Goal: Transaction & Acquisition: Subscribe to service/newsletter

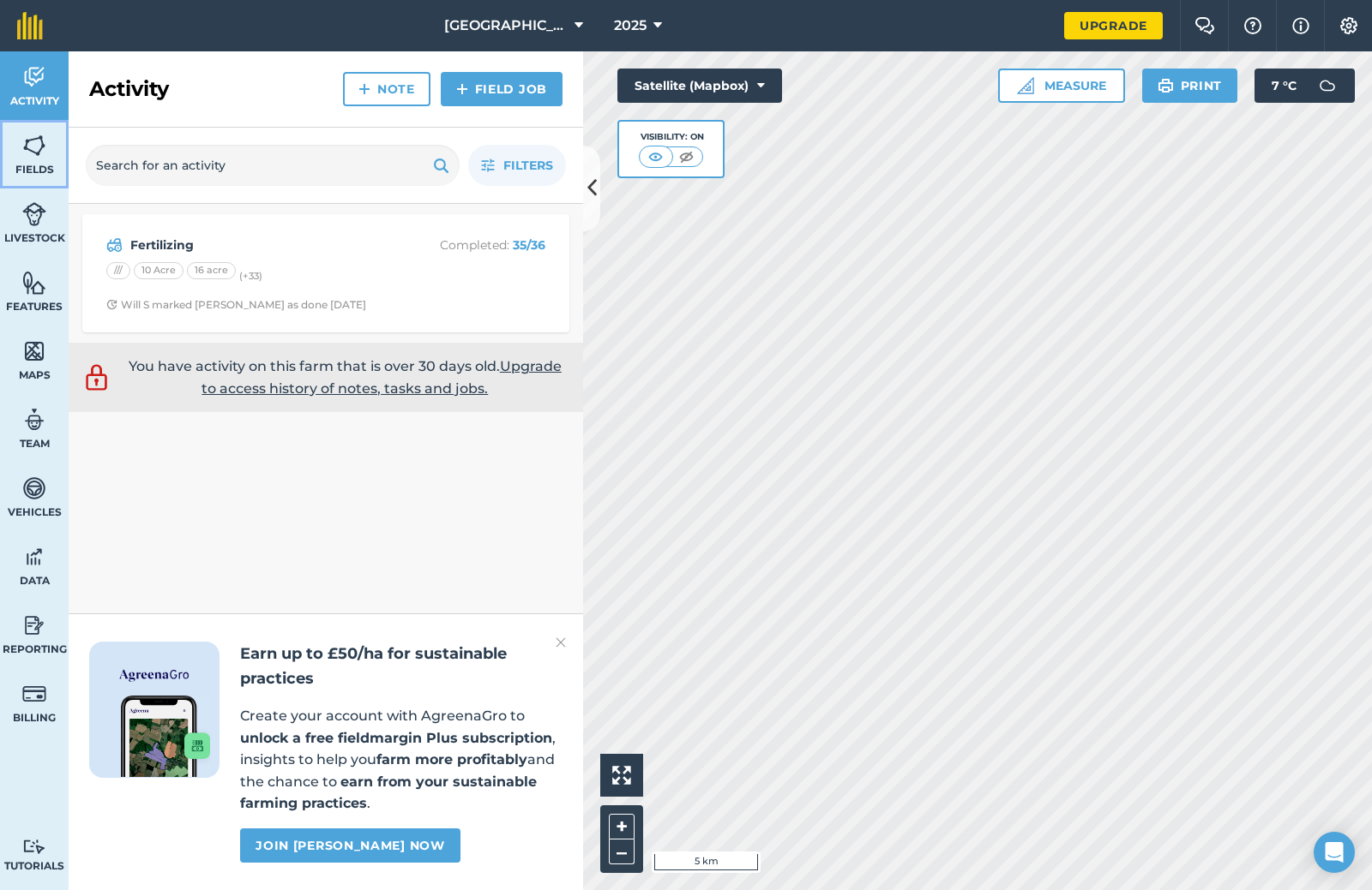
click at [41, 155] on img at bounding box center [34, 145] width 24 height 26
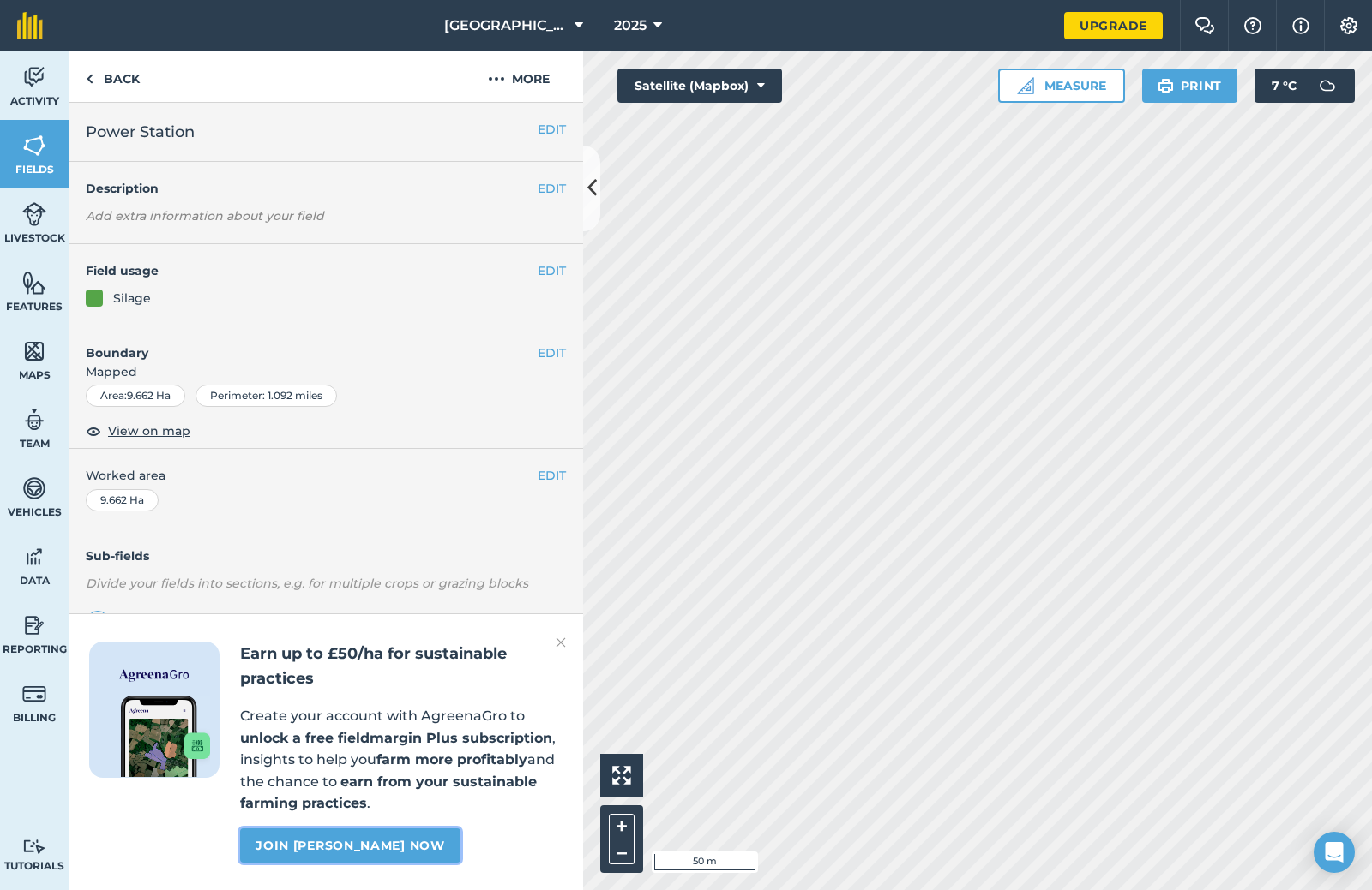
click at [360, 850] on link "Join [PERSON_NAME] now" at bounding box center [350, 845] width 220 height 35
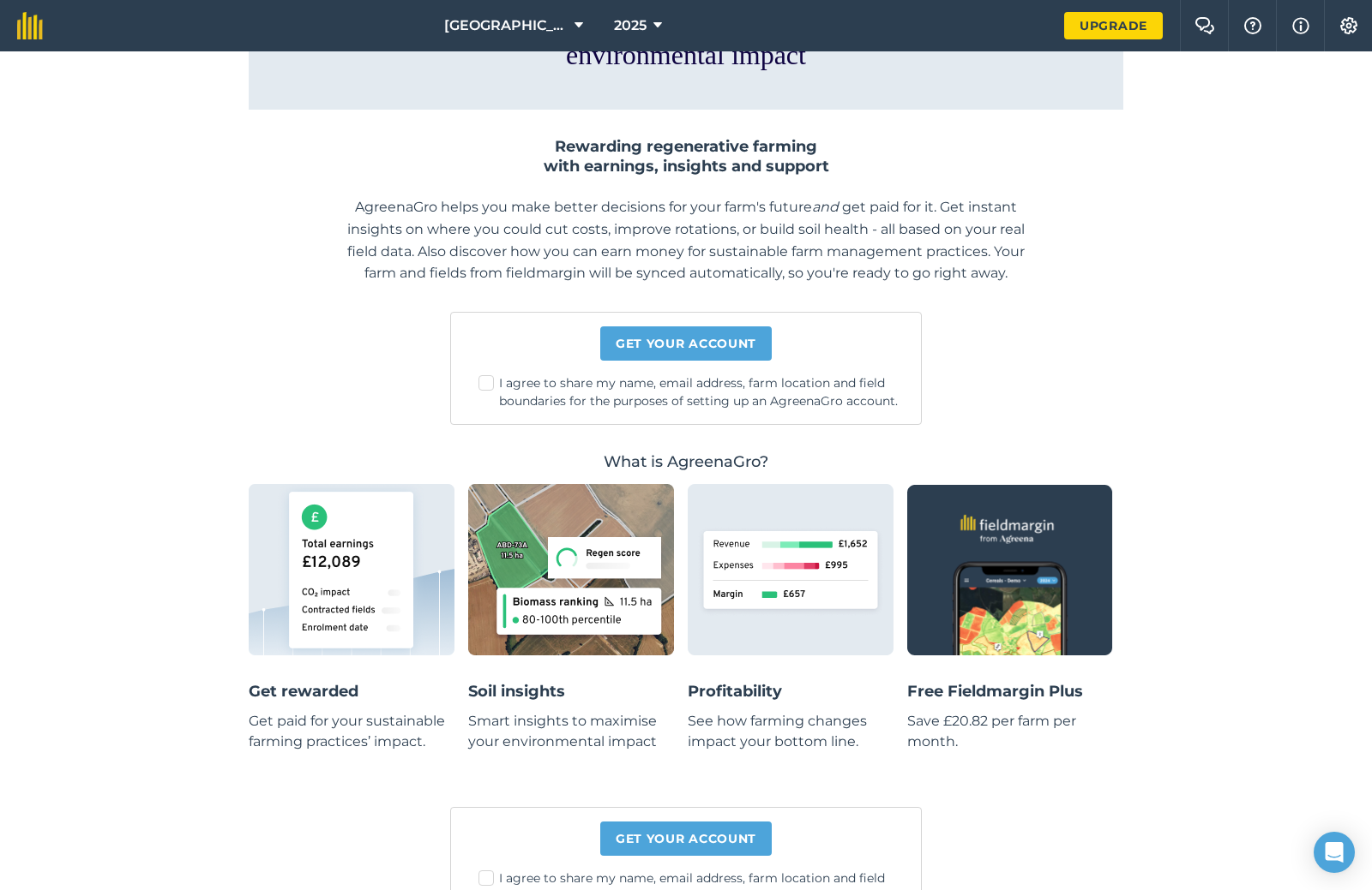
scroll to position [229, 0]
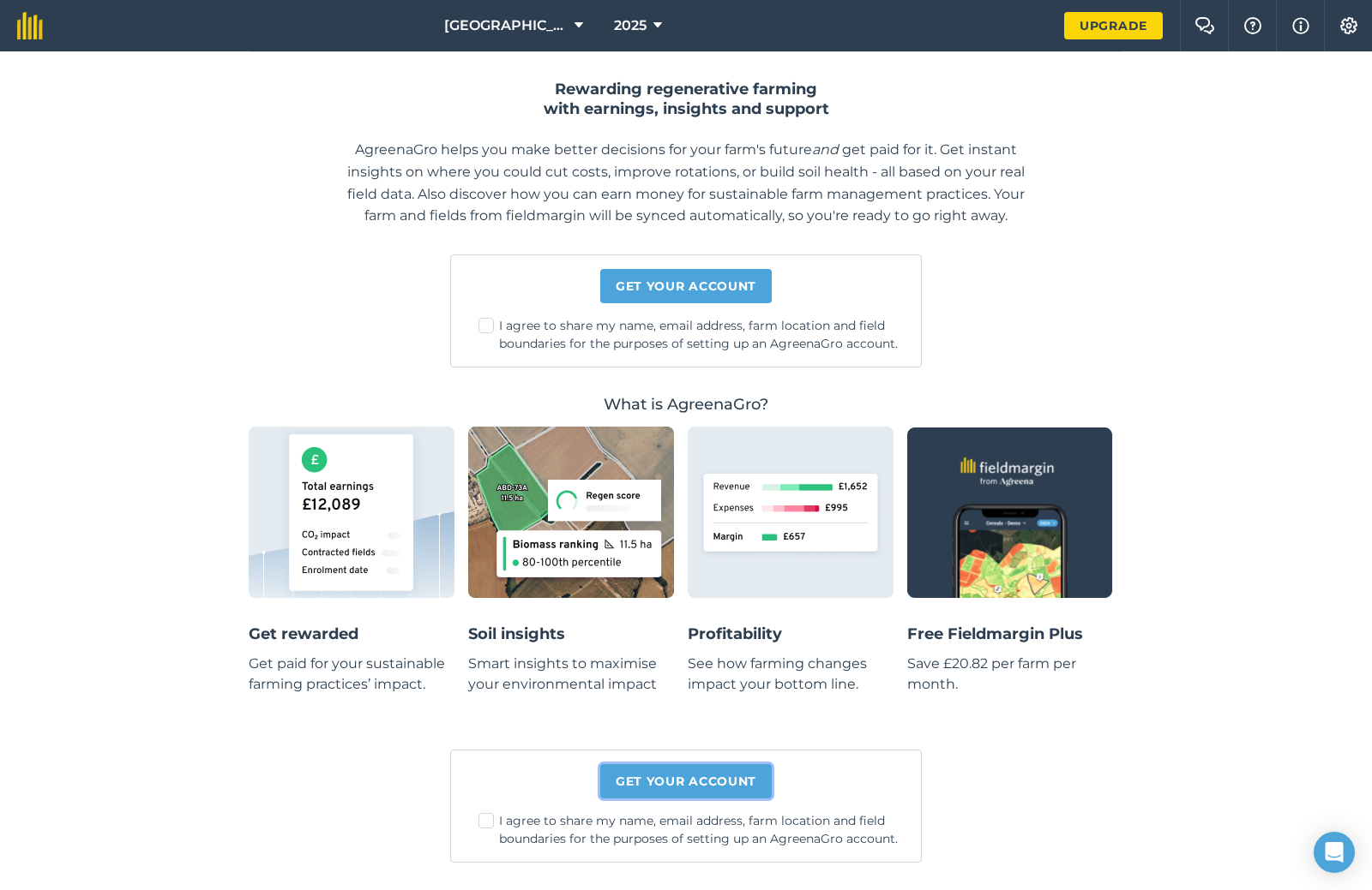
click at [674, 794] on link "Get your account" at bounding box center [686, 781] width 172 height 35
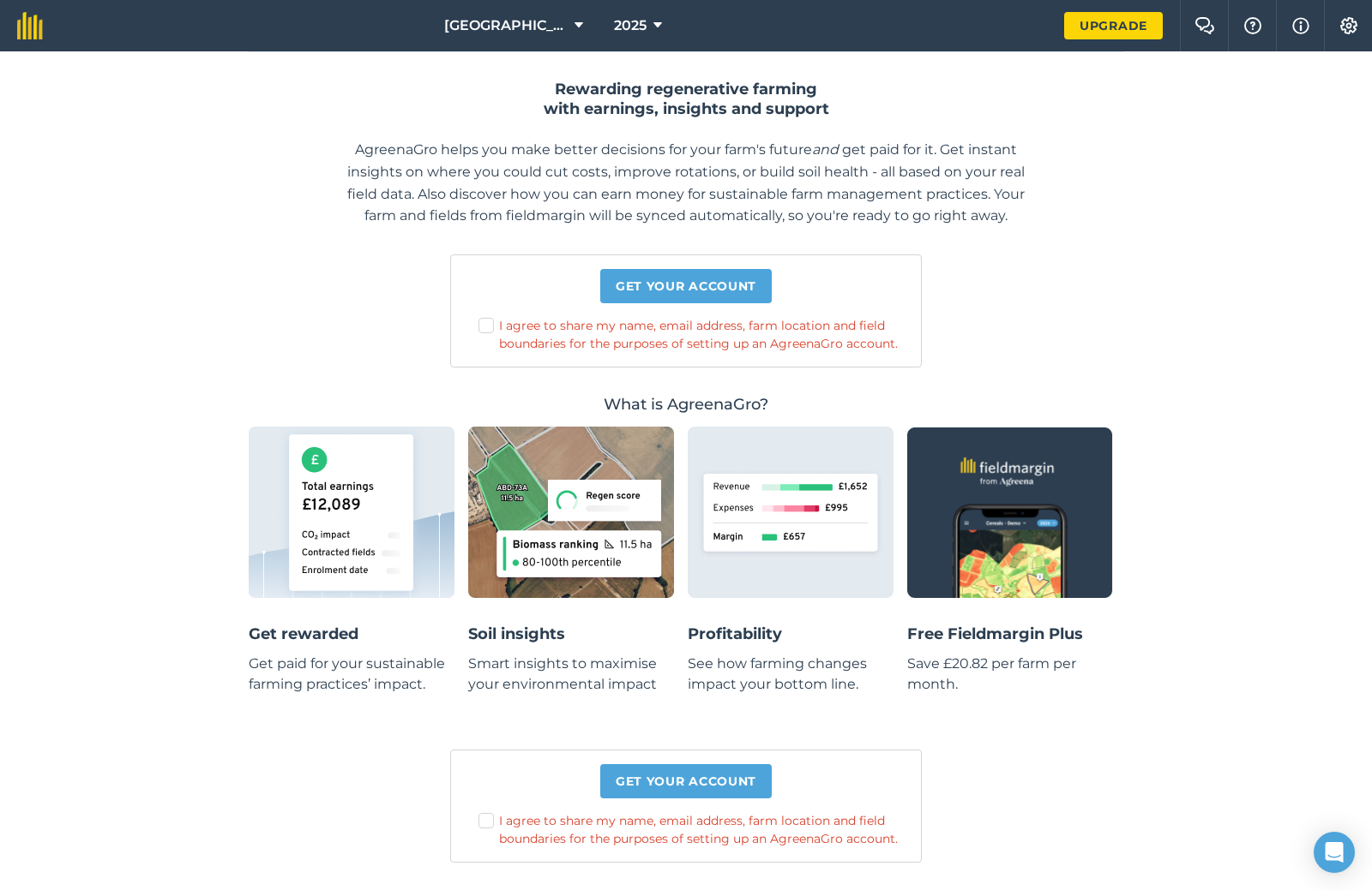
click at [479, 817] on label "I agree to share my name, email address, farm location and field boundaries for…" at bounding box center [692, 830] width 428 height 36
click at [693, 556] on input "I agree to share my name, email address, farm location and field boundaries for…" at bounding box center [698, 551] width 12 height 12
checkbox input "true"
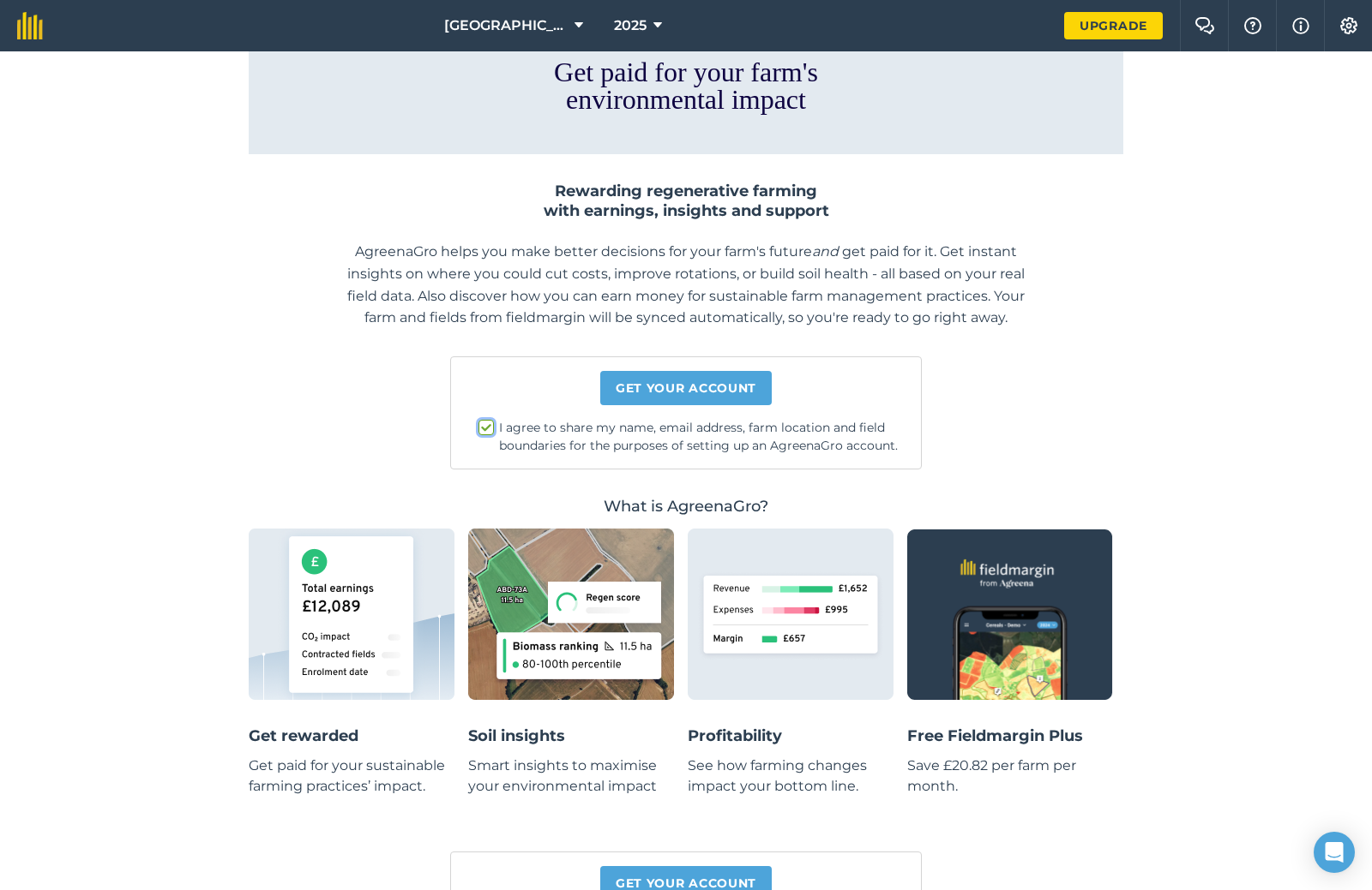
scroll to position [0, 0]
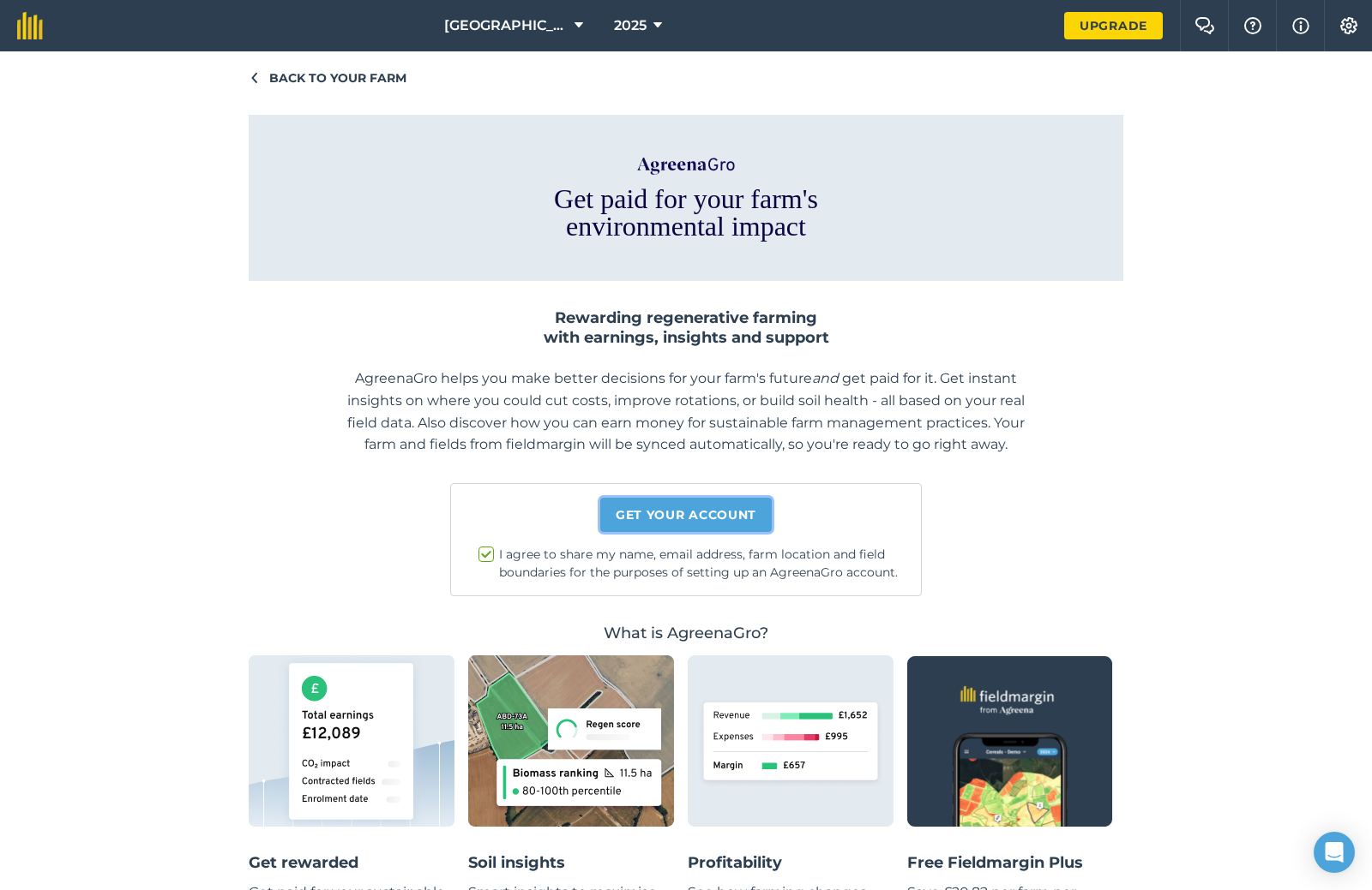
click at [739, 517] on link "Get your account" at bounding box center [686, 515] width 172 height 35
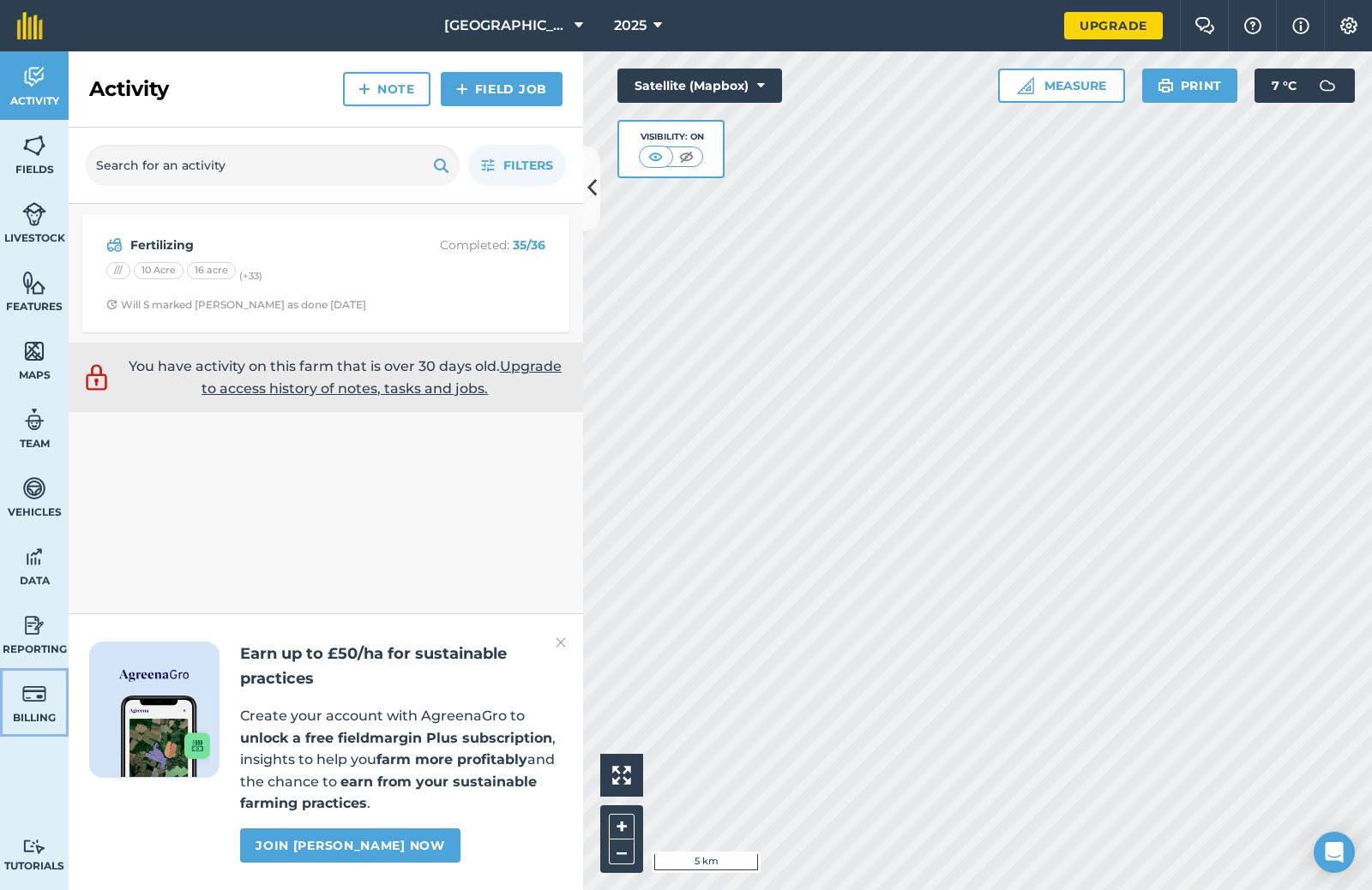
click at [33, 691] on img at bounding box center [34, 694] width 24 height 26
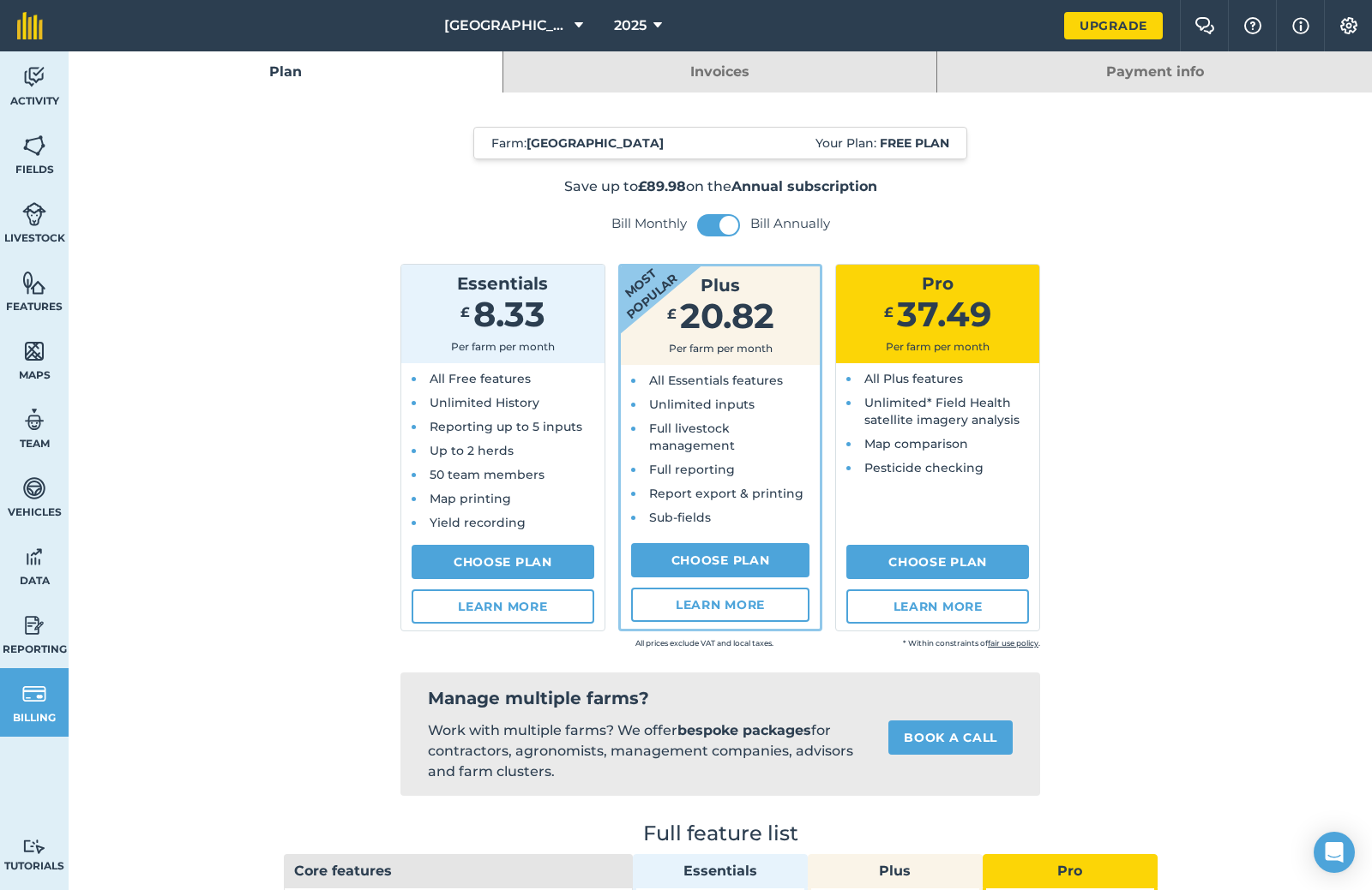
click at [1031, 75] on link "Payment info" at bounding box center [1154, 72] width 435 height 41
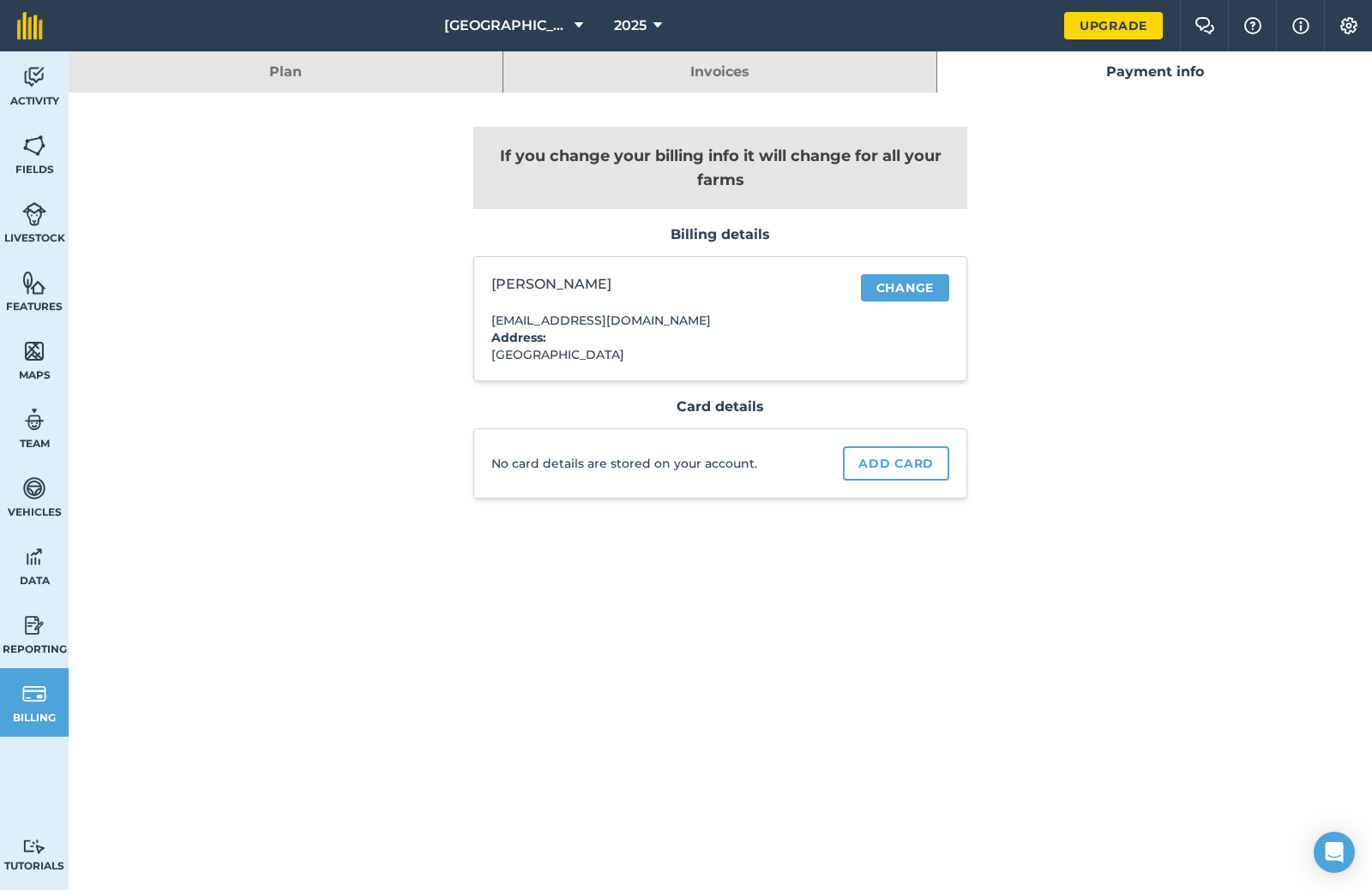
click at [824, 71] on link "Invoices" at bounding box center [720, 72] width 434 height 41
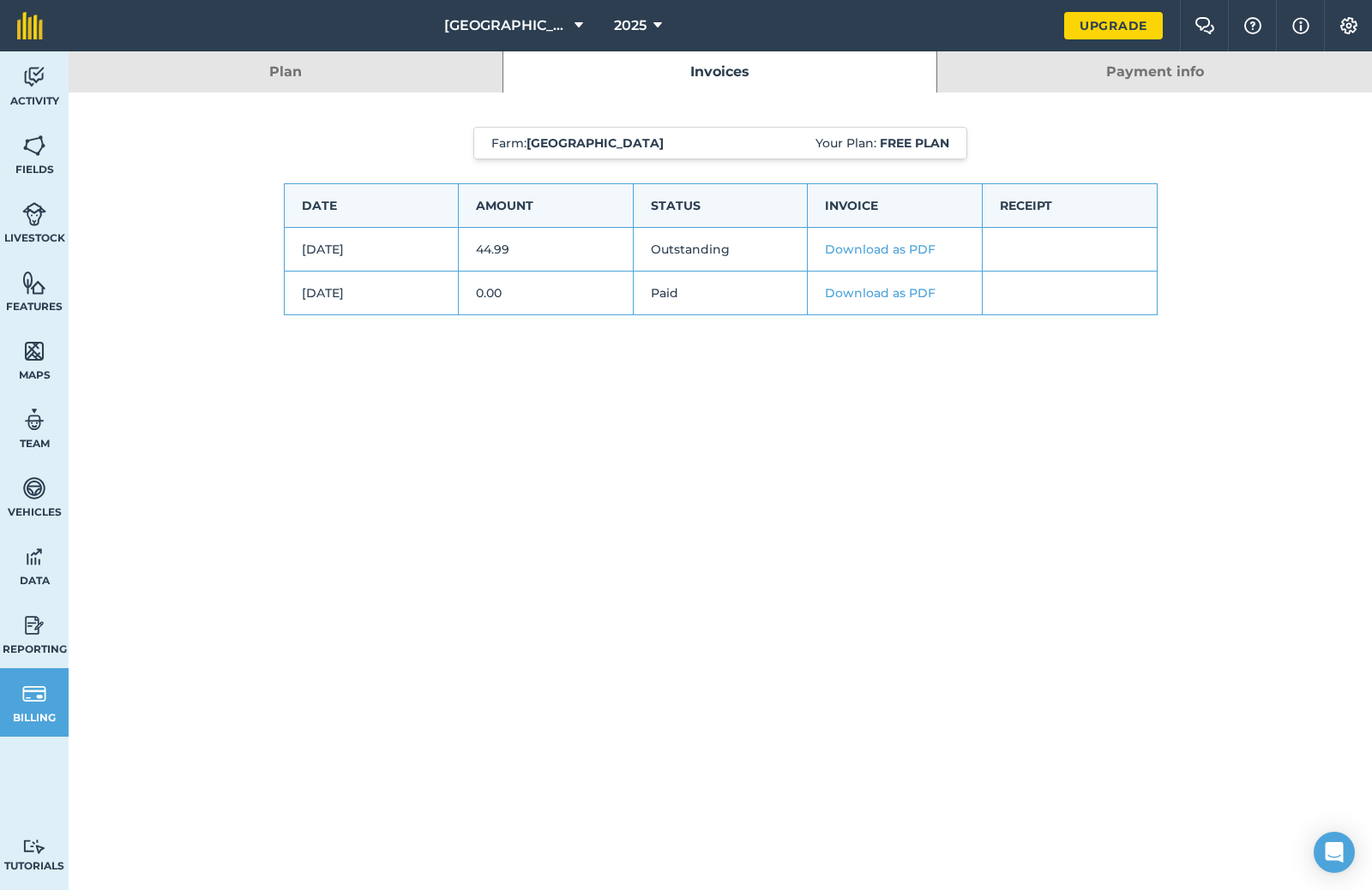
click at [1025, 82] on link "Payment info" at bounding box center [1154, 72] width 435 height 41
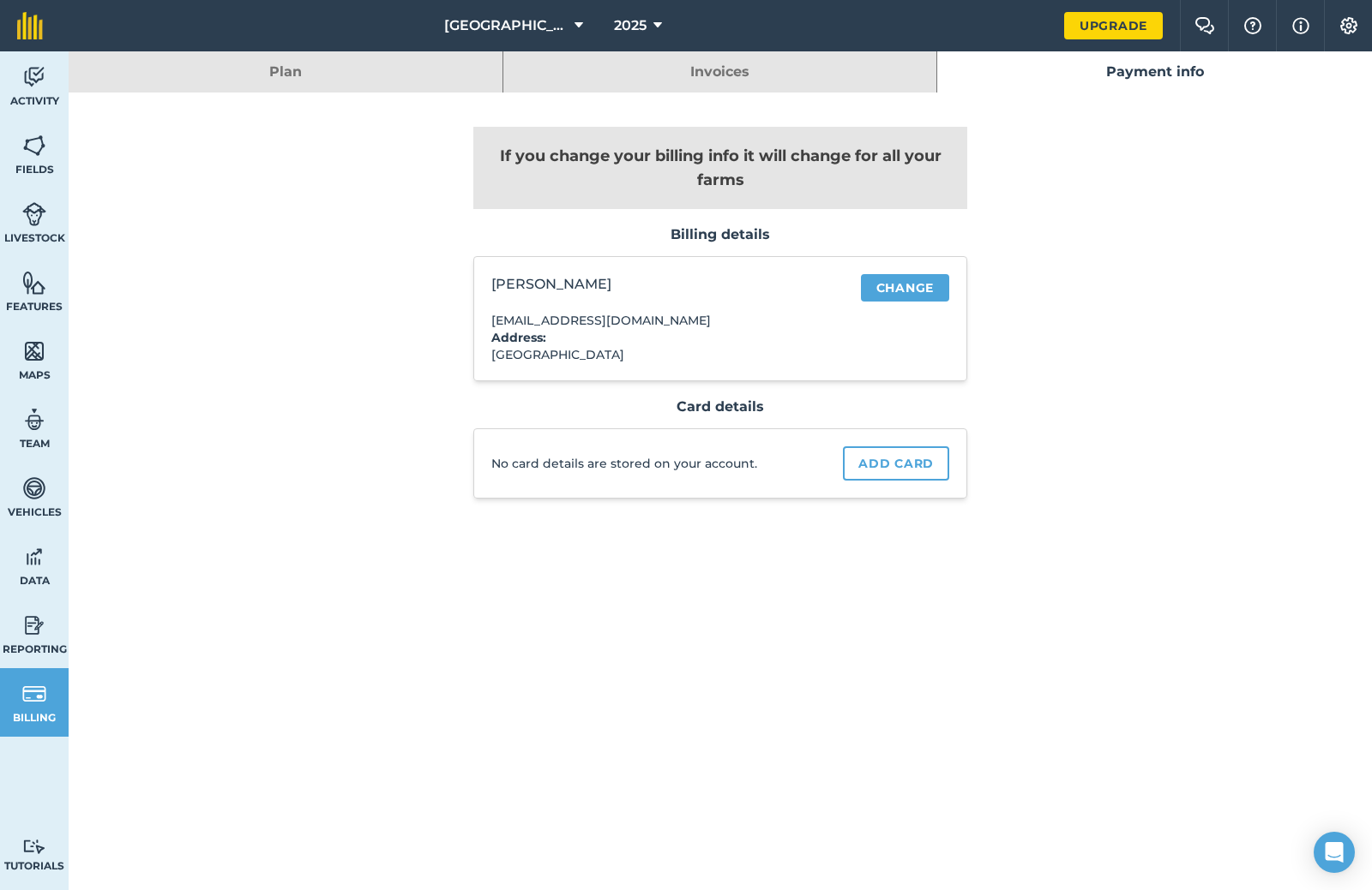
click at [430, 83] on link "Plan" at bounding box center [285, 72] width 434 height 41
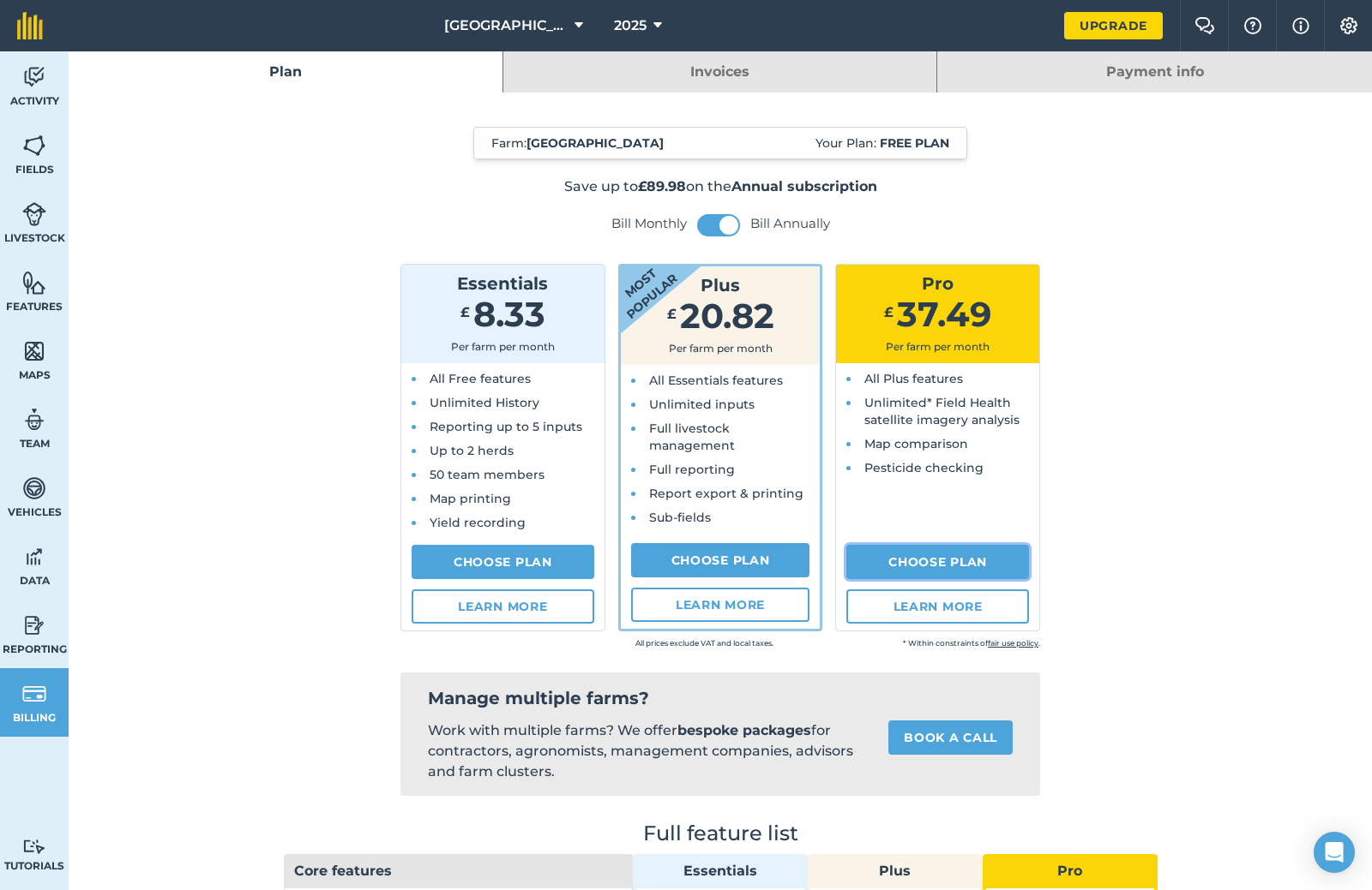
click at [988, 563] on link "Choose Plan" at bounding box center [937, 562] width 182 height 35
select select "c333f8ae-3c08-4337-b93a-84218057e287"
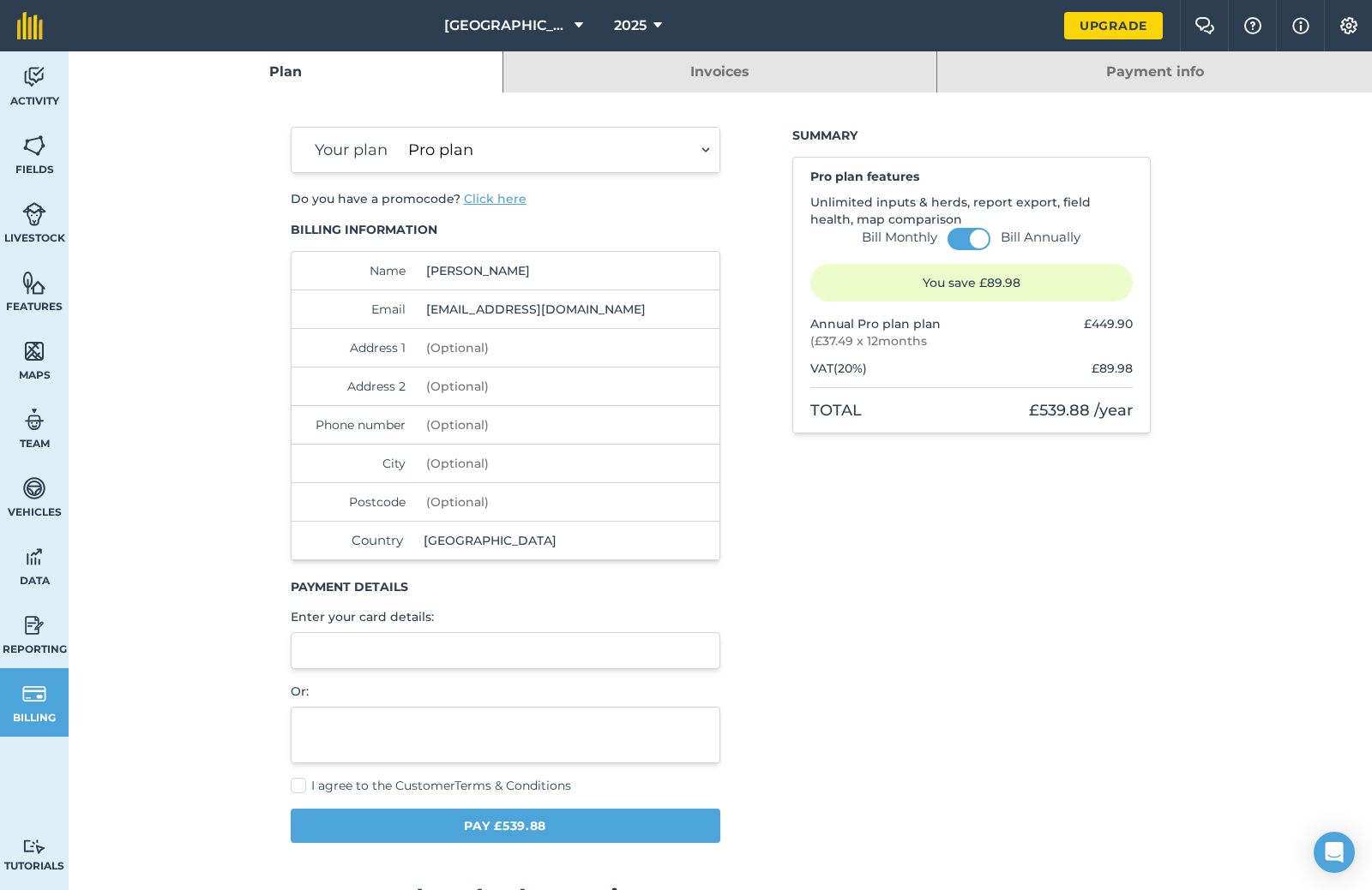
click at [474, 199] on button "Click here" at bounding box center [495, 198] width 63 height 17
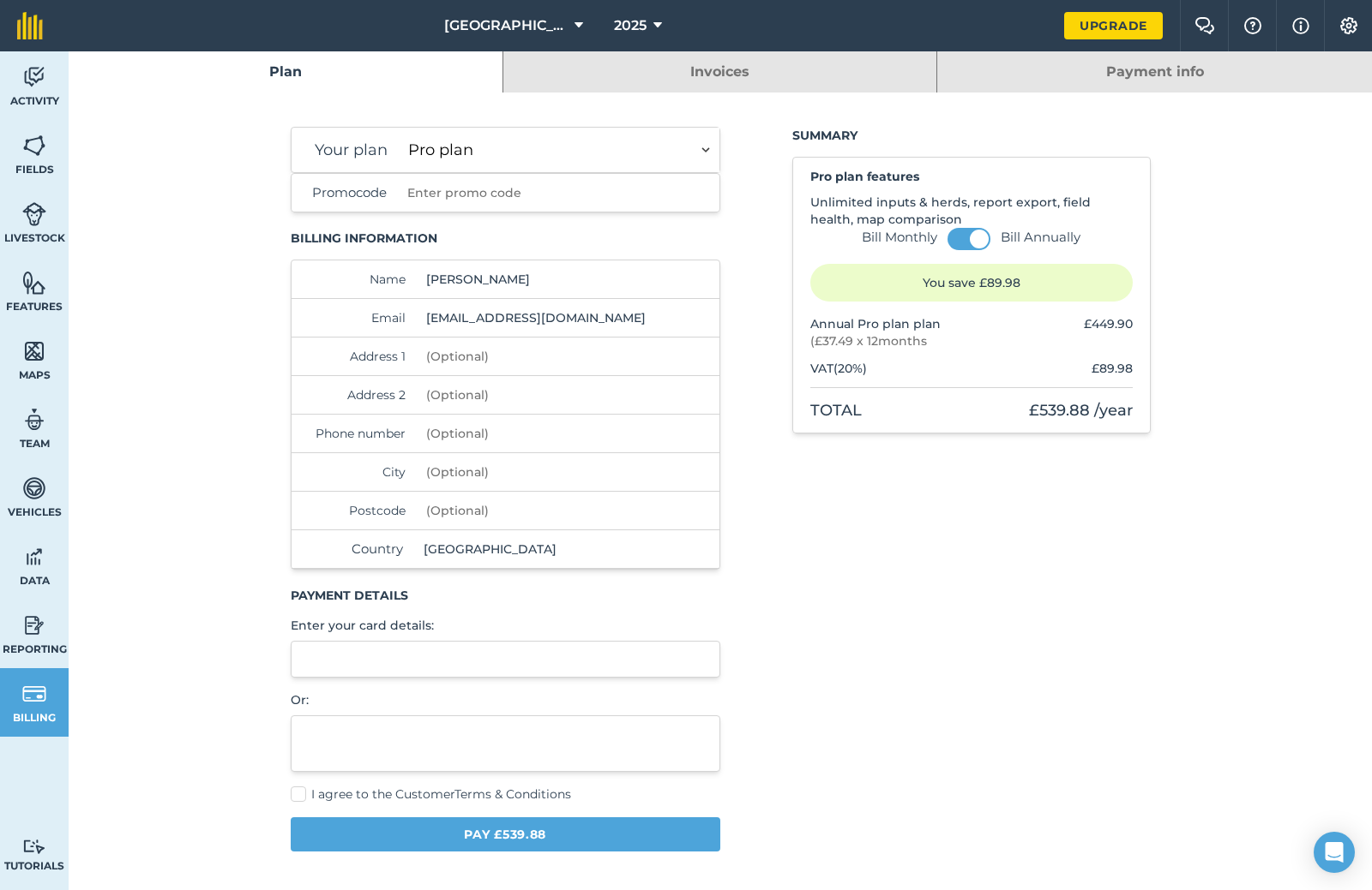
click at [474, 199] on input "Promocode" at bounding box center [525, 193] width 251 height 38
type input "u"
type input "U8FL27TNQF"
click at [582, 829] on button "Pay £539.88" at bounding box center [505, 834] width 430 height 35
click at [294, 794] on label "I agree to the Customer Terms & Conditions" at bounding box center [505, 794] width 430 height 18
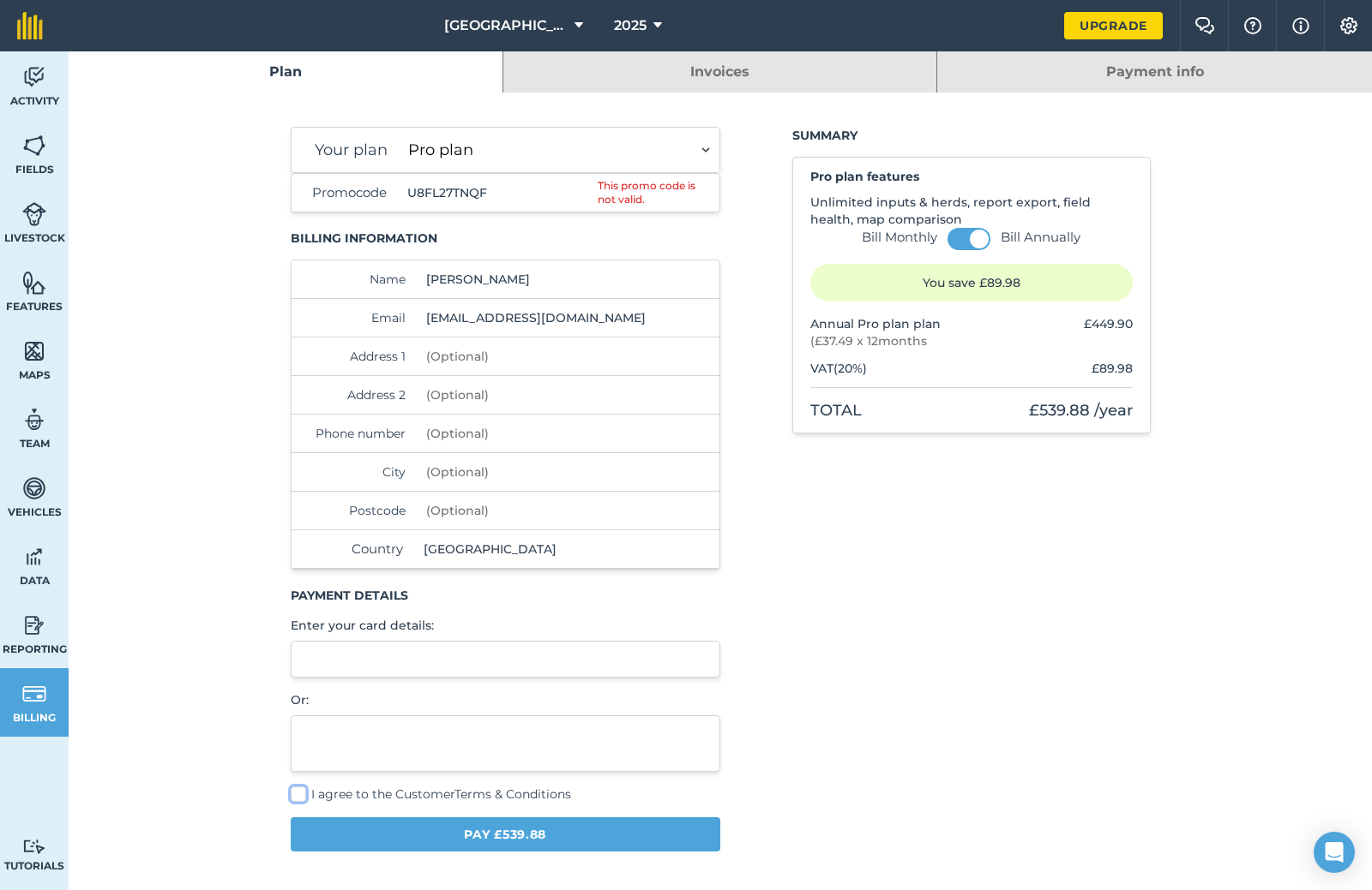
click at [294, 794] on input "I agree to the Customer Terms & Conditions" at bounding box center [296, 791] width 12 height 12
click at [294, 794] on label "I agree to the Customer Terms & Conditions" at bounding box center [505, 794] width 430 height 18
click at [294, 794] on input "I agree to the Customer Terms & Conditions" at bounding box center [296, 791] width 12 height 12
checkbox input "false"
click at [634, 181] on div "This promo code is not valid." at bounding box center [655, 192] width 115 height 27
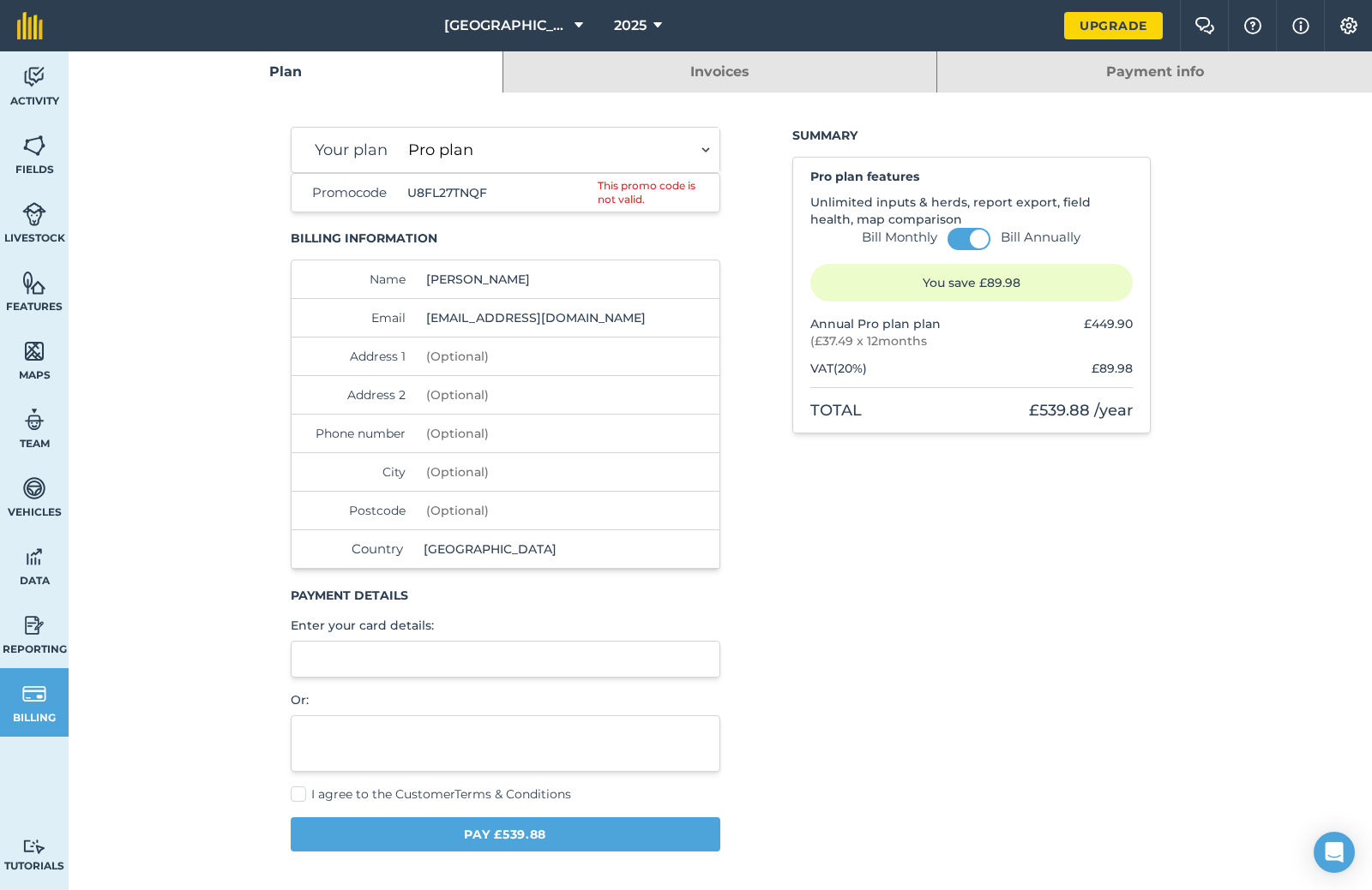
click at [634, 181] on div "This promo code is not valid." at bounding box center [655, 192] width 115 height 27
click at [563, 189] on input "U8FL27TNQF" at bounding box center [499, 193] width 198 height 38
click at [251, 55] on link "Plan" at bounding box center [285, 72] width 434 height 41
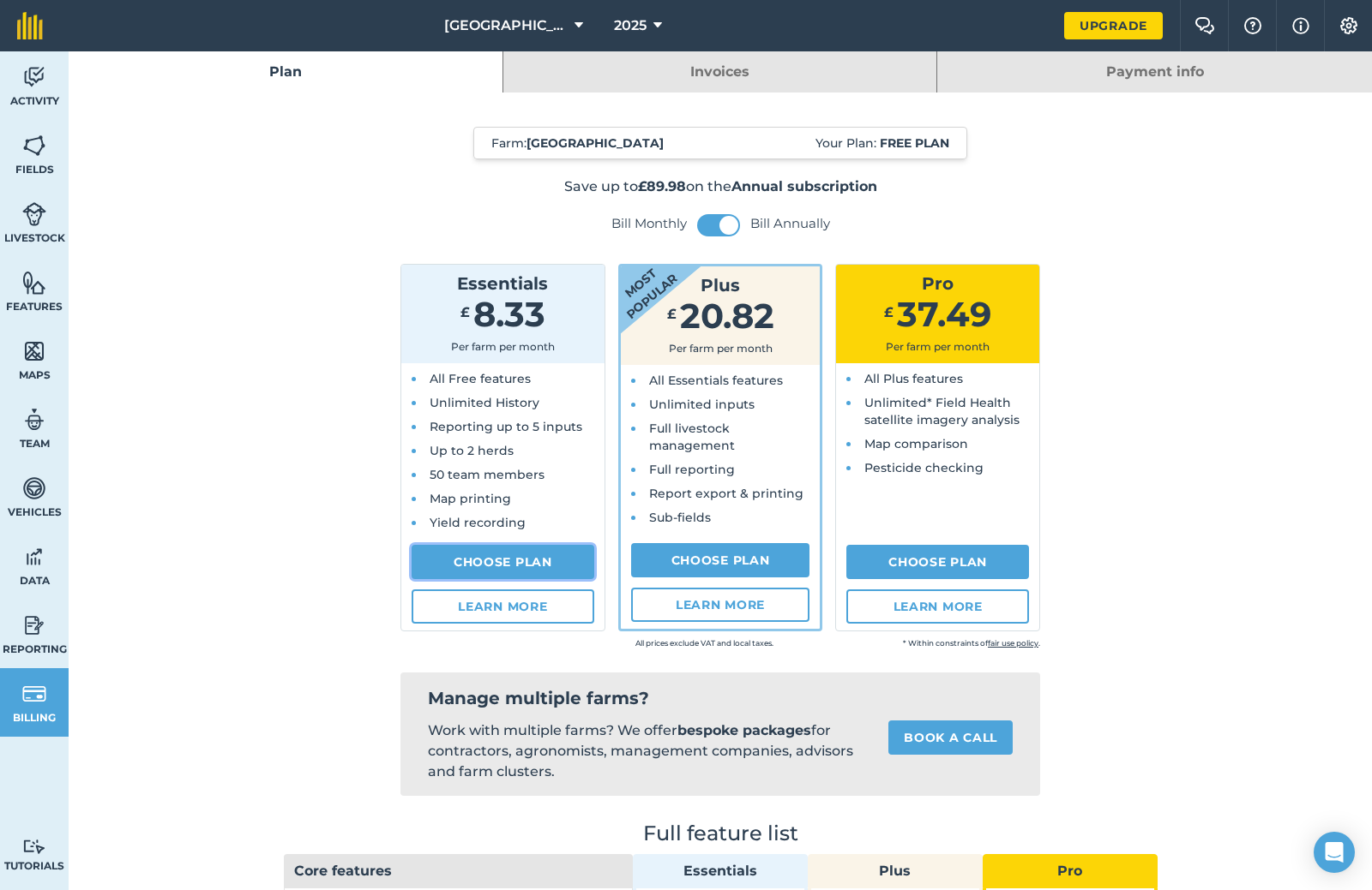
click at [512, 571] on link "Choose Plan" at bounding box center [503, 562] width 182 height 35
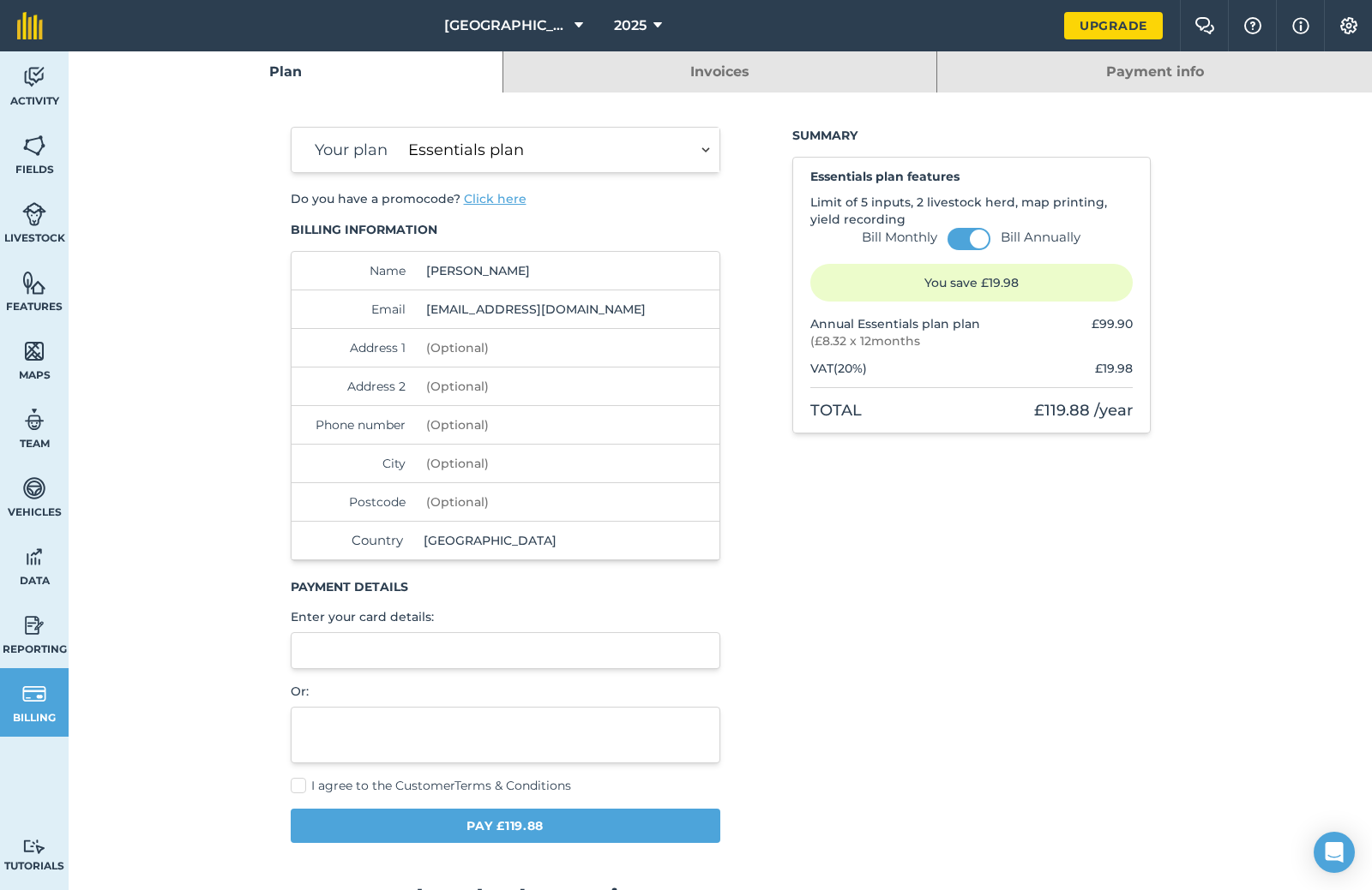
click at [473, 145] on select "Essentials plan Plus plan Pro plan" at bounding box center [559, 150] width 318 height 44
click at [401, 127] on select "Essentials plan Plus plan Pro plan" at bounding box center [559, 150] width 318 height 44
click at [482, 203] on button "Click here" at bounding box center [495, 198] width 63 height 17
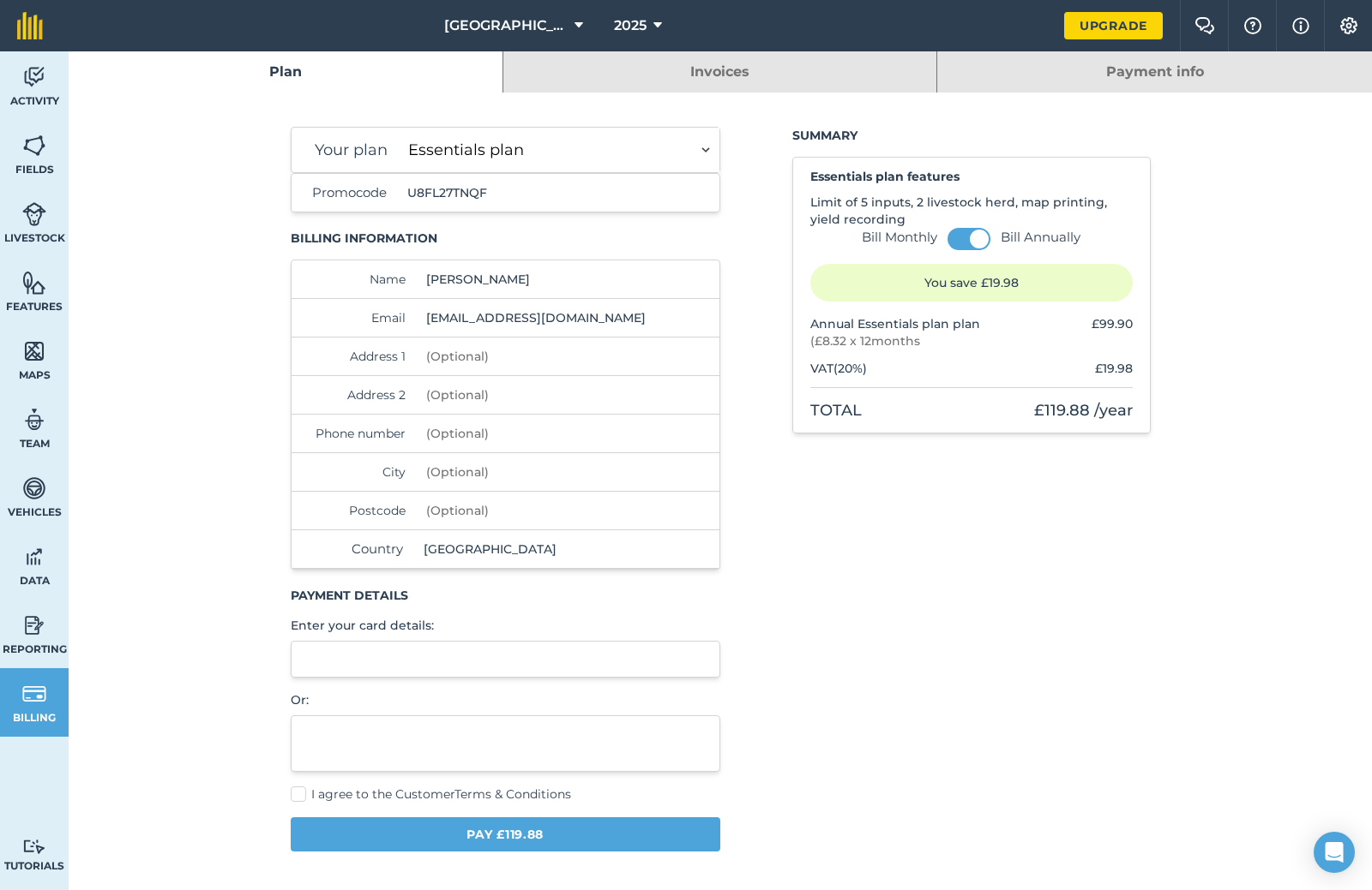
type input "U8FL27TNQF"
click at [290, 797] on label "I agree to the Customer Terms & Conditions" at bounding box center [505, 794] width 430 height 18
click at [290, 797] on input "I agree to the Customer Terms & Conditions" at bounding box center [296, 791] width 12 height 12
checkbox input "true"
click at [411, 860] on div "Your plan Essentials plan Plus plan Pro plan Bill Monthly Bill Annually You sav…" at bounding box center [720, 495] width 859 height 739
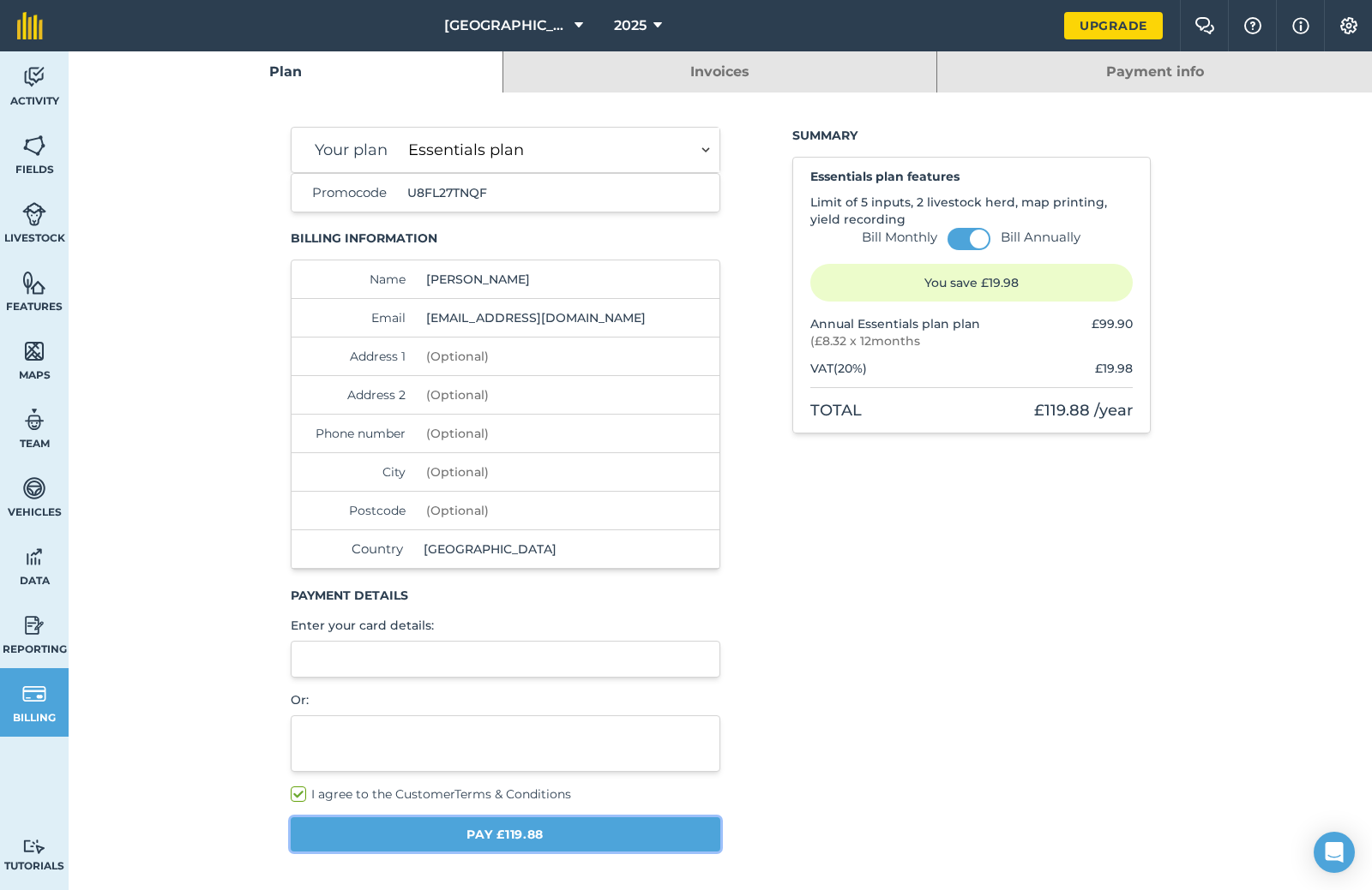
click at [421, 842] on button "Pay £119.88" at bounding box center [505, 834] width 430 height 35
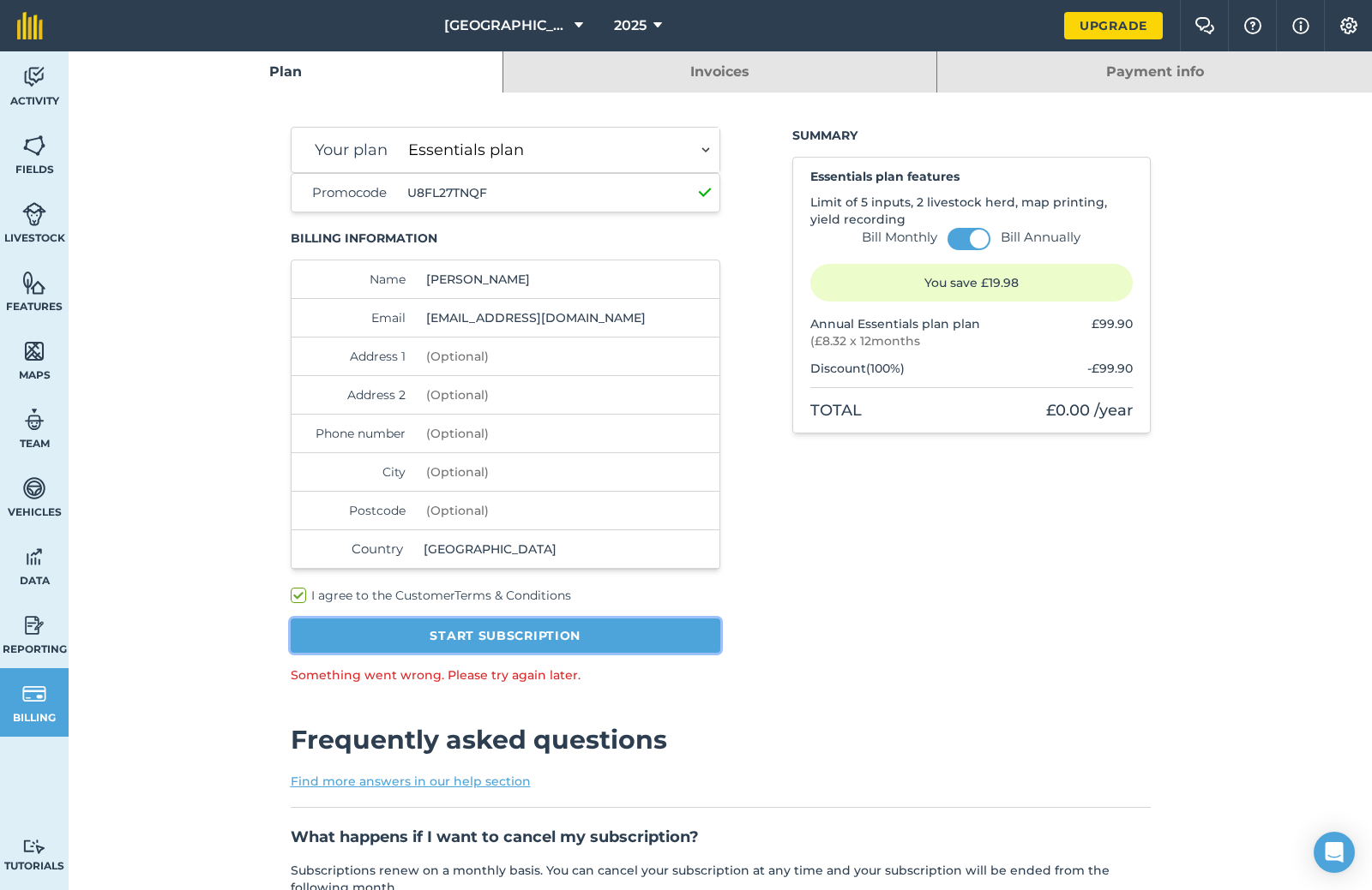
click at [477, 642] on button "Start subscription" at bounding box center [505, 635] width 430 height 35
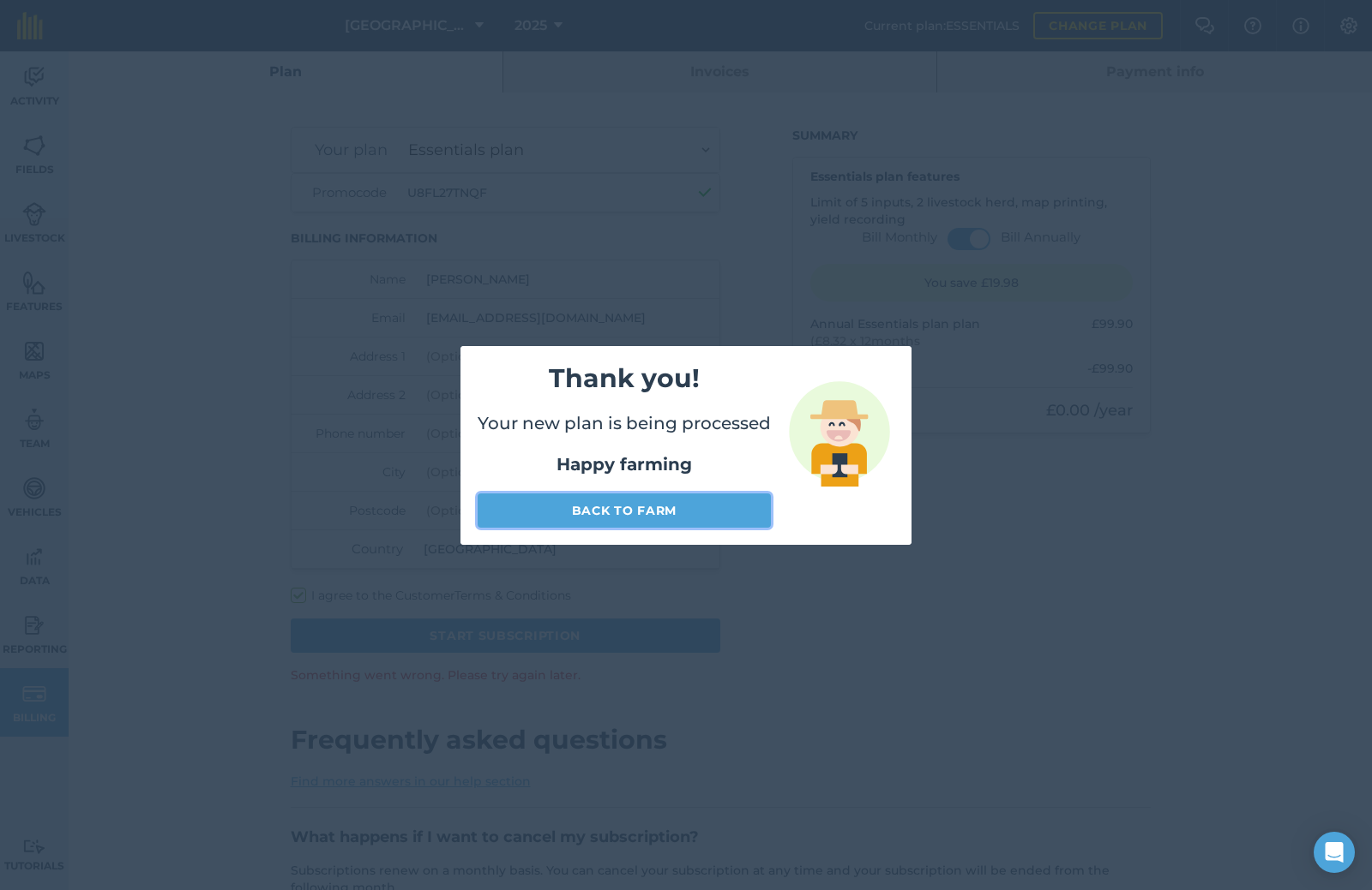
click at [644, 511] on link "Back to farm" at bounding box center [623, 510] width 293 height 35
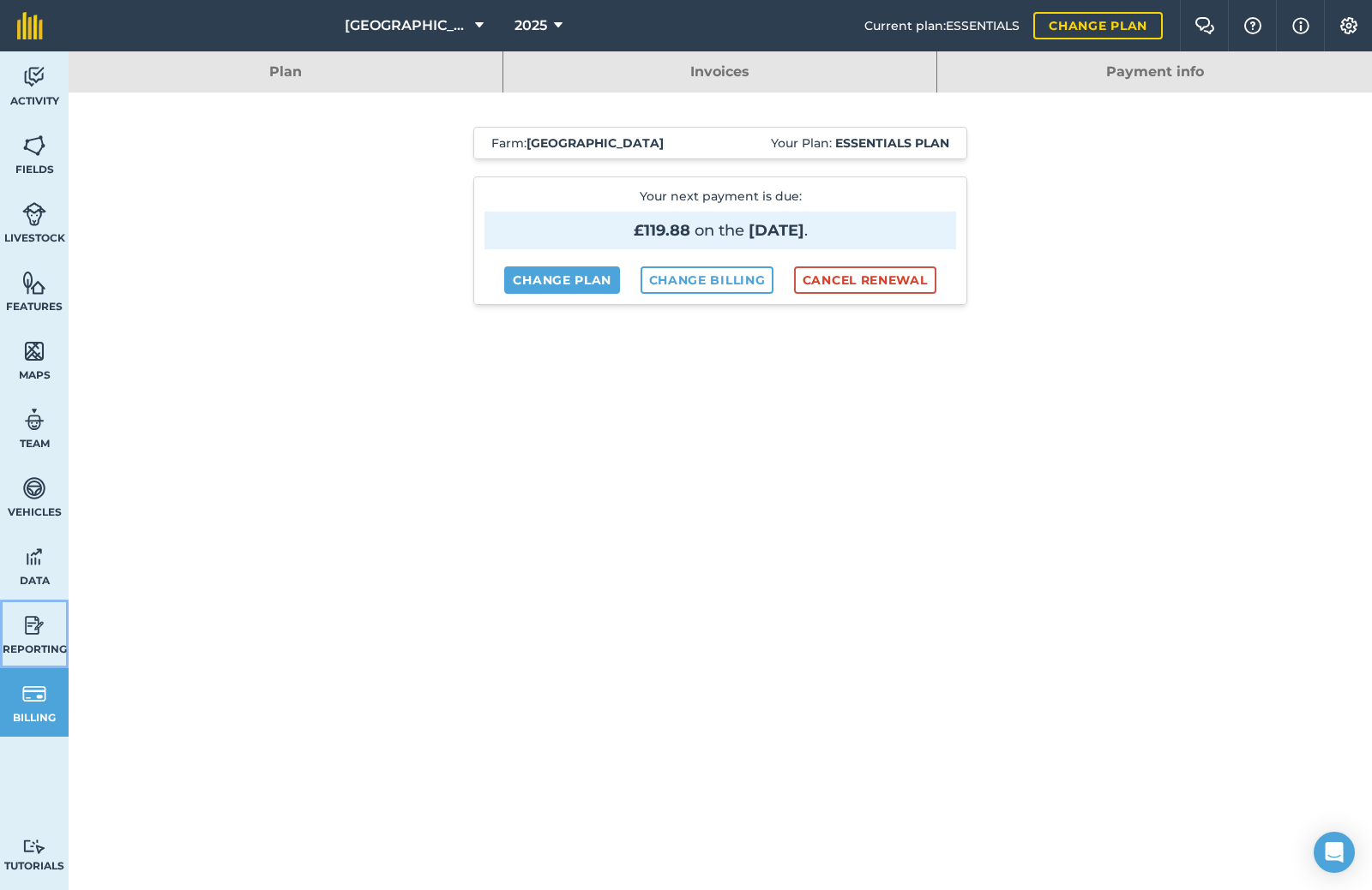
click at [42, 625] on img at bounding box center [34, 625] width 24 height 26
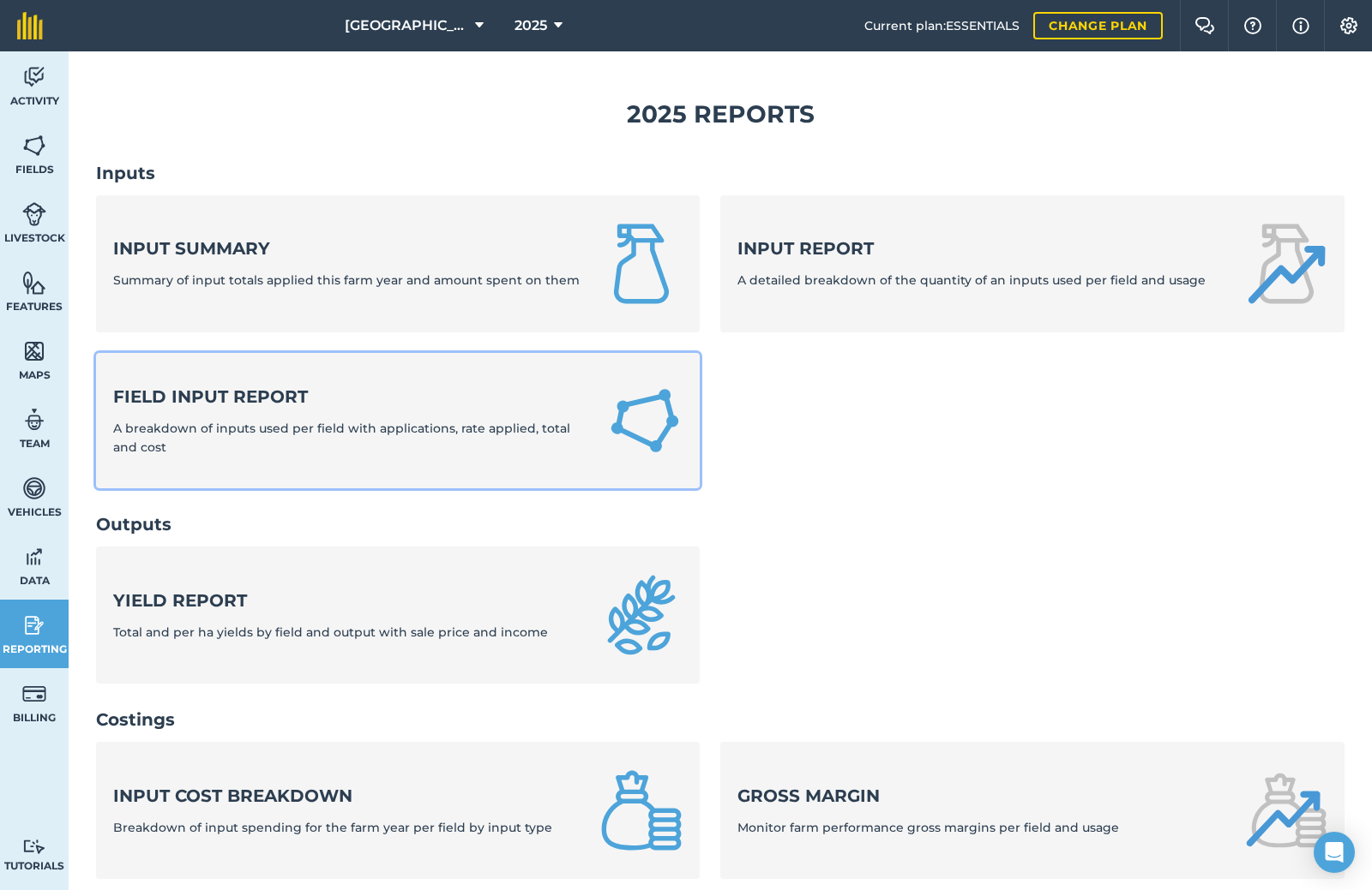
click at [649, 429] on img at bounding box center [644, 421] width 75 height 81
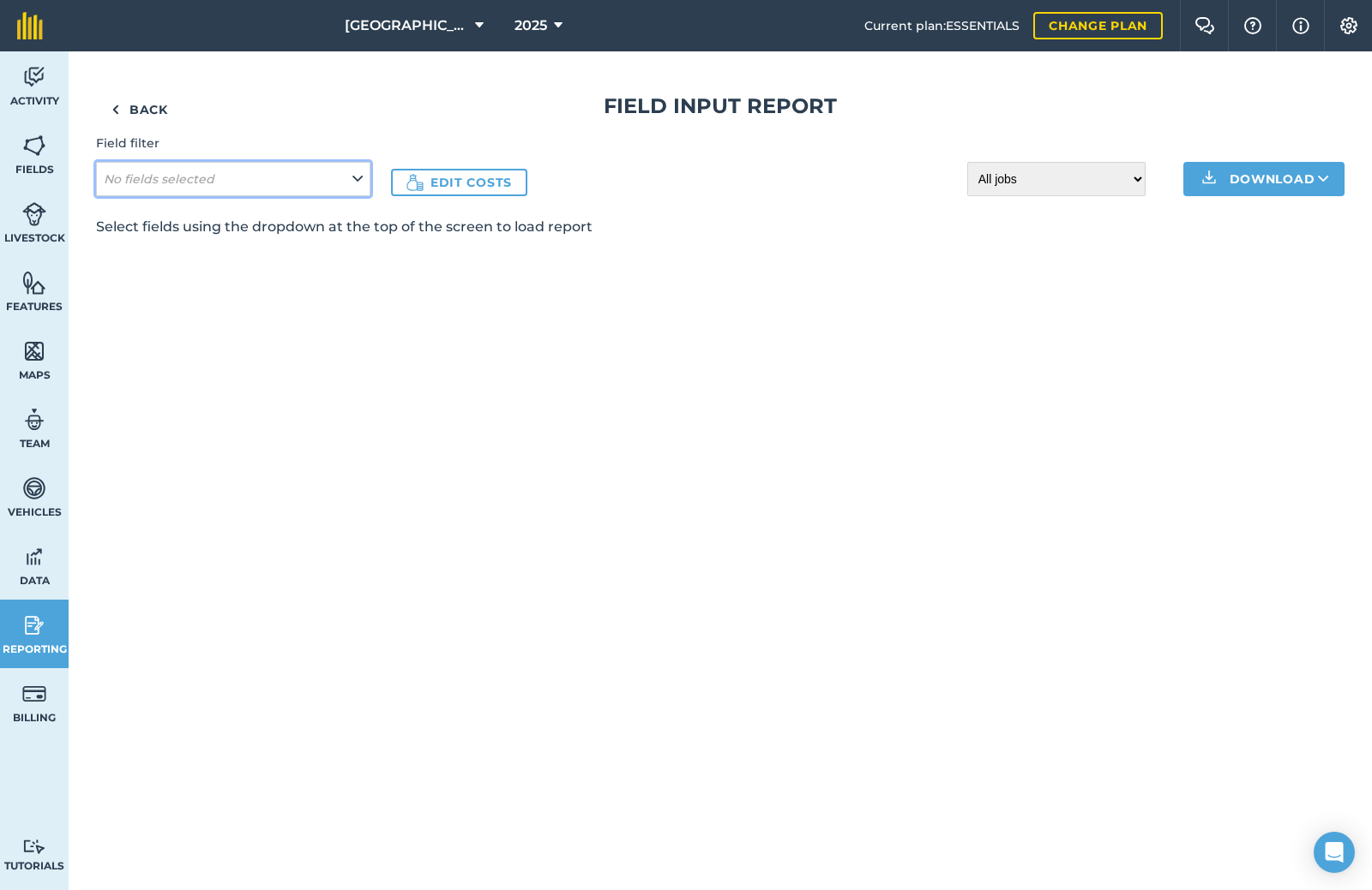
click at [335, 186] on button "No fields selected" at bounding box center [233, 179] width 274 height 35
click at [358, 177] on icon at bounding box center [358, 179] width 11 height 19
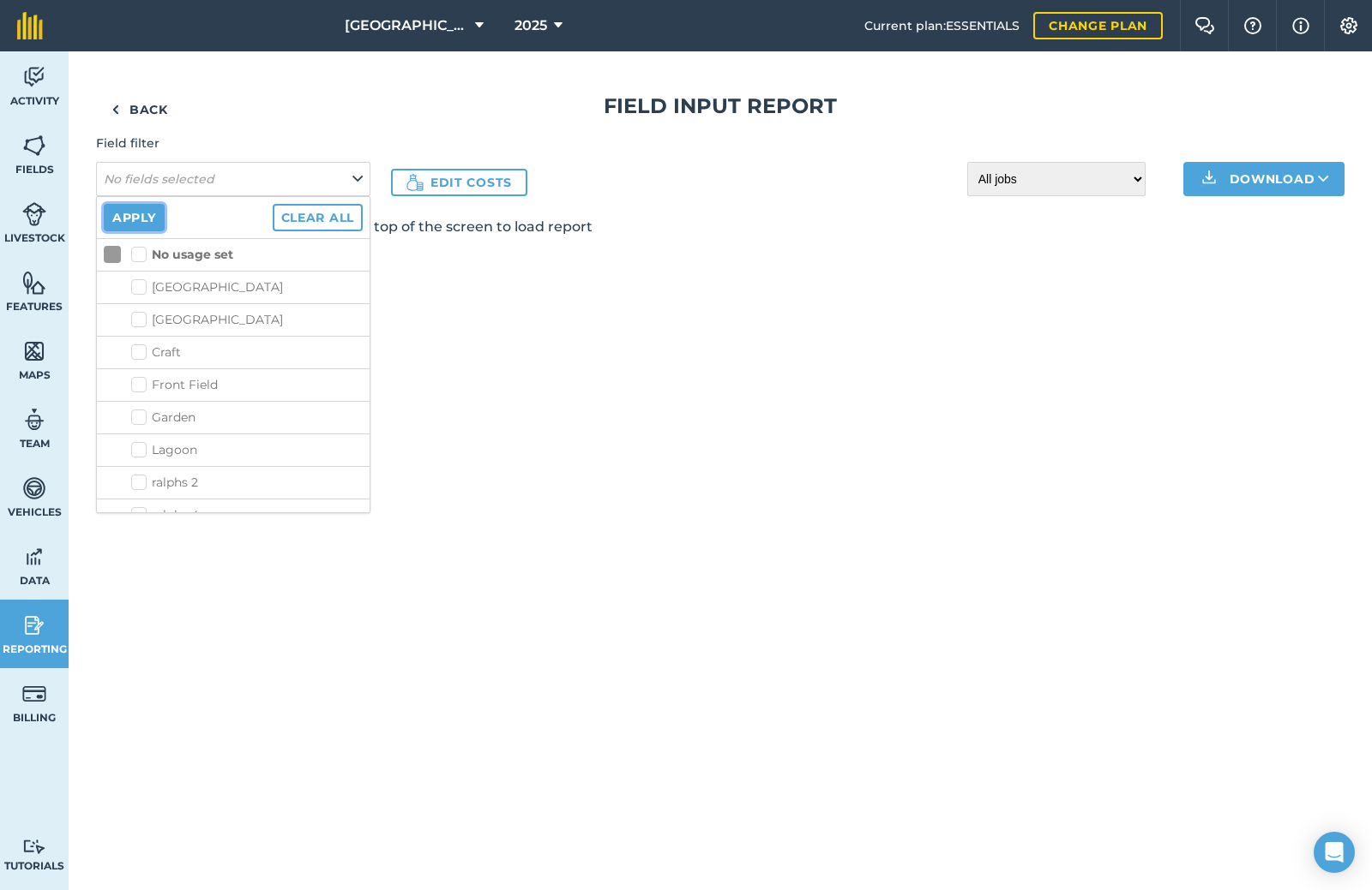
click at [146, 218] on button "Apply" at bounding box center [134, 217] width 61 height 27
click at [146, 218] on p "Select fields using the dropdown at the top of the screen to load report" at bounding box center [720, 226] width 1248 height 20
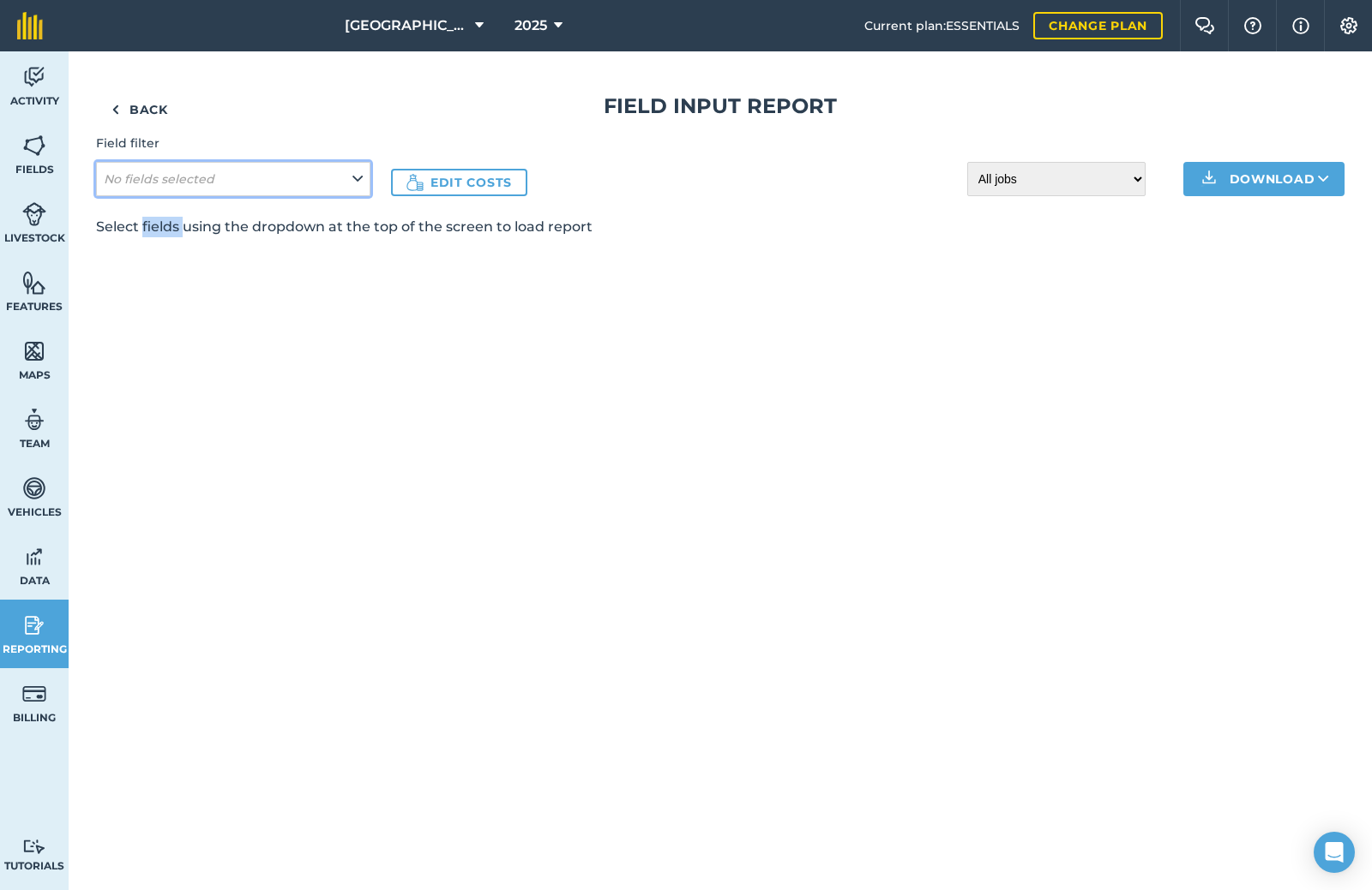
click at [324, 170] on button "No fields selected" at bounding box center [233, 179] width 274 height 35
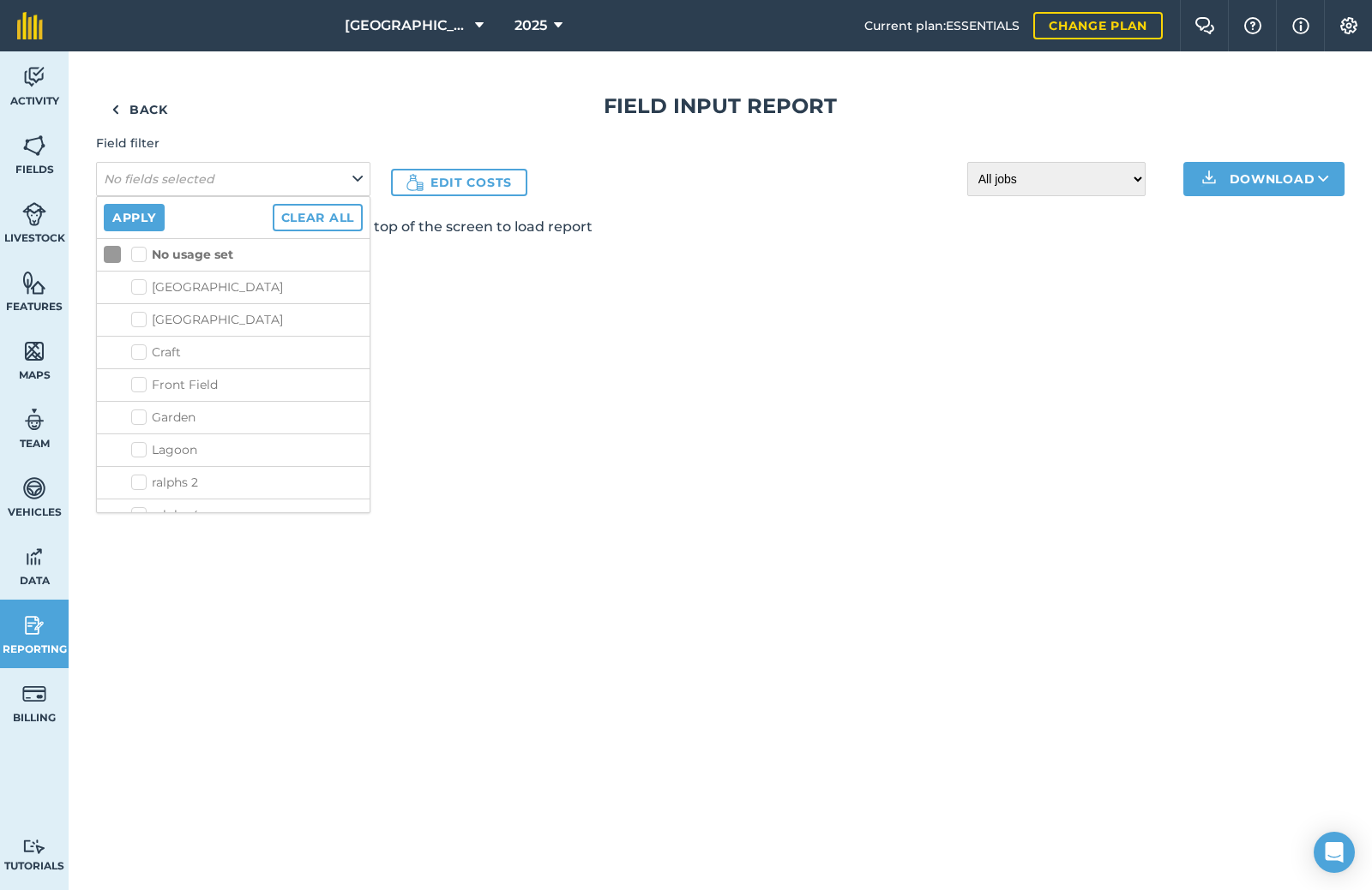
click at [187, 249] on strong "No usage set" at bounding box center [192, 254] width 81 height 15
click at [143, 249] on input "No usage set" at bounding box center [136, 251] width 12 height 12
checkbox input "true"
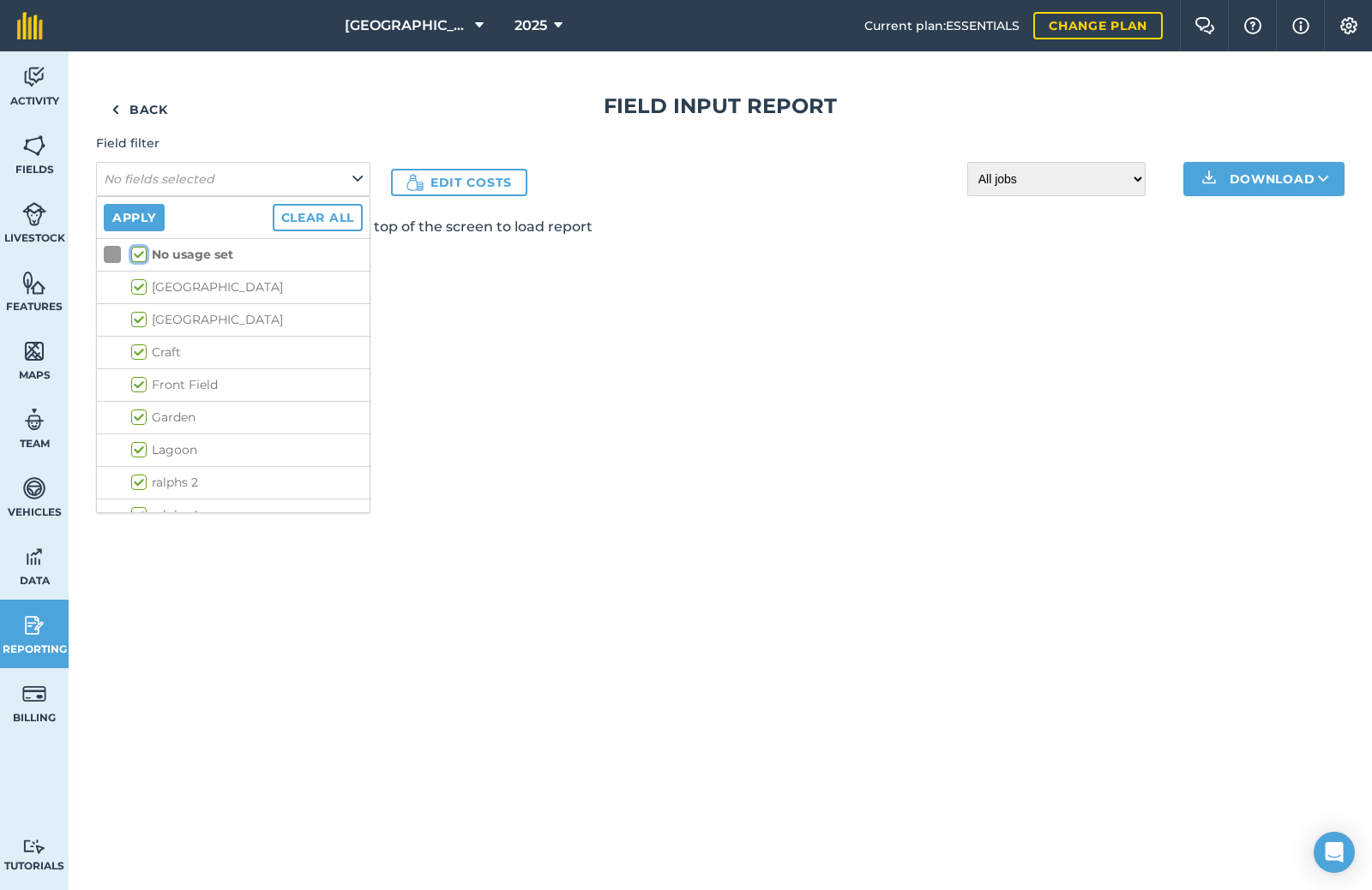
checkbox input "true"
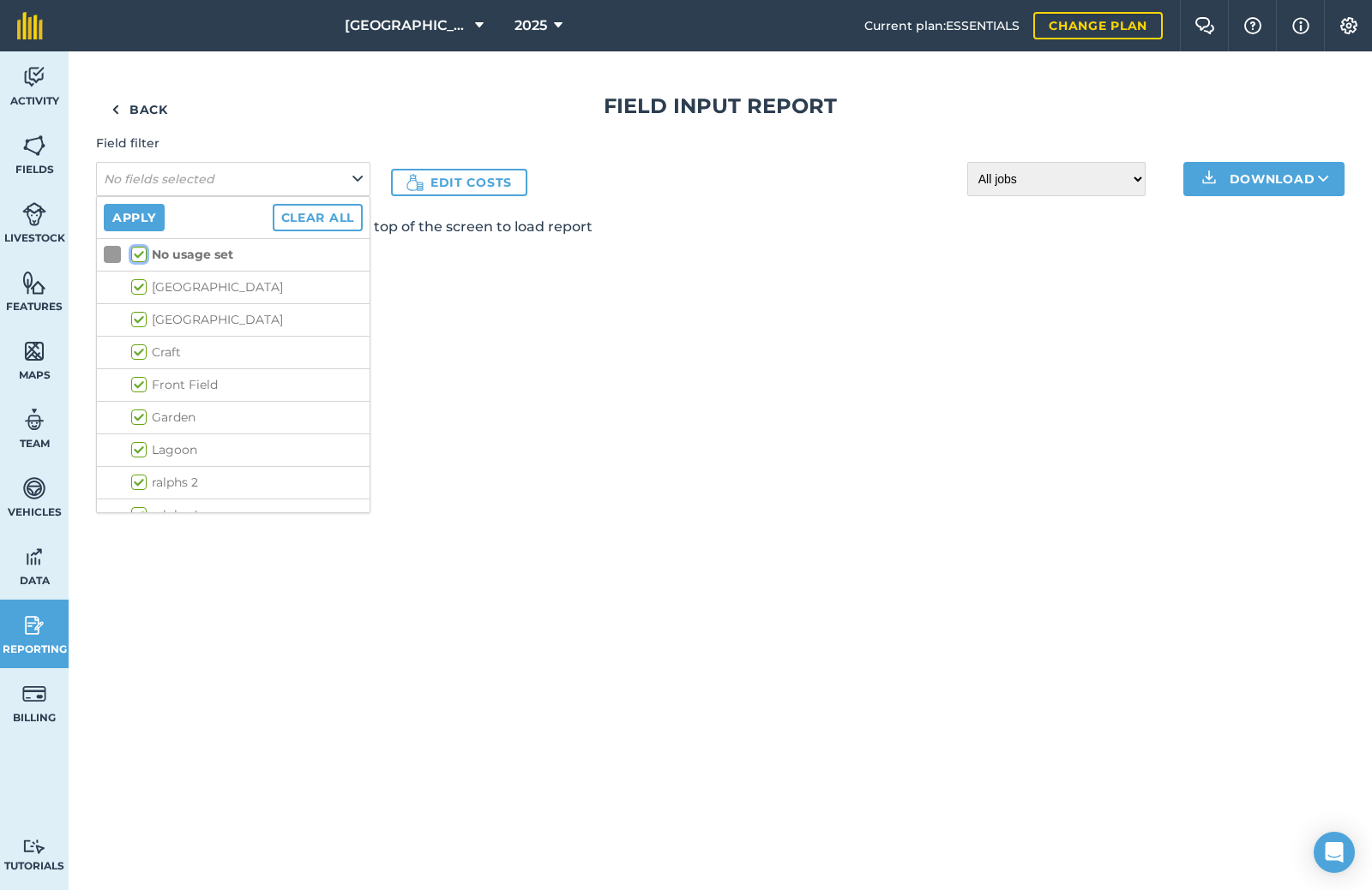
checkbox input "true"
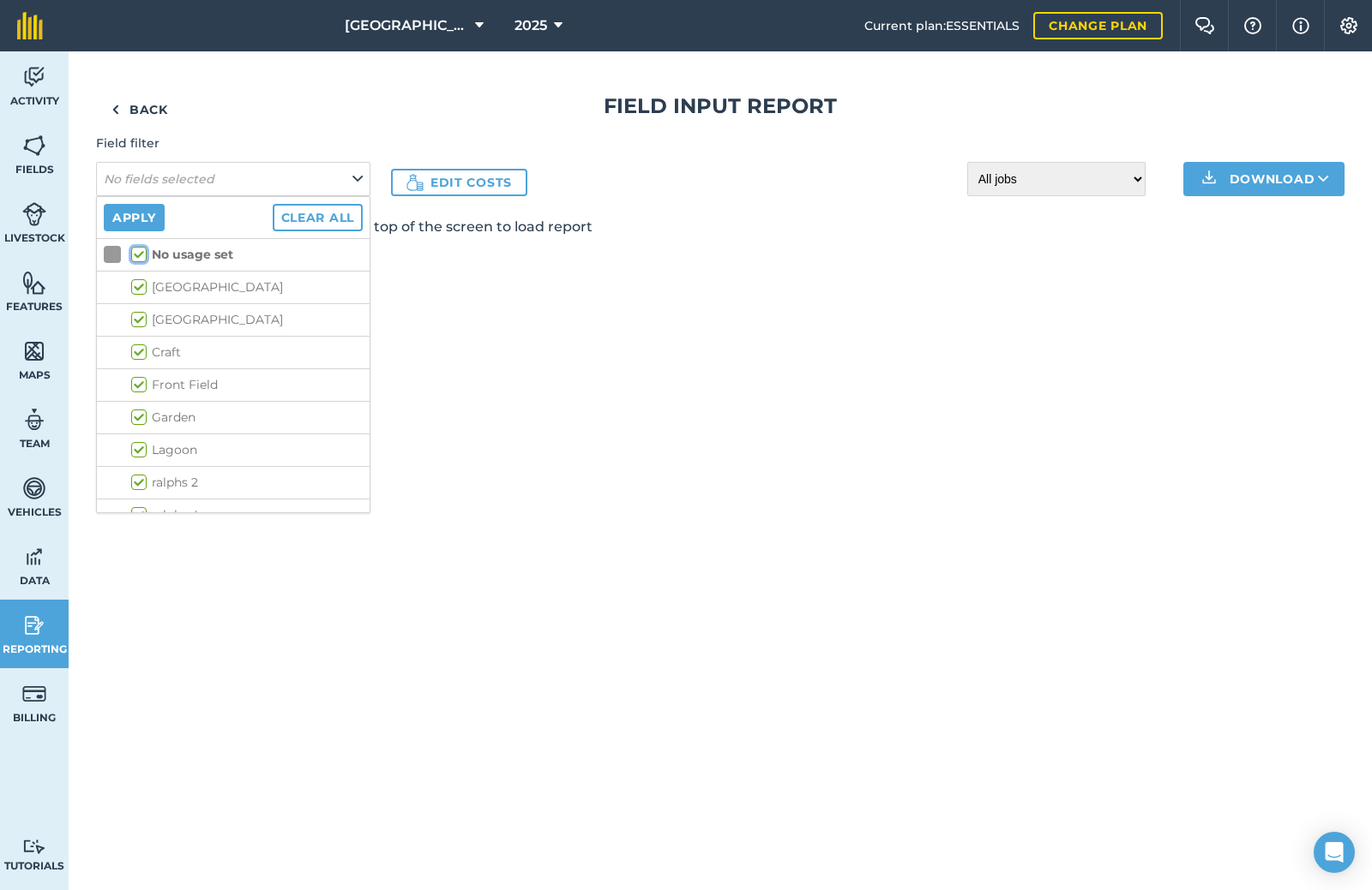
checkbox input "true"
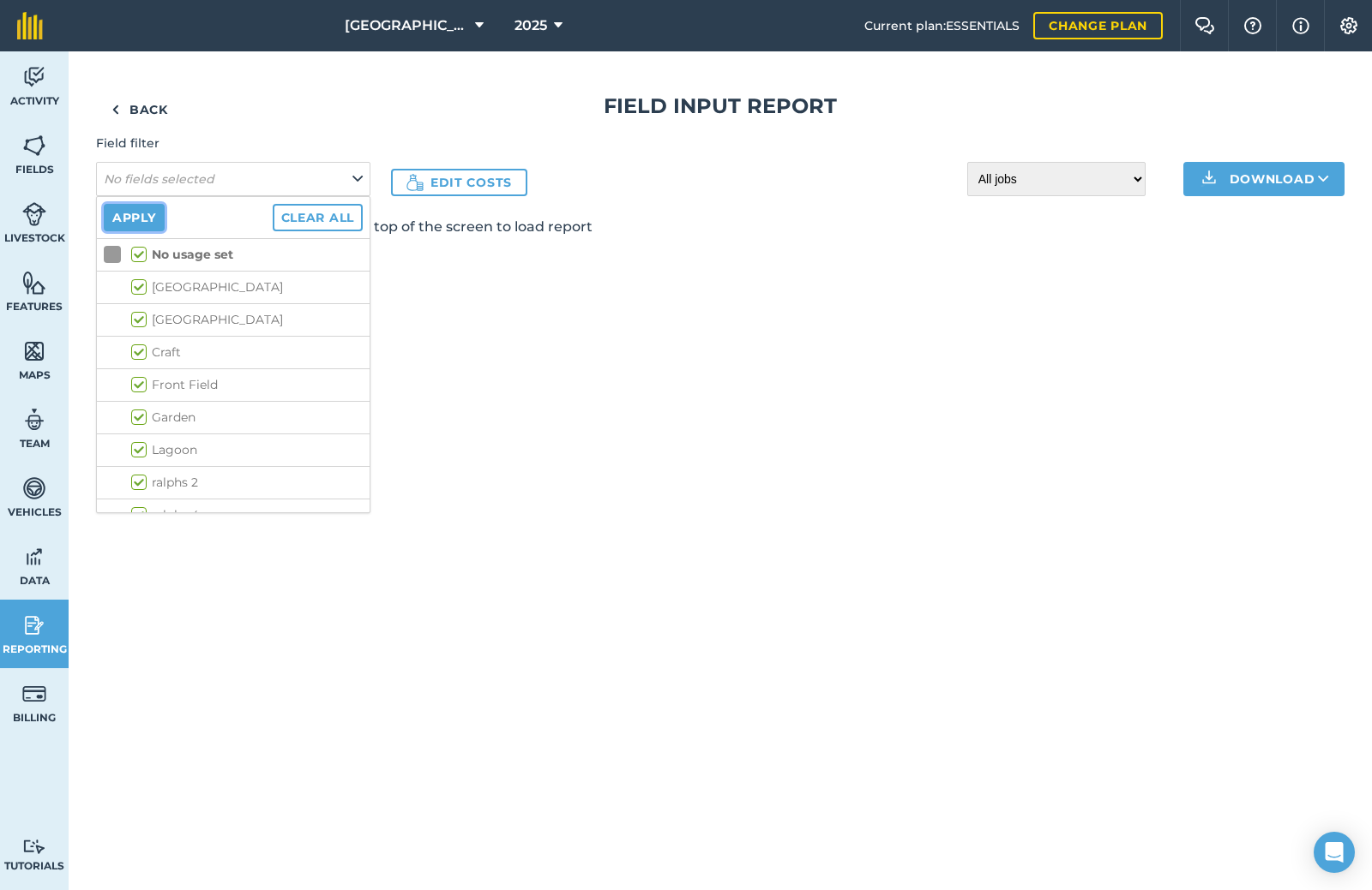
click at [125, 221] on button "Apply" at bounding box center [134, 217] width 61 height 27
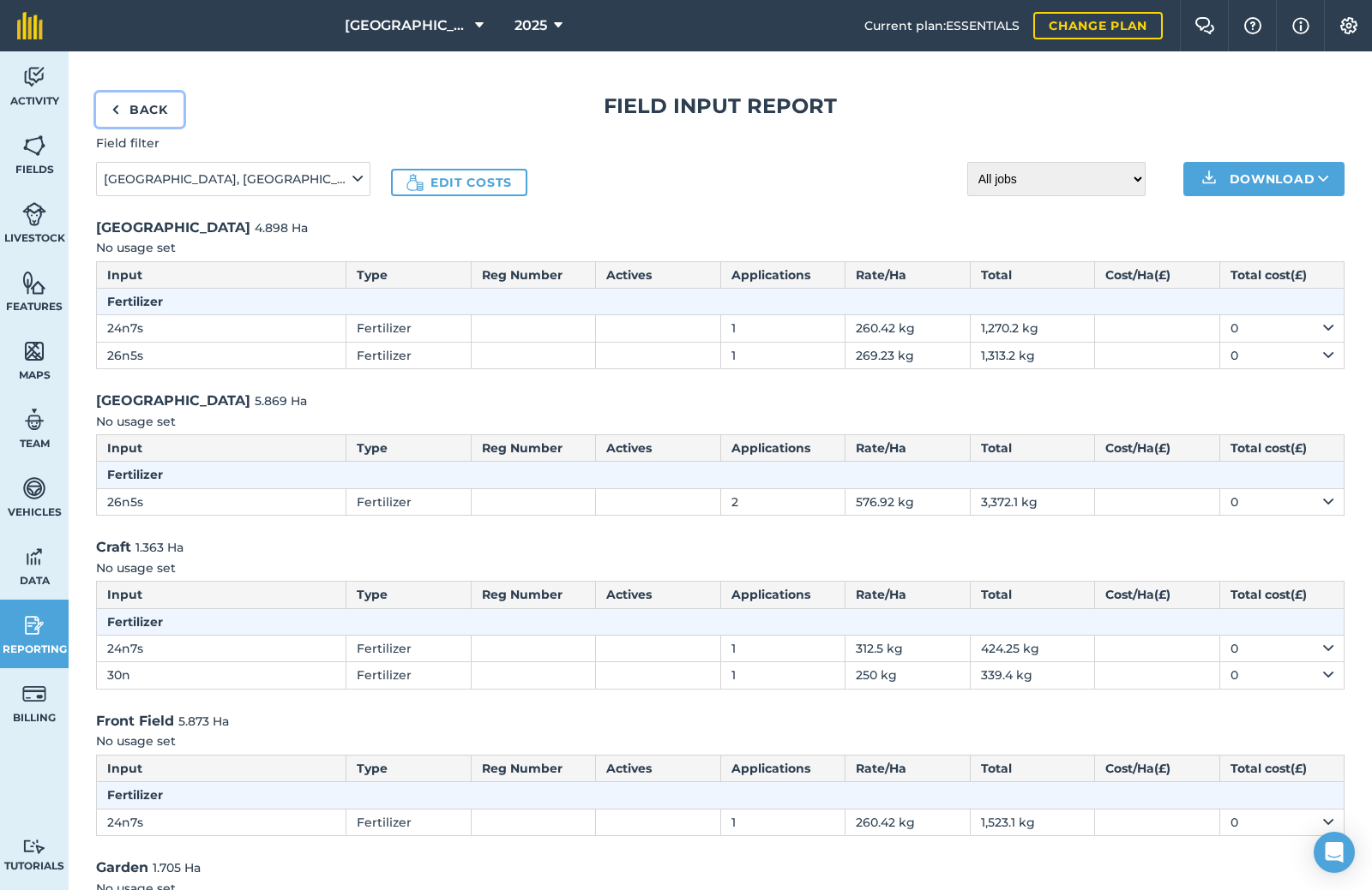
click at [140, 104] on link "Back" at bounding box center [139, 110] width 88 height 35
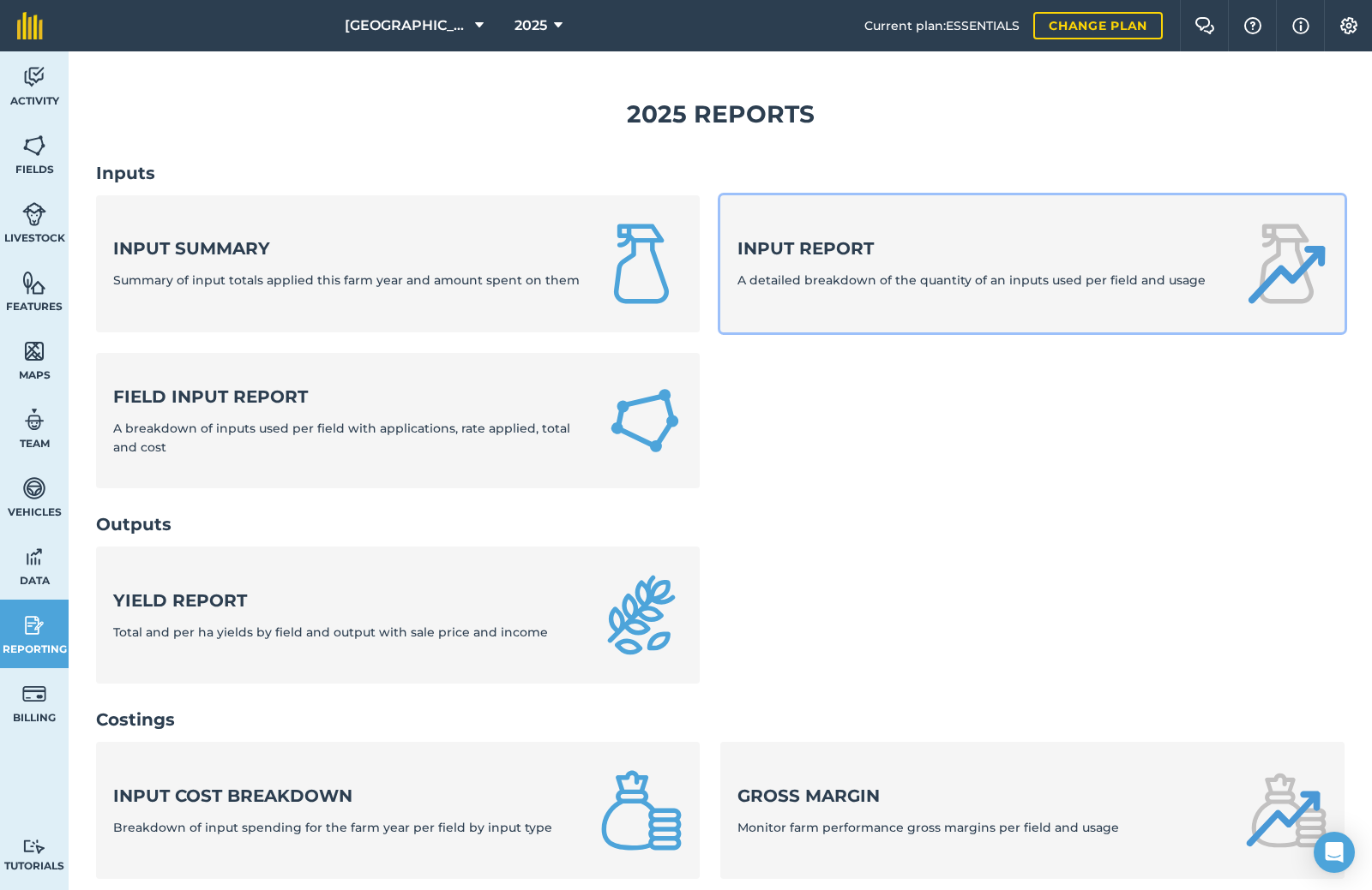
click at [839, 234] on link "Input report A detailed breakdown of the quantity of an inputs used per field a…" at bounding box center [1031, 264] width 624 height 137
click at [829, 238] on strong "Input report" at bounding box center [971, 248] width 468 height 24
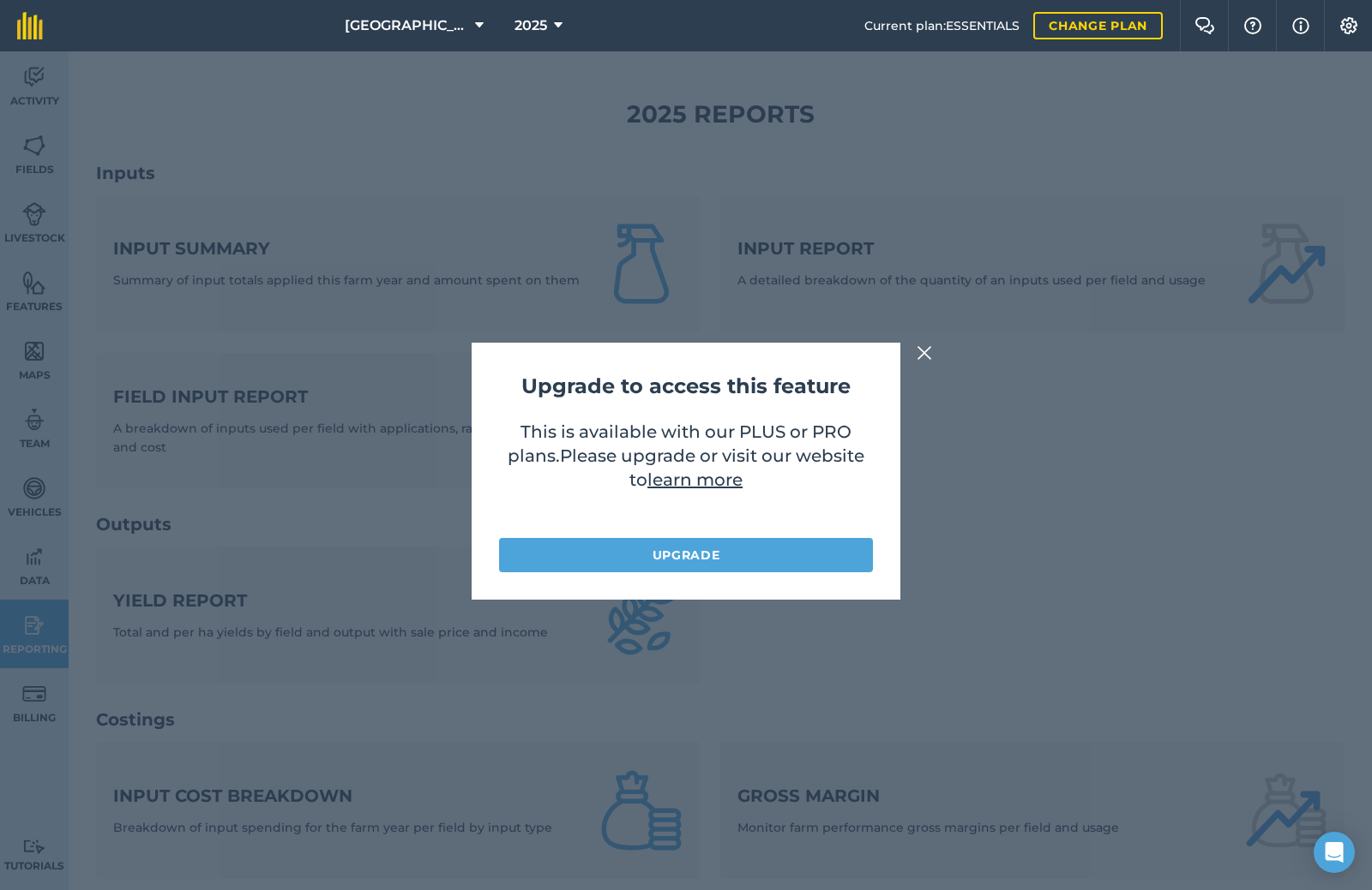
click at [912, 349] on div "Upgrade to access this feature This is available with our PLUS or PRO plans . P…" at bounding box center [686, 471] width 1372 height 839
click at [912, 349] on ul "Input summary Summary of input totals applied this farm year and amount spent o…" at bounding box center [720, 352] width 1248 height 314
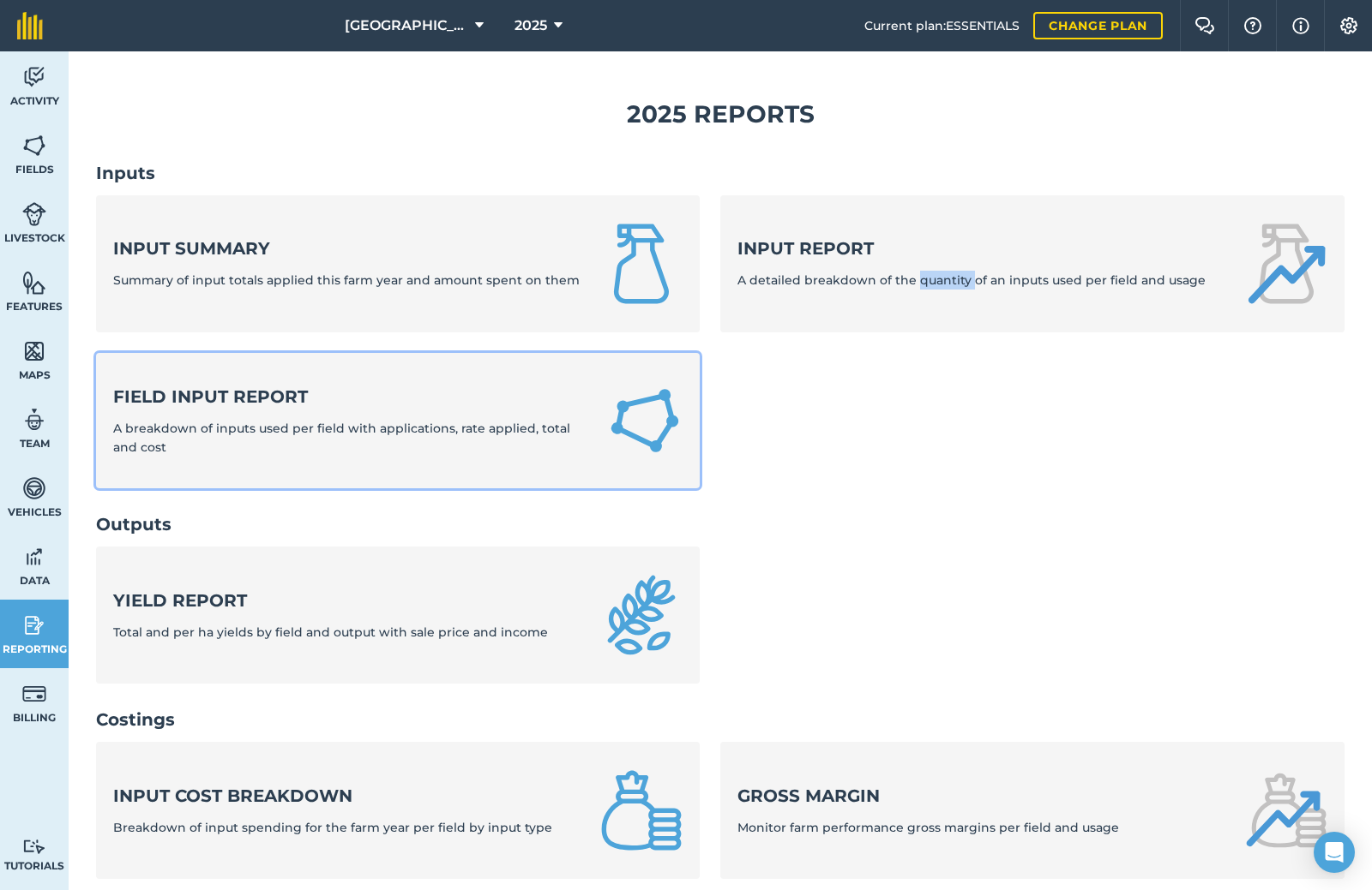
click at [465, 432] on span "A breakdown of inputs used per field with applications, rate applied, total and…" at bounding box center [342, 438] width 457 height 35
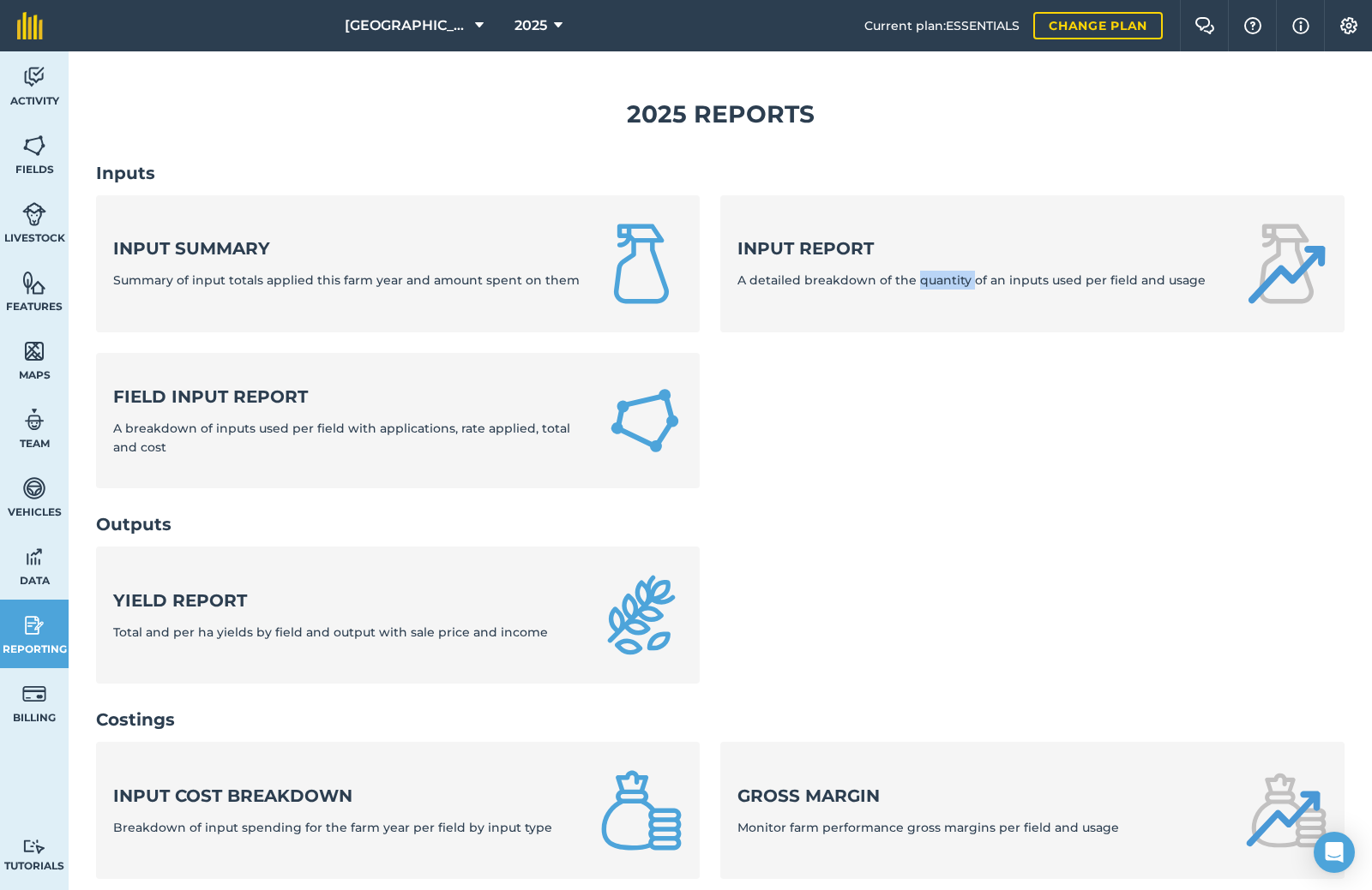
click at [465, 432] on div "2025 Reports Inputs Input summary Summary of input totals applied this farm yea…" at bounding box center [720, 704] width 1303 height 1307
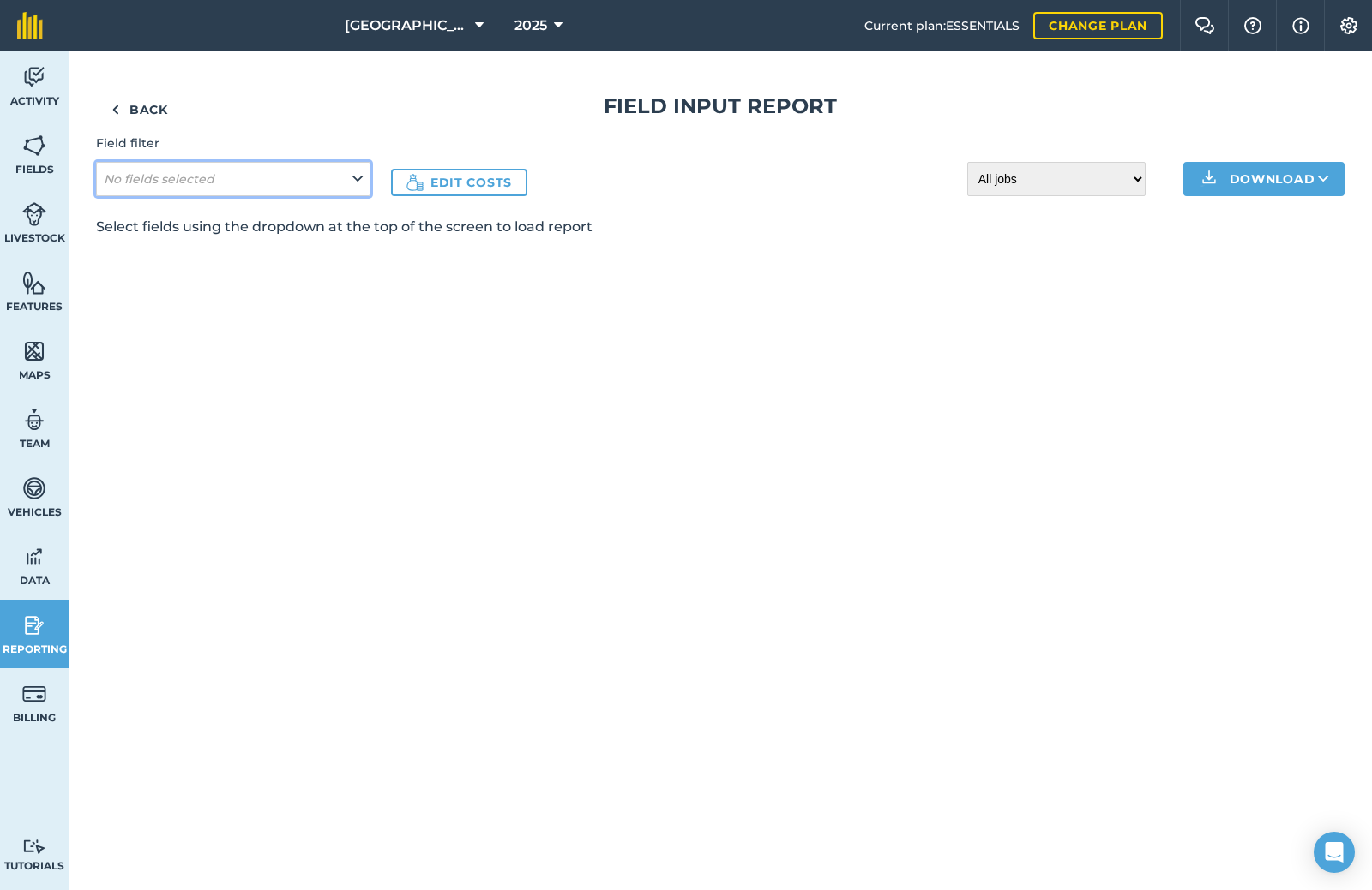
click at [345, 181] on button "No fields selected" at bounding box center [233, 179] width 274 height 35
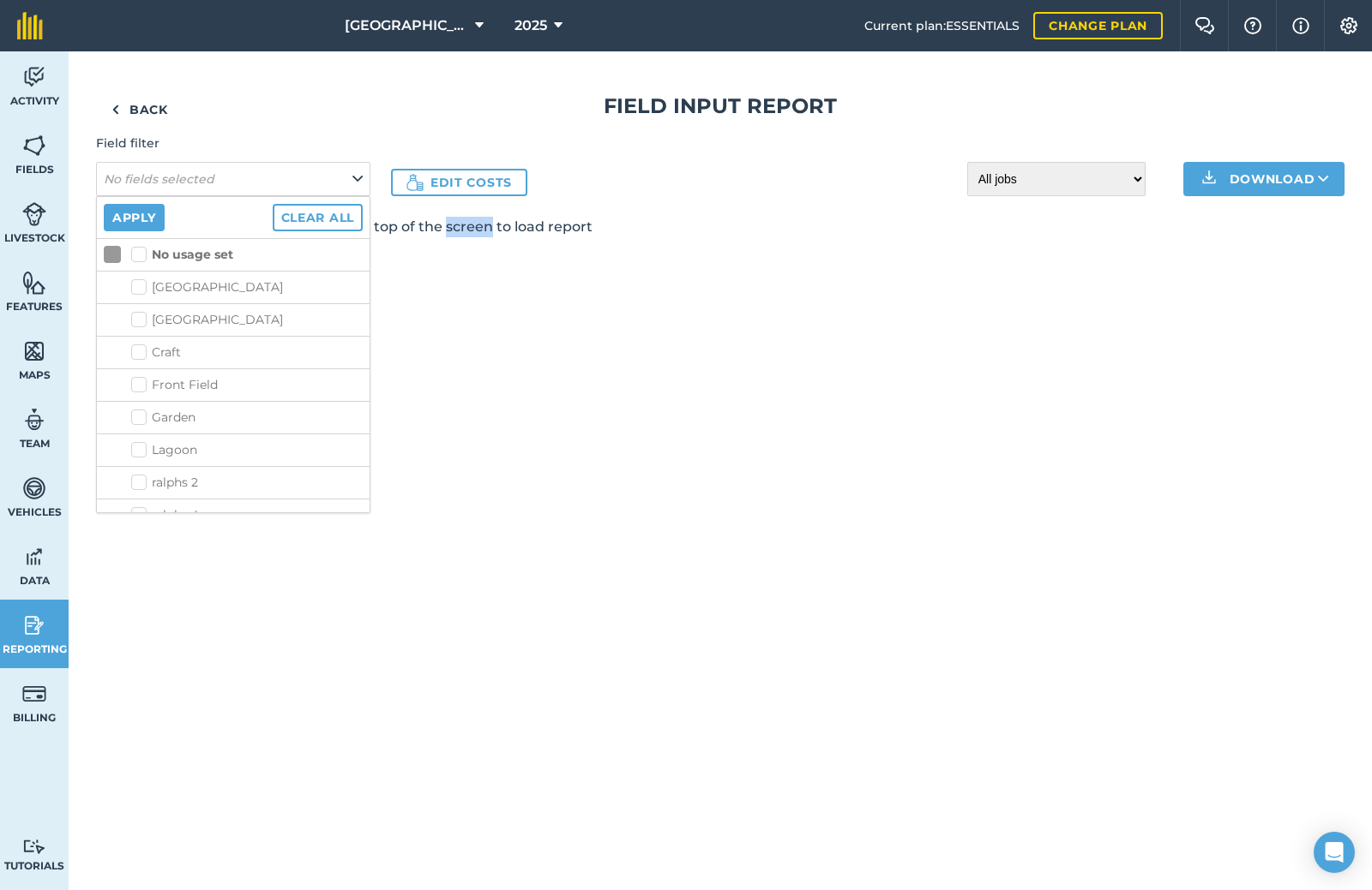
click at [138, 256] on label "No usage set" at bounding box center [181, 255] width 102 height 18
click at [138, 256] on input "No usage set" at bounding box center [136, 251] width 12 height 12
checkbox input "true"
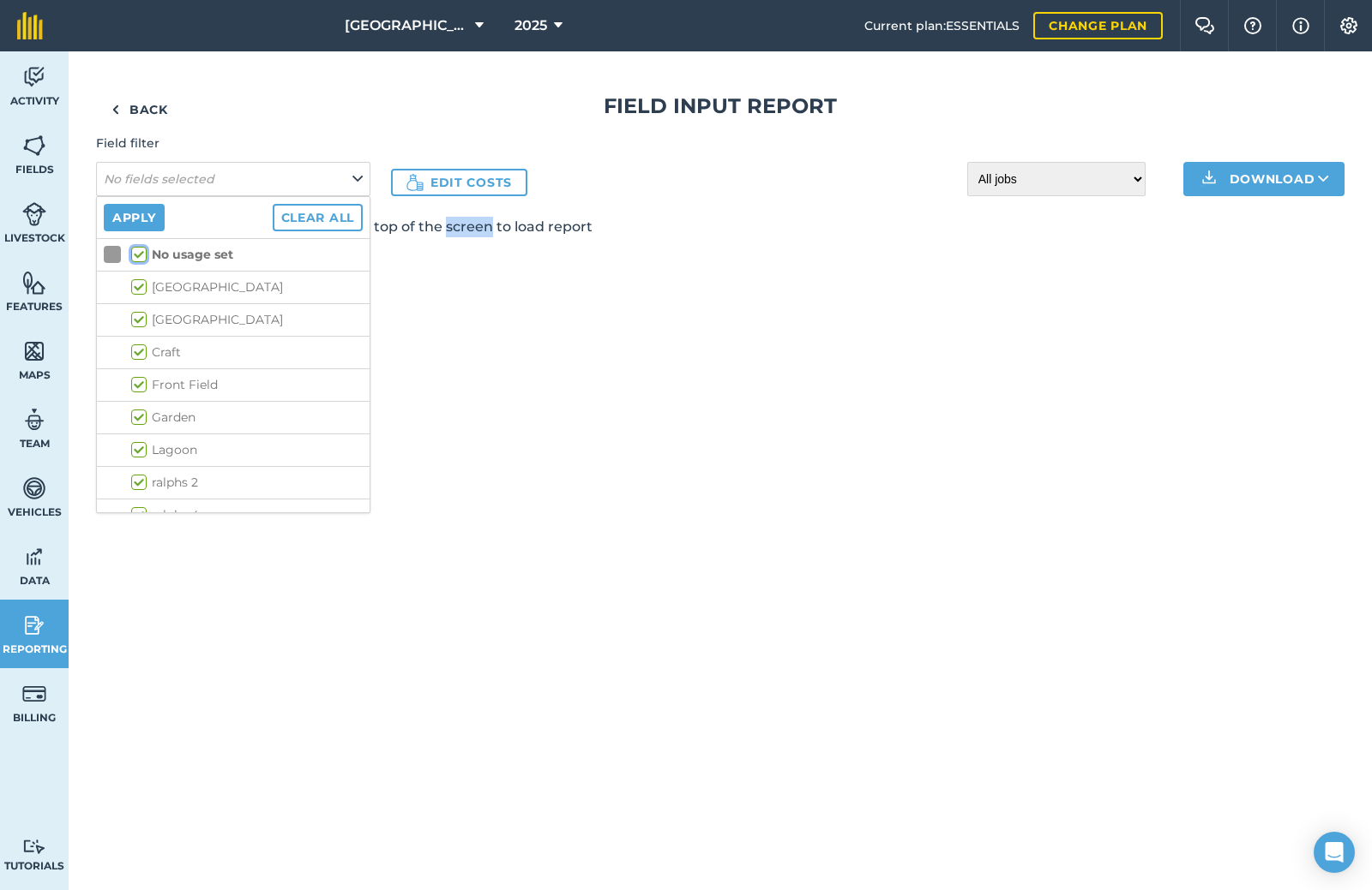
checkbox input "true"
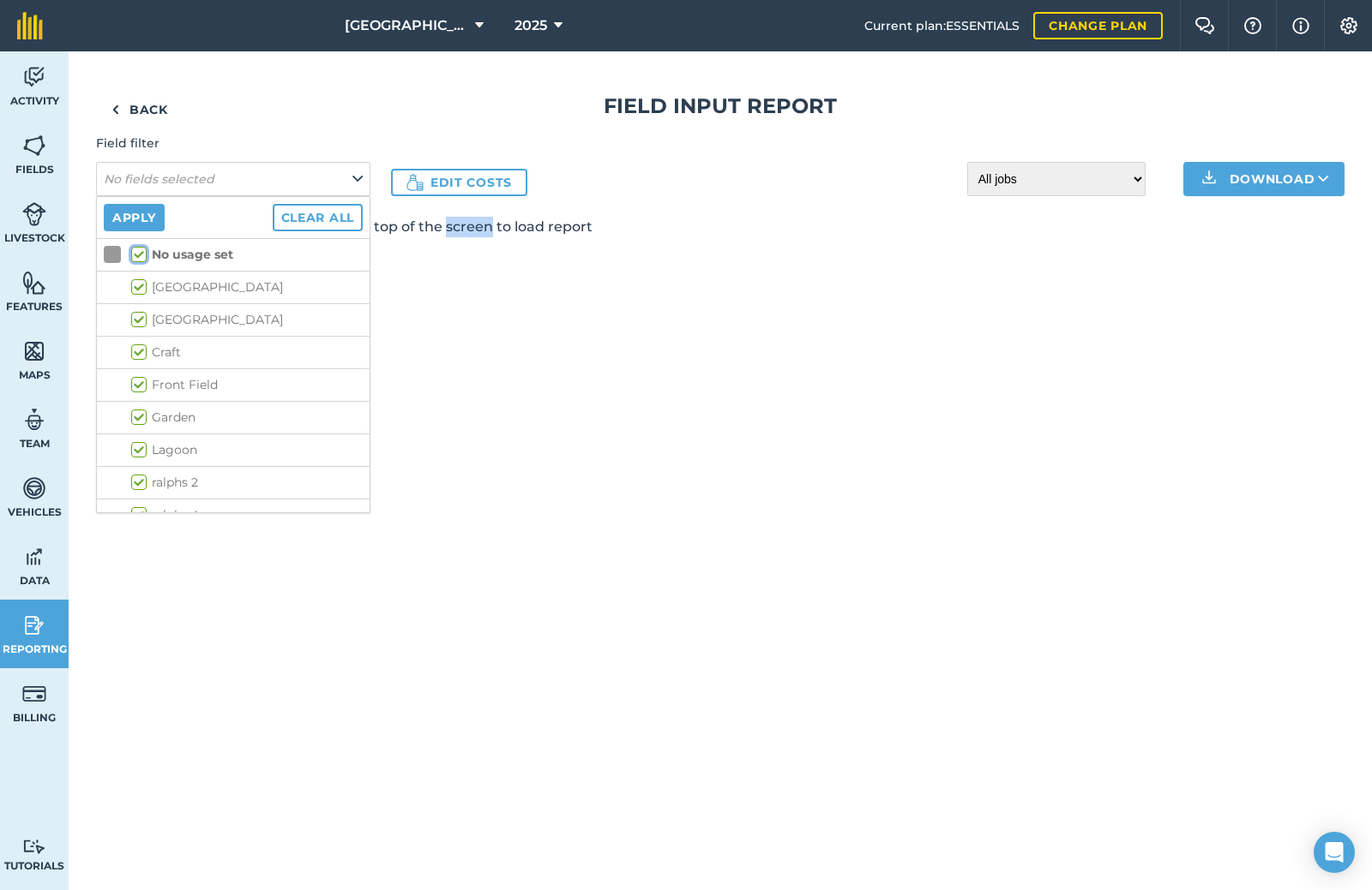
checkbox input "true"
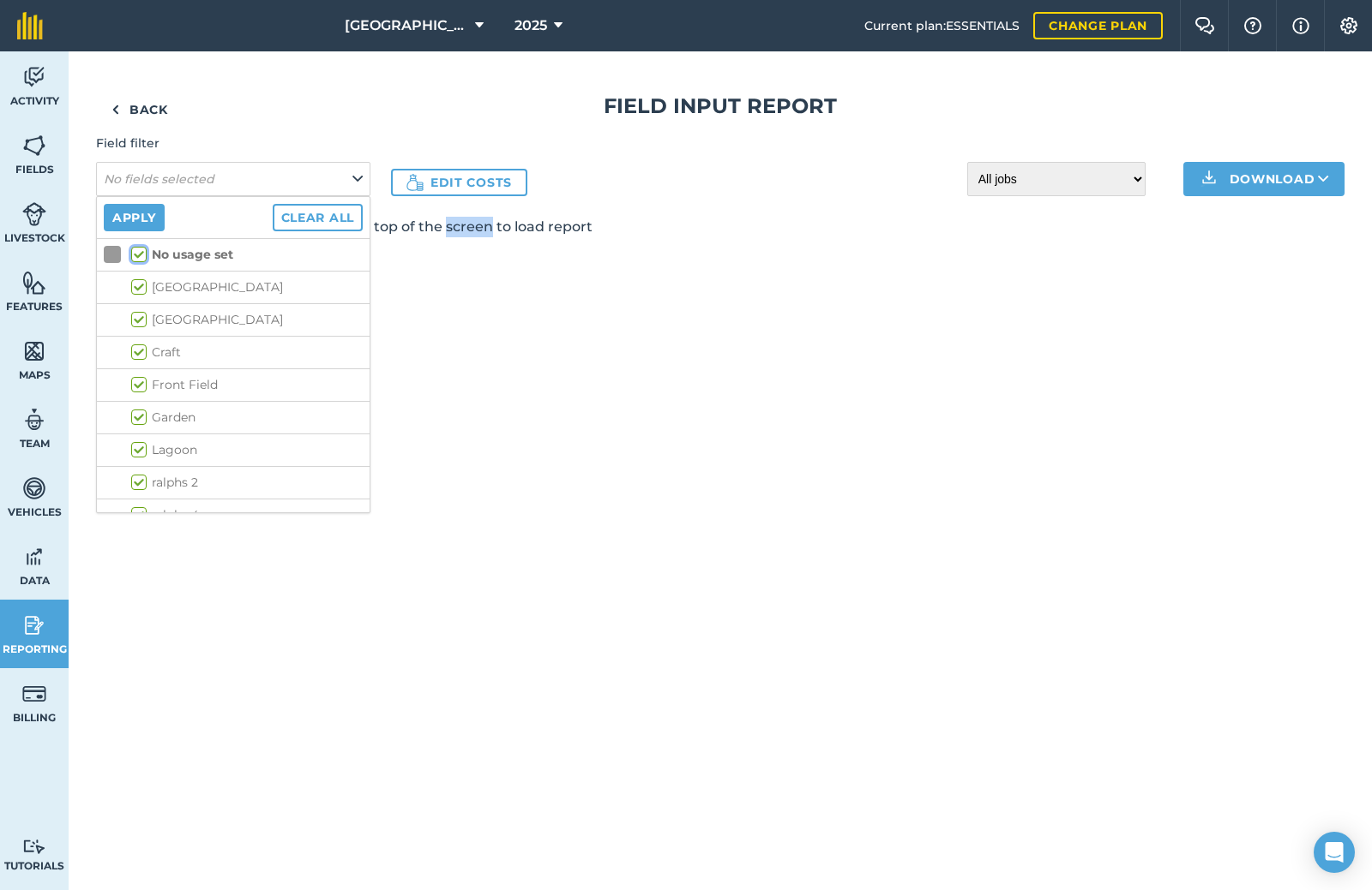
checkbox input "true"
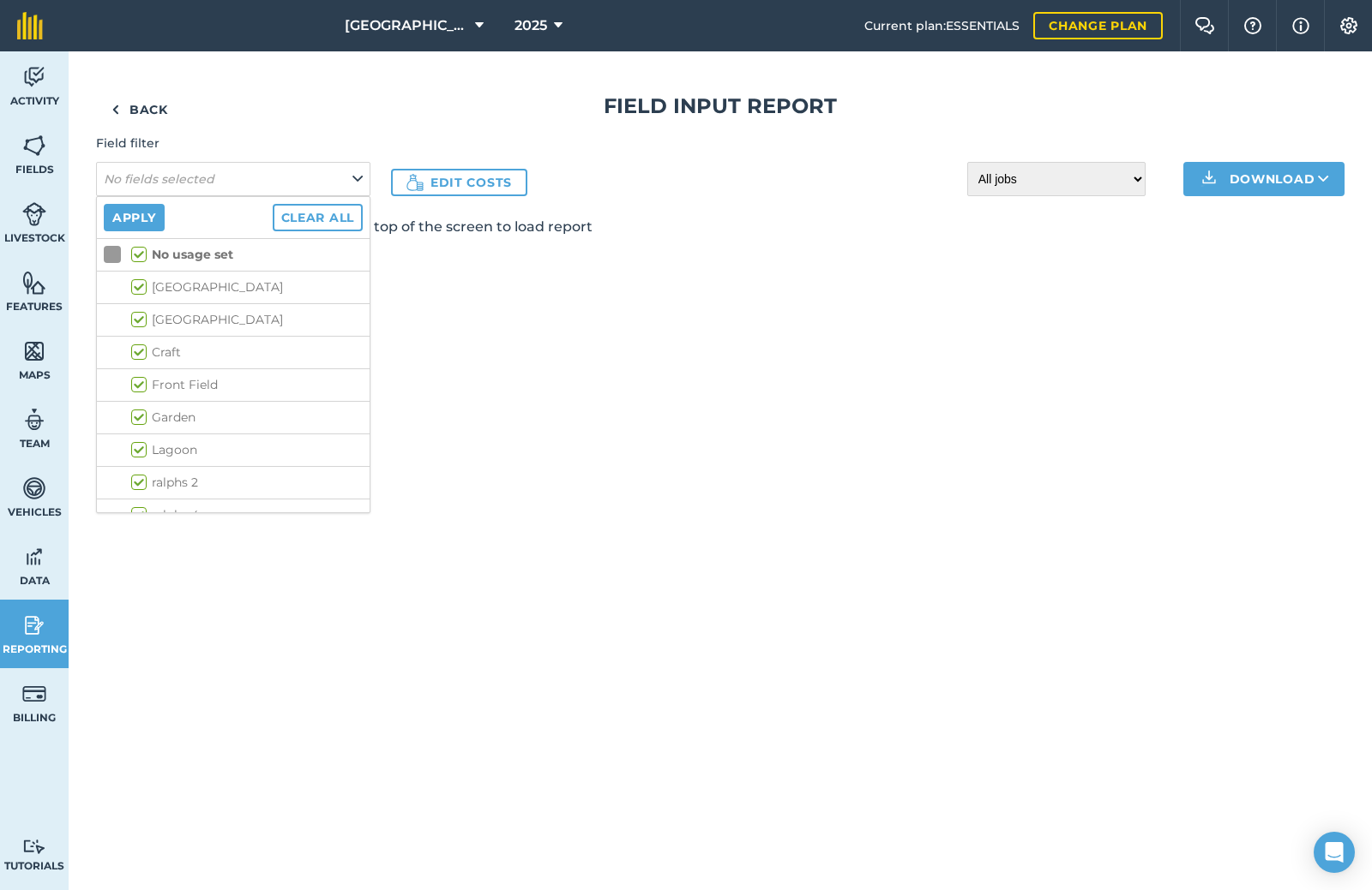
click at [138, 256] on label "No usage set" at bounding box center [181, 255] width 102 height 18
click at [138, 256] on input "No usage set" at bounding box center [136, 251] width 12 height 12
checkbox input "false"
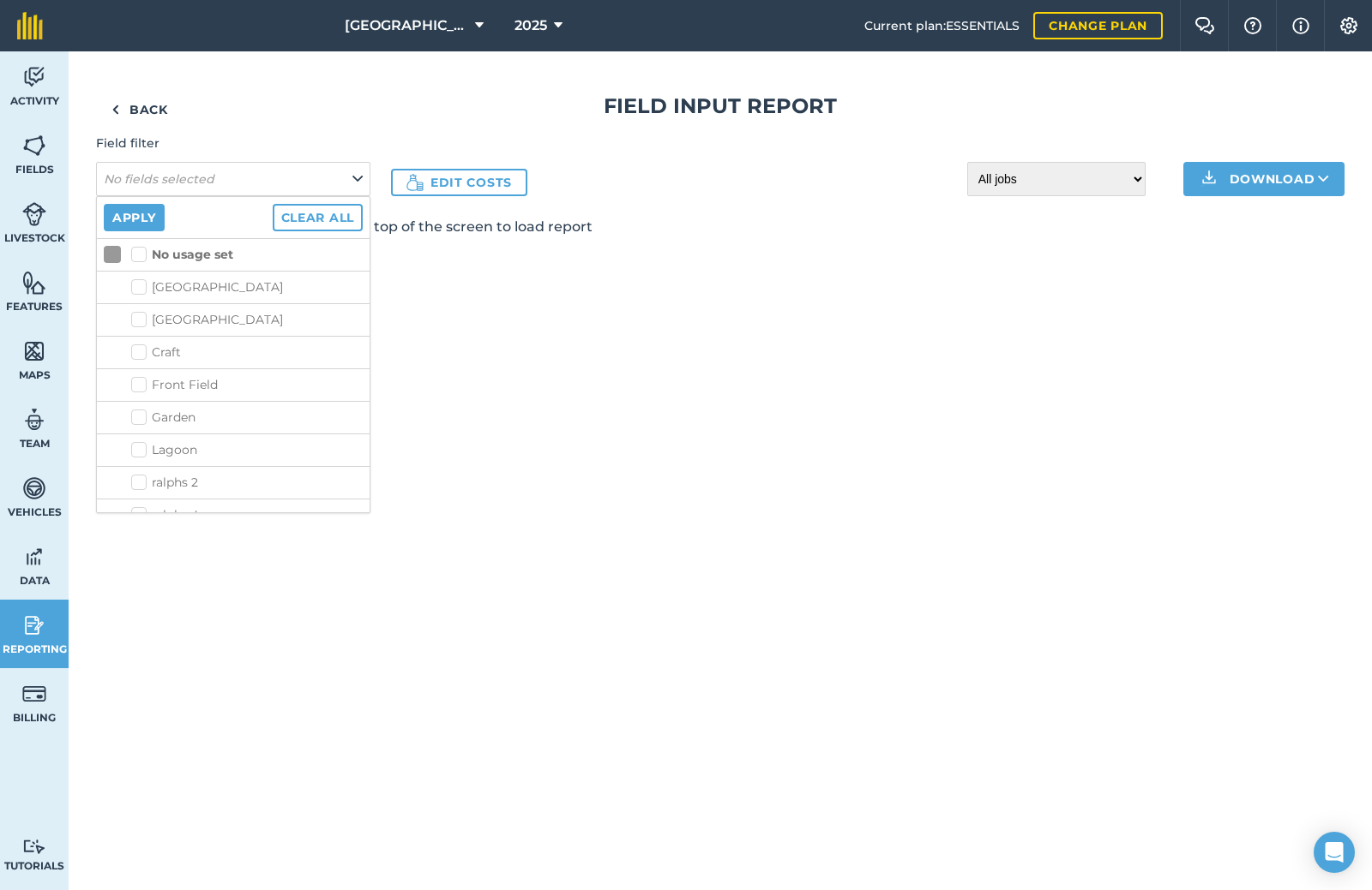
checkbox input "false"
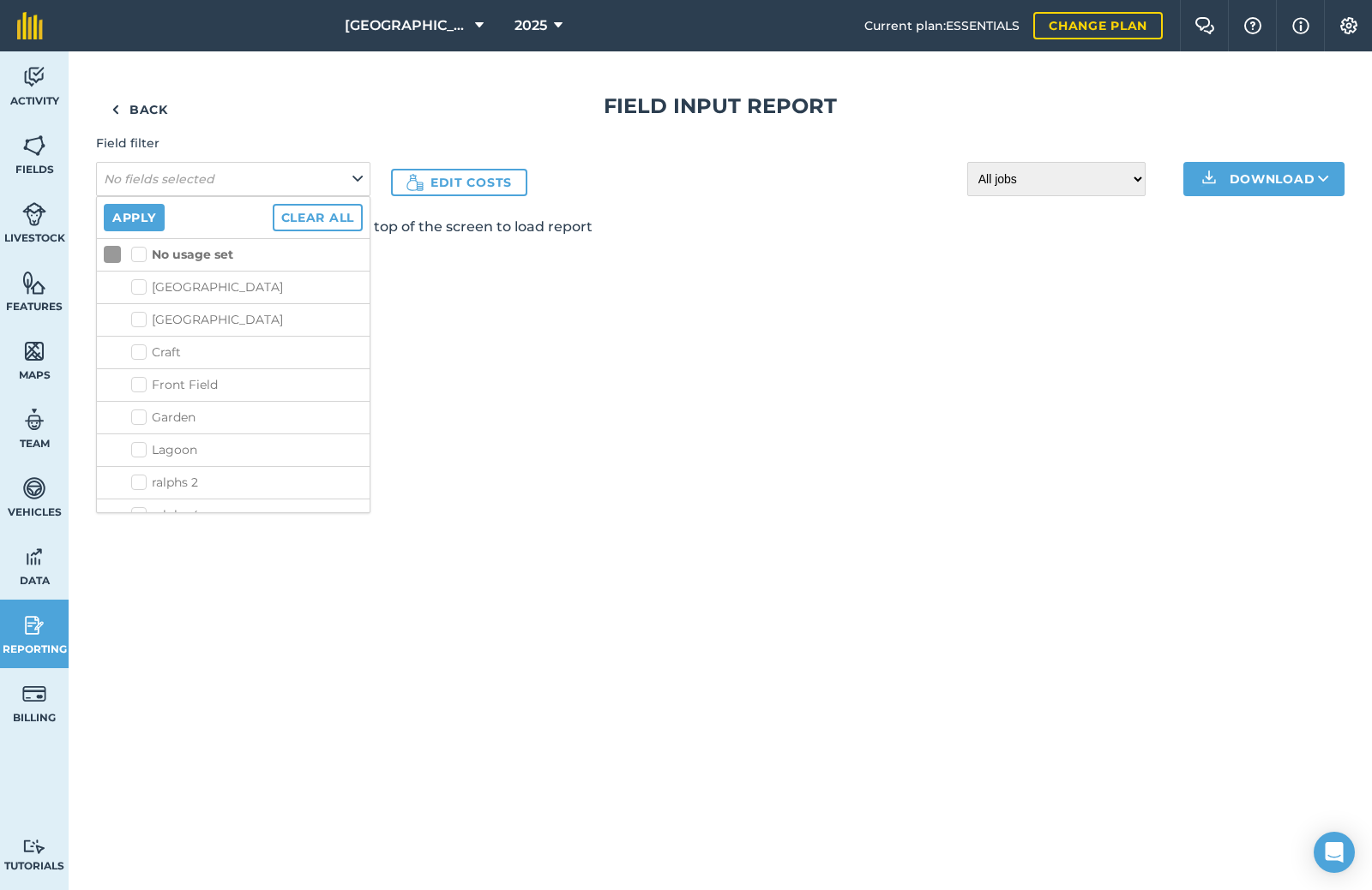
checkbox input "false"
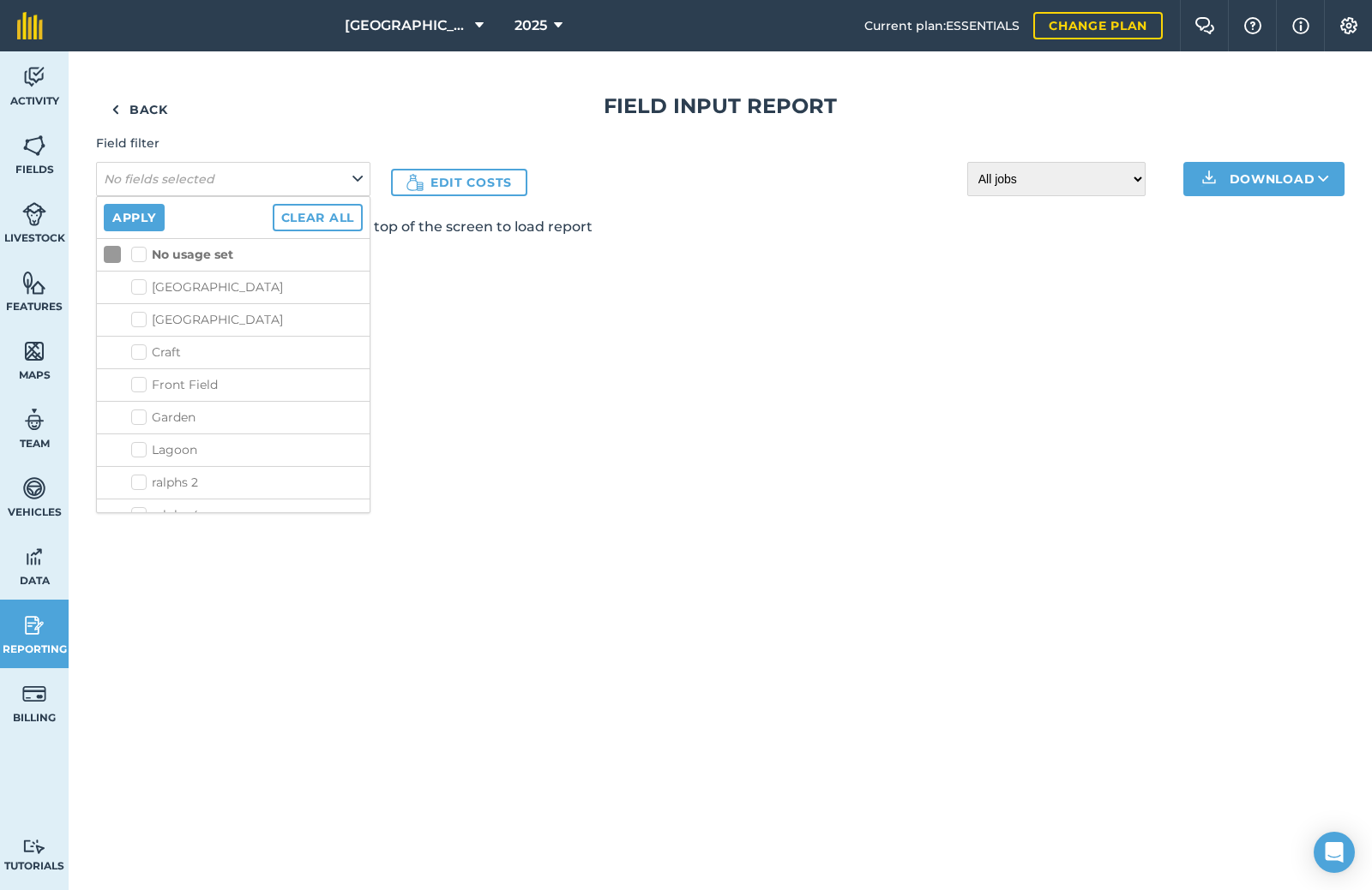
checkbox input "false"
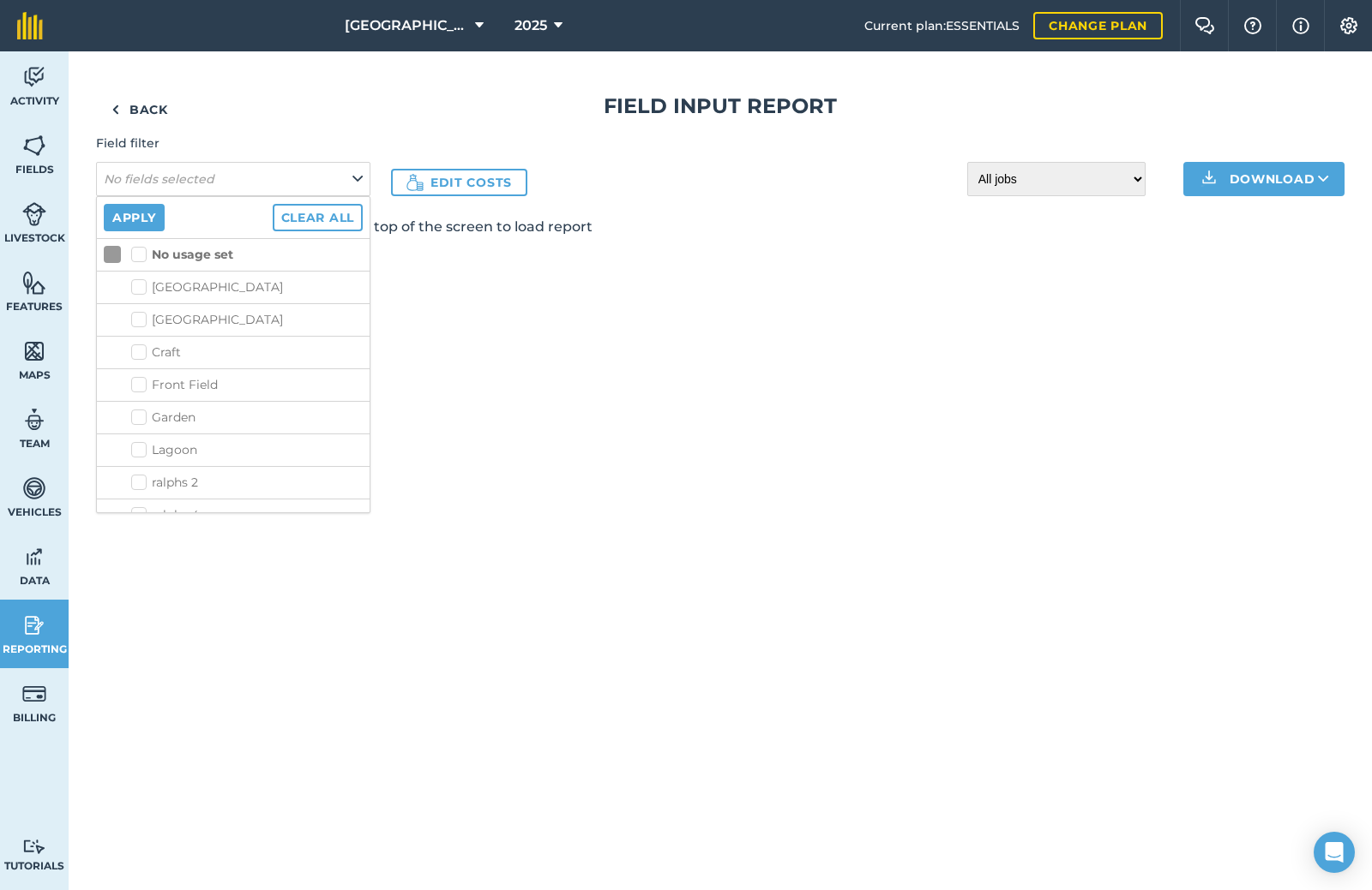
click at [144, 254] on label "No usage set" at bounding box center [181, 255] width 102 height 18
click at [143, 254] on input "No usage set" at bounding box center [136, 251] width 12 height 12
checkbox input "true"
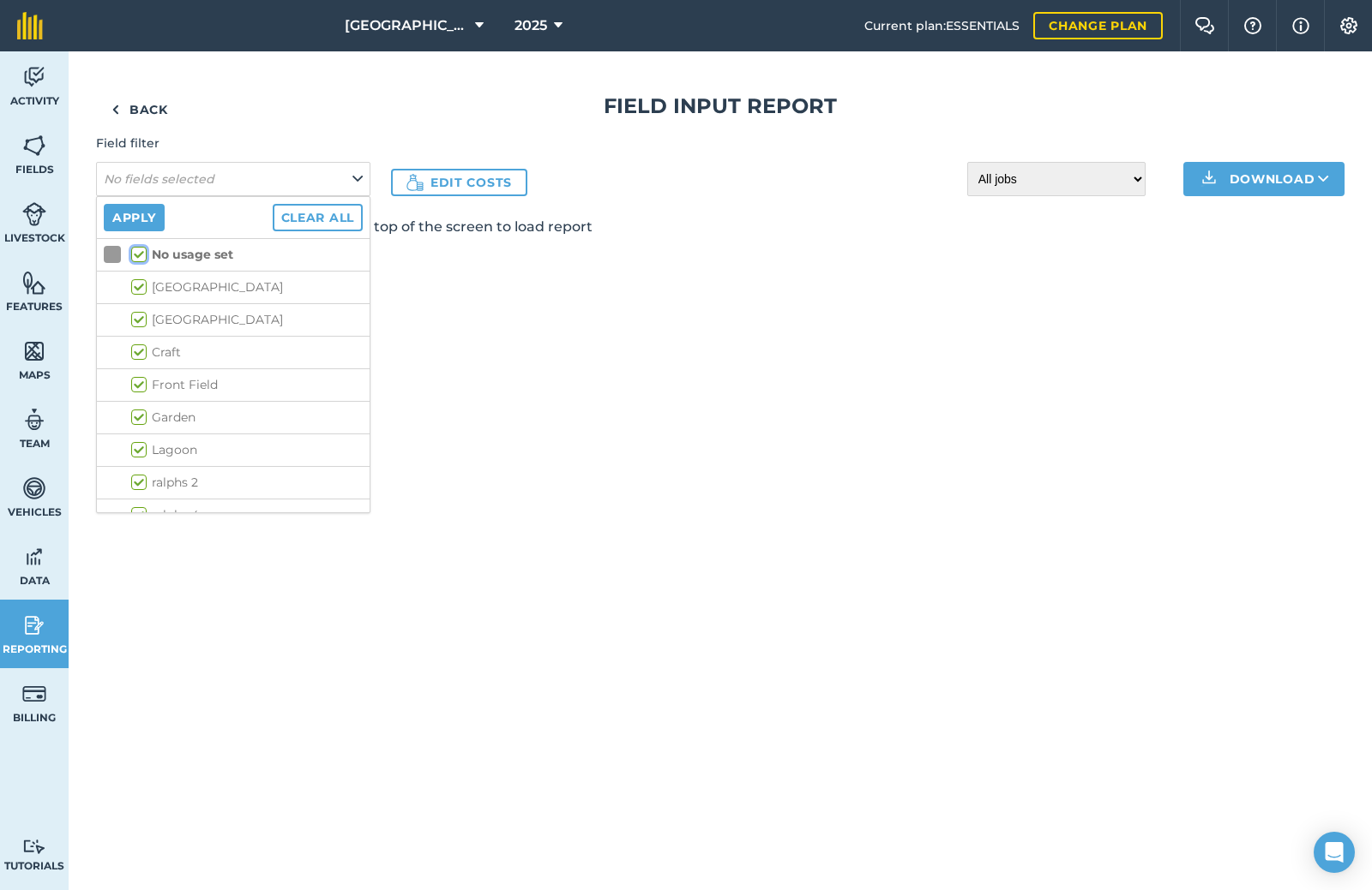
checkbox input "true"
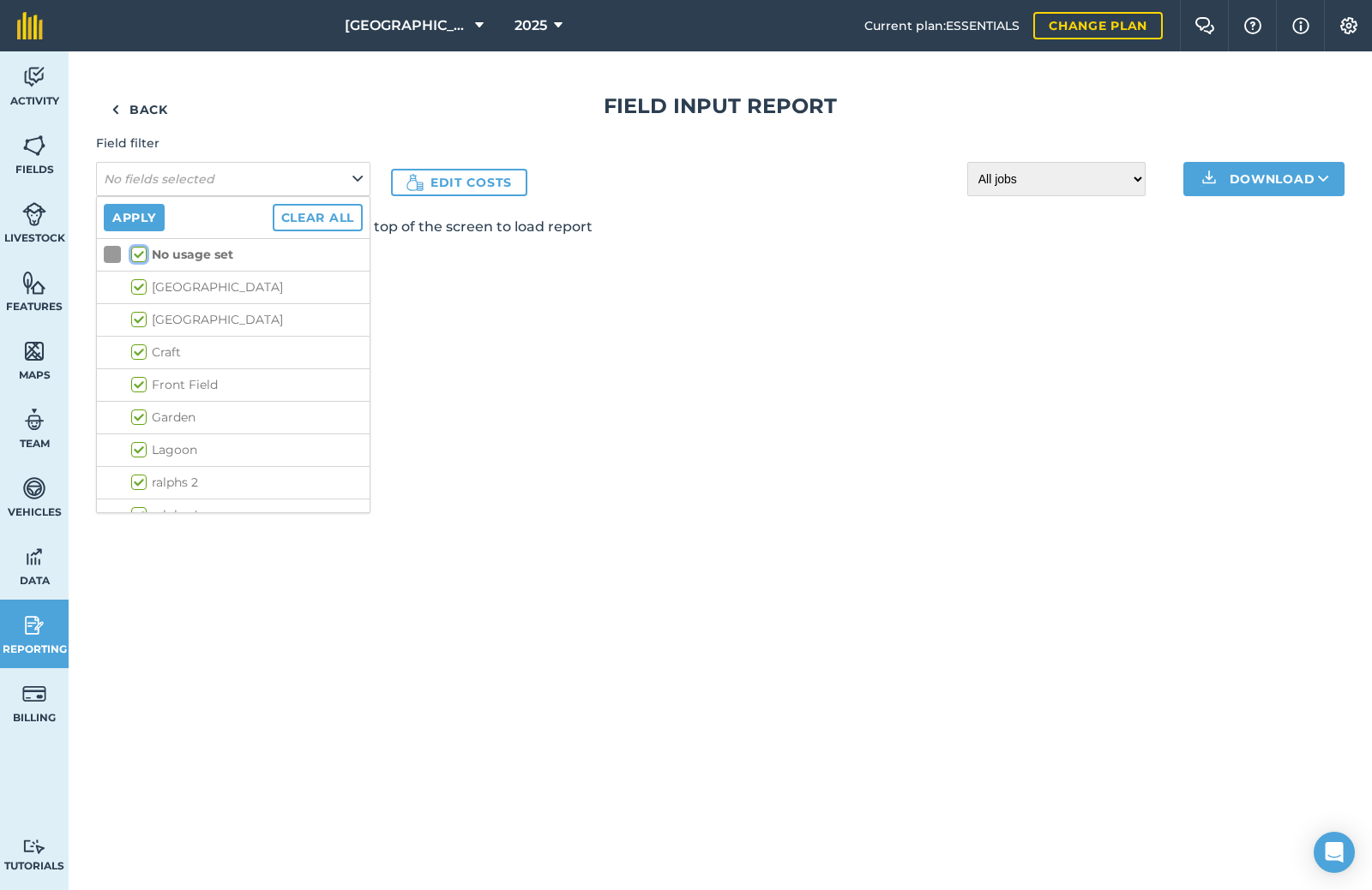
checkbox input "true"
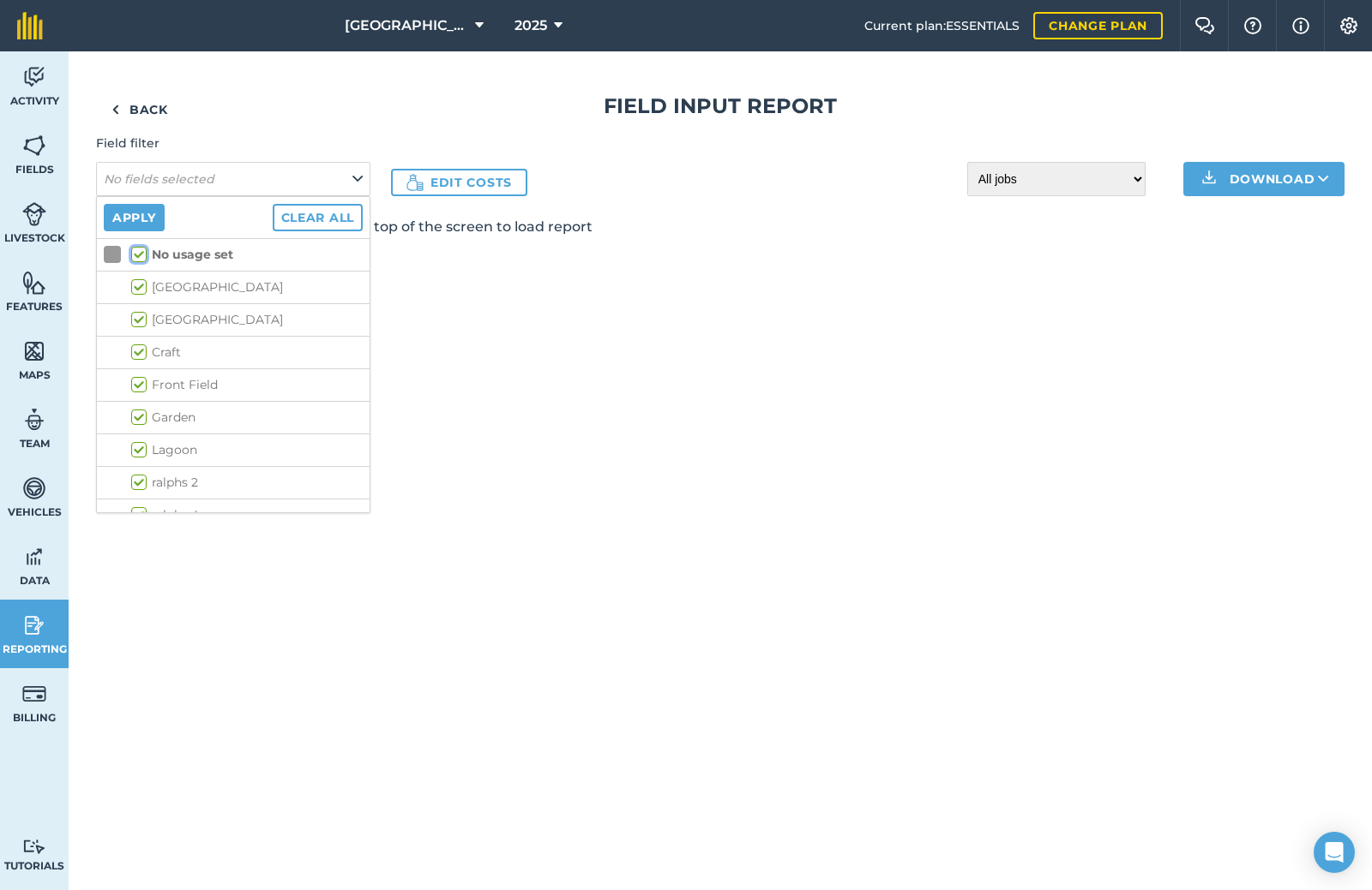
checkbox input "true"
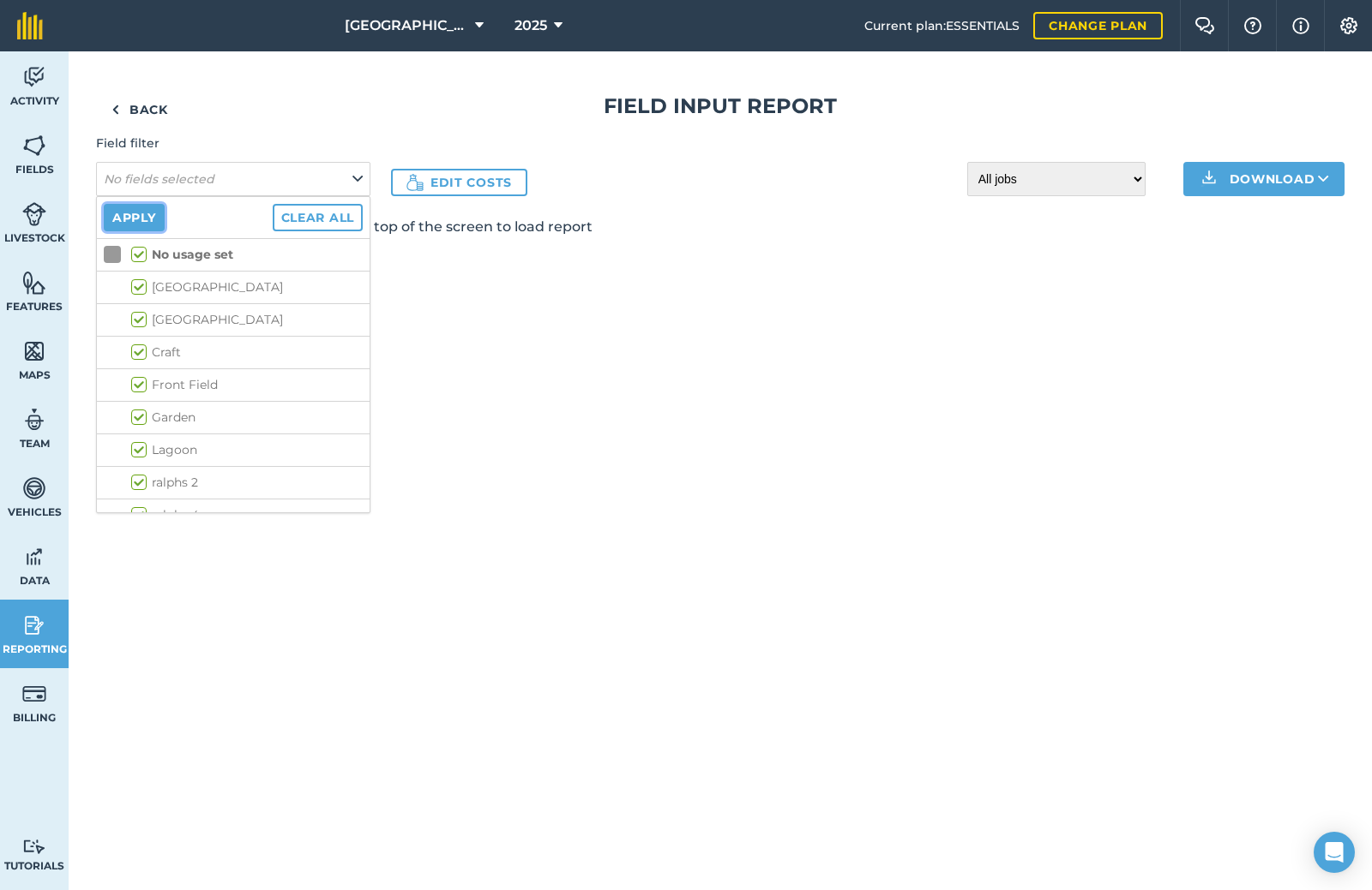
click at [140, 216] on button "Apply" at bounding box center [134, 217] width 61 height 27
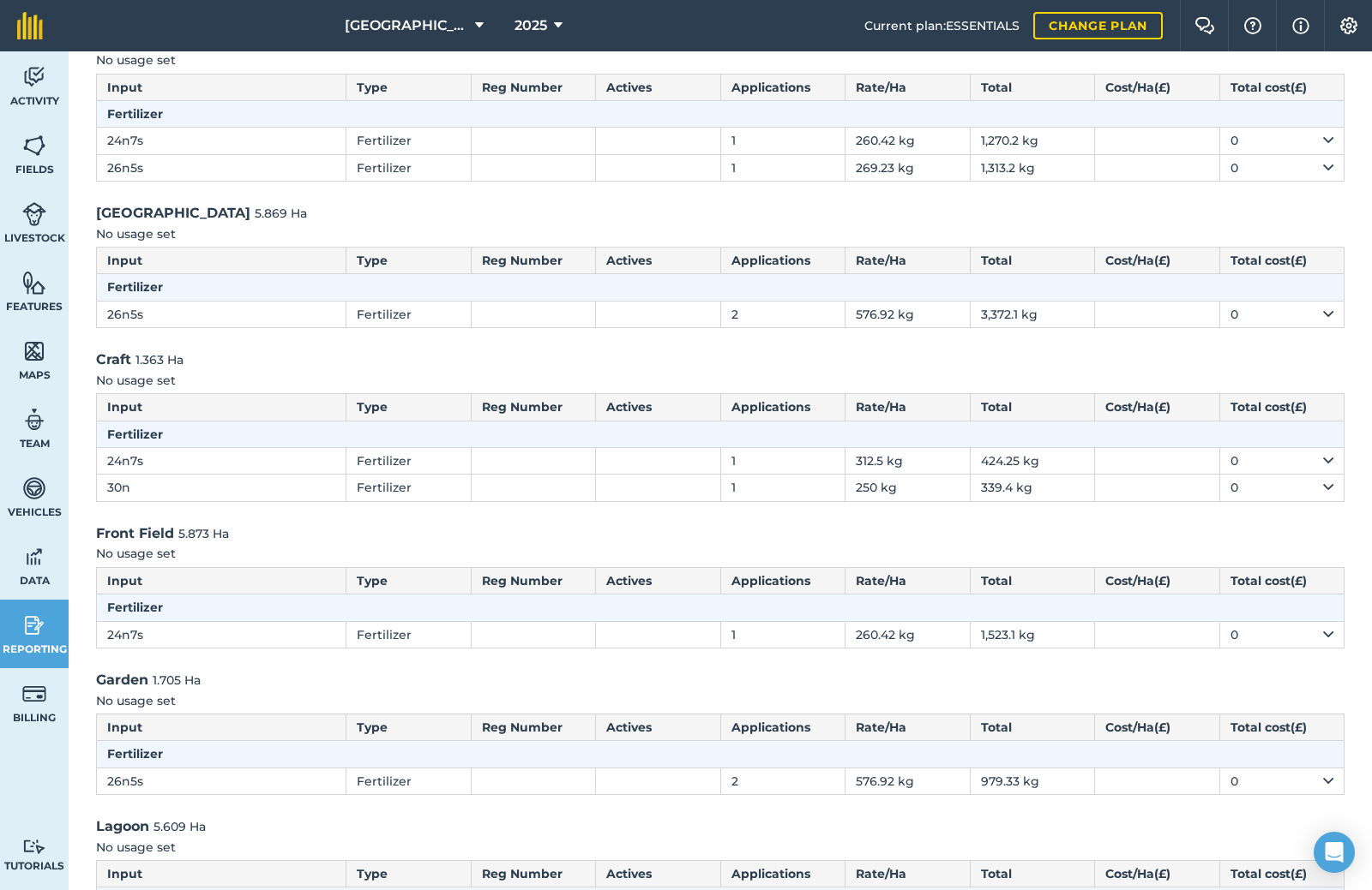
scroll to position [30, 0]
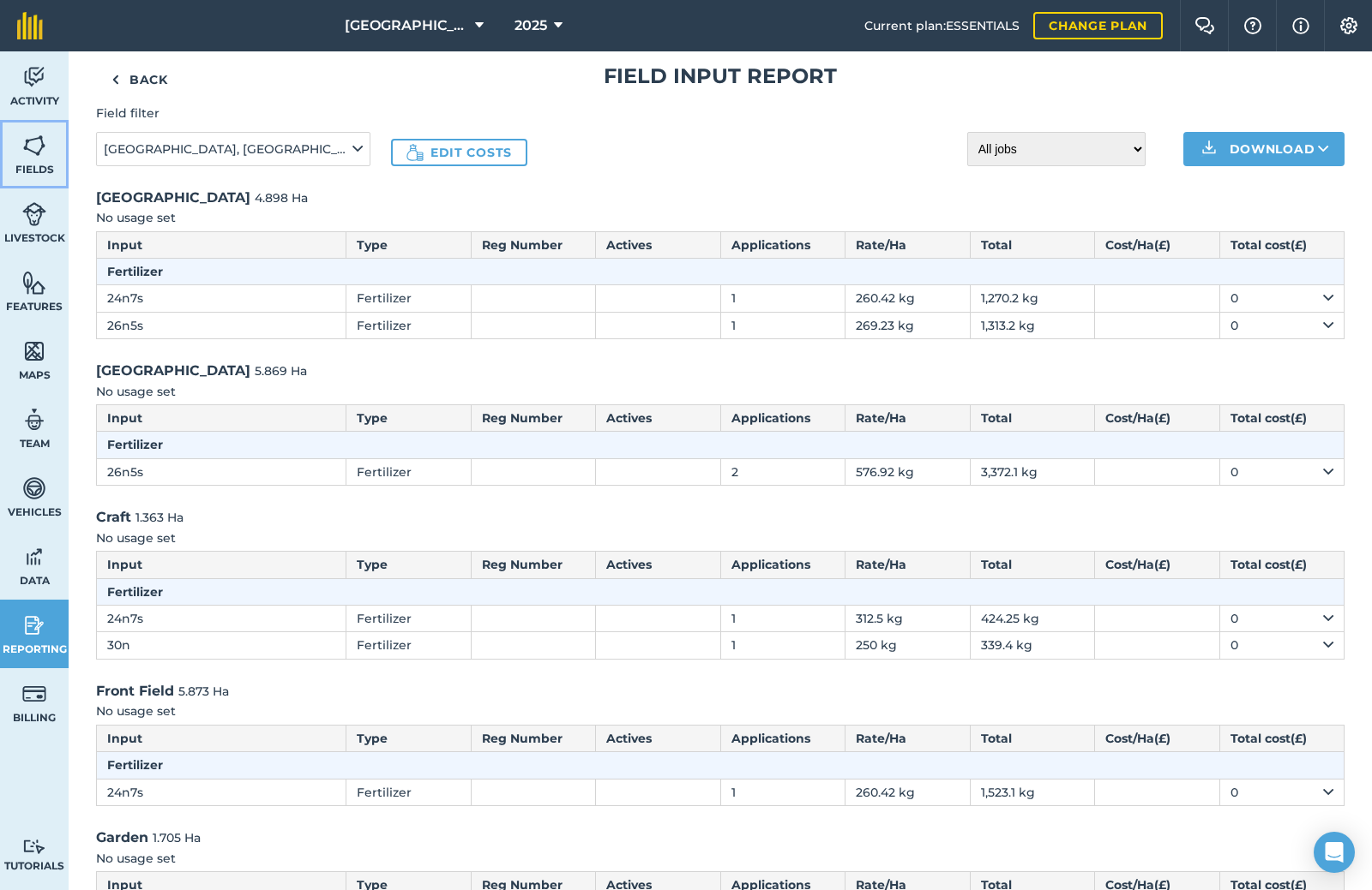
click at [33, 172] on span "Fields" at bounding box center [34, 169] width 68 height 13
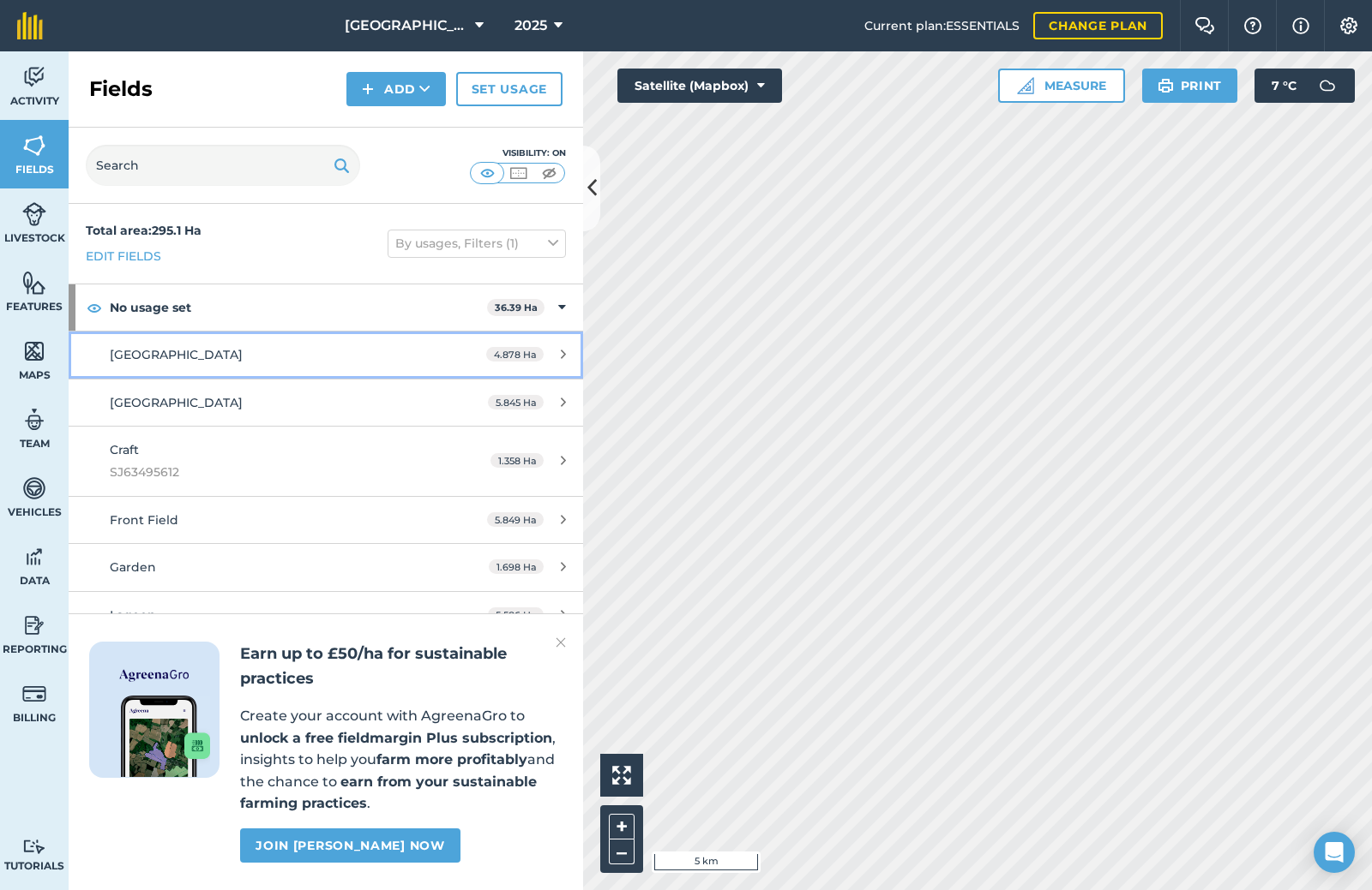
click at [266, 349] on div "[GEOGRAPHIC_DATA]" at bounding box center [271, 354] width 322 height 19
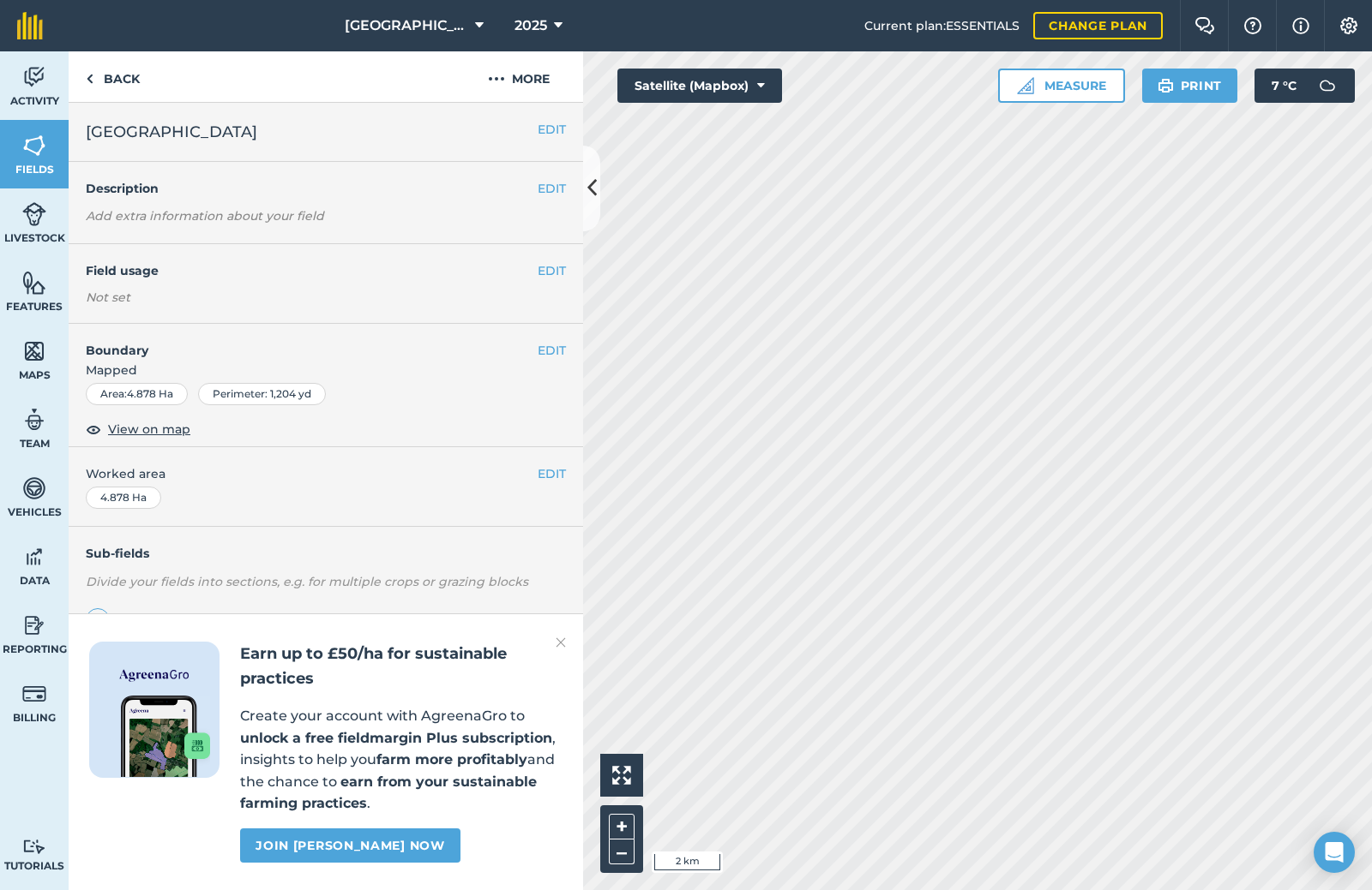
click at [557, 646] on img at bounding box center [561, 642] width 11 height 20
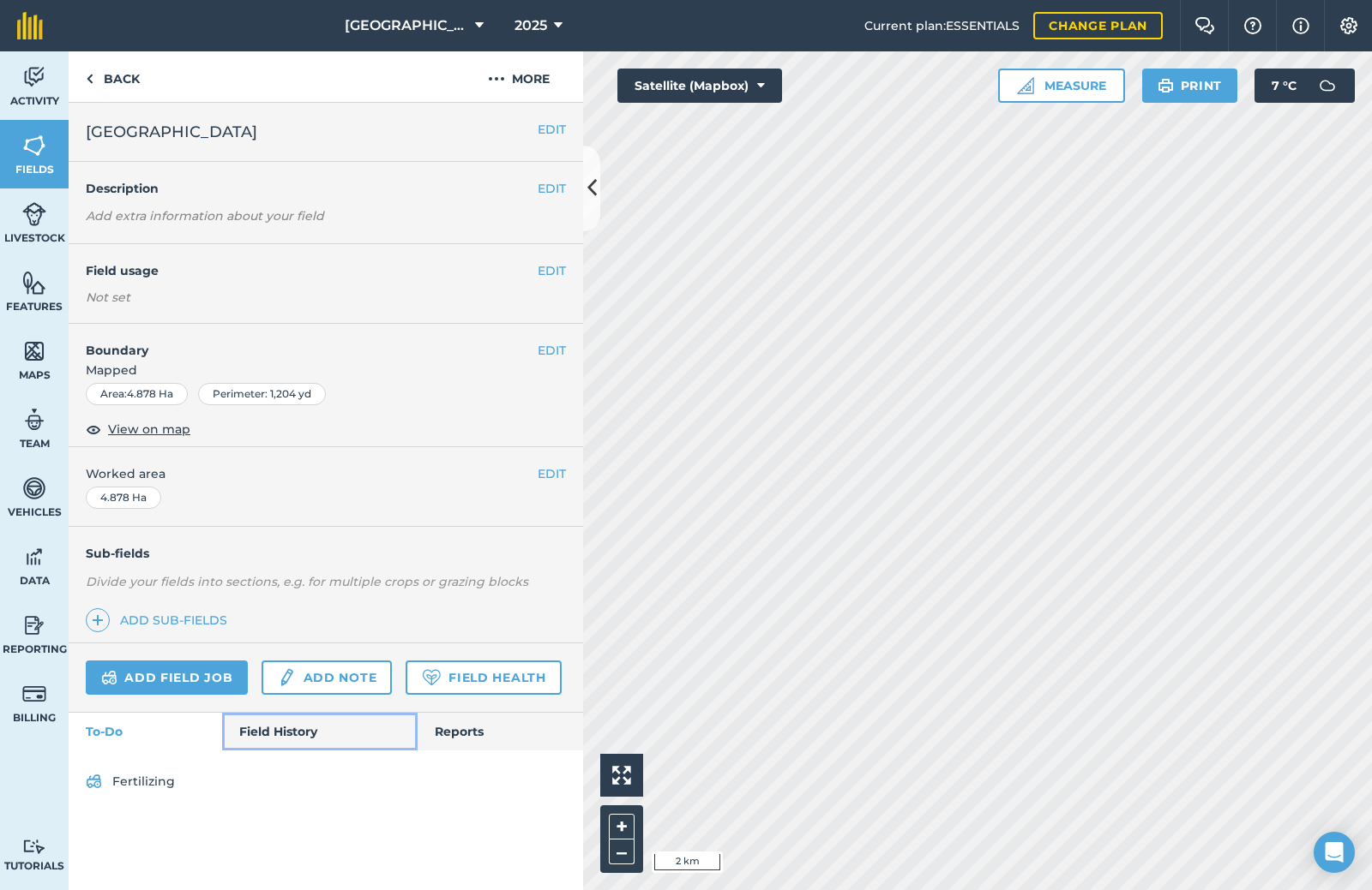
click at [281, 733] on link "Field History" at bounding box center [320, 732] width 195 height 38
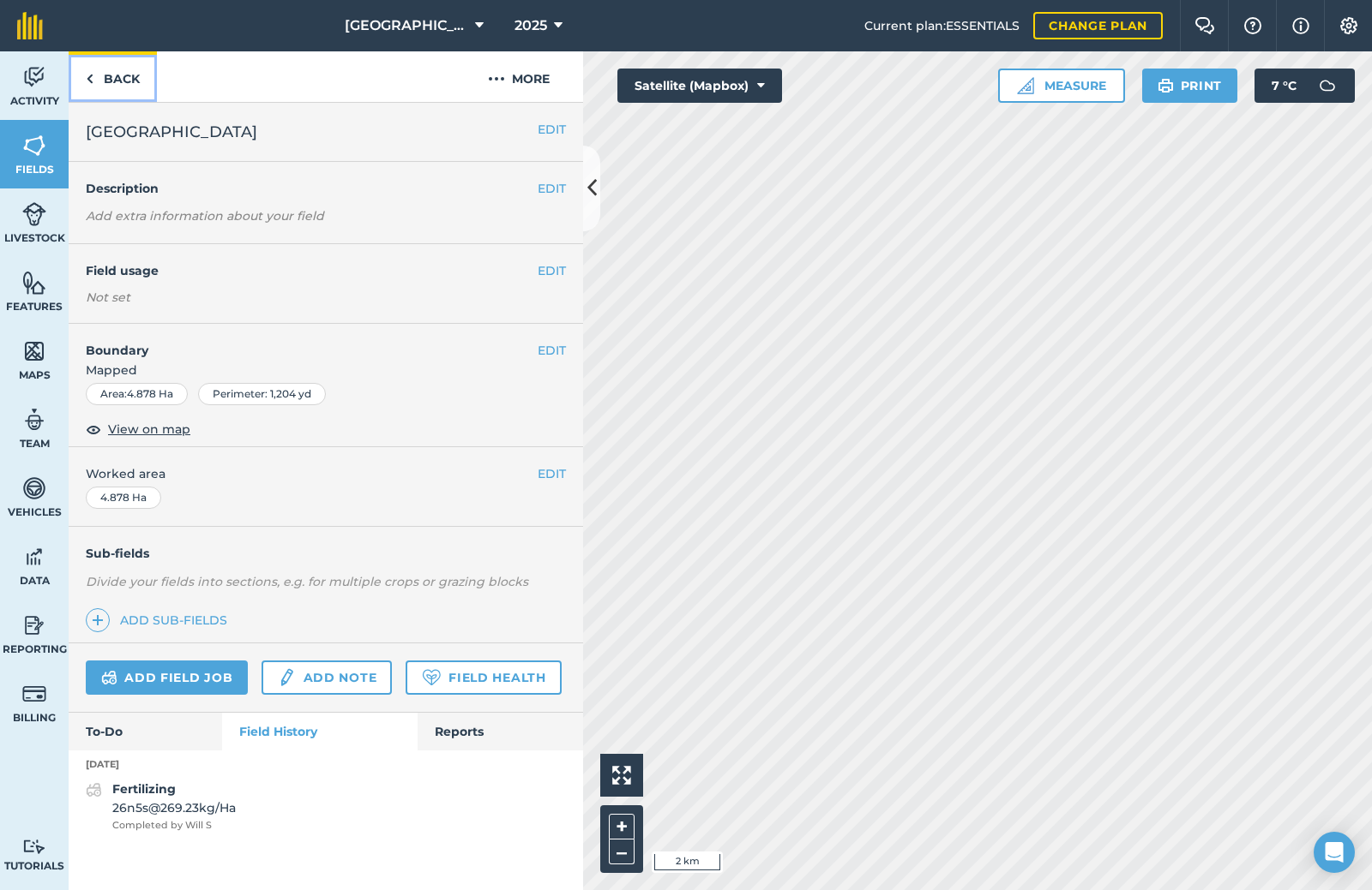
click at [111, 71] on link "Back" at bounding box center [112, 76] width 89 height 50
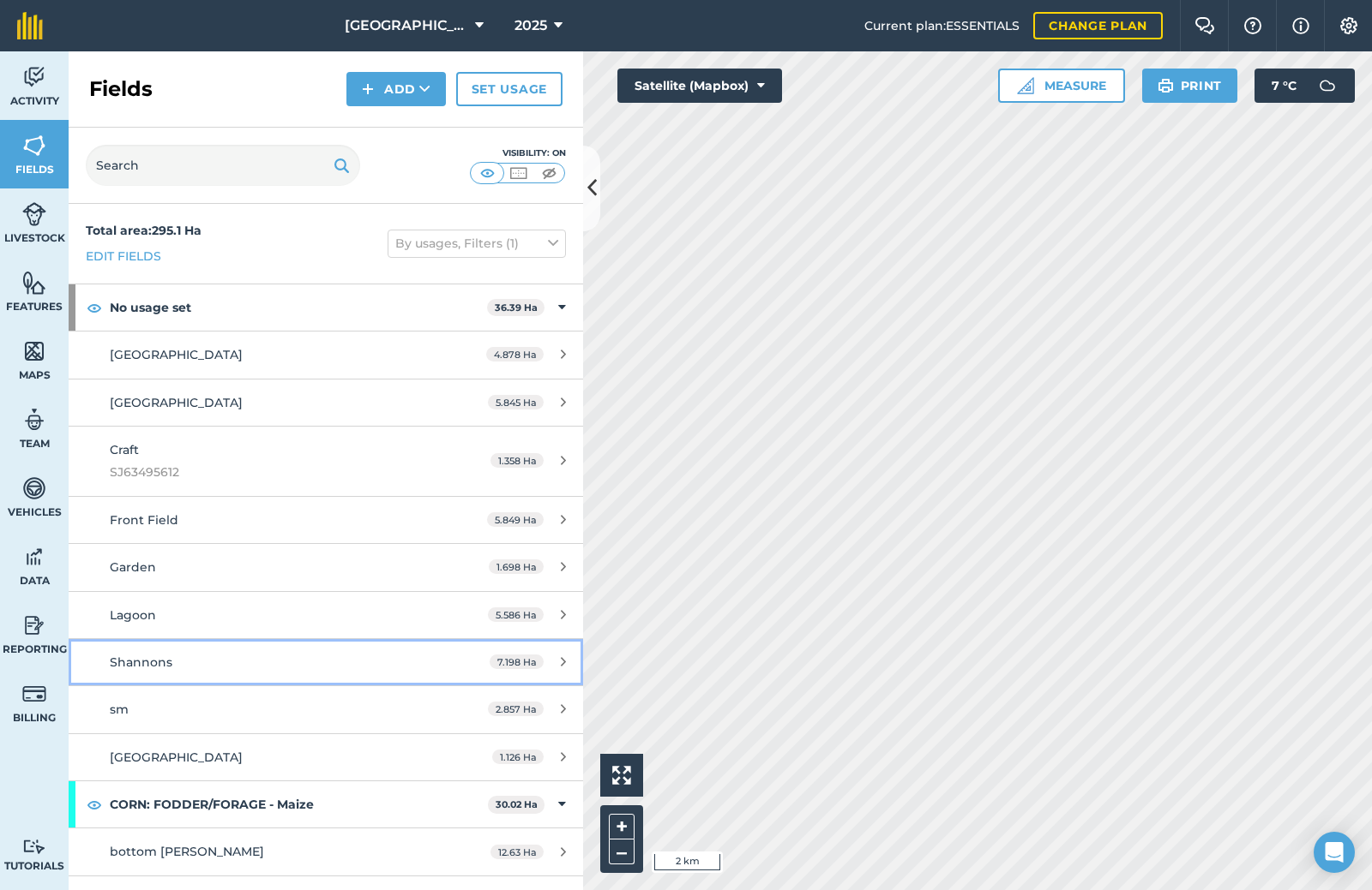
click at [162, 672] on link "Shannons 7.198 Ha" at bounding box center [325, 662] width 514 height 46
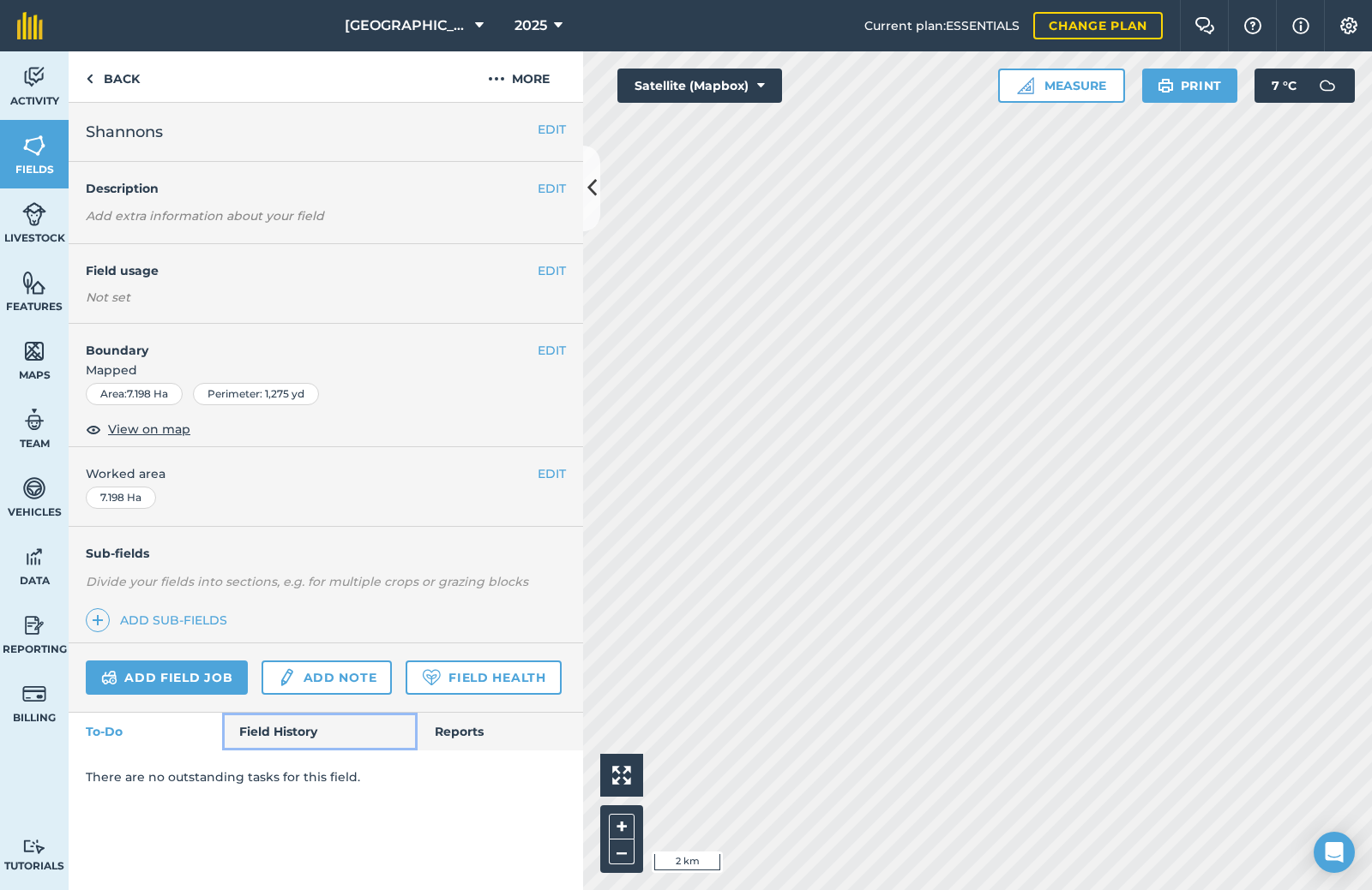
click at [295, 718] on link "Field History" at bounding box center [320, 732] width 195 height 38
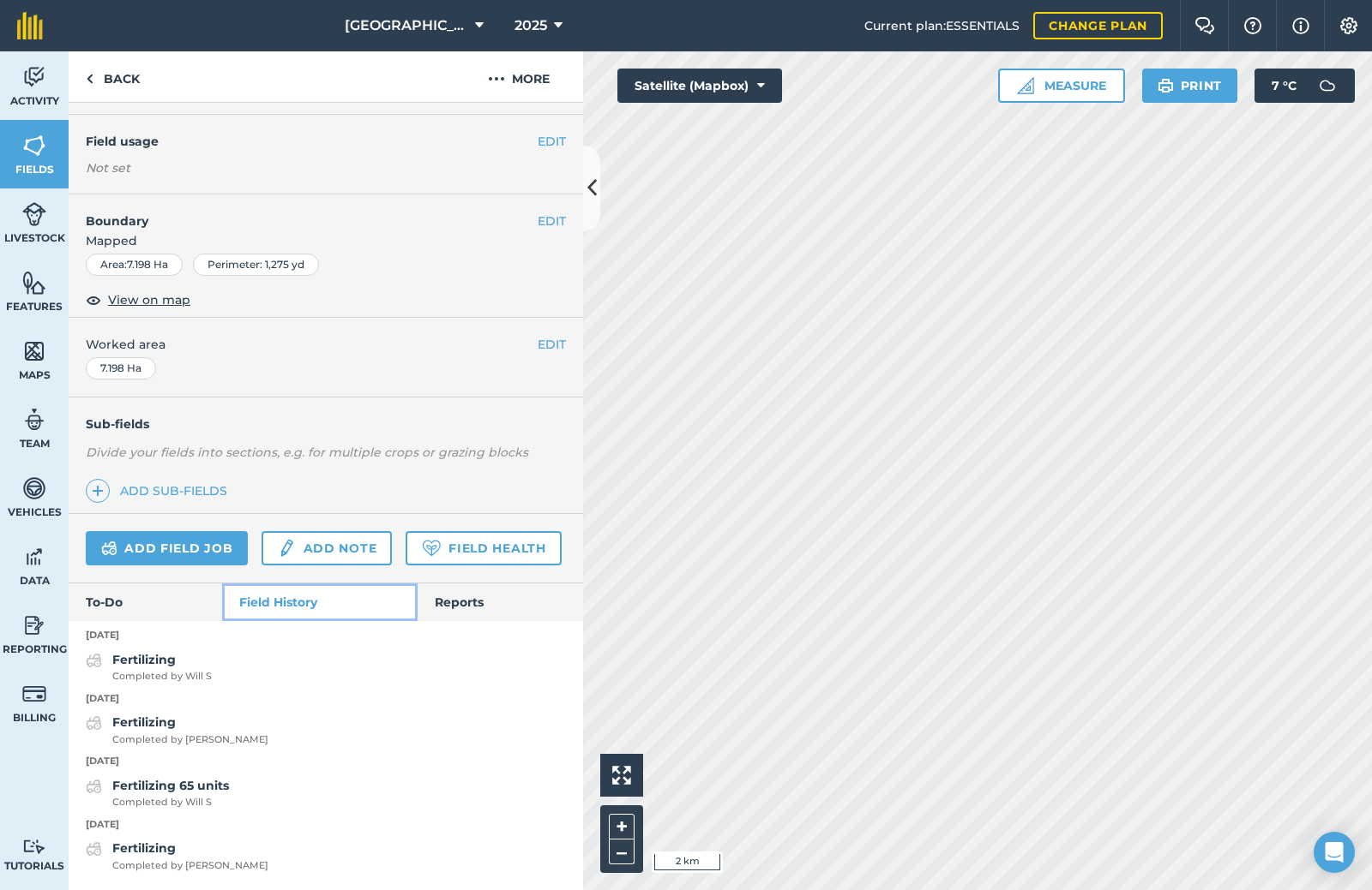
scroll to position [177, 0]
click at [140, 607] on link "To-Do" at bounding box center [144, 602] width 153 height 38
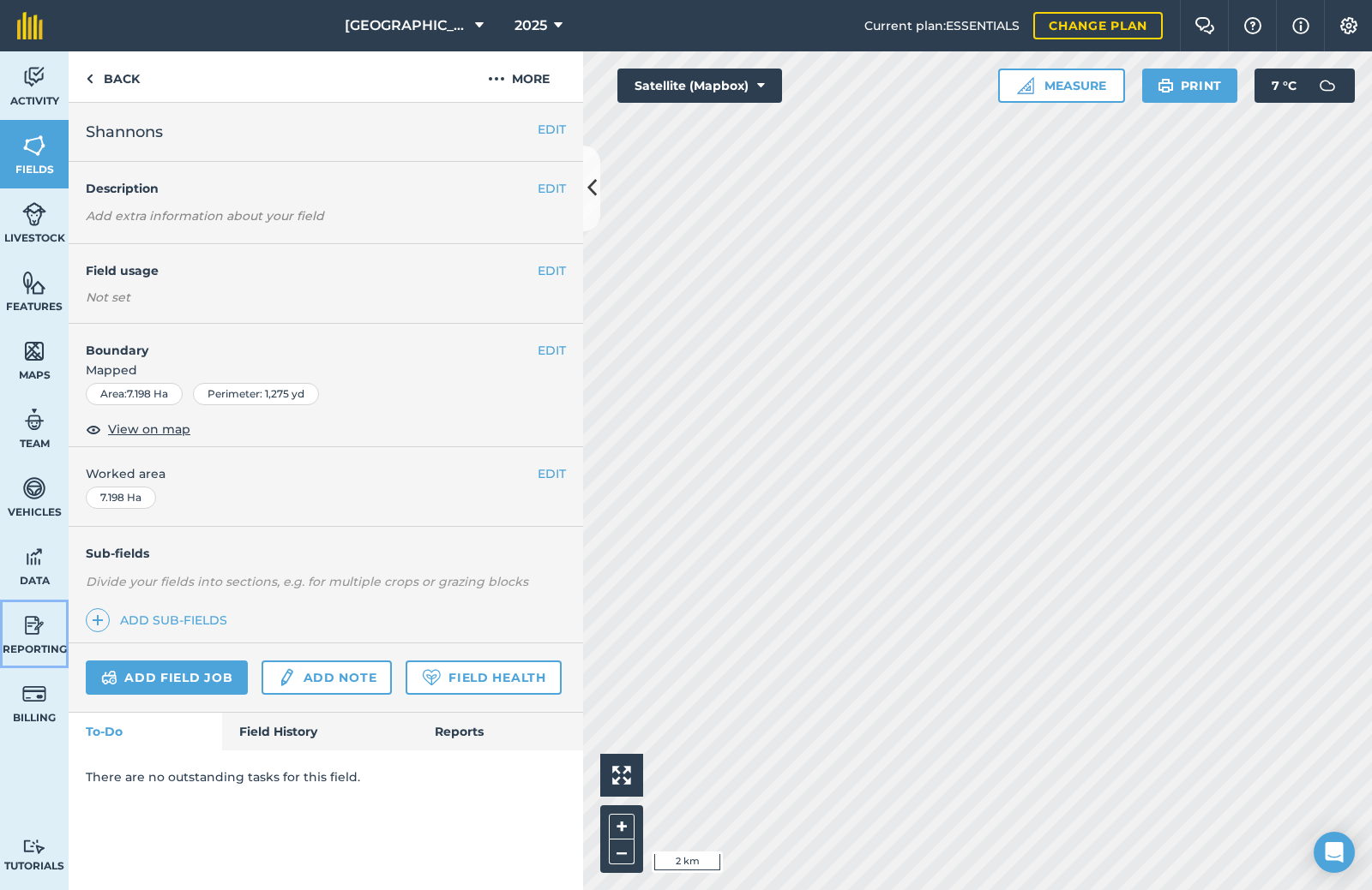
click at [25, 633] on img at bounding box center [34, 625] width 24 height 26
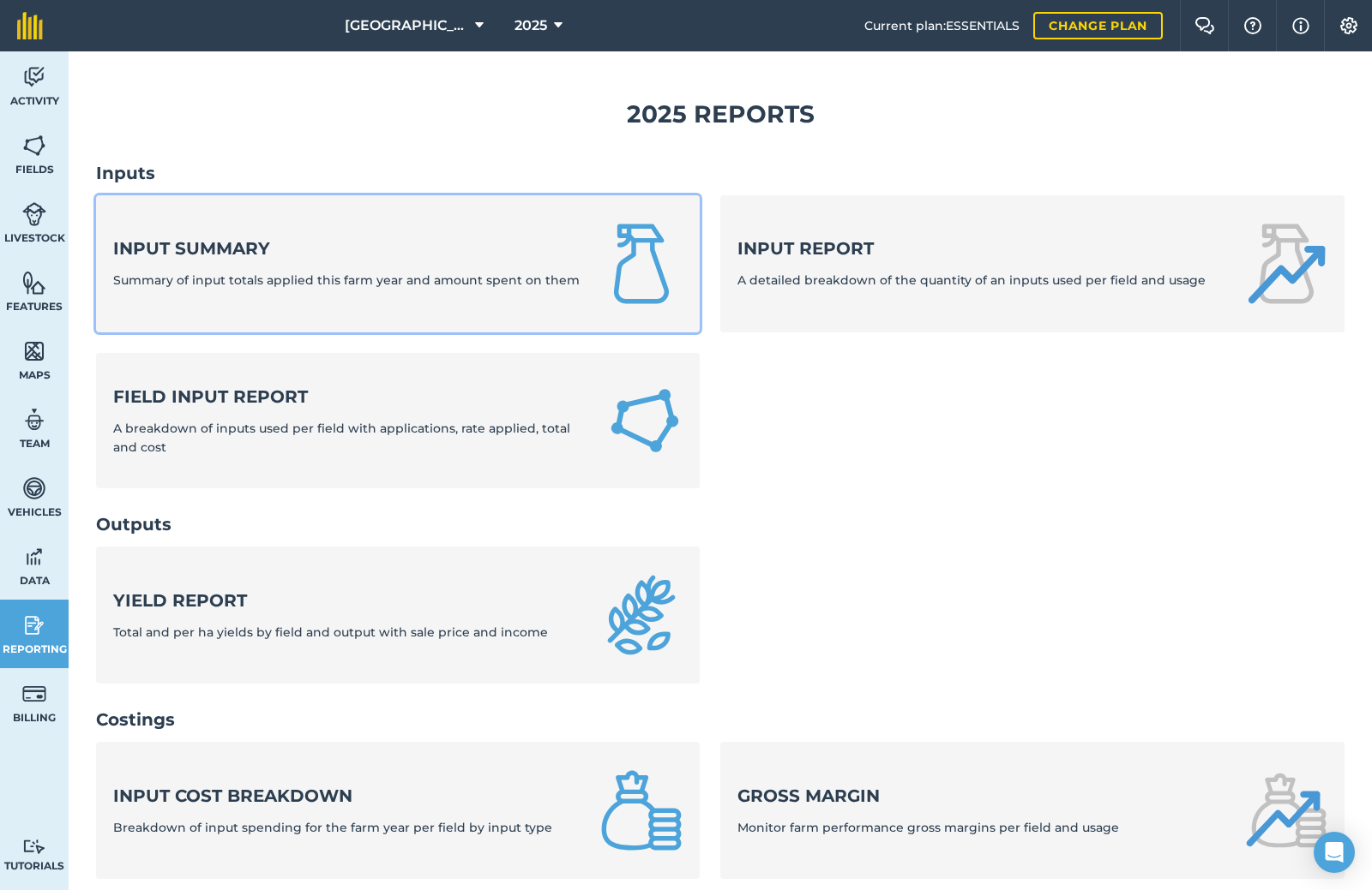
click at [280, 272] on span "Summary of input totals applied this farm year and amount spent on them" at bounding box center [346, 280] width 466 height 15
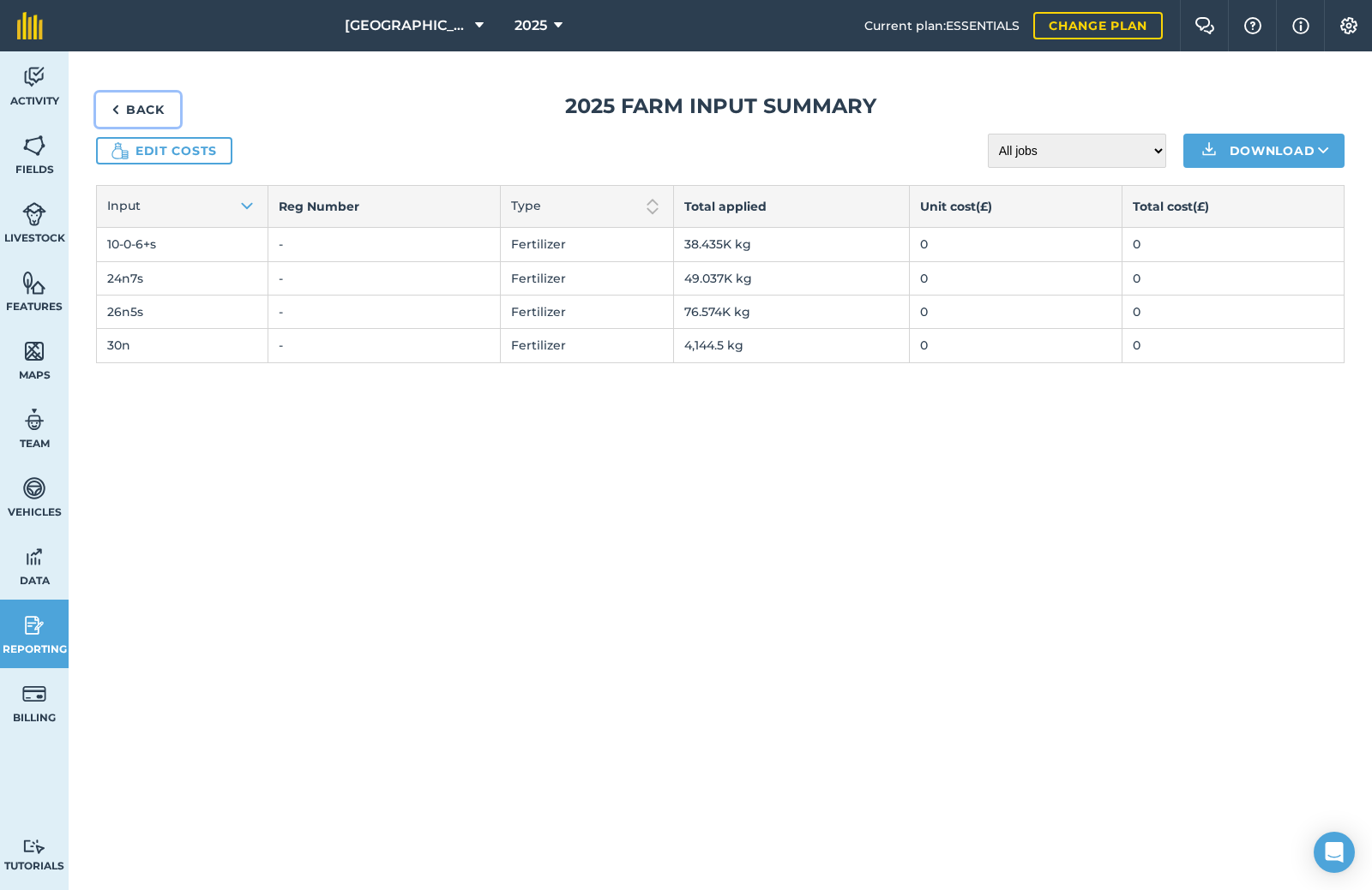
click at [150, 100] on link "Back" at bounding box center [137, 110] width 84 height 35
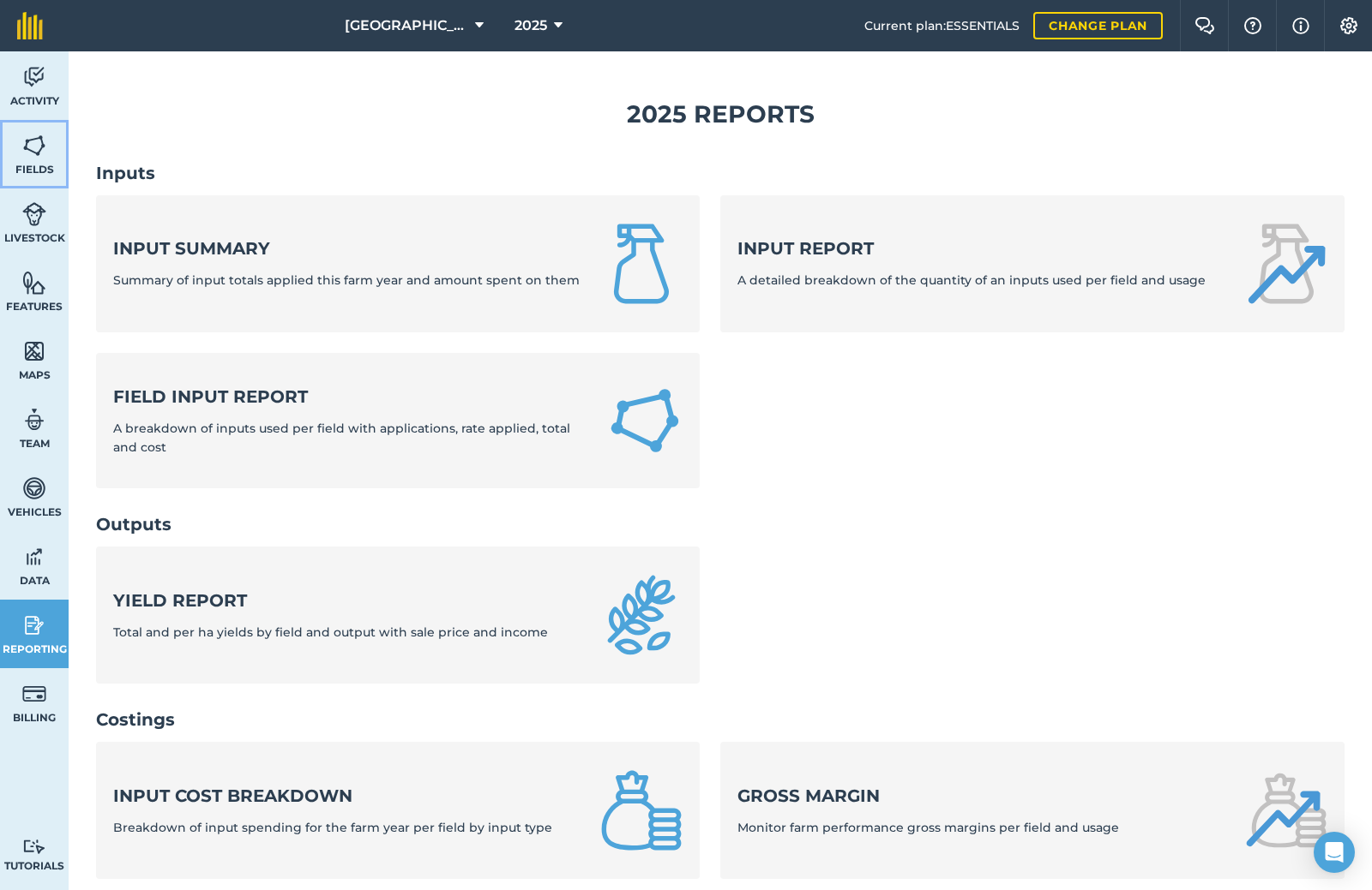
click at [47, 165] on span "Fields" at bounding box center [34, 169] width 68 height 13
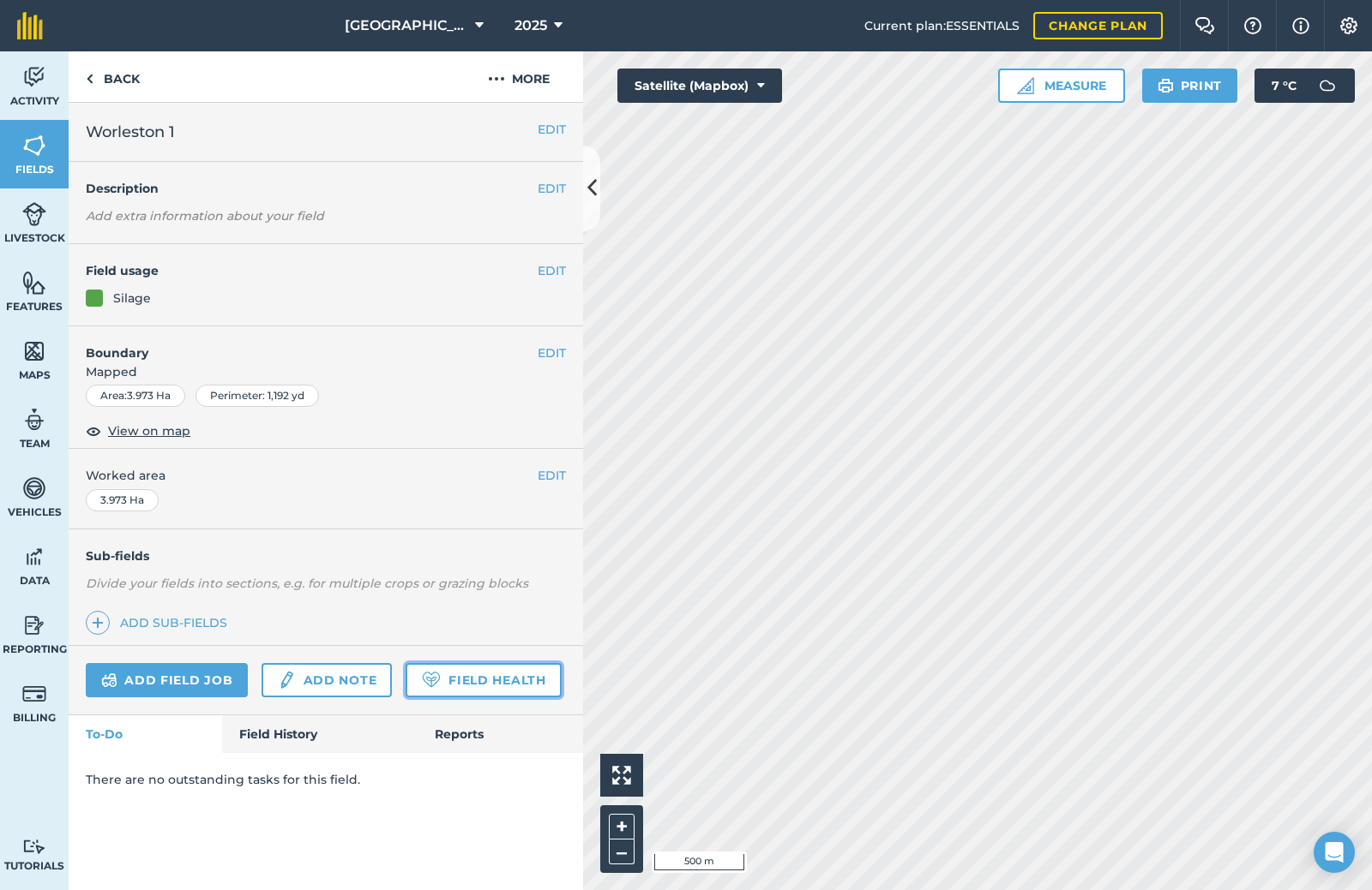
click at [487, 664] on link "Field Health" at bounding box center [482, 680] width 155 height 35
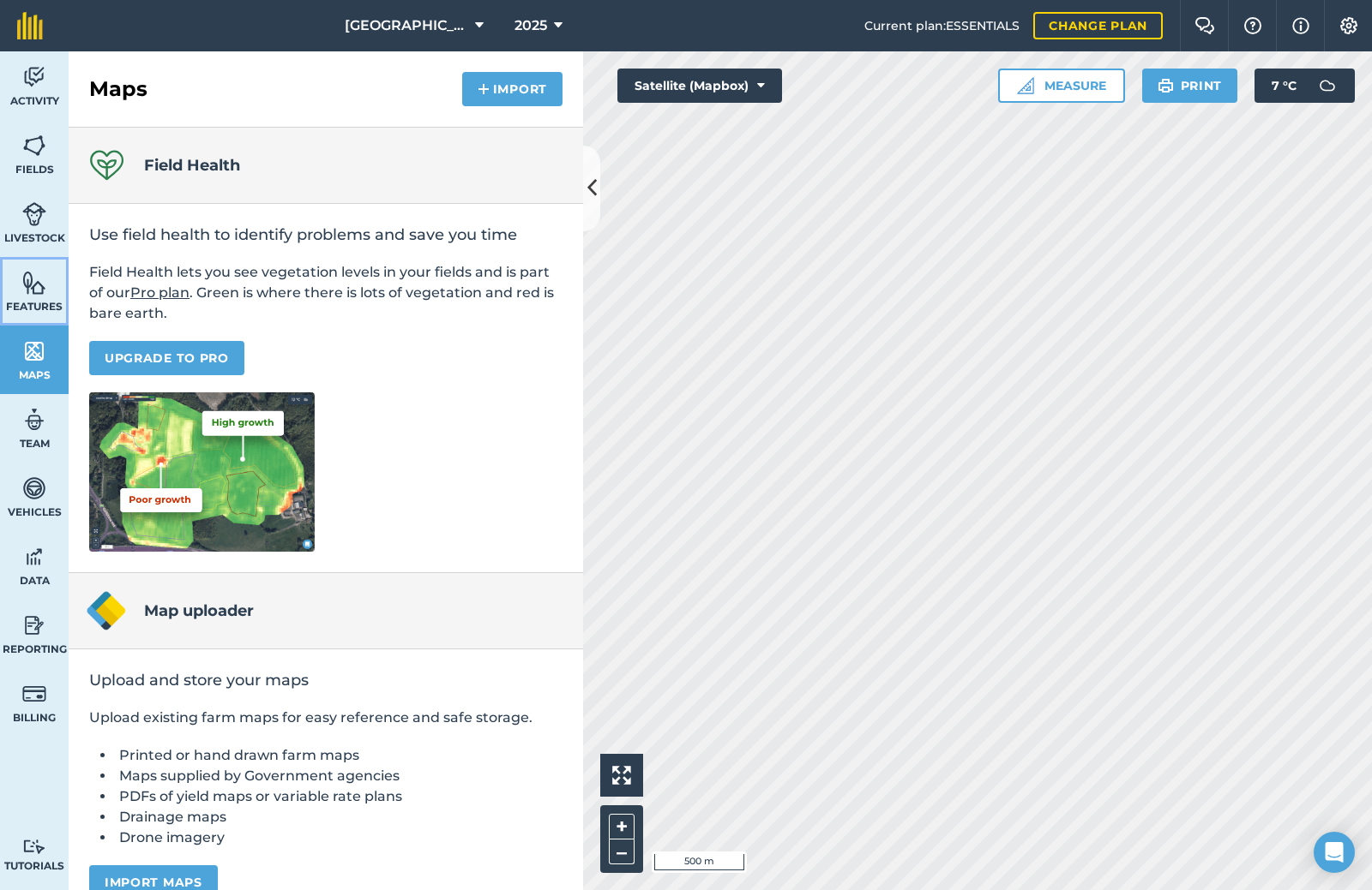
click at [36, 281] on img at bounding box center [34, 282] width 24 height 26
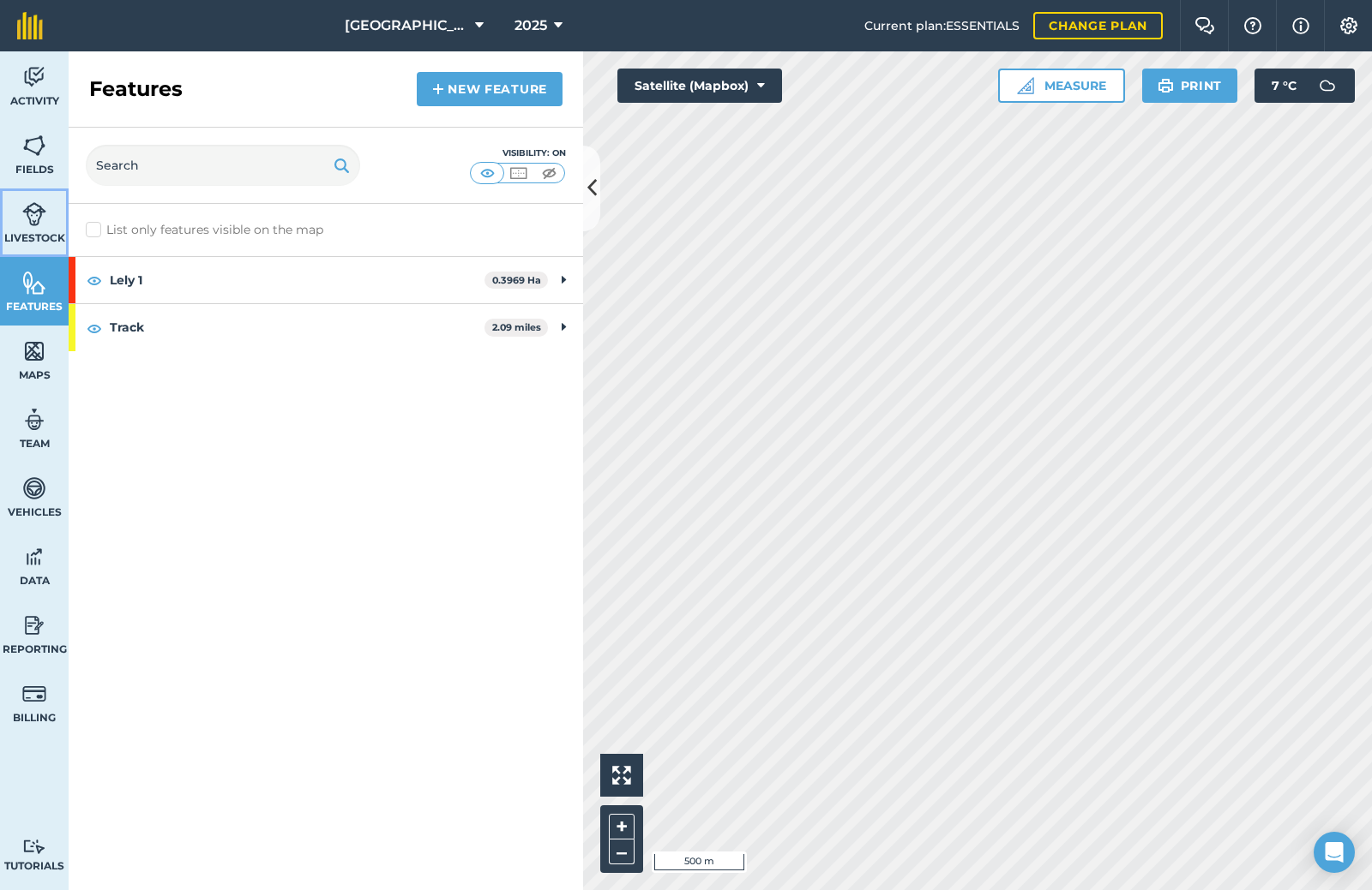
click at [56, 231] on span "Livestock" at bounding box center [34, 237] width 68 height 13
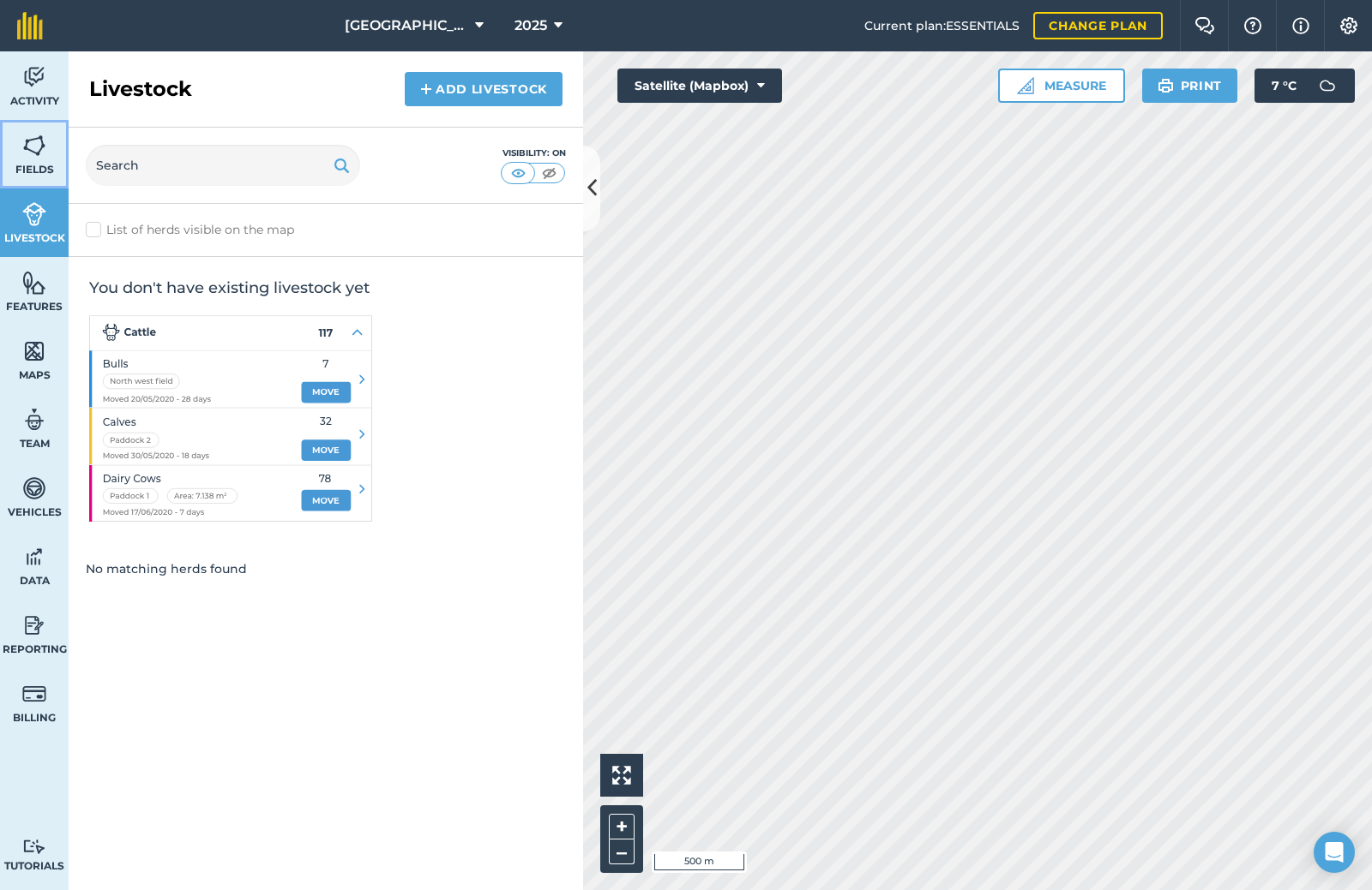
click at [68, 149] on link "Fields" at bounding box center [34, 154] width 68 height 68
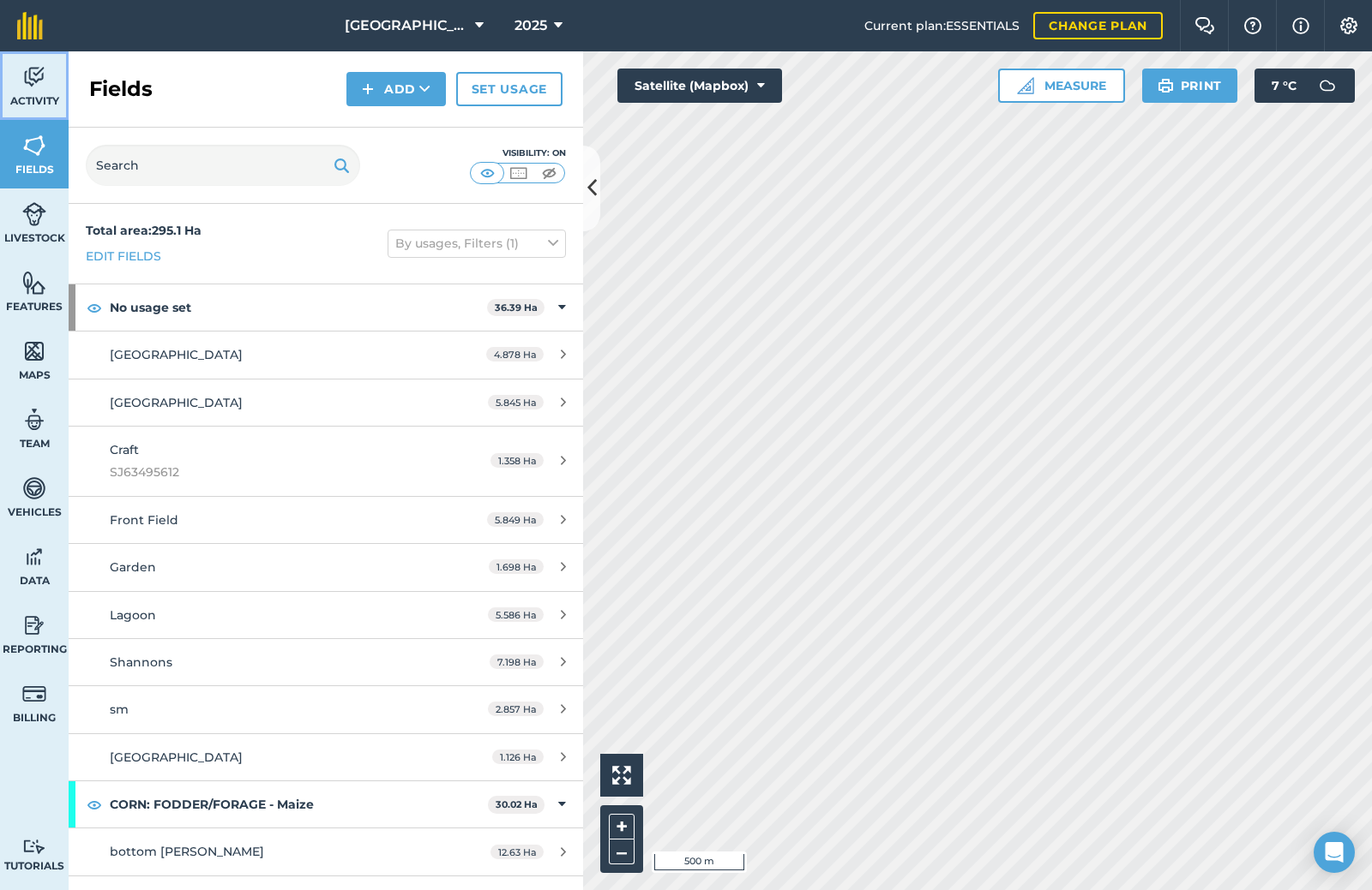
click at [30, 93] on link "Activity" at bounding box center [34, 85] width 68 height 68
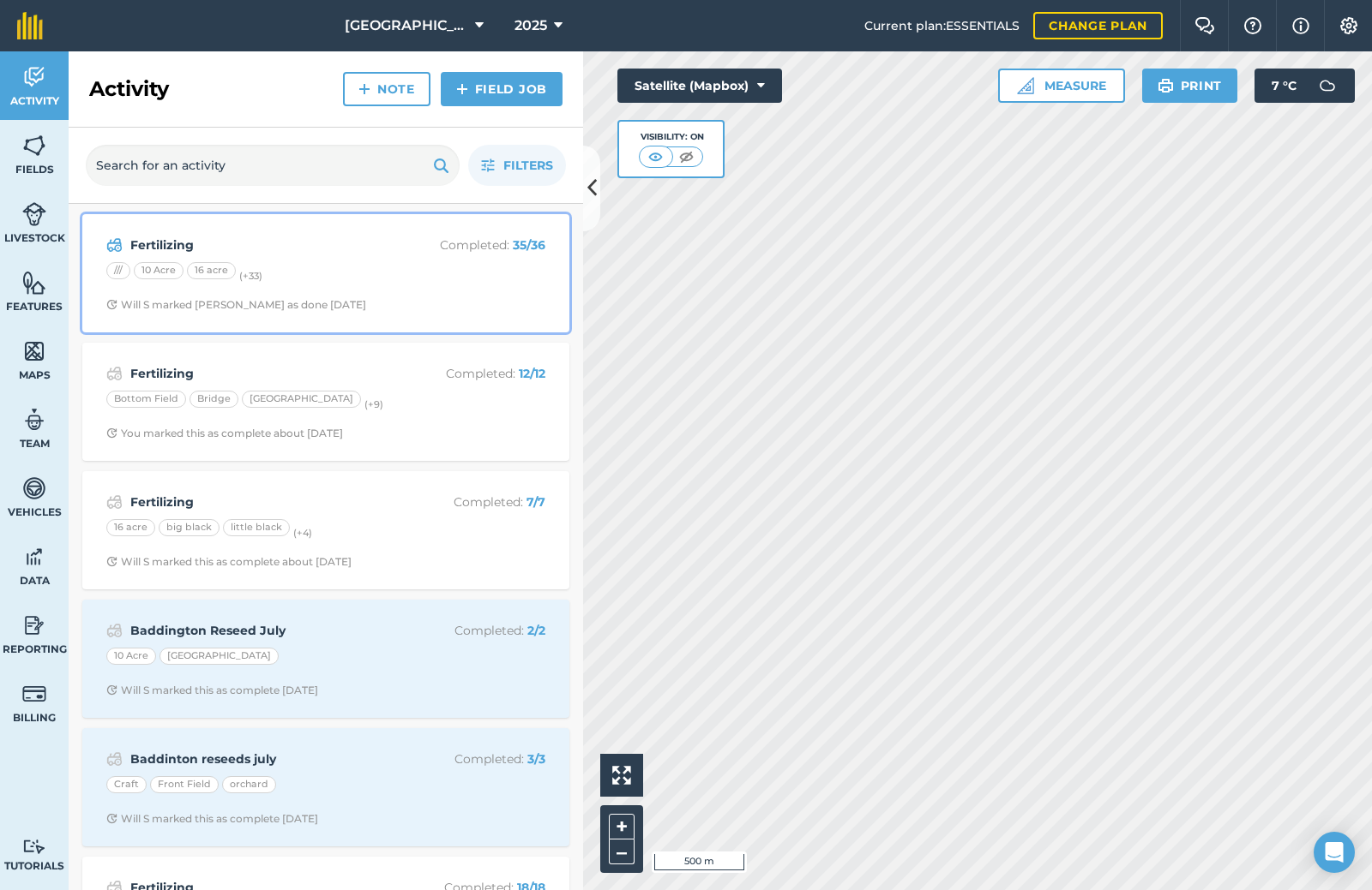
click at [453, 251] on p "Completed : 35 / 36" at bounding box center [477, 244] width 136 height 19
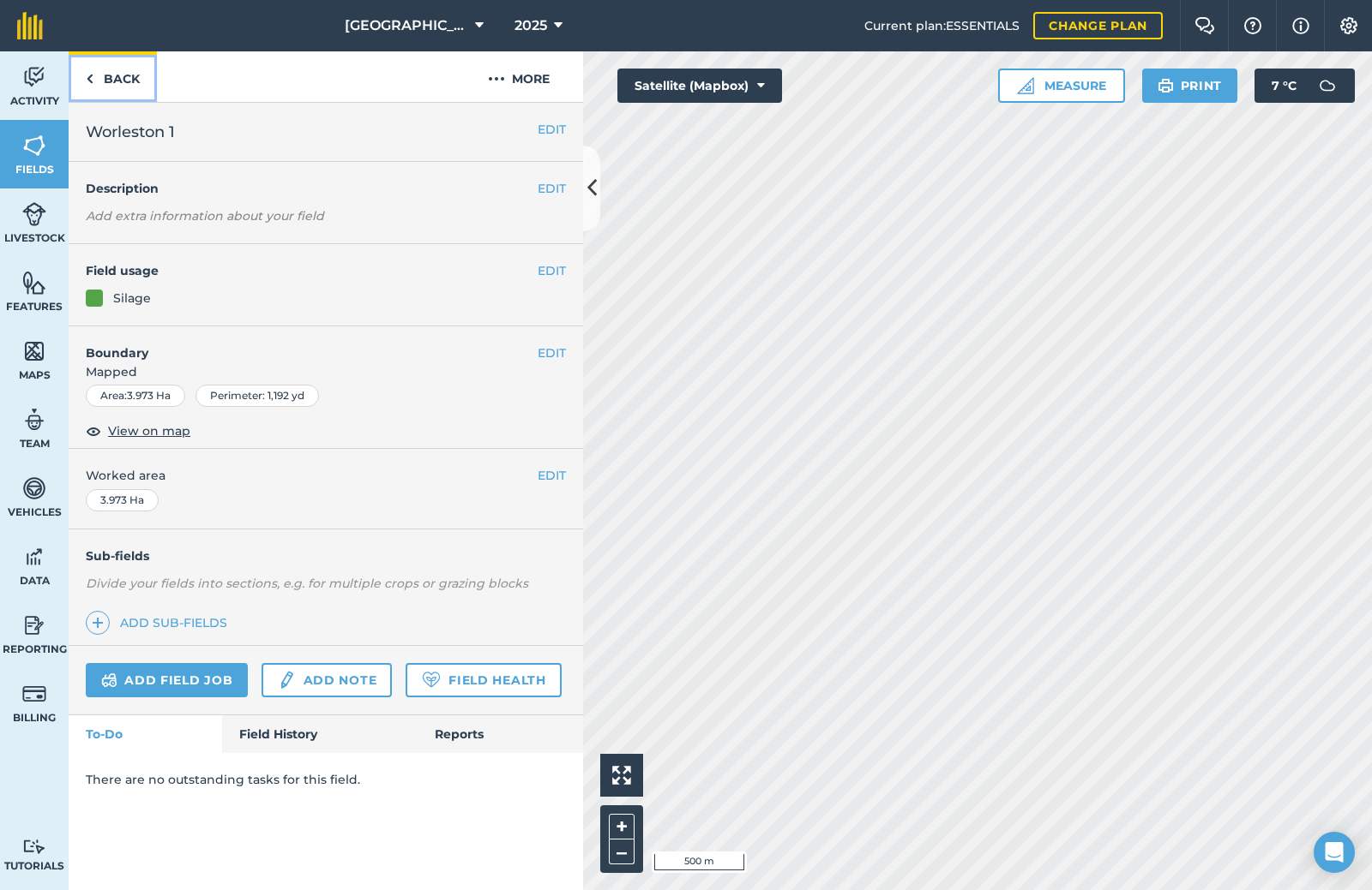
click at [116, 78] on link "Back" at bounding box center [112, 76] width 89 height 50
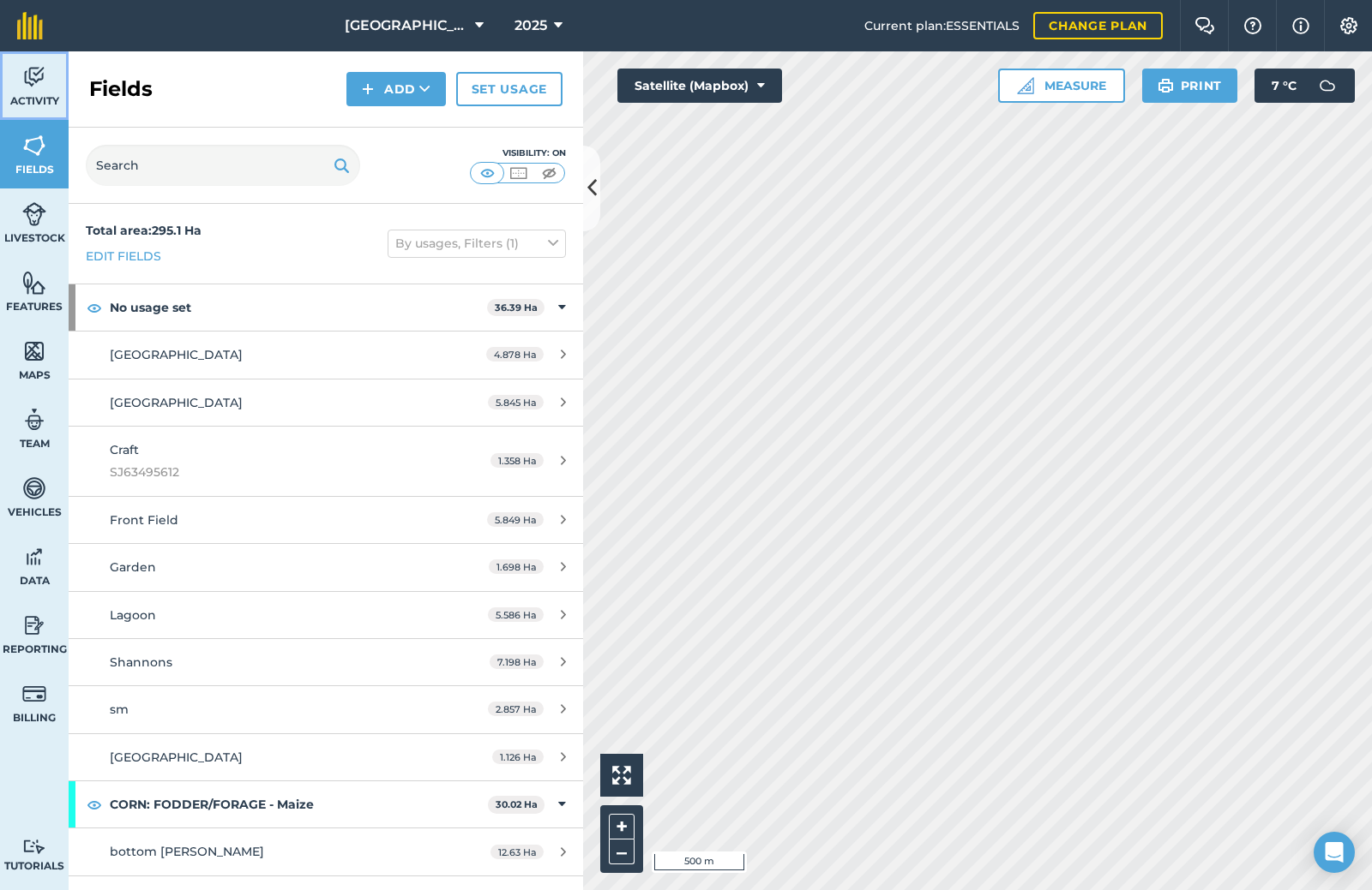
click at [20, 105] on span "Activity" at bounding box center [34, 101] width 68 height 13
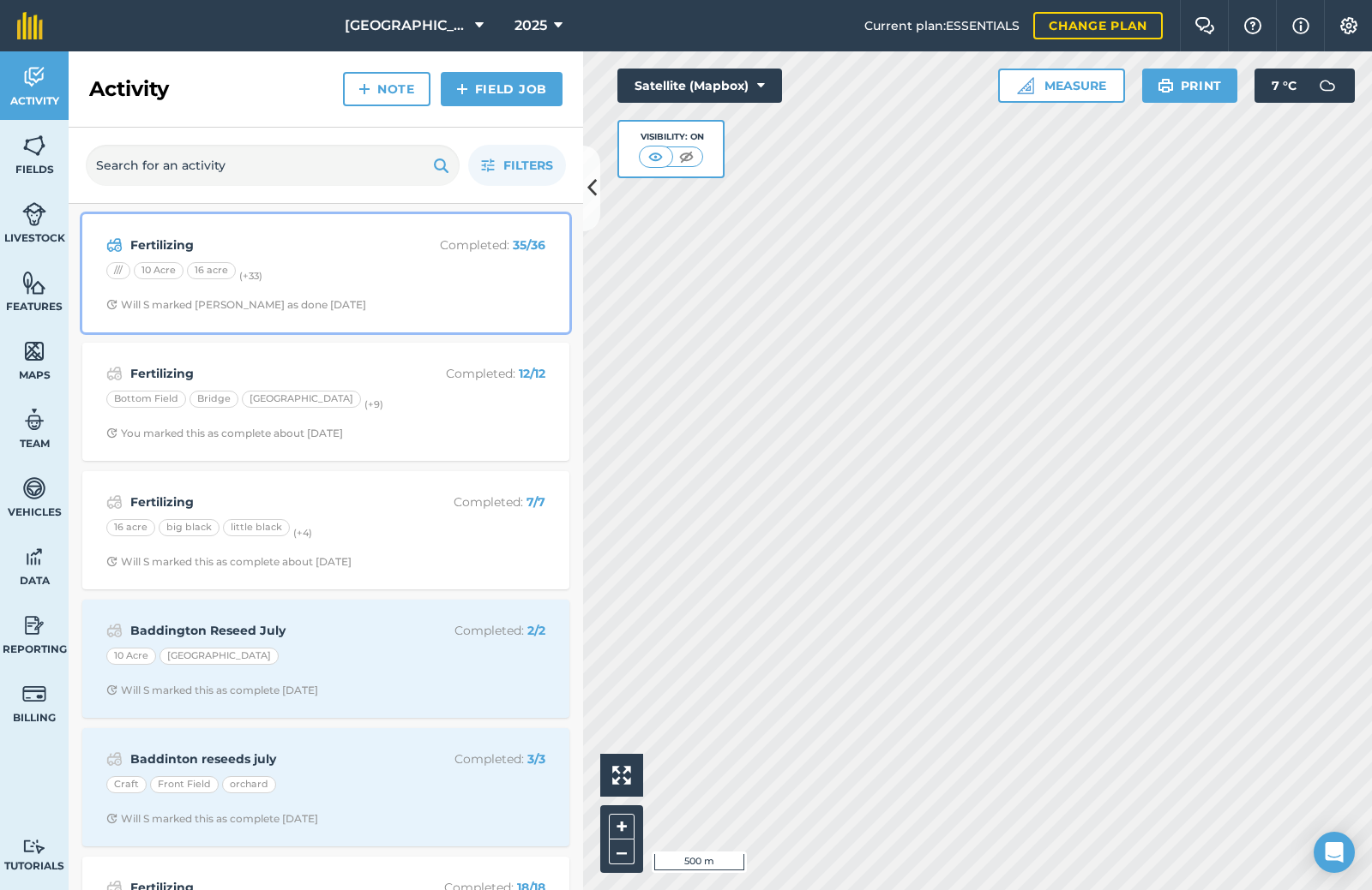
click at [243, 237] on strong "Fertilizing" at bounding box center [266, 244] width 272 height 19
click at [243, 237] on div "Activity Note Field Job Filters Fertilizing Completed : 35 / 36 /// 10 Acre 16 …" at bounding box center [325, 471] width 514 height 839
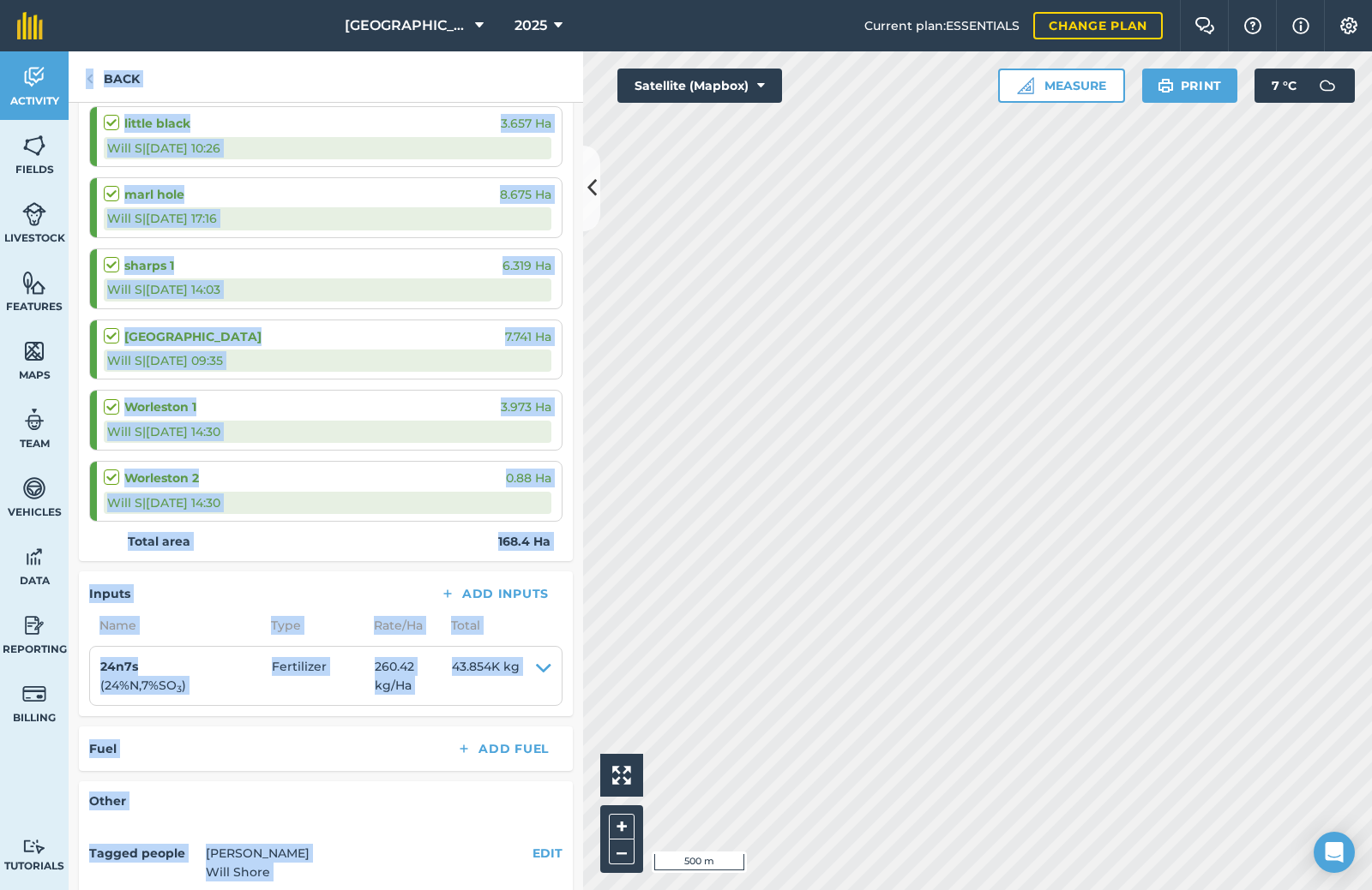
scroll to position [2574, 0]
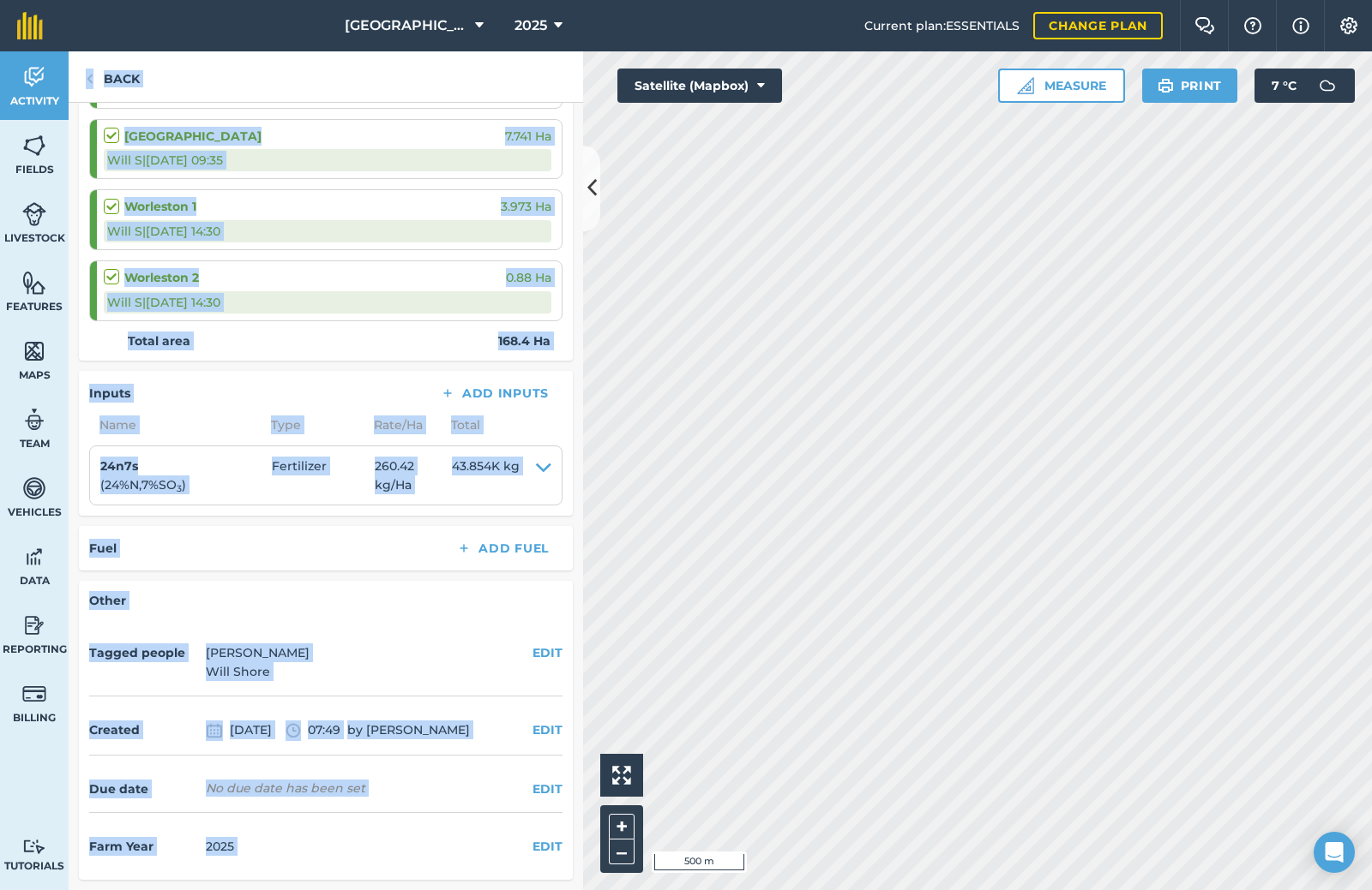
click at [214, 366] on div "Fertilizing EDIT 35 / 36 Fields 163.6 Ha / 168.4 [PERSON_NAME] all as complete …" at bounding box center [325, 496] width 514 height 787
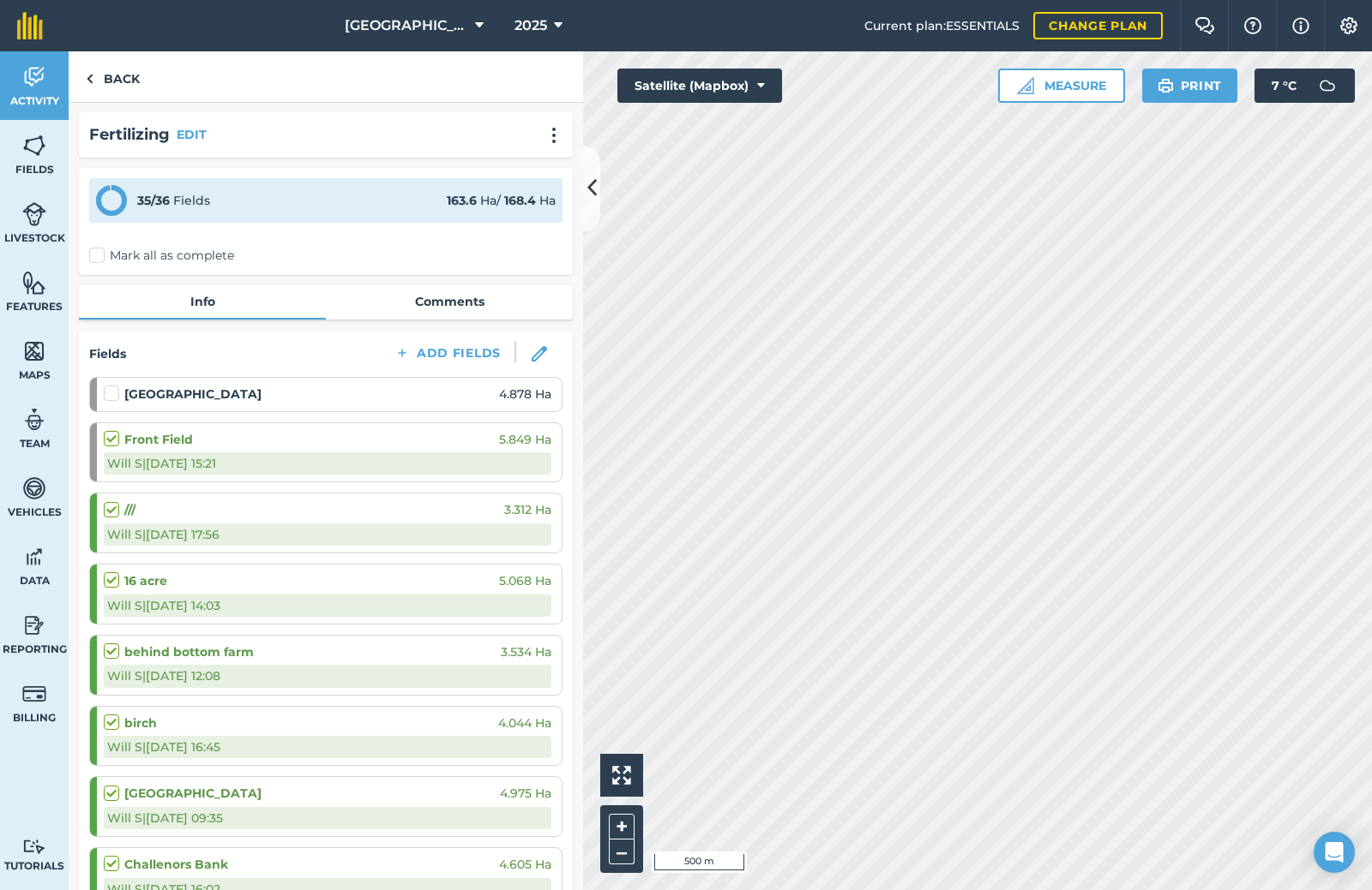
scroll to position [0, 0]
click at [121, 76] on link "Back" at bounding box center [112, 76] width 89 height 50
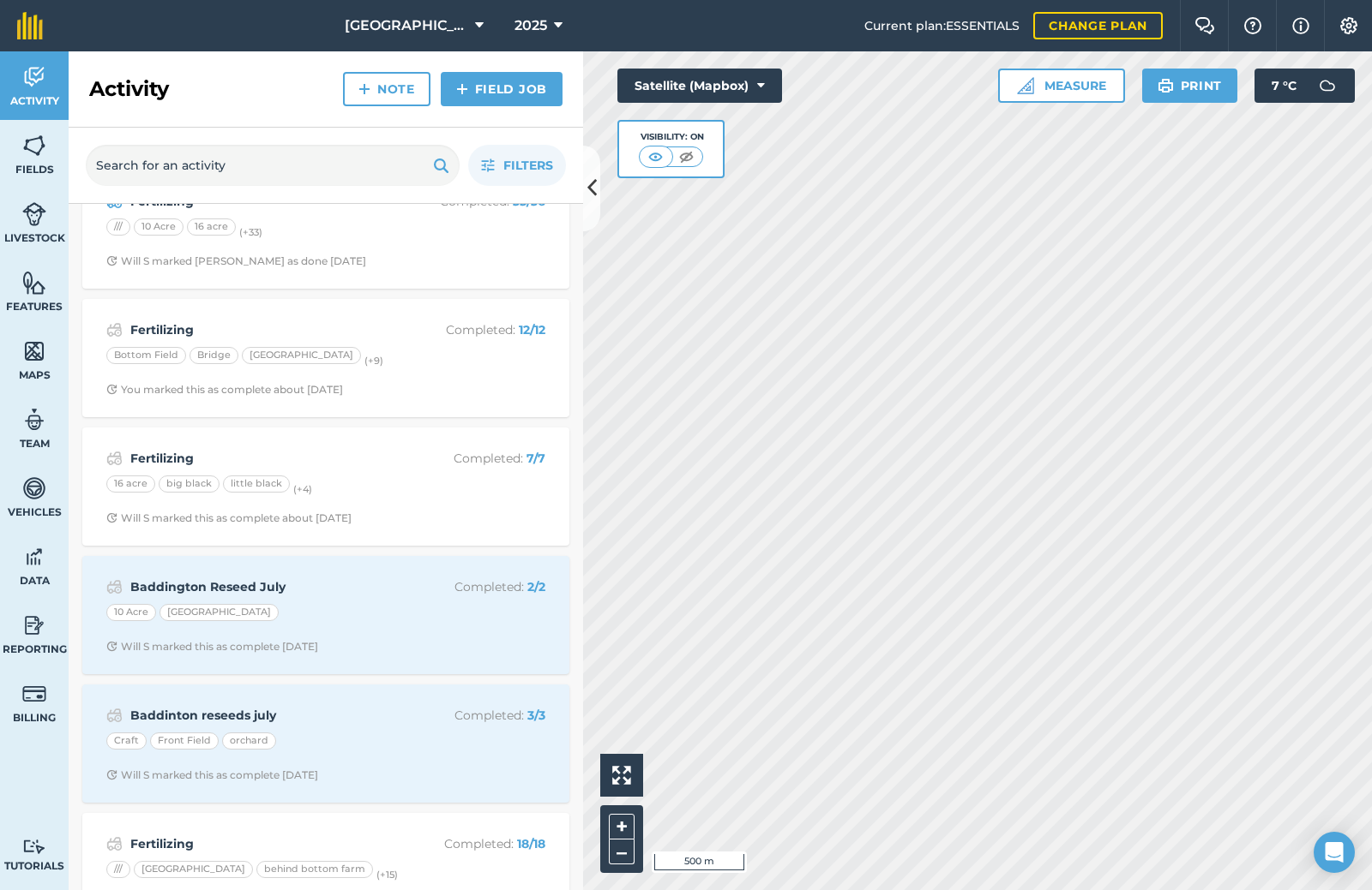
scroll to position [86, 0]
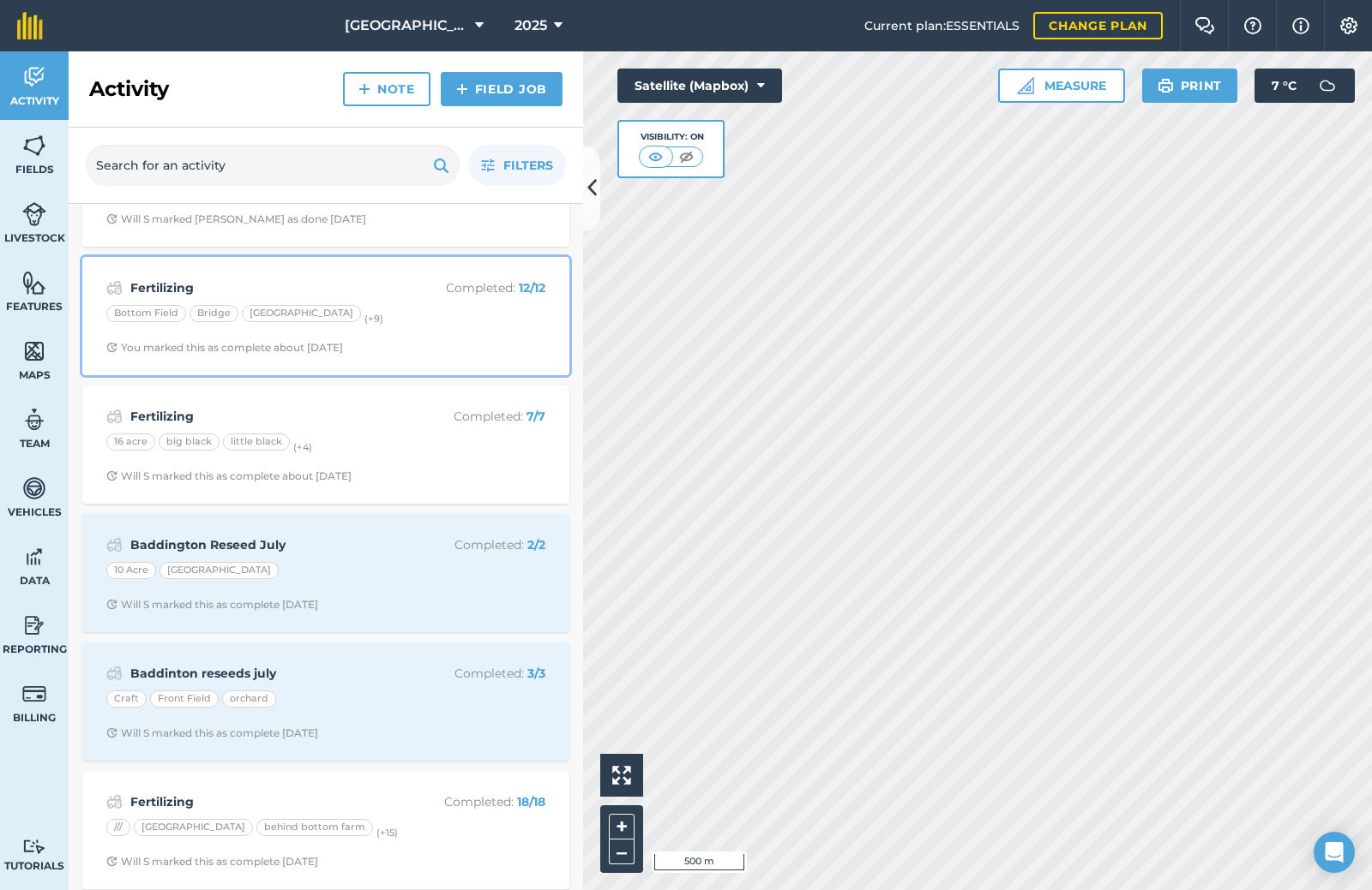
click at [382, 301] on div "Fertilizing Completed : 12 / 12 [GEOGRAPHIC_DATA] (+ 9 ) You marked this as com…" at bounding box center [326, 316] width 466 height 97
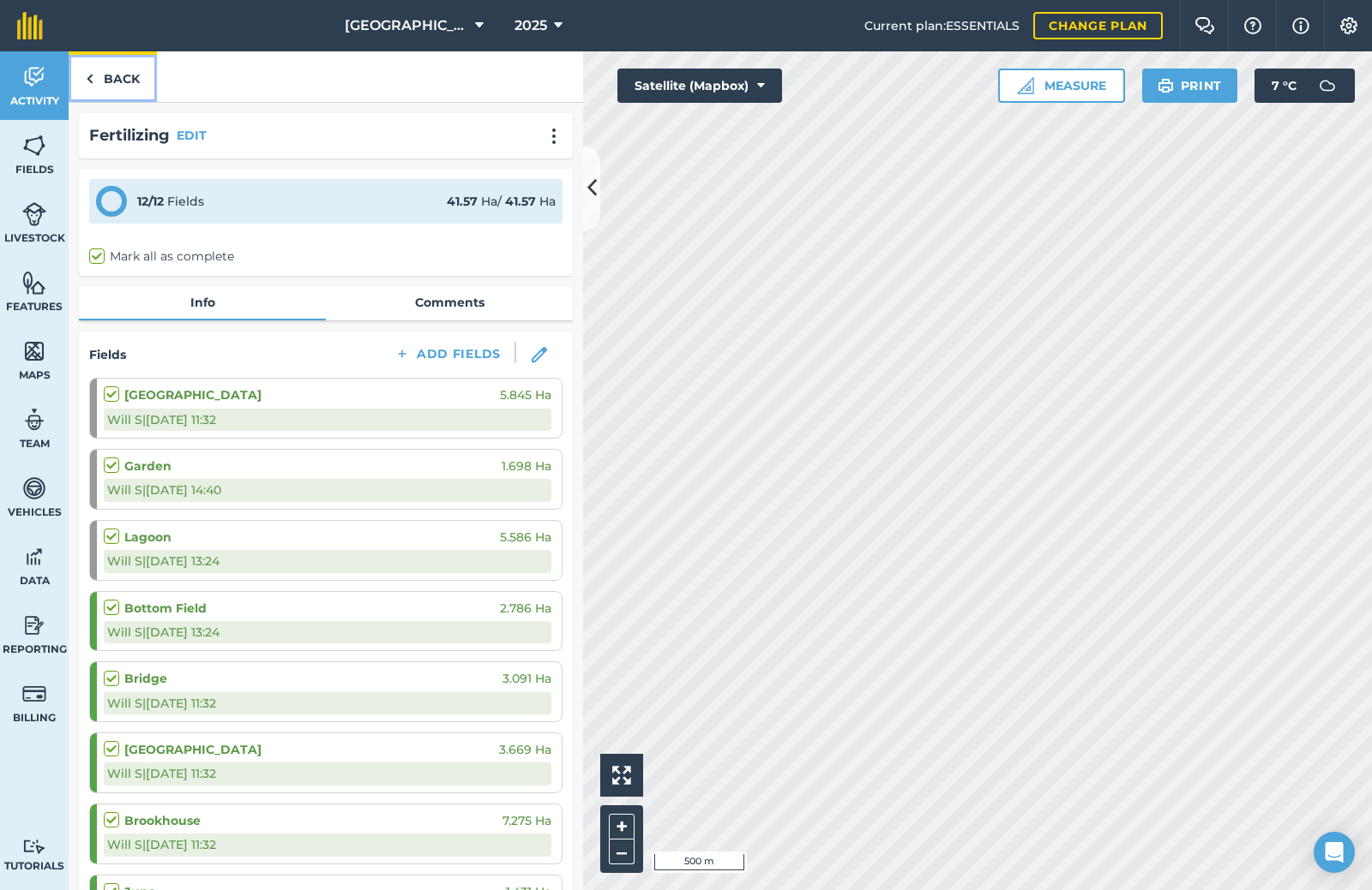
click at [104, 89] on link "Back" at bounding box center [112, 76] width 89 height 50
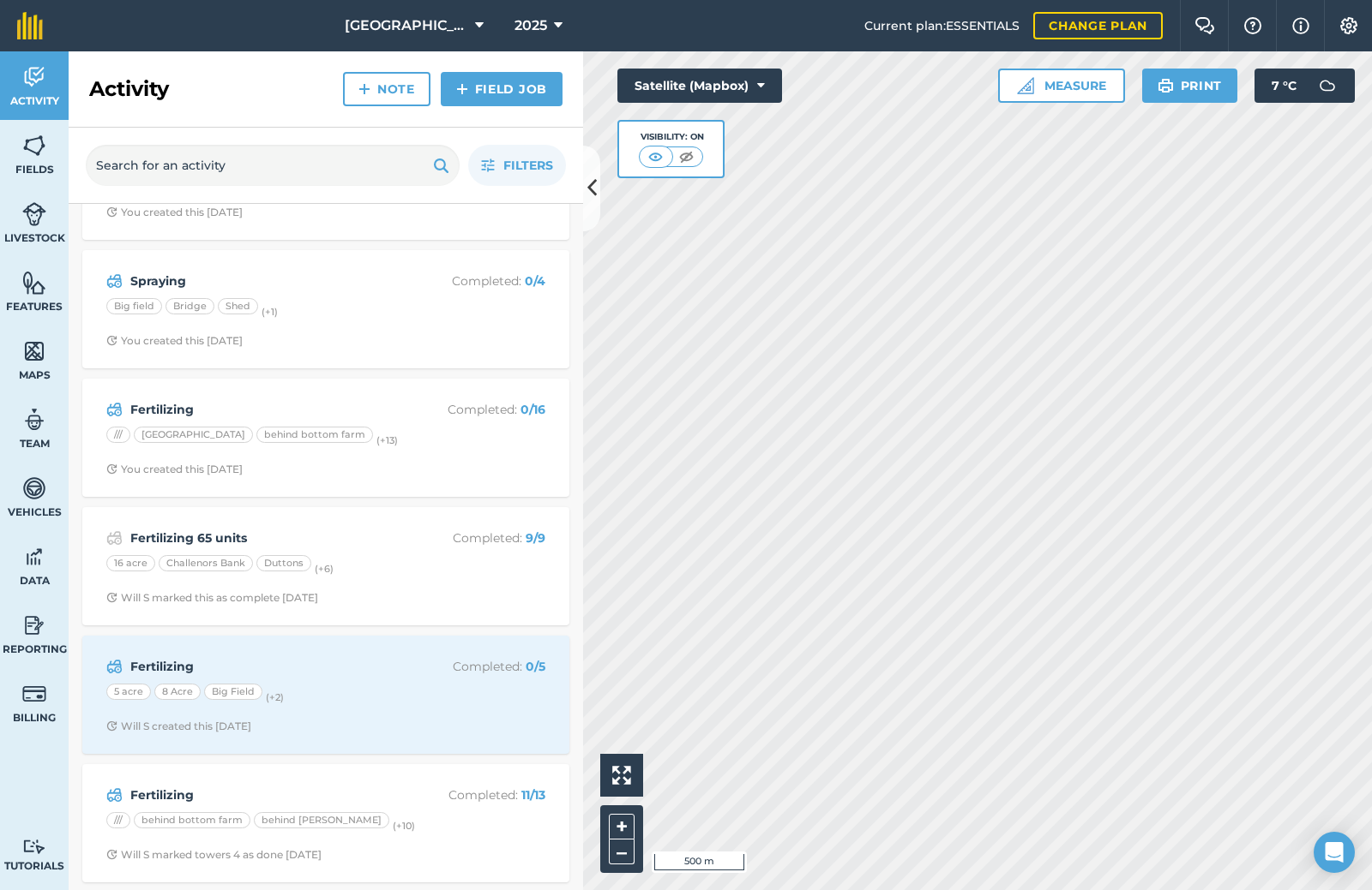
scroll to position [1730, 0]
click at [261, 776] on div "Fertilizing Completed : 11 / 13 /// behind bottom farm behind [PERSON_NAME] (+ …" at bounding box center [326, 821] width 466 height 97
click at [261, 776] on div "Activity Note Field Job Filters Fertilizing Completed : 35 / 36 /// 10 Acre 16 …" at bounding box center [325, 471] width 514 height 839
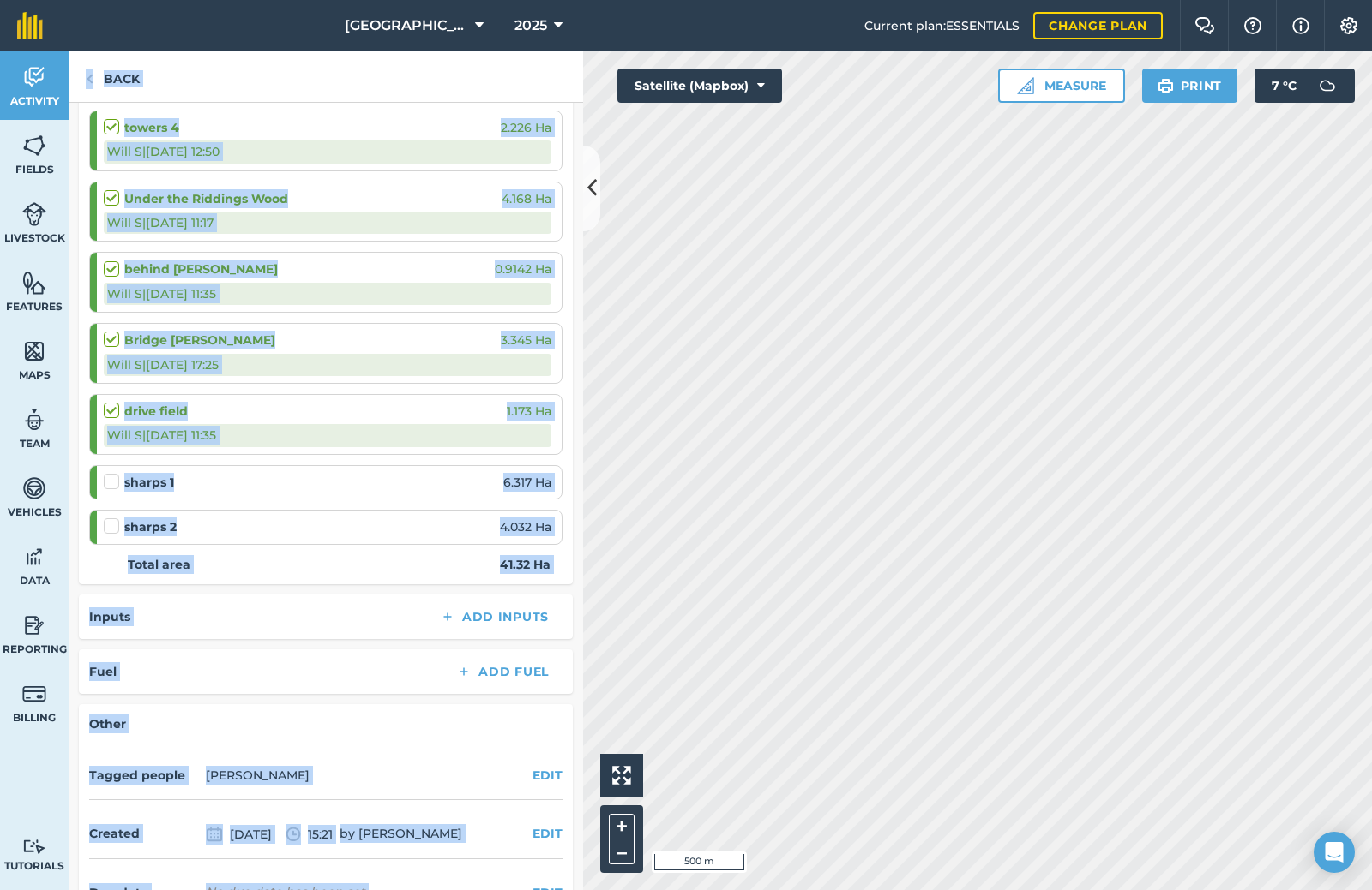
scroll to position [798, 0]
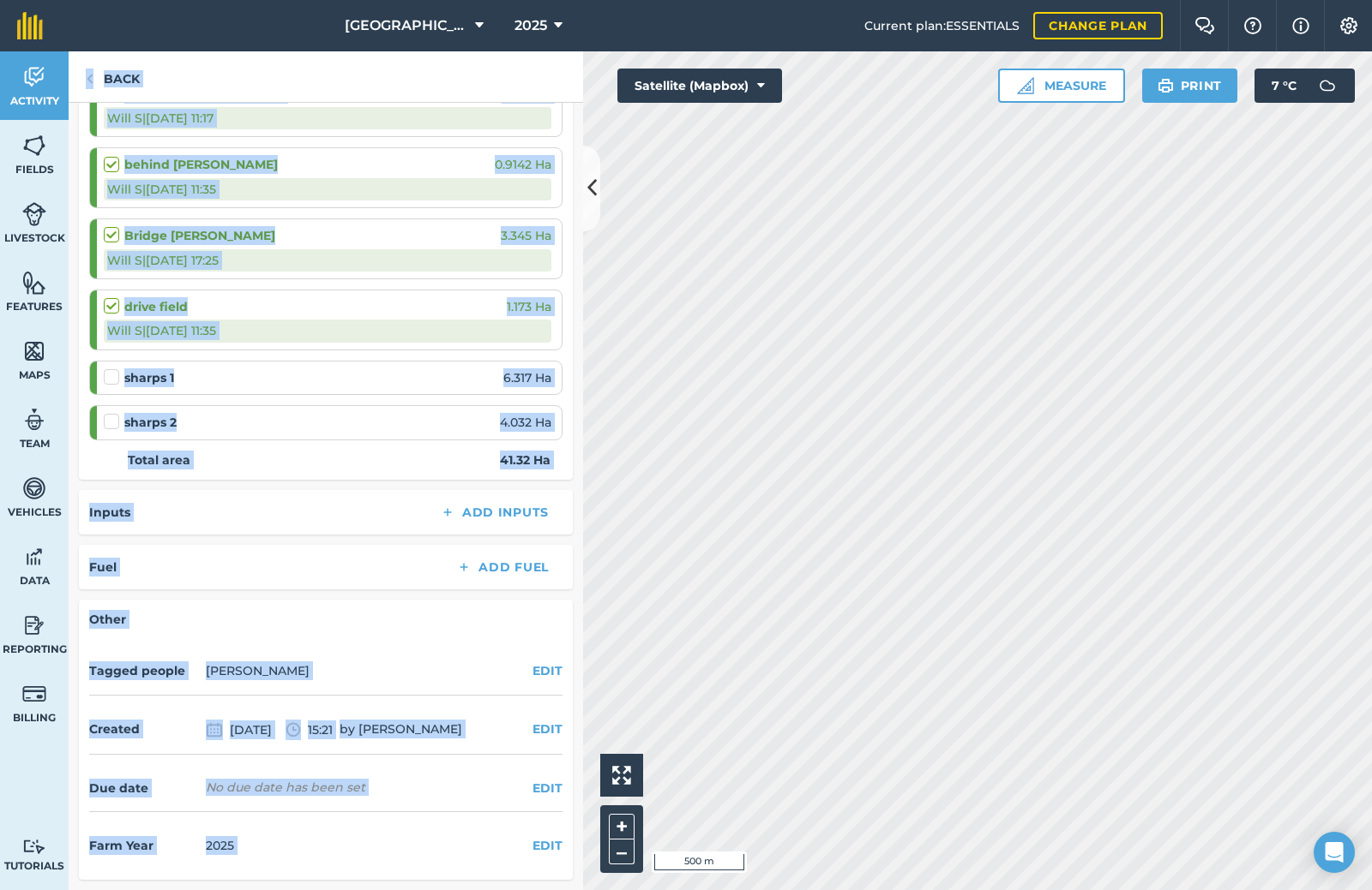
click at [417, 549] on div "Fuel Add Fuel" at bounding box center [326, 567] width 494 height 44
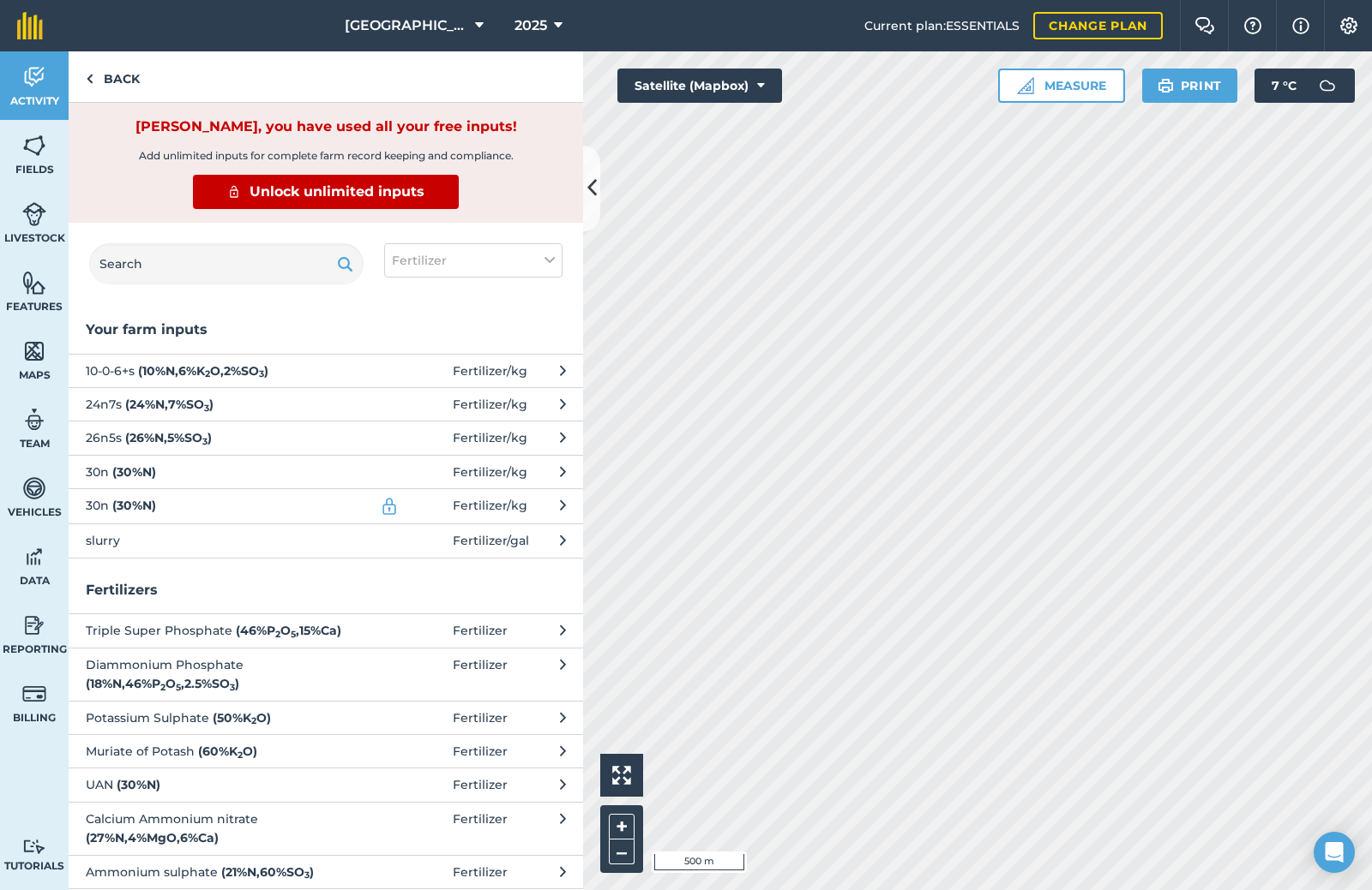
click at [379, 403] on span at bounding box center [412, 403] width 80 height 19
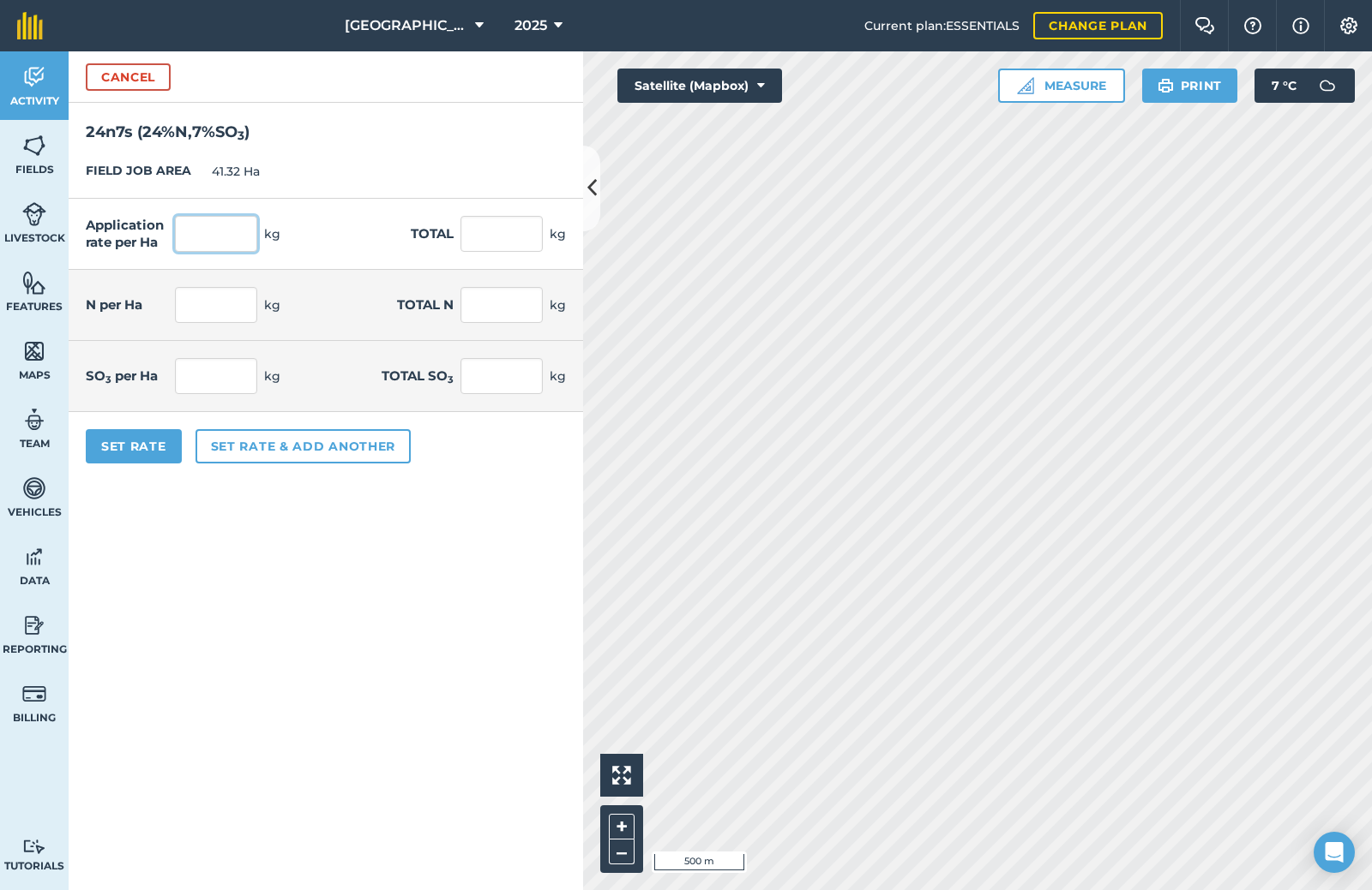
click at [197, 249] on input "text" at bounding box center [216, 234] width 82 height 36
type input "2"
click at [220, 318] on input "text" at bounding box center [216, 304] width 82 height 36
type input "65"
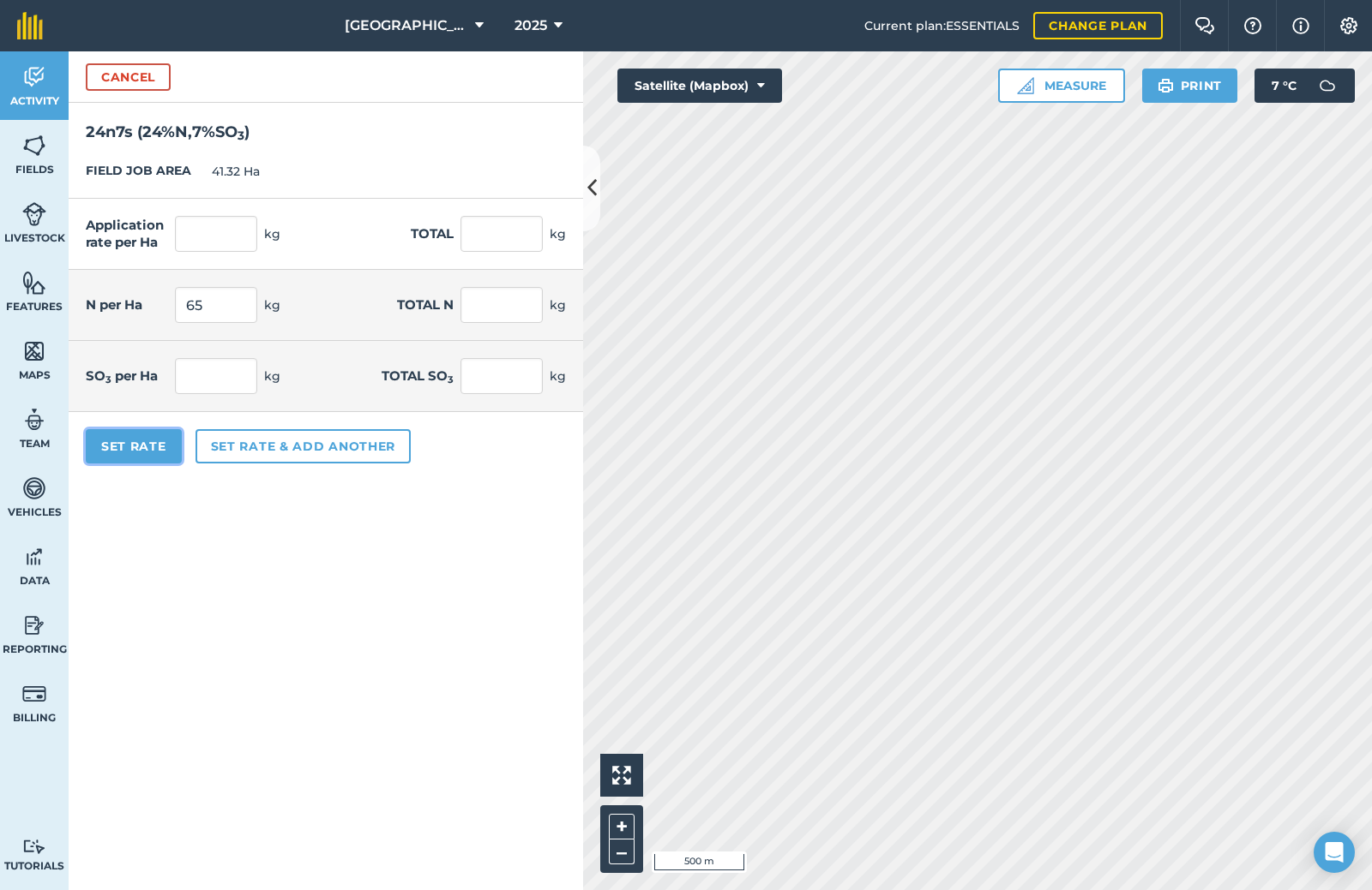
click at [140, 445] on button "Set Rate" at bounding box center [134, 446] width 96 height 35
type input "270.833"
type input "11,190.833"
type input "2,685.8"
type input "18.958"
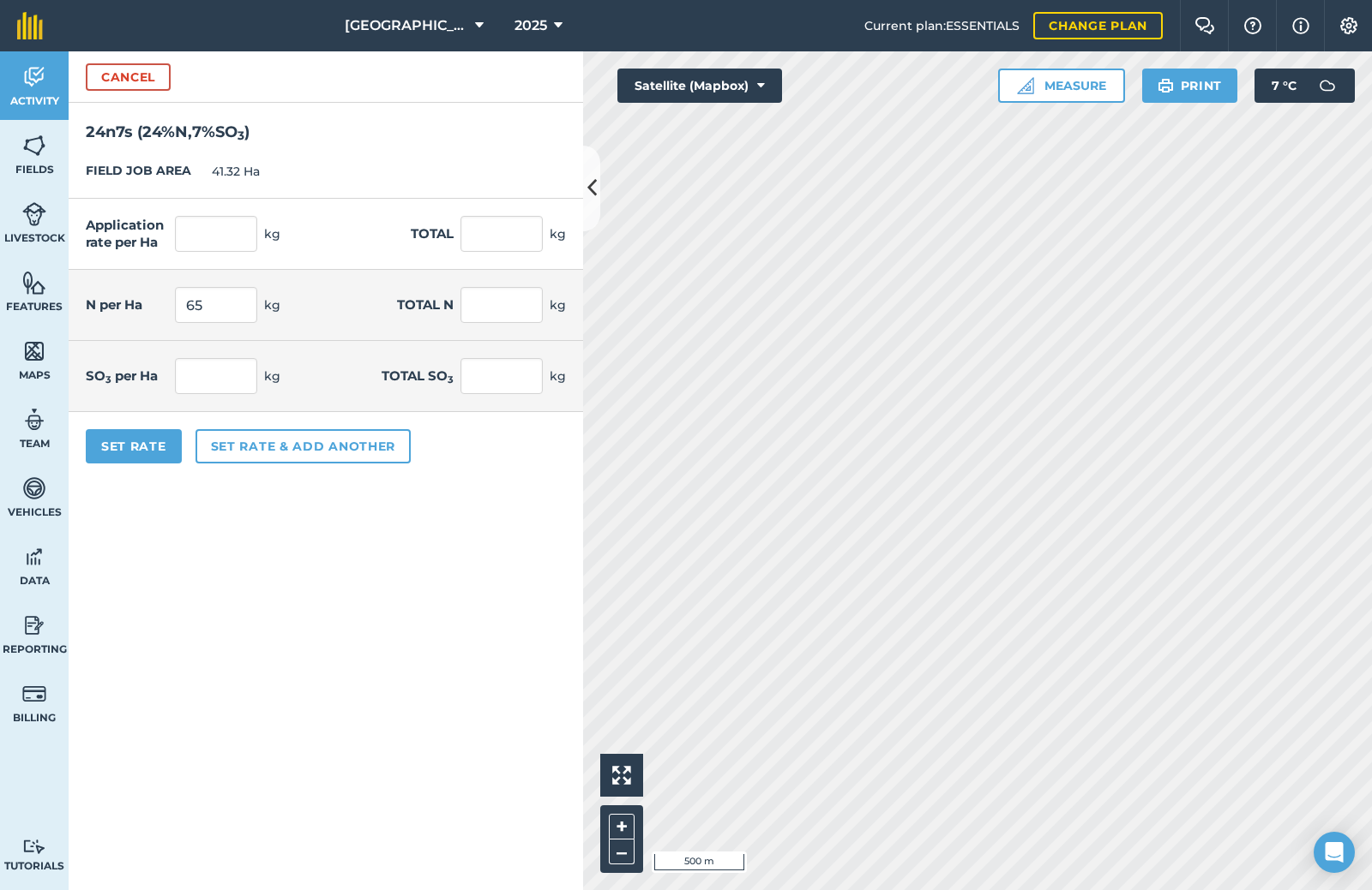
type input "783.358"
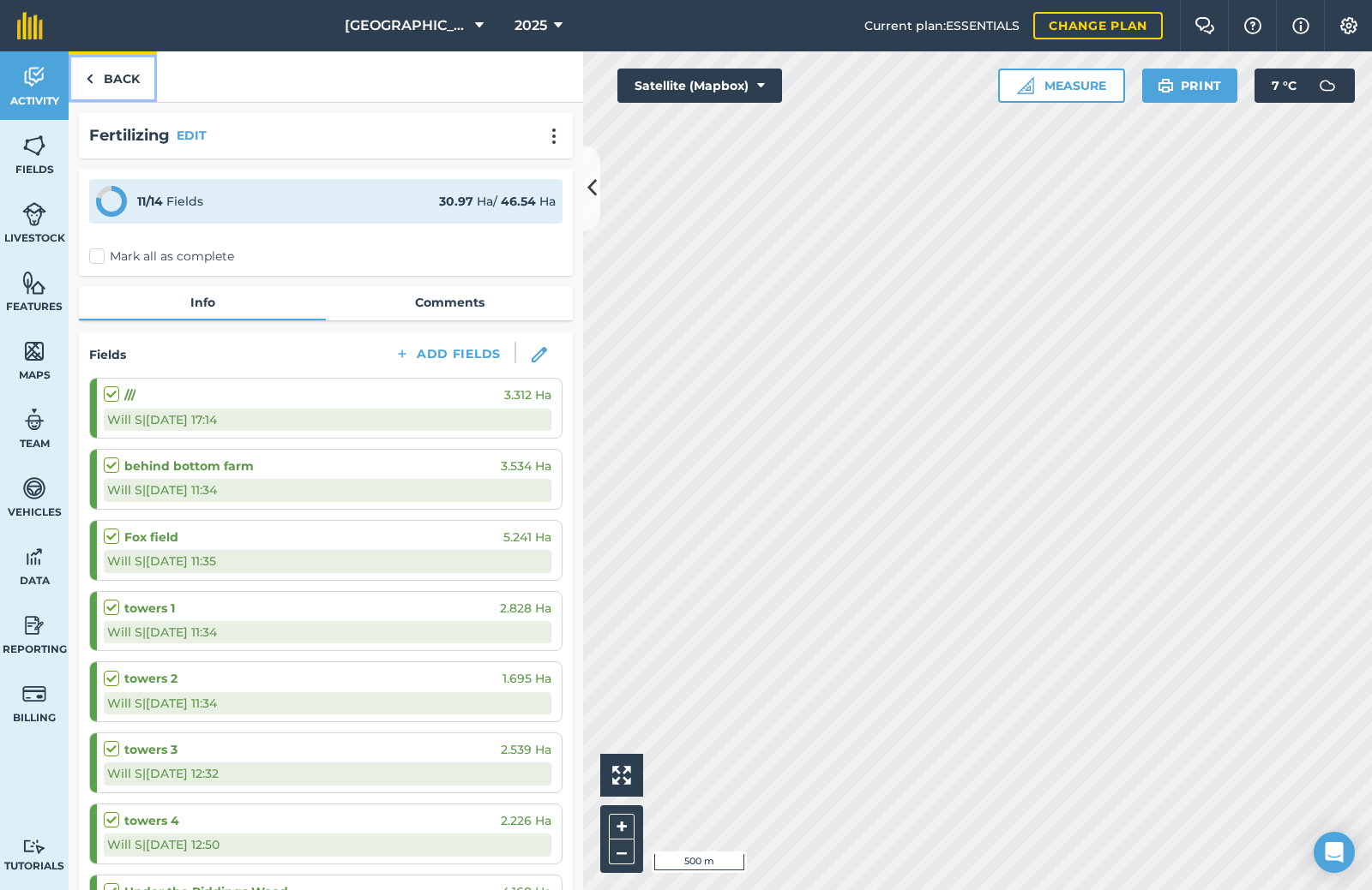
click at [120, 83] on link "Back" at bounding box center [112, 76] width 89 height 50
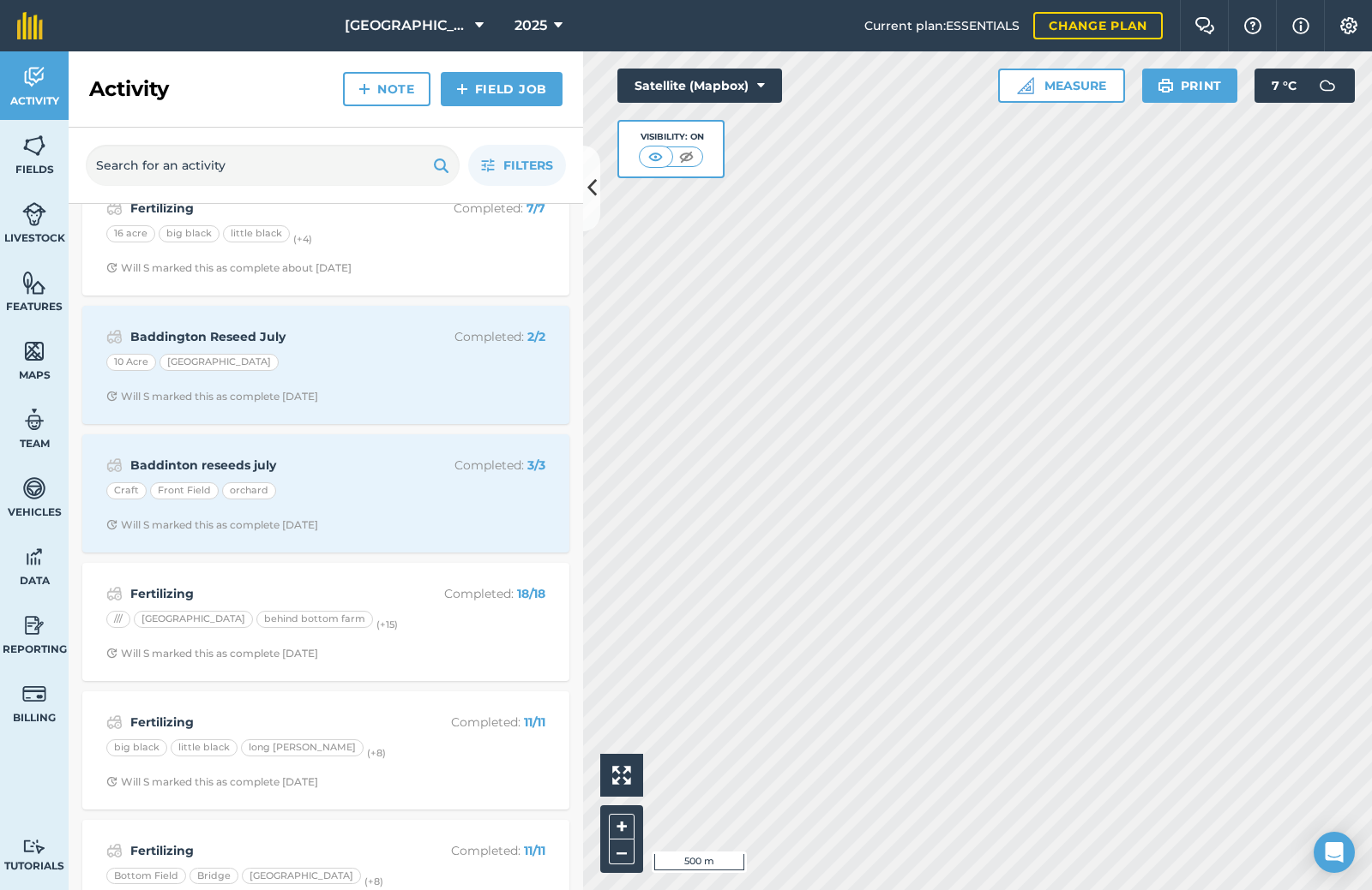
scroll to position [172, 0]
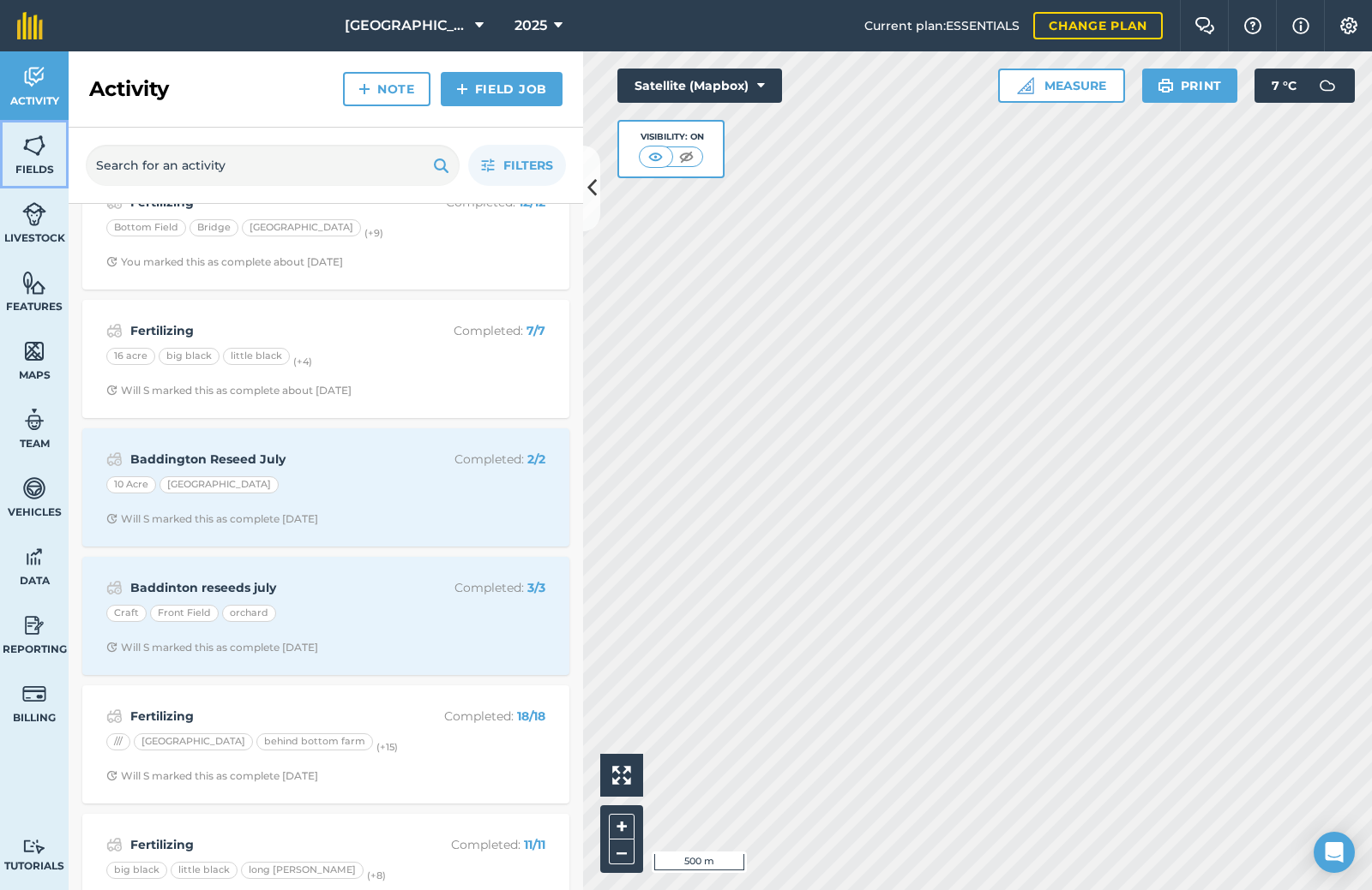
click at [22, 157] on img at bounding box center [34, 145] width 24 height 26
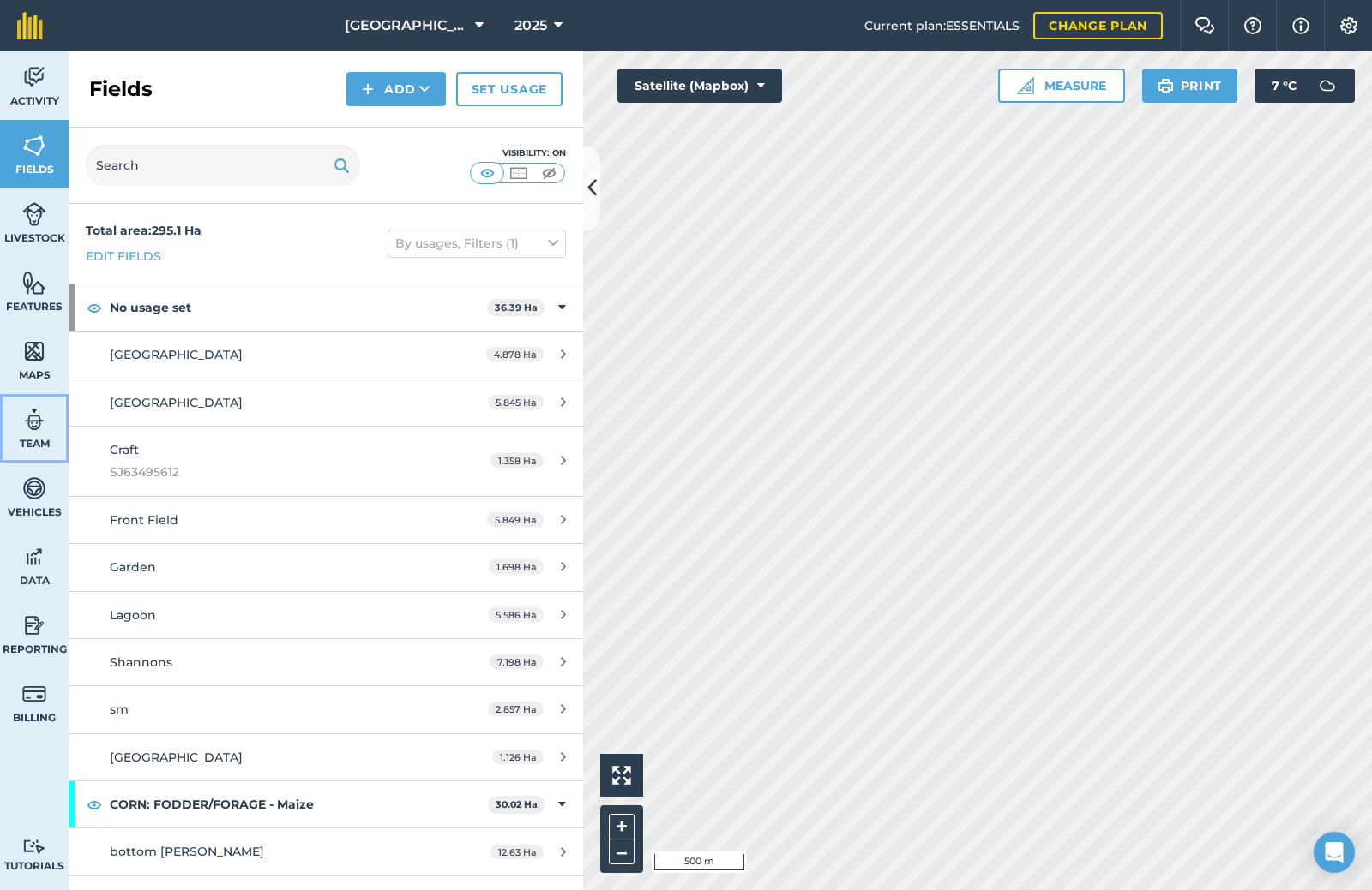
click at [28, 426] on img at bounding box center [34, 419] width 24 height 26
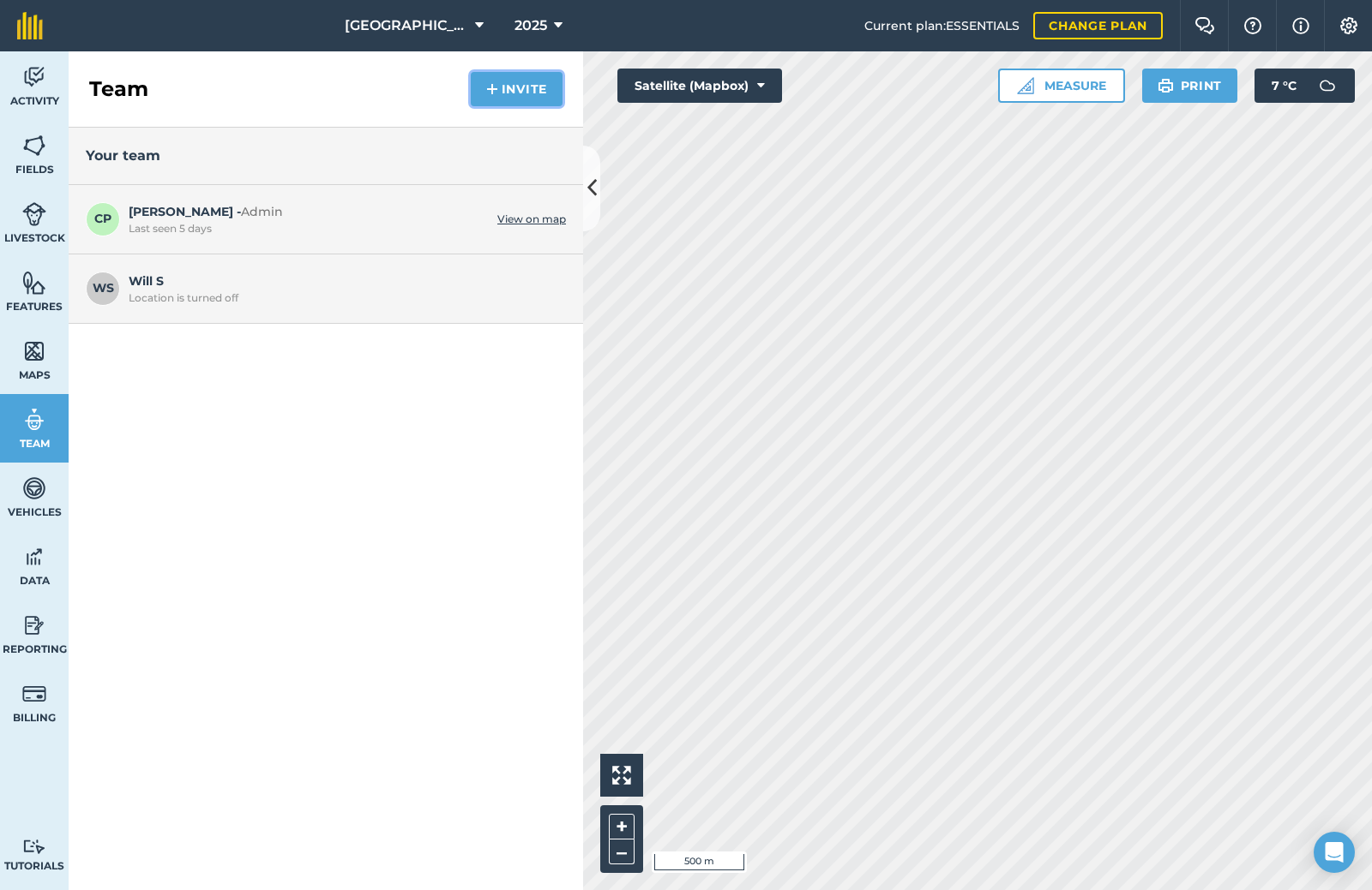
click at [526, 80] on button "Invite" at bounding box center [517, 88] width 92 height 35
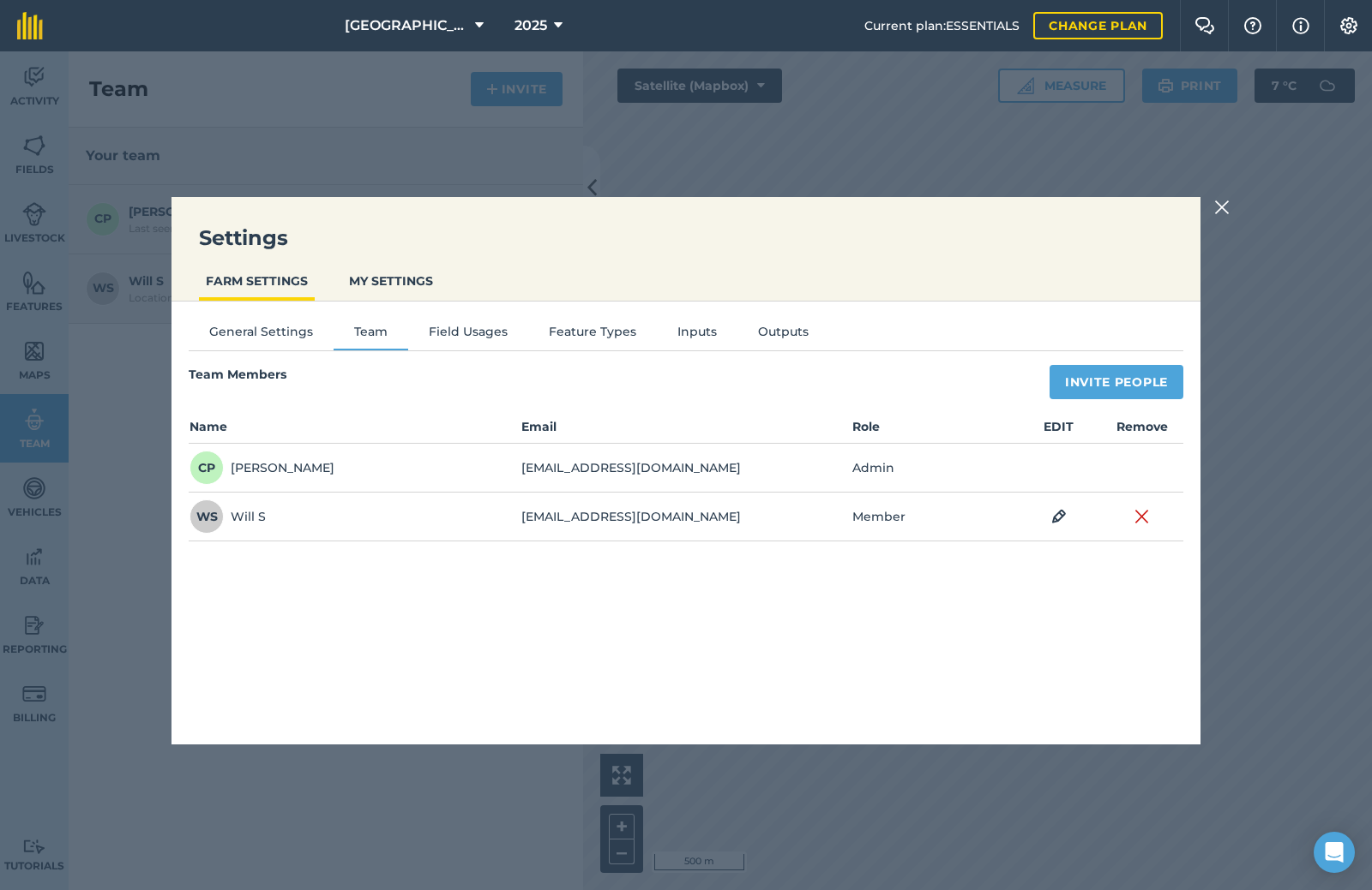
click at [1217, 207] on img at bounding box center [1221, 207] width 15 height 20
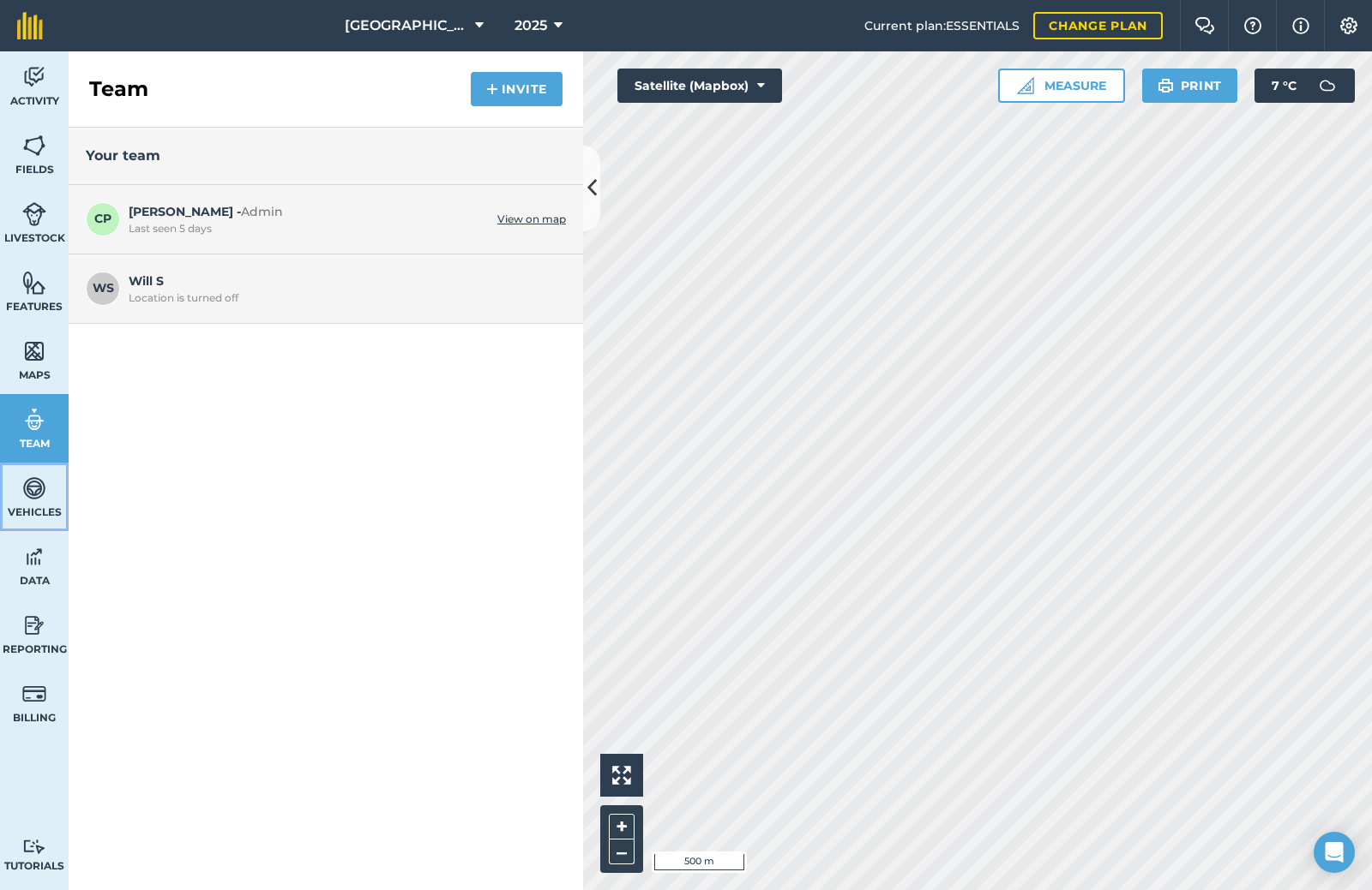
click at [33, 515] on span "Vehicles" at bounding box center [34, 511] width 68 height 13
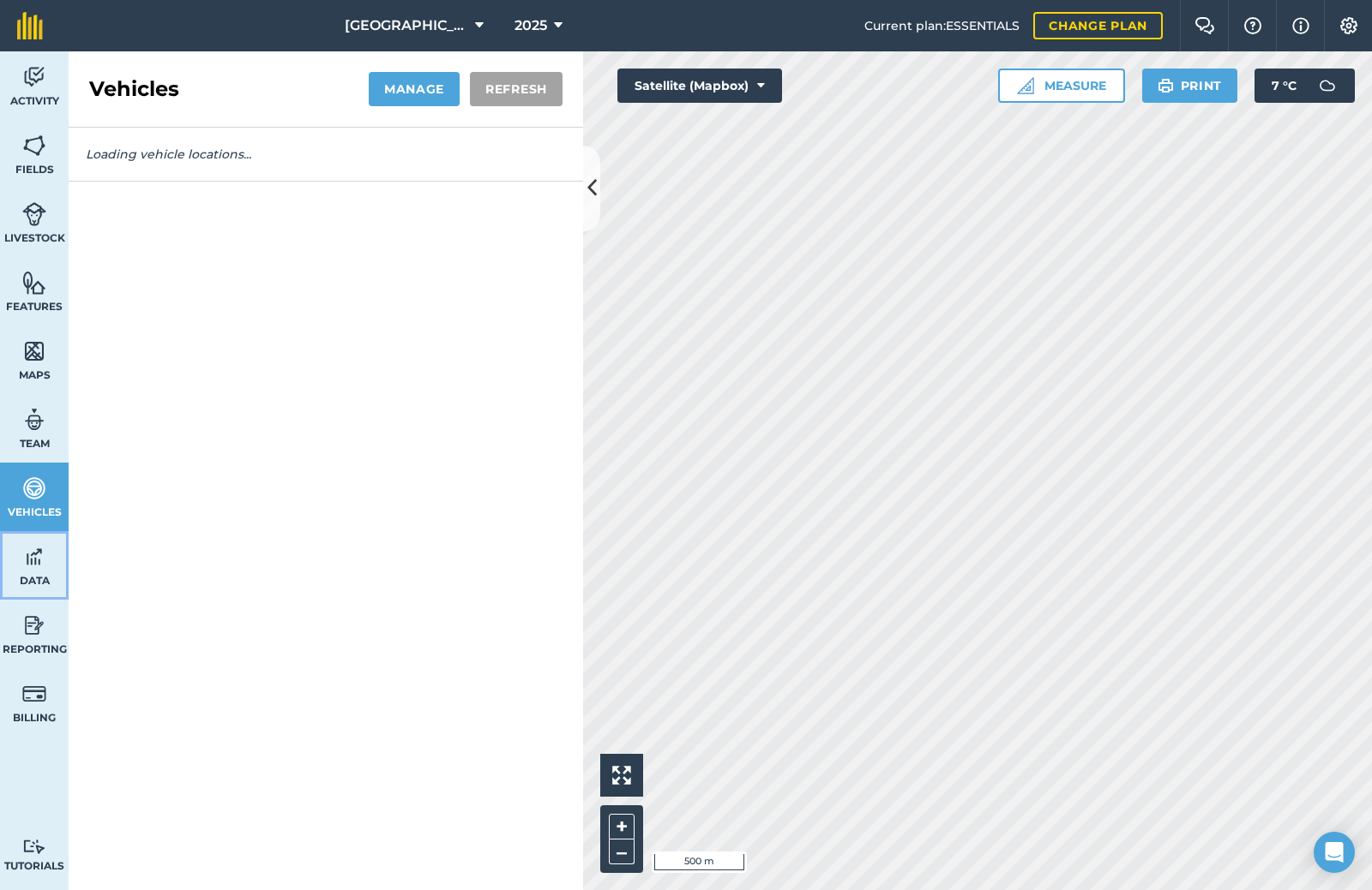
click at [22, 564] on img at bounding box center [34, 556] width 24 height 26
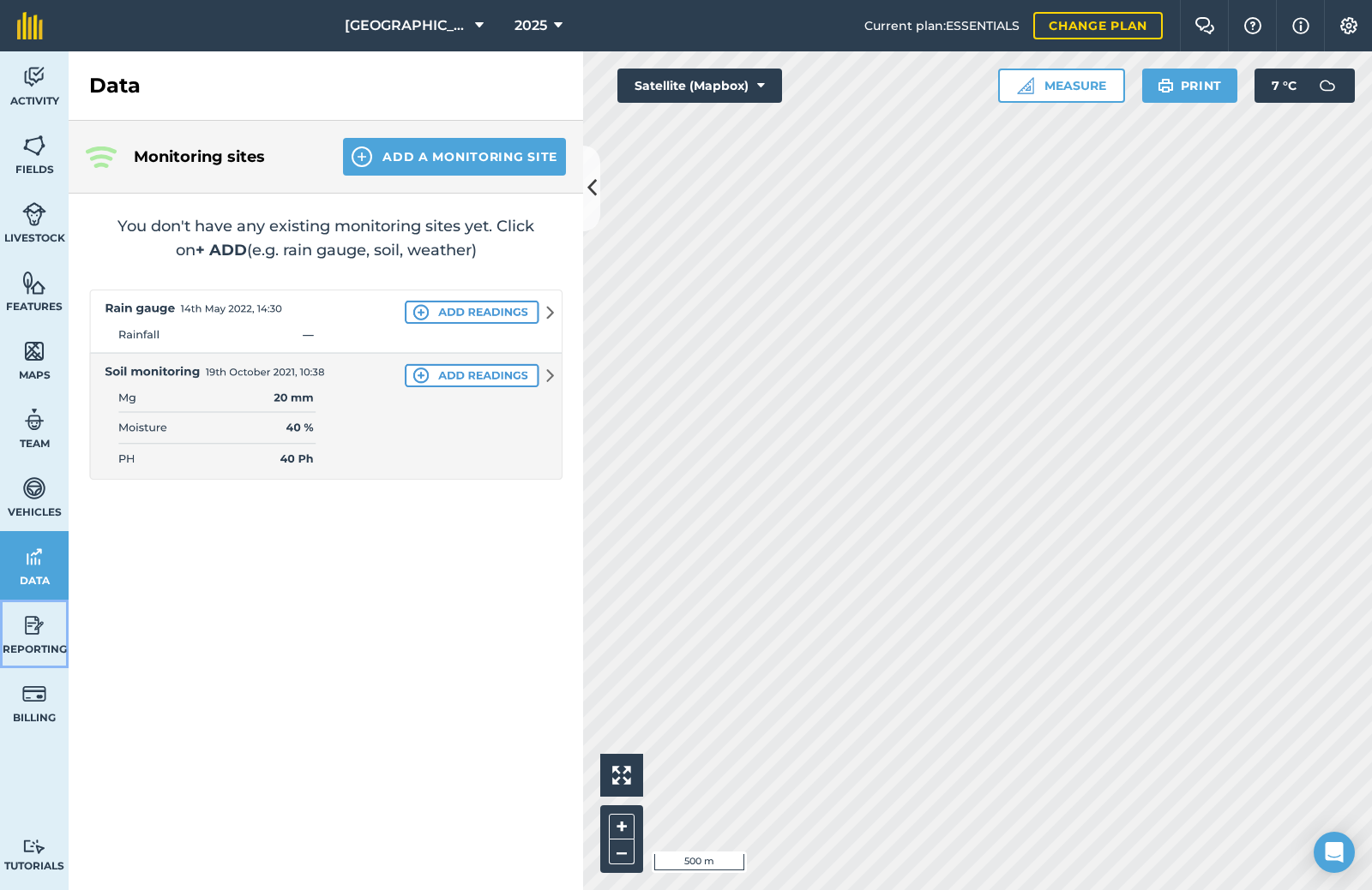
click at [27, 640] on link "Reporting" at bounding box center [34, 633] width 68 height 68
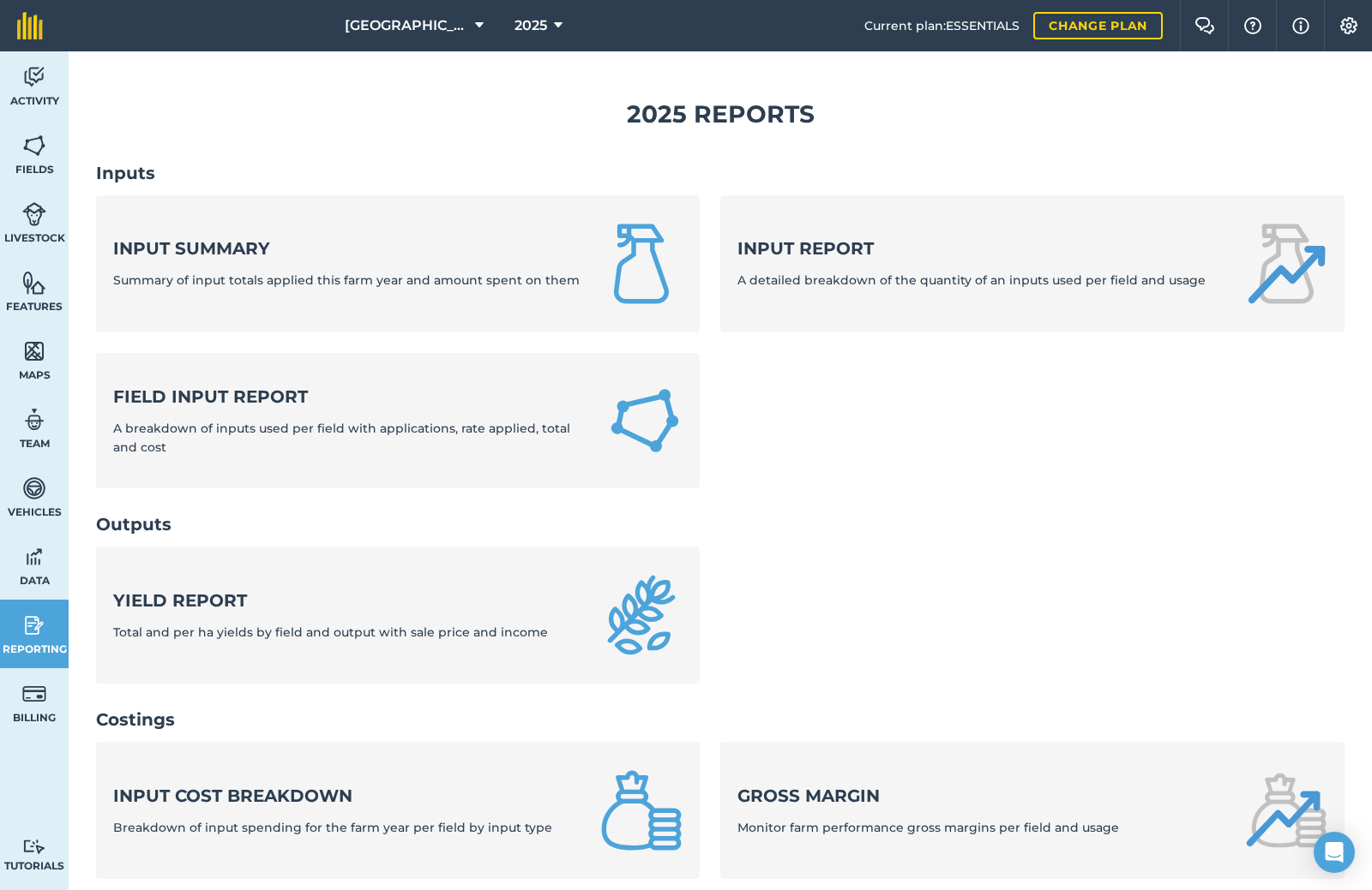
click at [27, 640] on link "Reporting" at bounding box center [34, 633] width 68 height 68
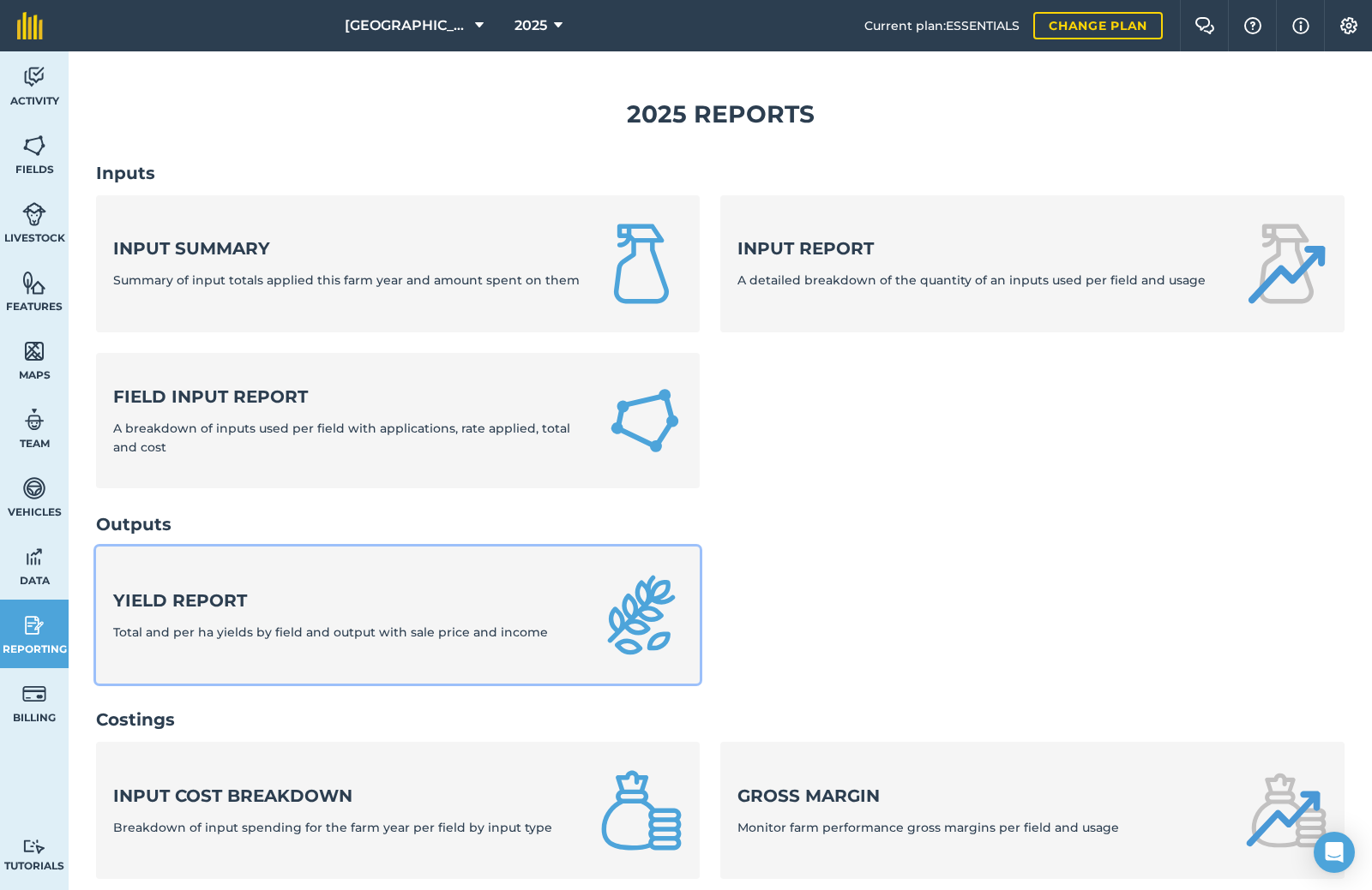
click at [627, 648] on img at bounding box center [641, 615] width 82 height 82
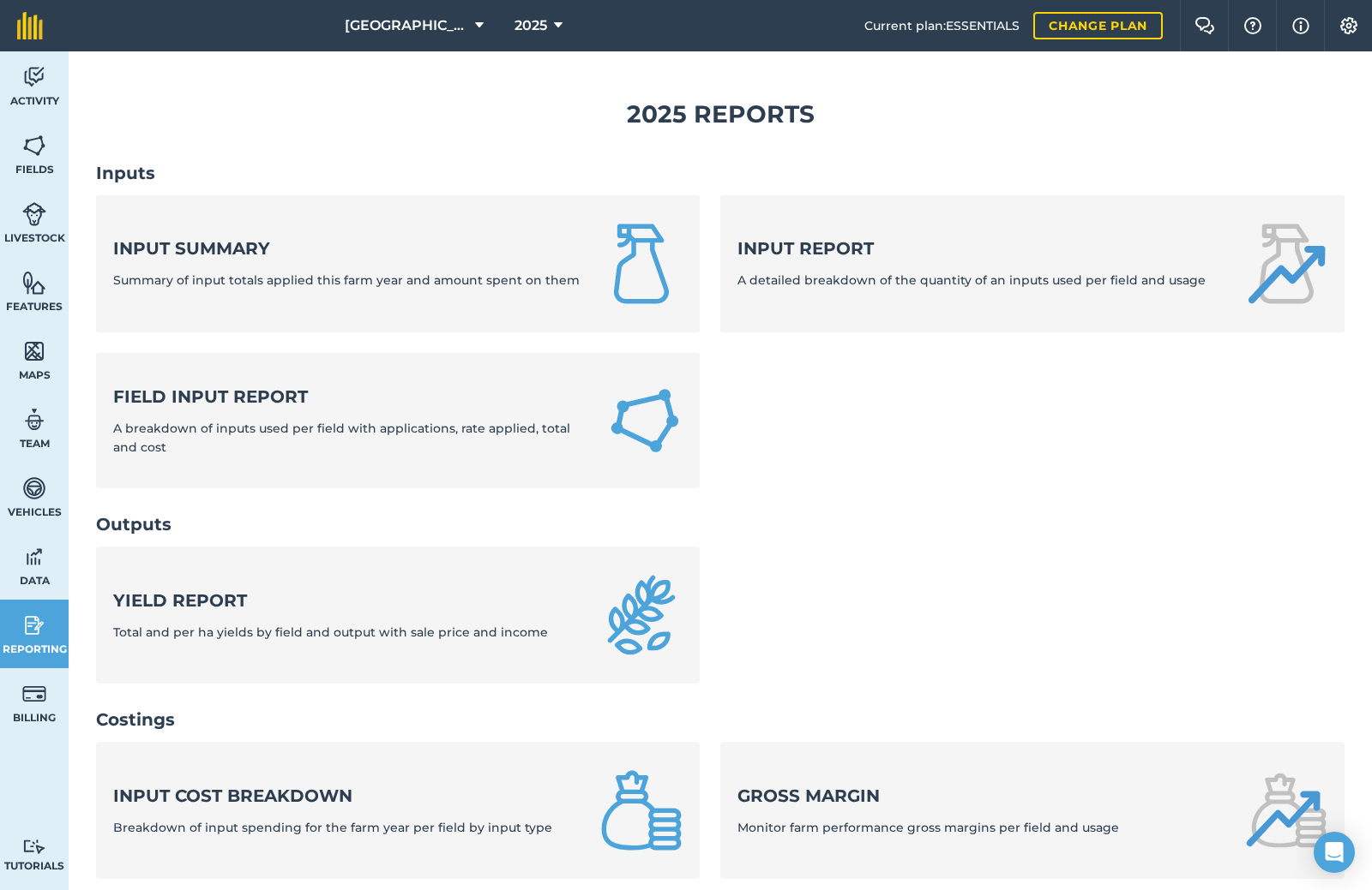
click at [627, 648] on div "2025 Reports Inputs Input summary Summary of input totals applied this farm yea…" at bounding box center [720, 704] width 1303 height 1307
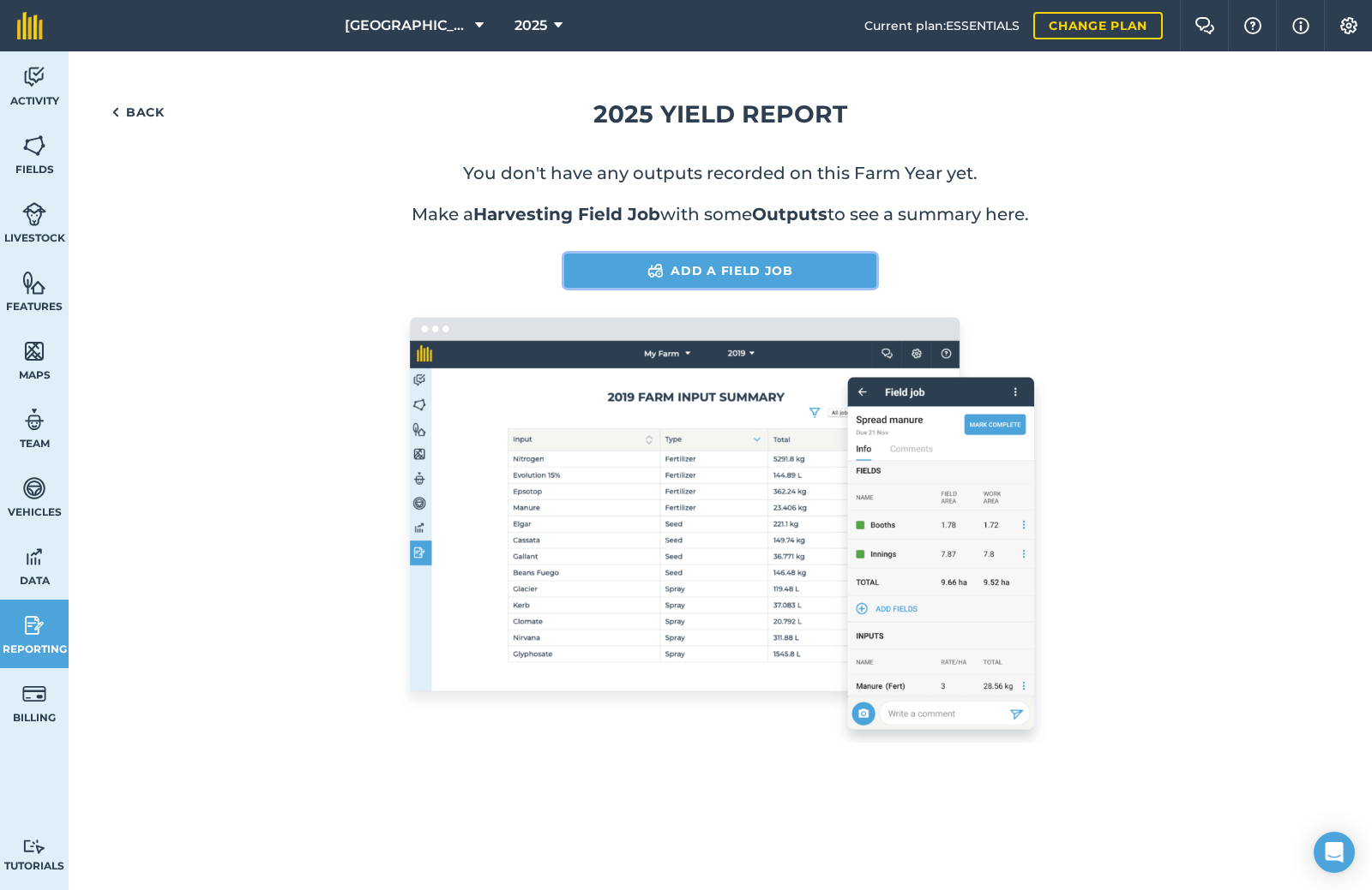
click at [805, 260] on link "Add a Field Job" at bounding box center [720, 271] width 312 height 35
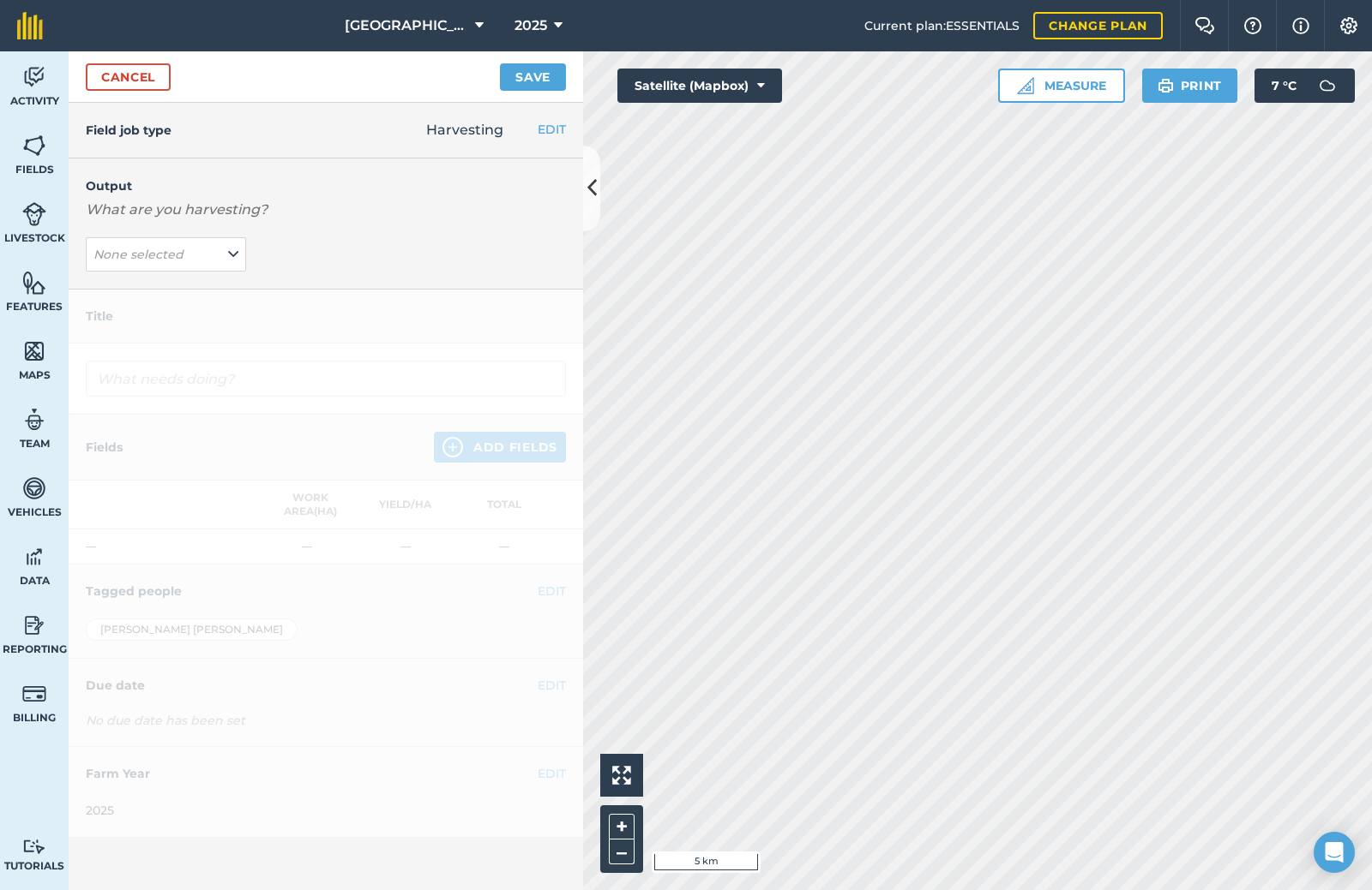
click at [499, 197] on div "Output What are you harvesting? None selected" at bounding box center [325, 224] width 514 height 131
click at [470, 216] on div "Output What are you harvesting? None selected" at bounding box center [325, 224] width 514 height 131
click at [162, 247] on span "None selected" at bounding box center [141, 254] width 94 height 19
click at [162, 247] on em "None selected" at bounding box center [139, 254] width 90 height 15
click at [224, 264] on button "None selected" at bounding box center [166, 254] width 160 height 35
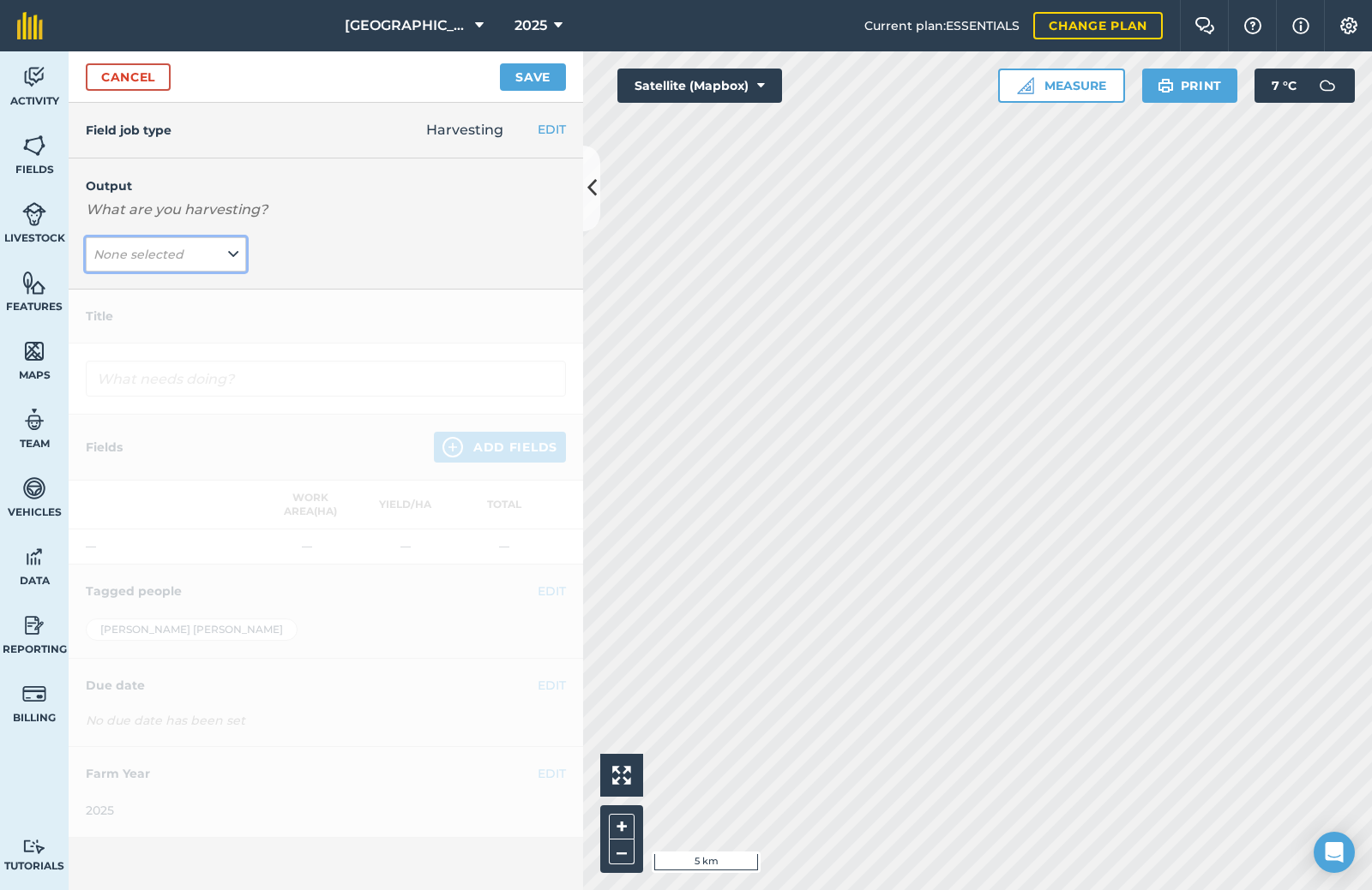
click at [224, 265] on button "None selected" at bounding box center [166, 254] width 160 height 35
click at [220, 266] on button "None selected" at bounding box center [166, 254] width 160 height 35
click at [228, 254] on icon at bounding box center [234, 254] width 11 height 19
click at [121, 327] on button "Add Output" at bounding box center [168, 324] width 156 height 24
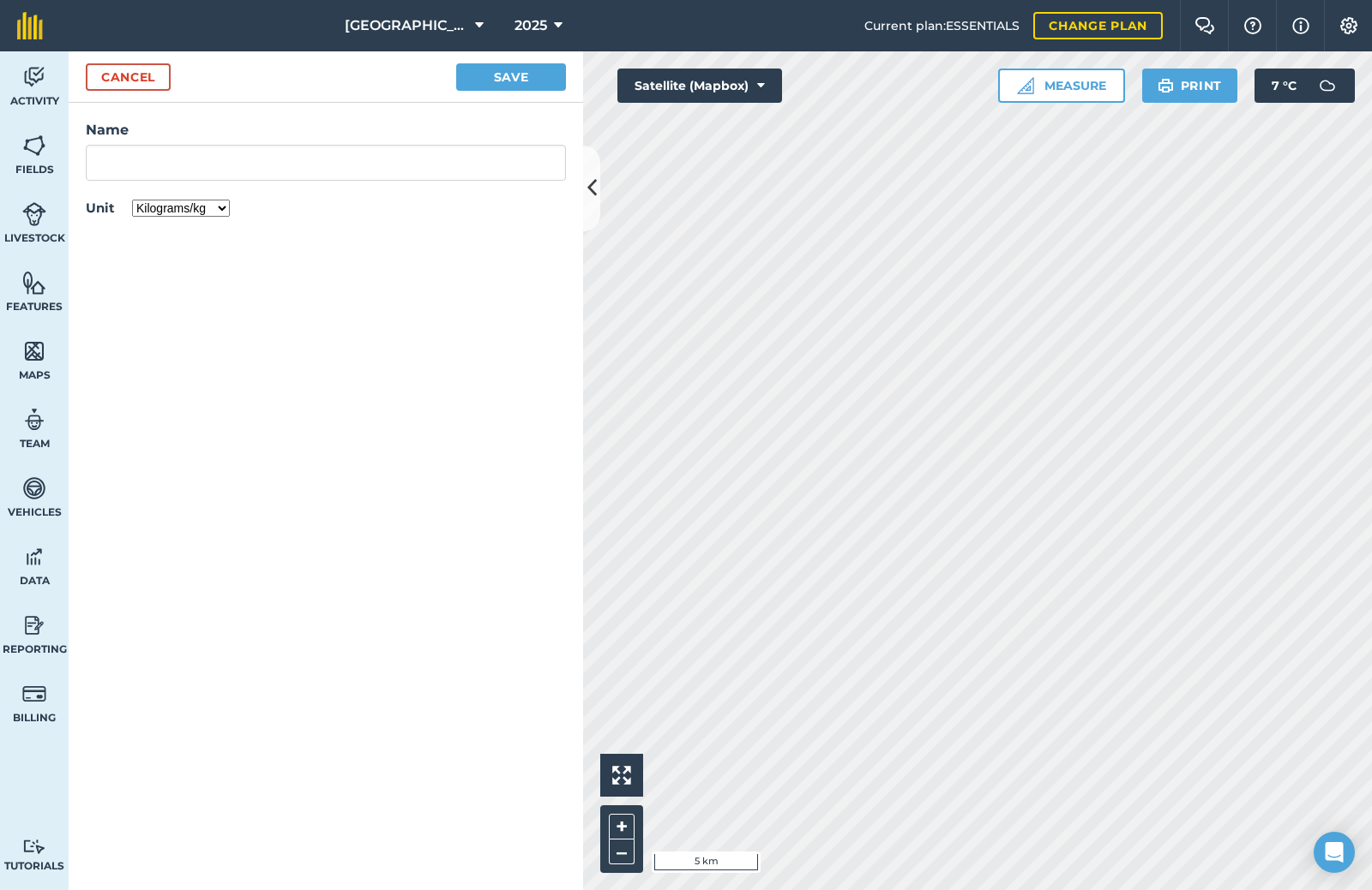
click at [193, 143] on div "Name" at bounding box center [326, 150] width 480 height 61
click at [195, 168] on input "Name" at bounding box center [326, 163] width 480 height 36
click at [351, 228] on li "Silage" at bounding box center [326, 242] width 478 height 41
type input "Silage"
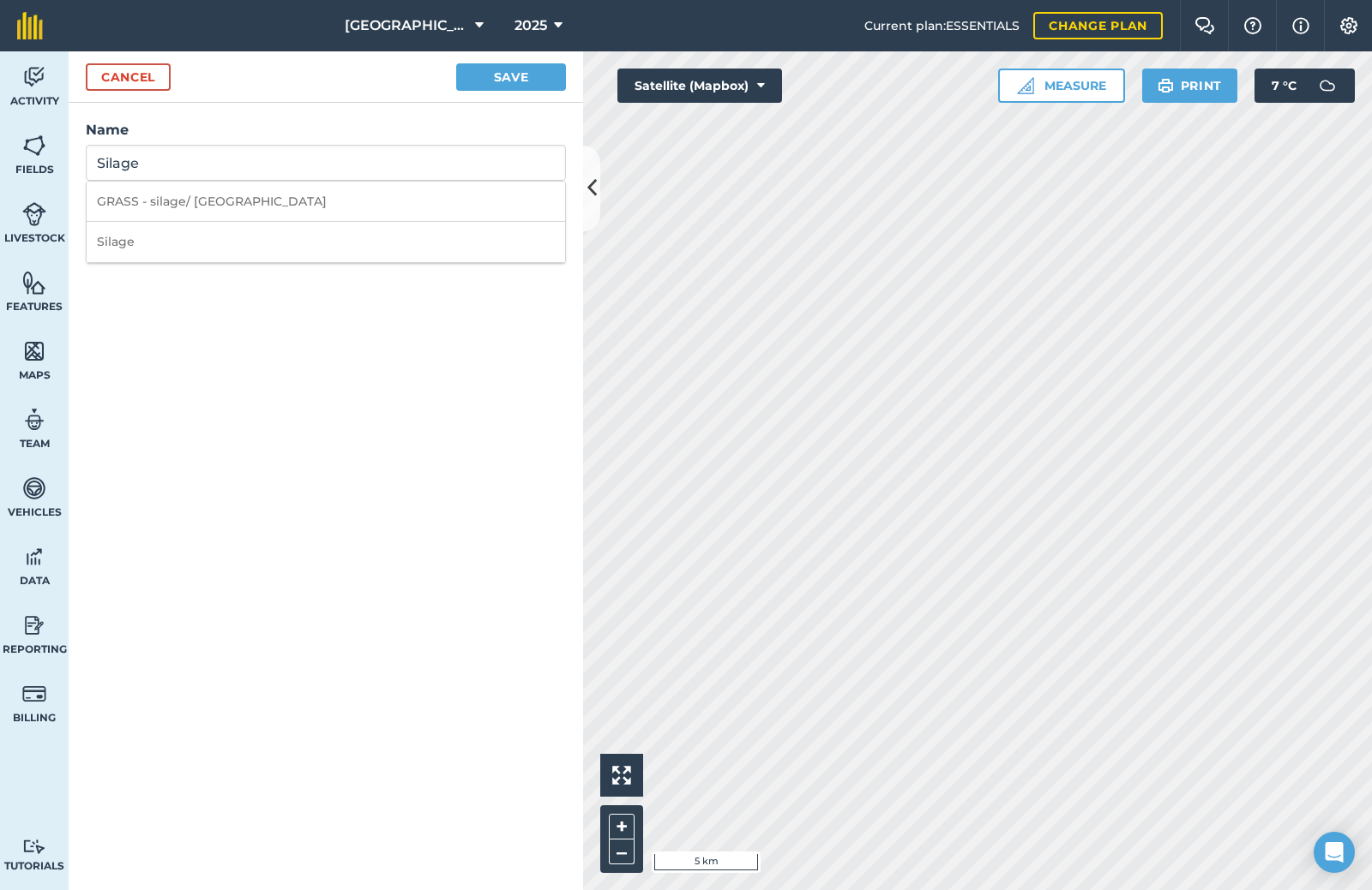
click at [351, 228] on div "Name [PERSON_NAME] - silage/ Graze Silage Unit Kilograms/kg Metric tonnes/t Lit…" at bounding box center [325, 171] width 514 height 137
drag, startPoint x: 443, startPoint y: 91, endPoint x: 474, endPoint y: 81, distance: 32.6
click at [464, 86] on div "Cancel Save" at bounding box center [325, 77] width 514 height 51
click at [475, 81] on button "Save" at bounding box center [511, 77] width 110 height 27
type input "Harvesting Silage"
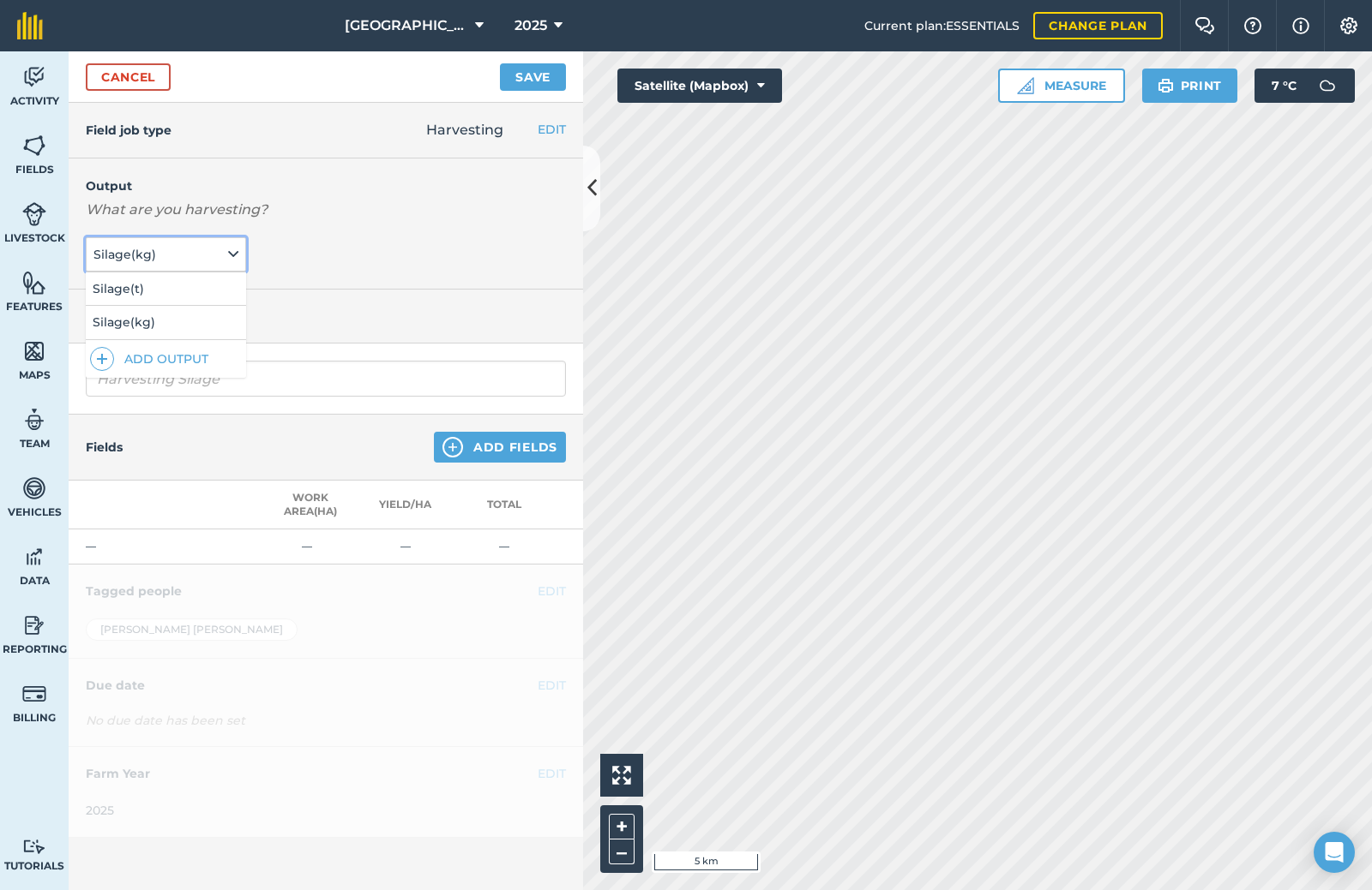
click at [186, 252] on button "Silage ( kg )" at bounding box center [166, 254] width 160 height 35
click at [180, 293] on button "Silage ( t )" at bounding box center [166, 288] width 160 height 33
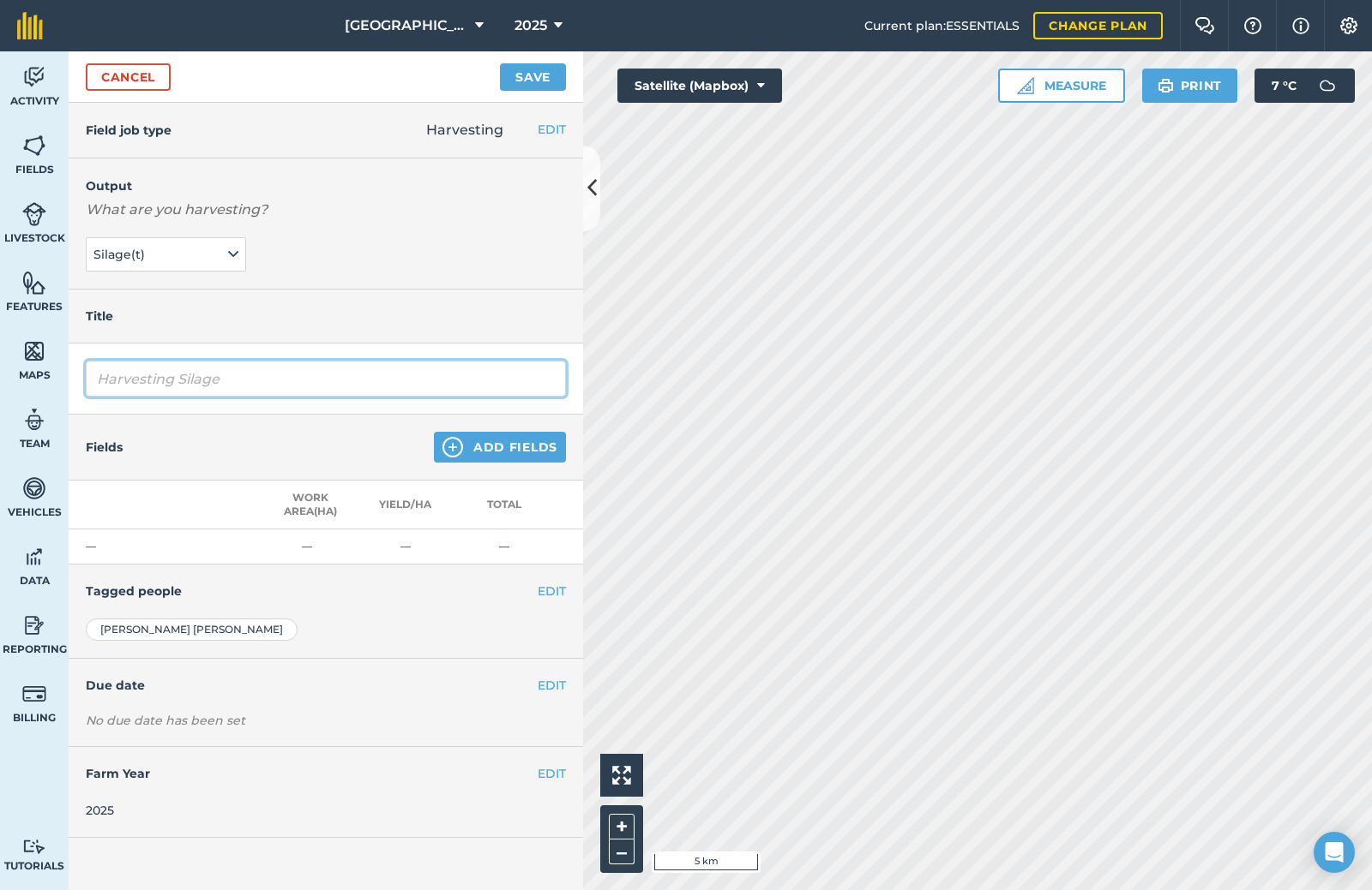
click at [332, 388] on input "Harvesting Silage" at bounding box center [326, 379] width 480 height 36
click at [518, 456] on button "Add Fields" at bounding box center [499, 447] width 132 height 31
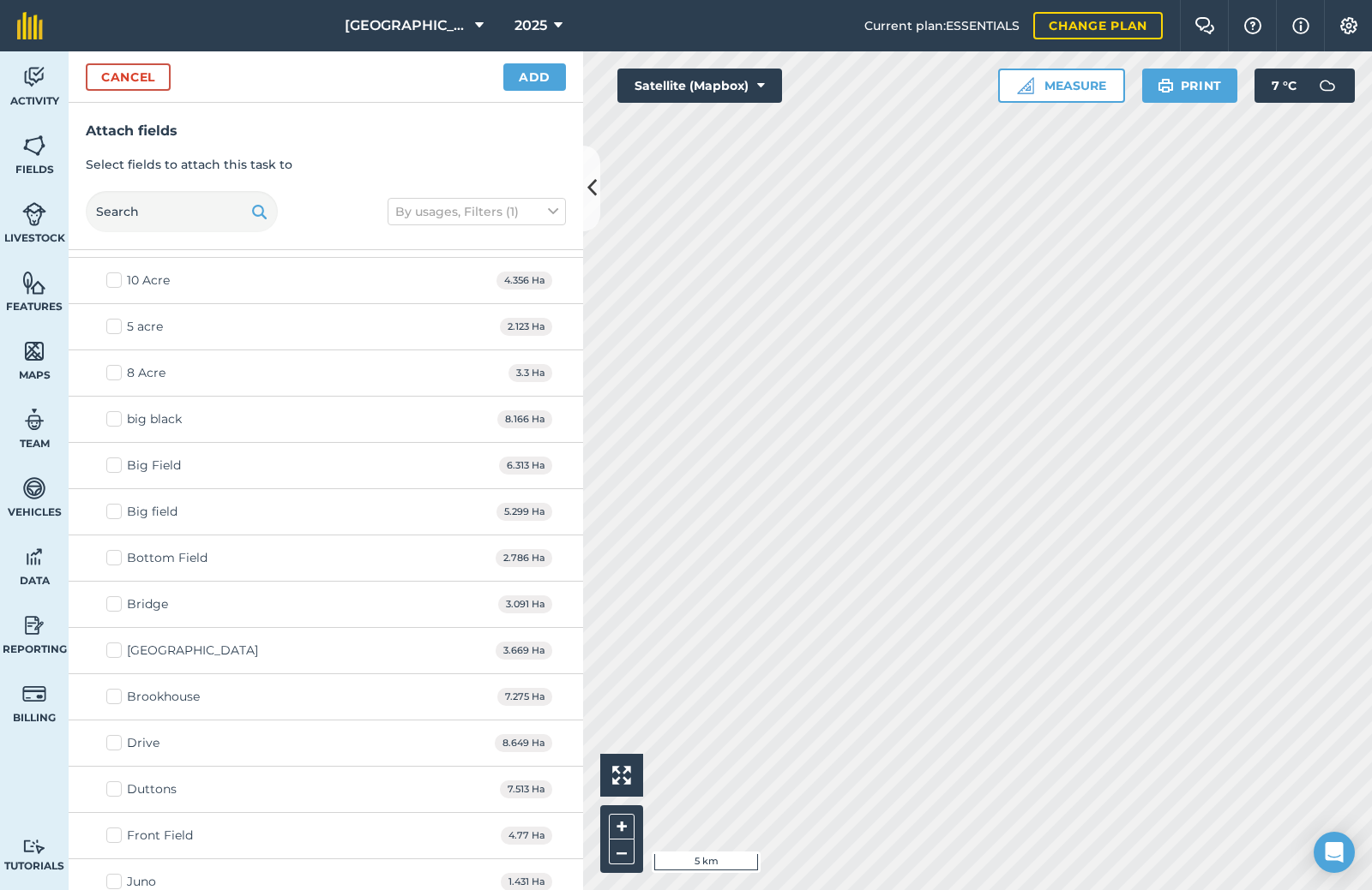
scroll to position [2142, 0]
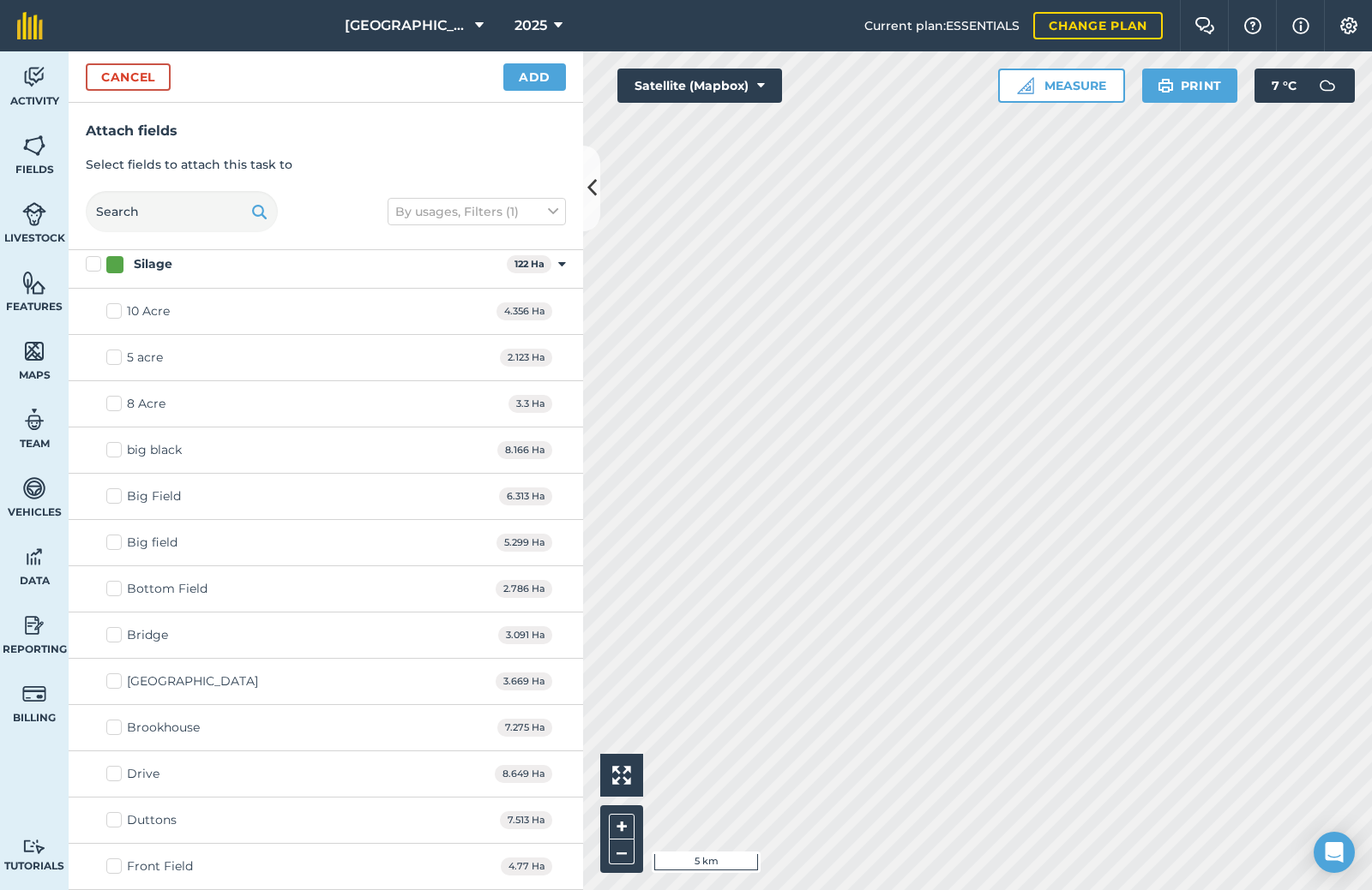
click at [98, 263] on label "Silage" at bounding box center [293, 265] width 414 height 18
click at [96, 263] on input "Silage" at bounding box center [91, 261] width 12 height 12
checkbox input "true"
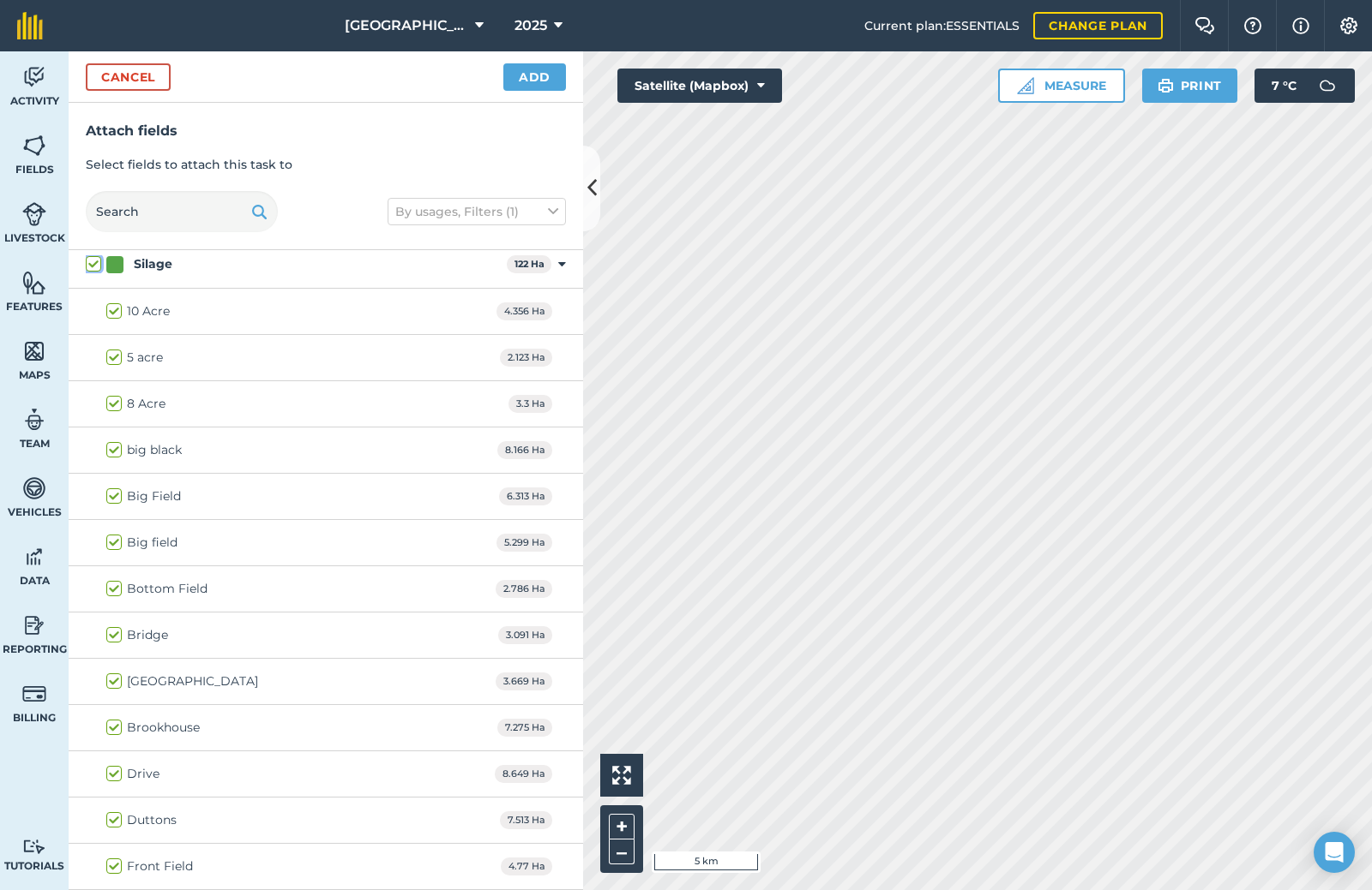
checkbox input "true"
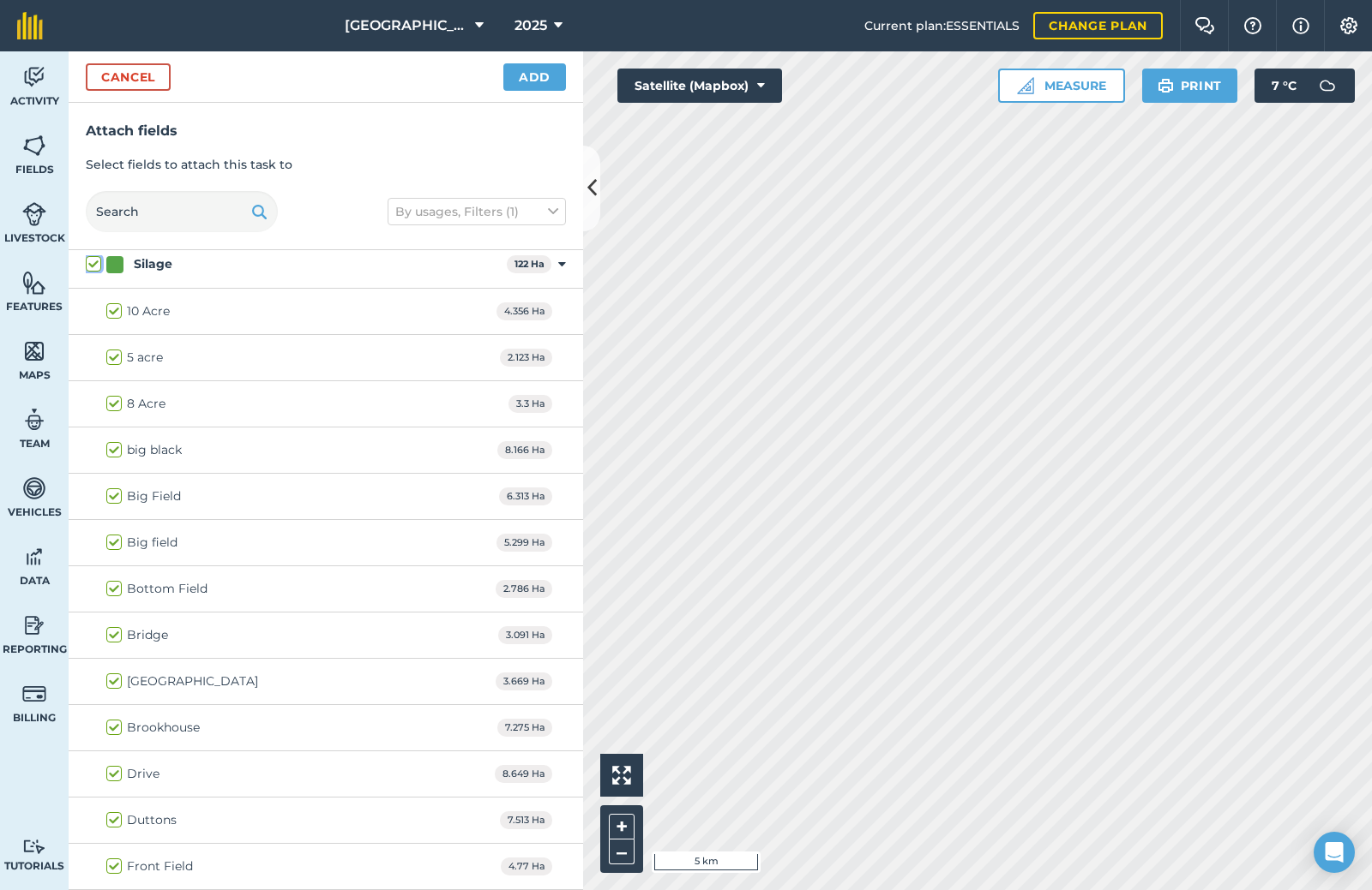
checkbox input "true"
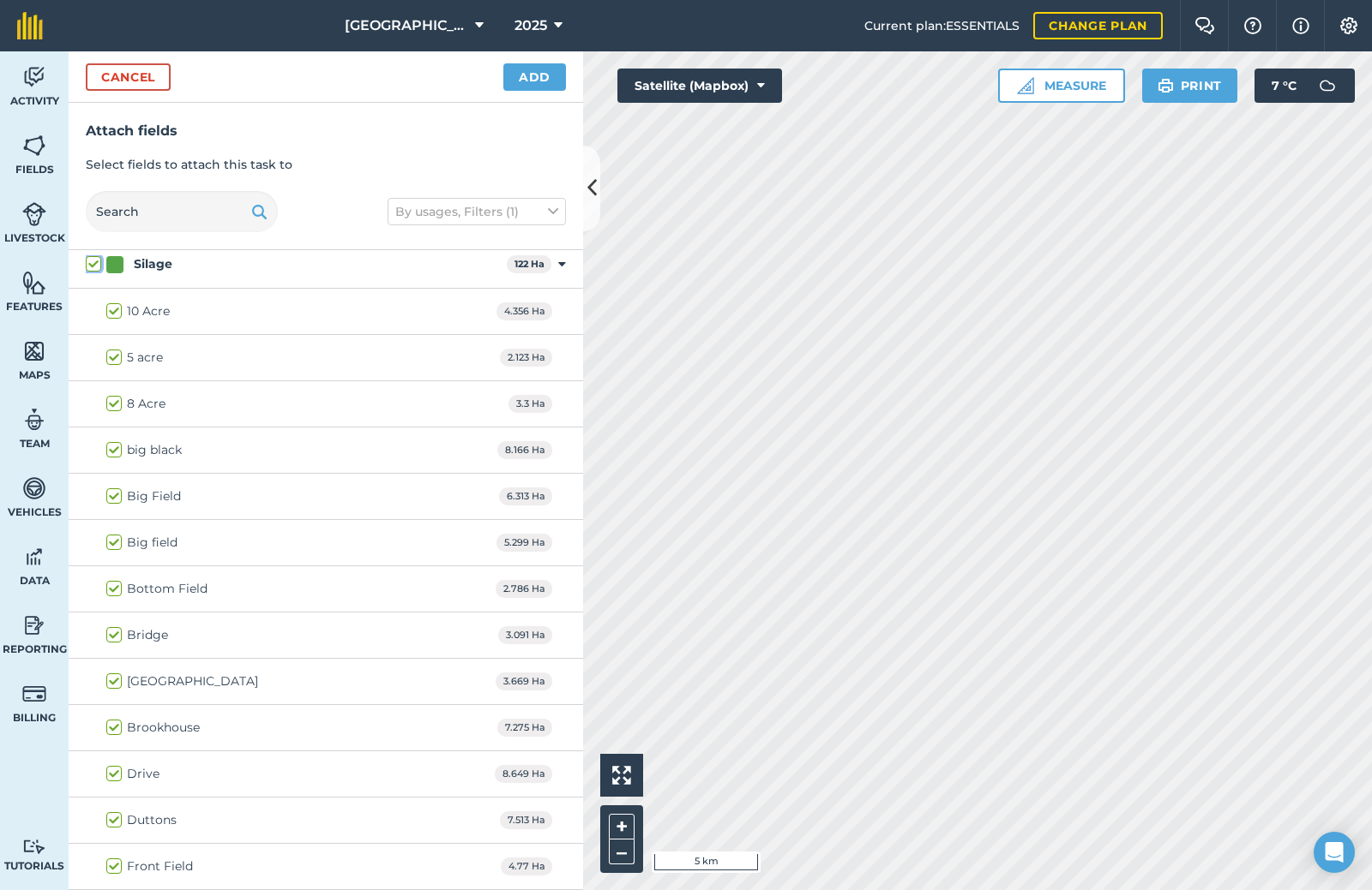
checkbox input "true"
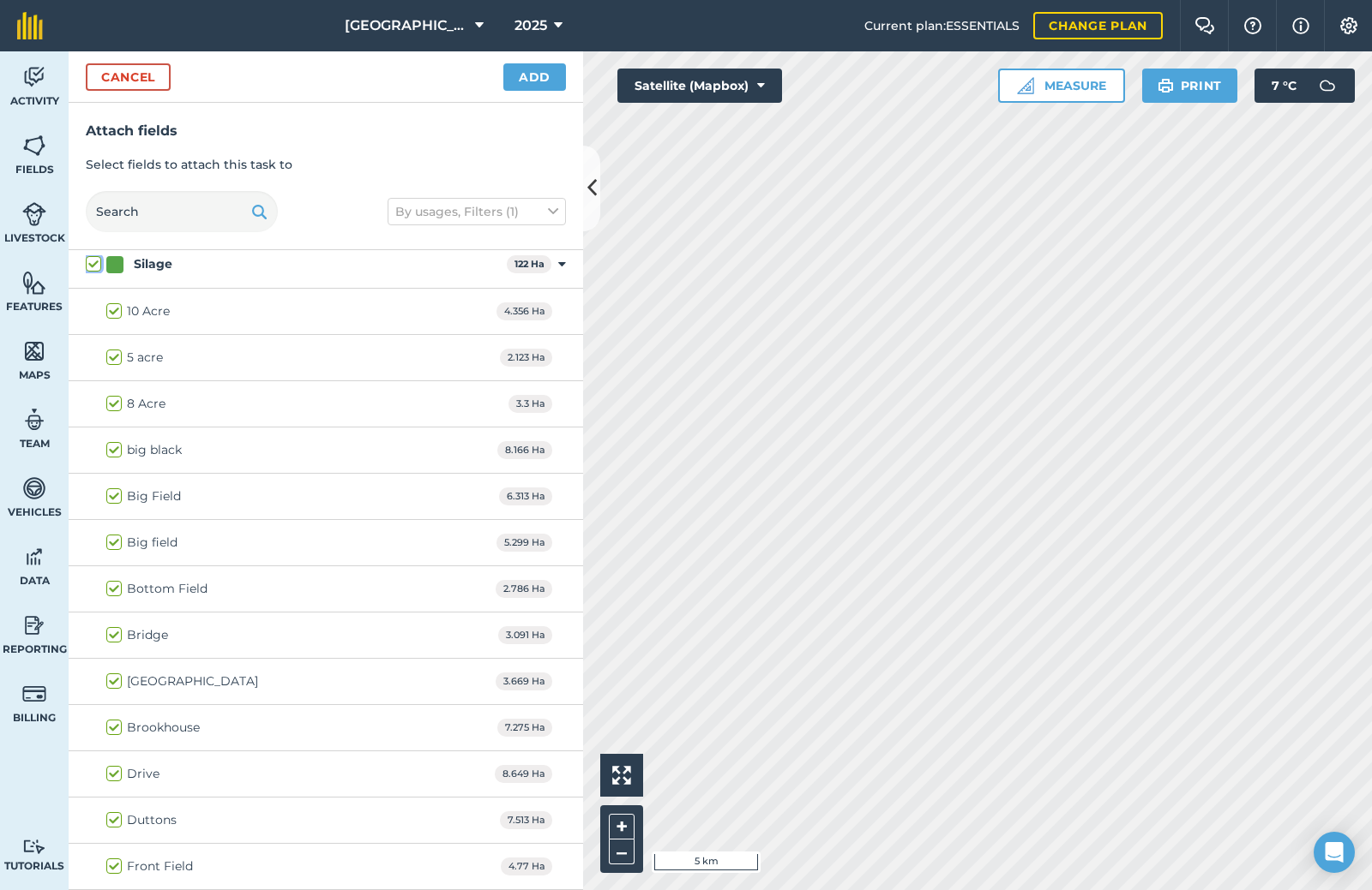
checkbox input "true"
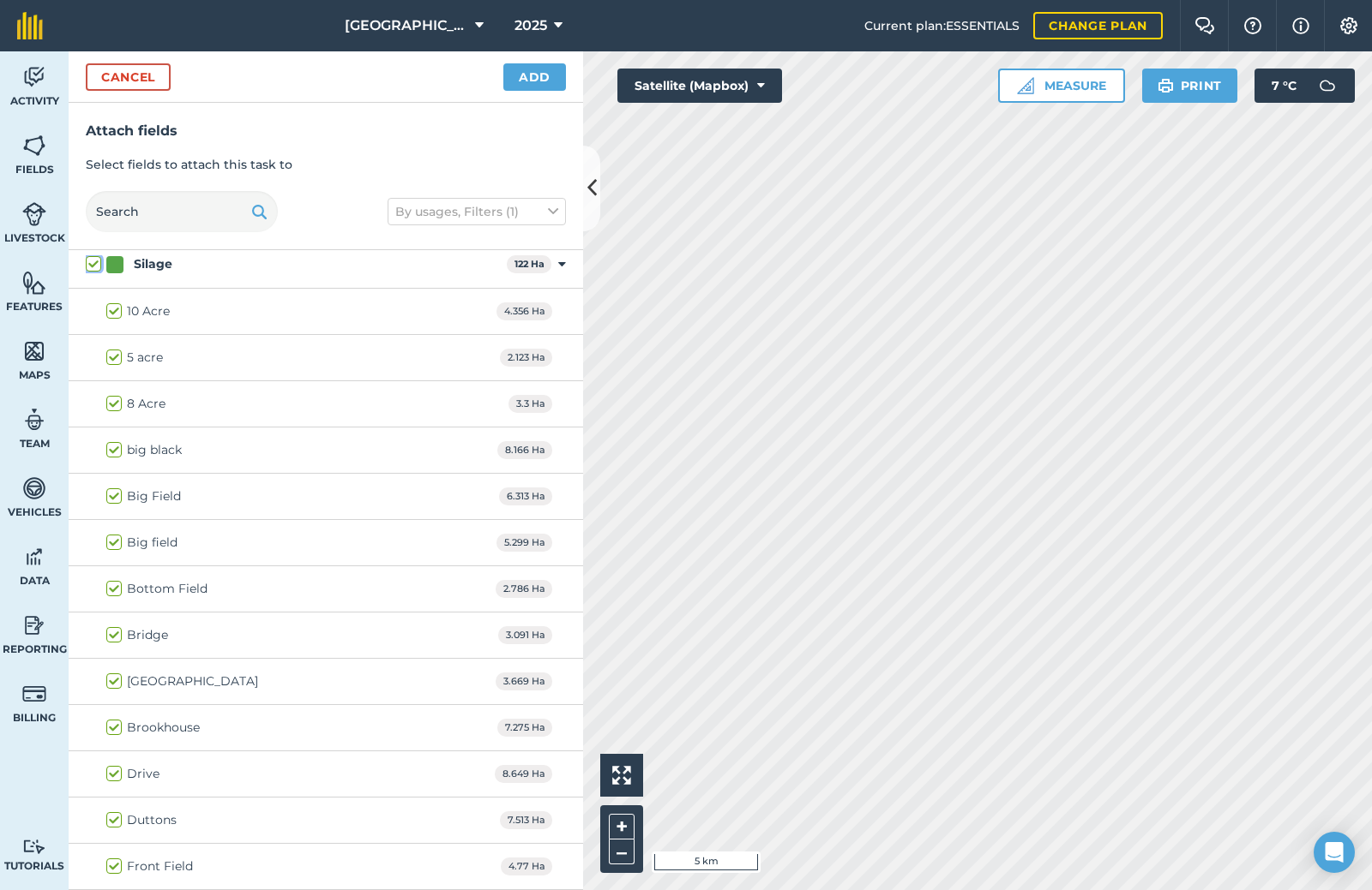
checkbox input "true"
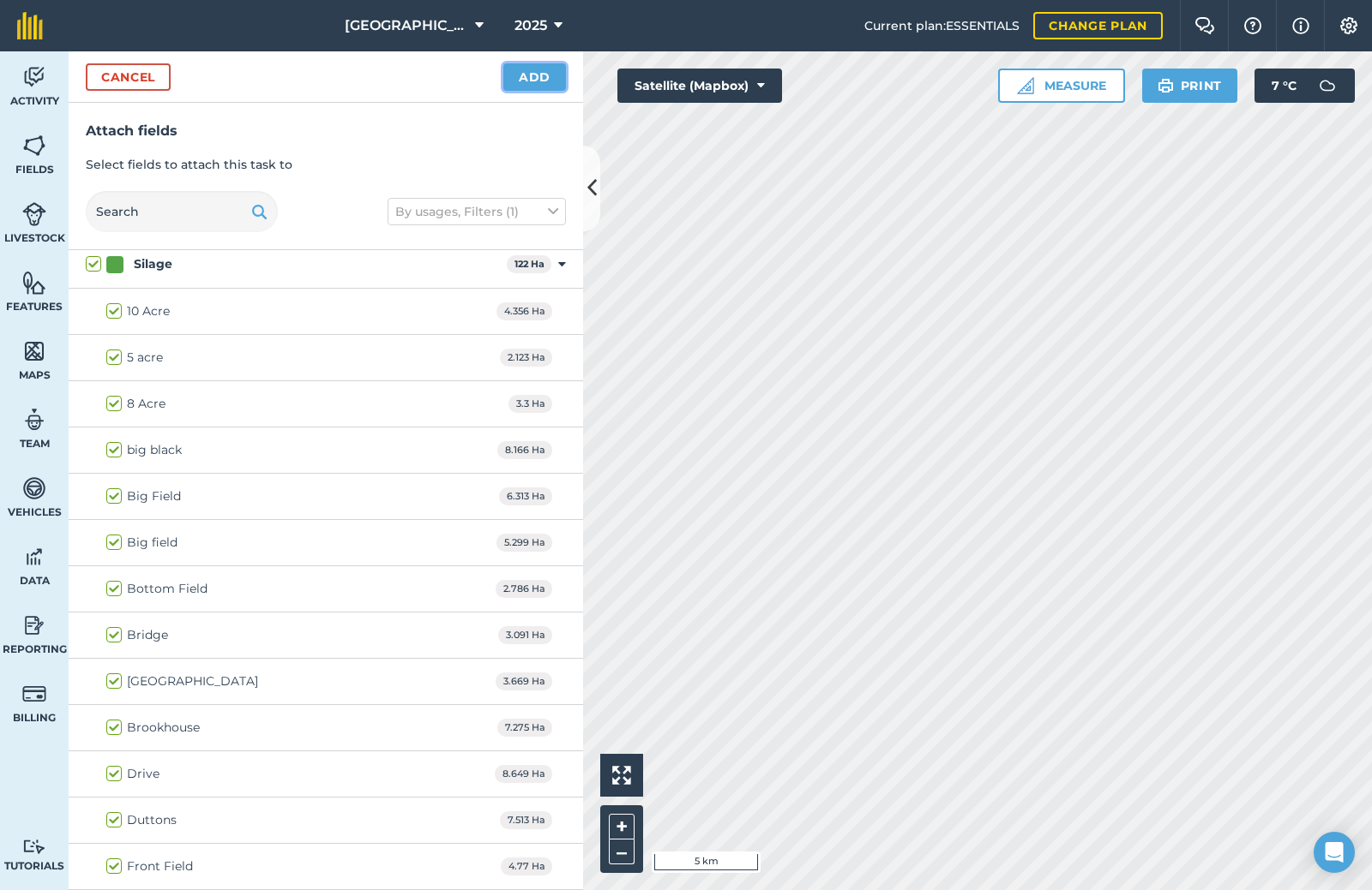
click at [531, 65] on button "Add" at bounding box center [534, 77] width 63 height 27
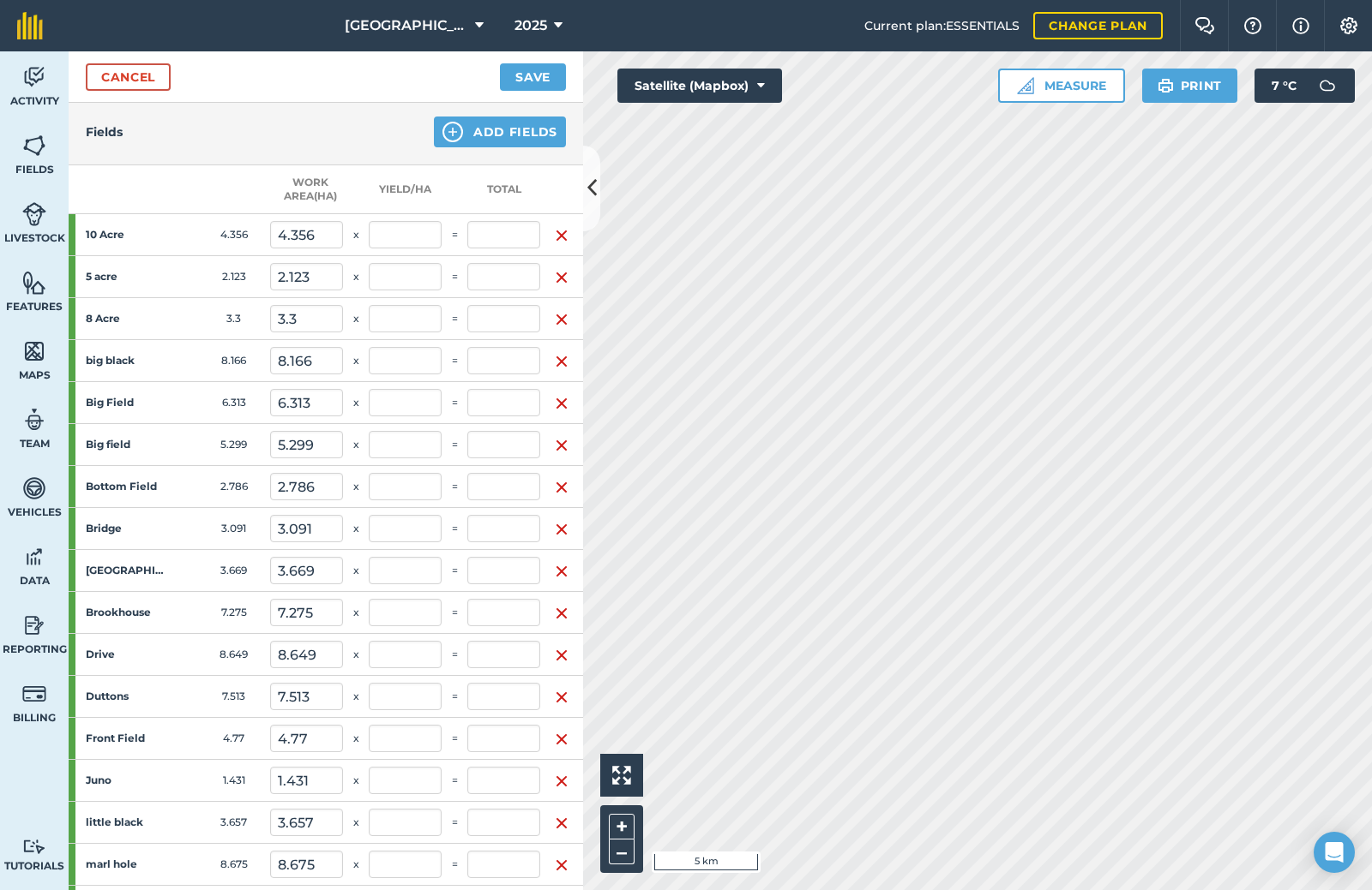
scroll to position [0, 0]
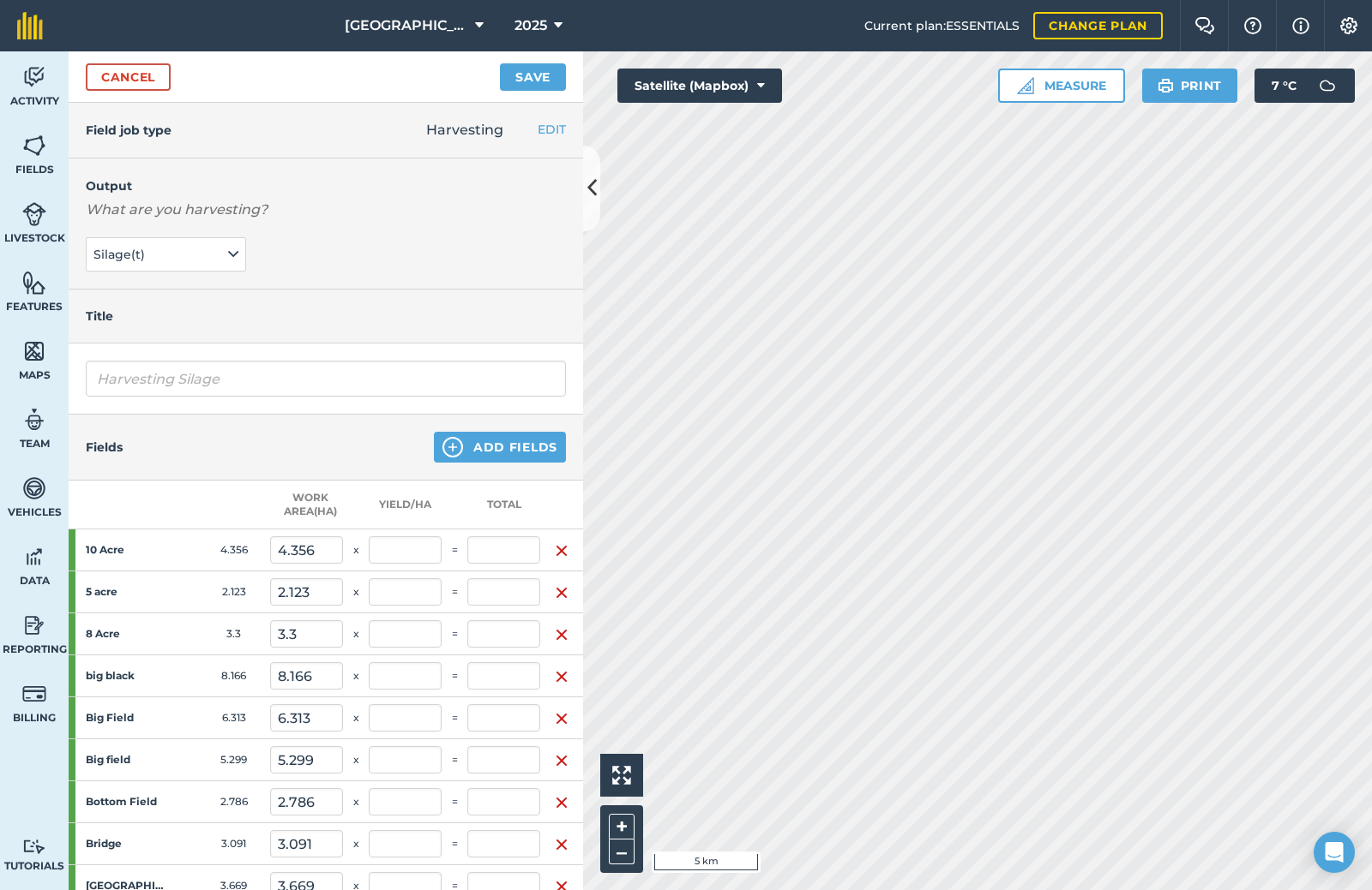
click at [119, 60] on div "Cancel Save" at bounding box center [325, 77] width 514 height 51
click at [125, 75] on link "Cancel" at bounding box center [128, 77] width 85 height 27
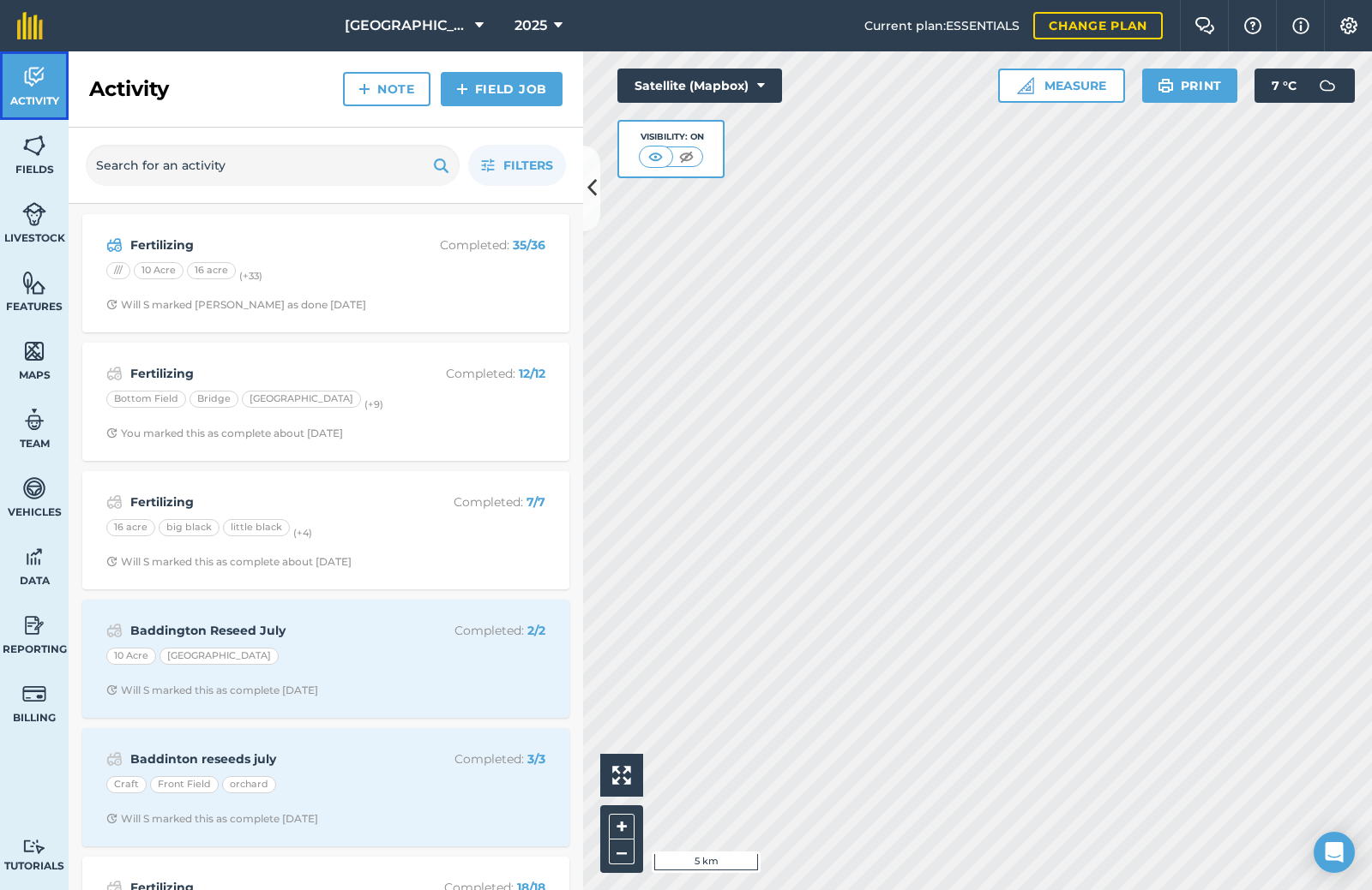
click at [38, 82] on img at bounding box center [34, 77] width 24 height 26
